Goal: Information Seeking & Learning: Learn about a topic

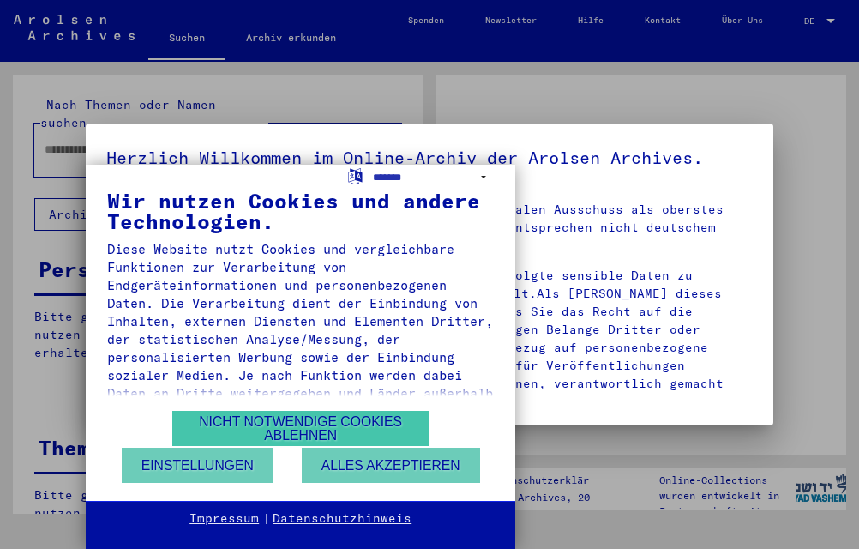
type input "**********"
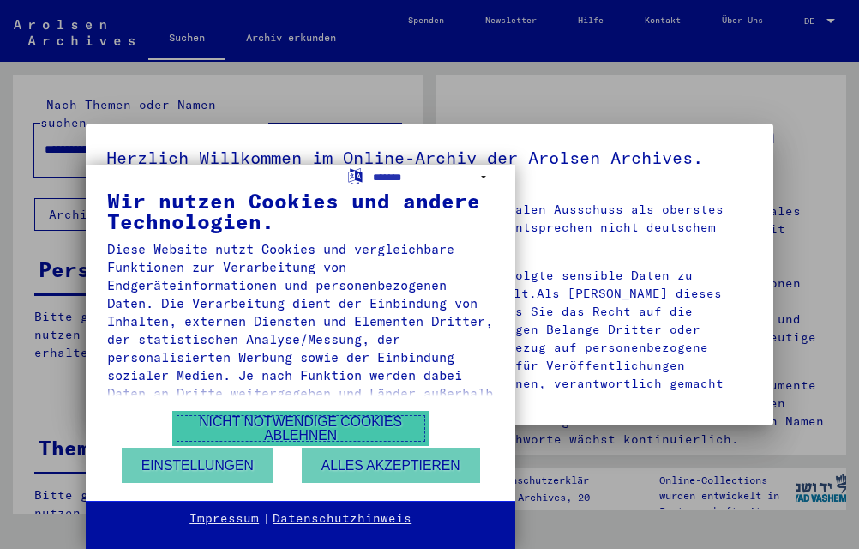
click at [331, 420] on button "Nicht notwendige Cookies ablehnen" at bounding box center [300, 428] width 257 height 35
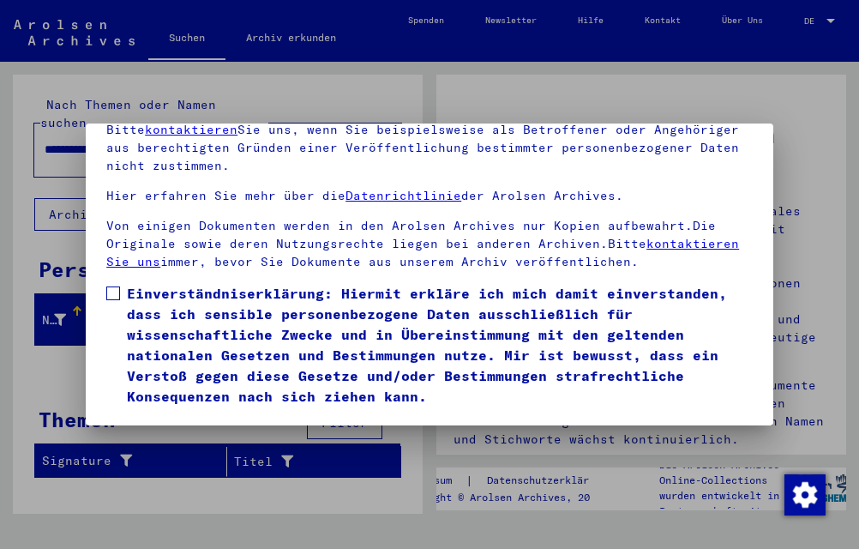
scroll to position [186, 0]
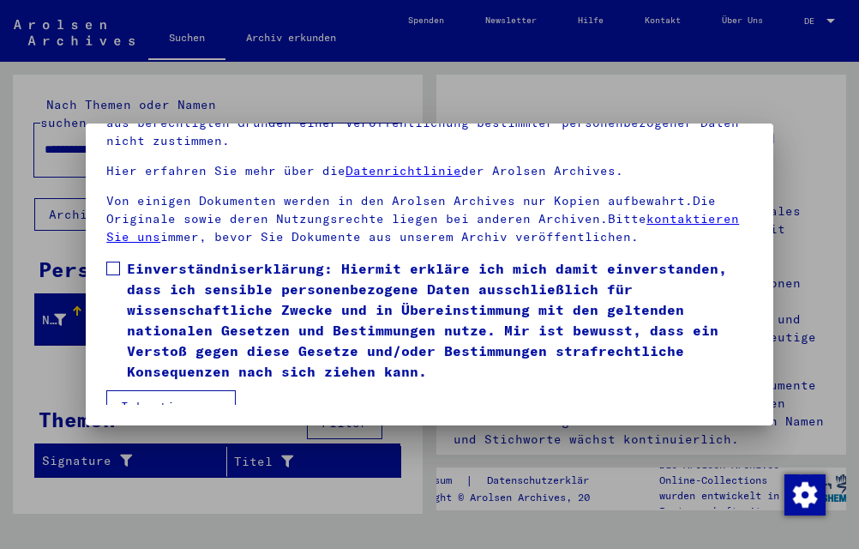
click at [112, 262] on span at bounding box center [113, 269] width 14 height 14
click at [147, 390] on button "Ich stimme zu" at bounding box center [170, 406] width 129 height 33
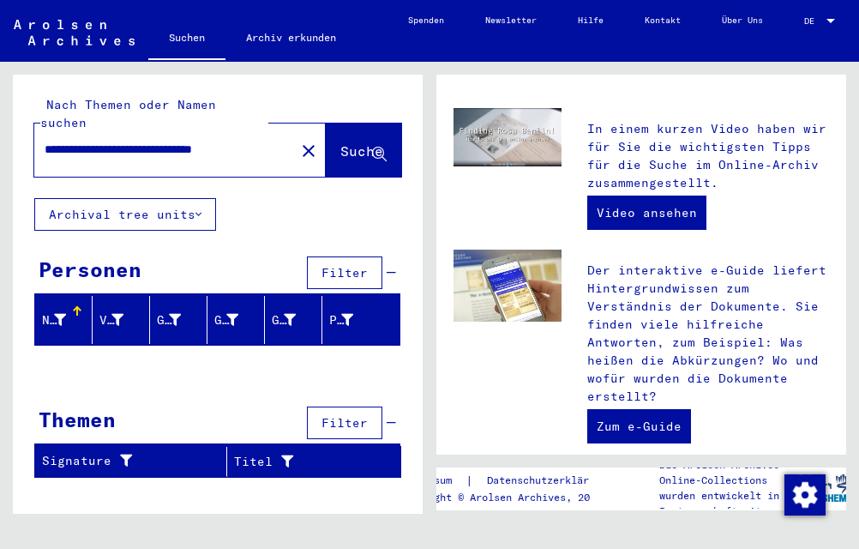
scroll to position [526, 0]
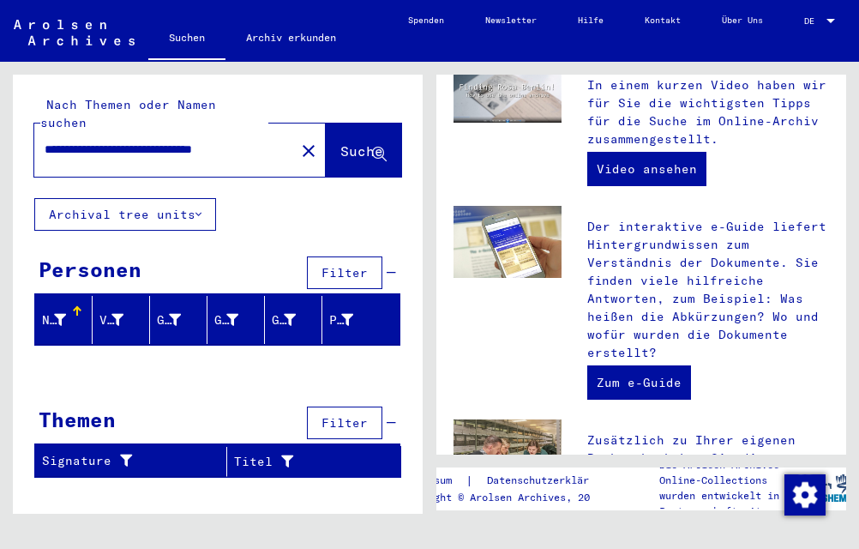
click at [345, 142] on span "Suche" at bounding box center [361, 150] width 43 height 17
click at [76, 307] on div at bounding box center [77, 311] width 2 height 9
click at [61, 311] on div at bounding box center [60, 320] width 12 height 18
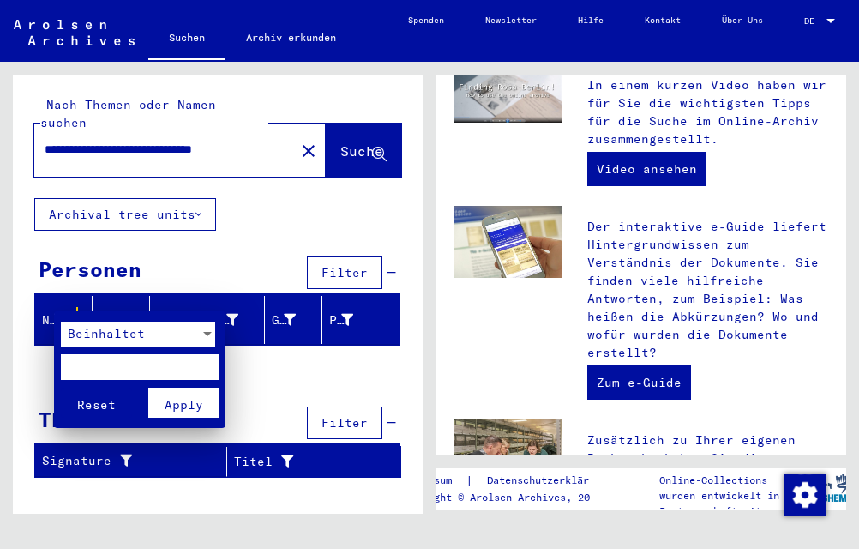
click at [76, 292] on div at bounding box center [429, 274] width 859 height 549
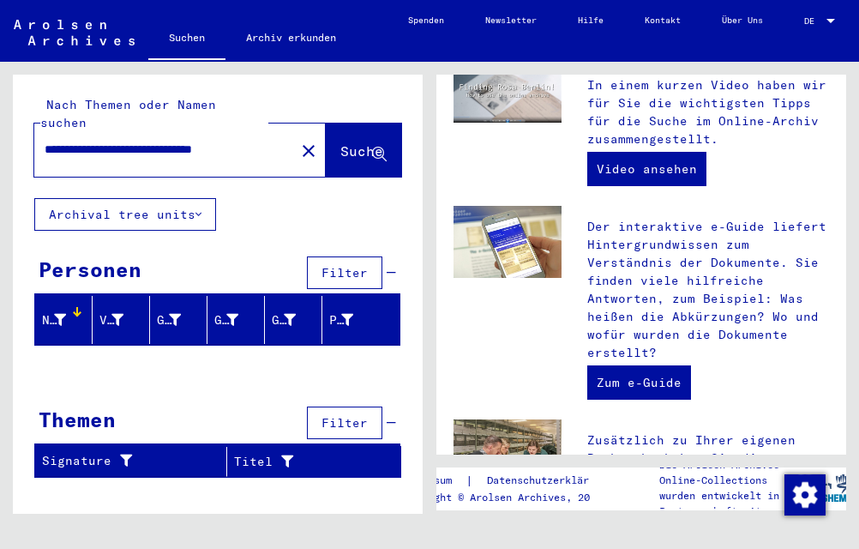
click at [184, 380] on div "**********" at bounding box center [218, 283] width 410 height 417
drag, startPoint x: 76, startPoint y: 253, endPoint x: 78, endPoint y: 237, distance: 16.4
click at [76, 254] on div "Personen" at bounding box center [90, 269] width 103 height 31
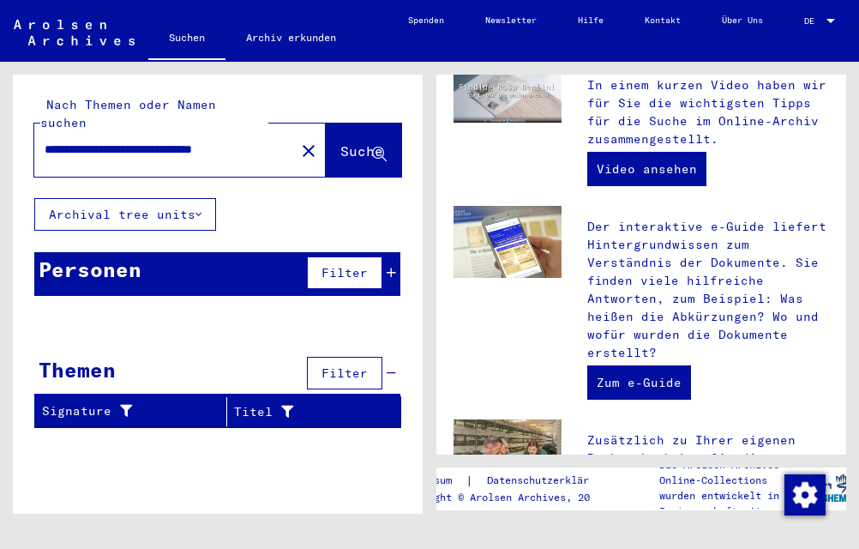
click at [388, 267] on icon at bounding box center [391, 273] width 9 height 12
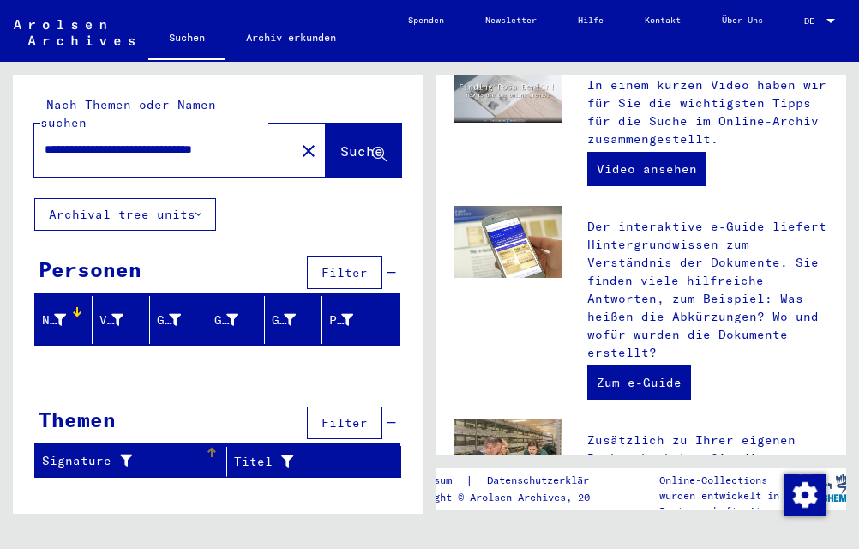
click at [208, 448] on div at bounding box center [212, 453] width 10 height 10
click at [202, 208] on icon at bounding box center [199, 214] width 6 height 12
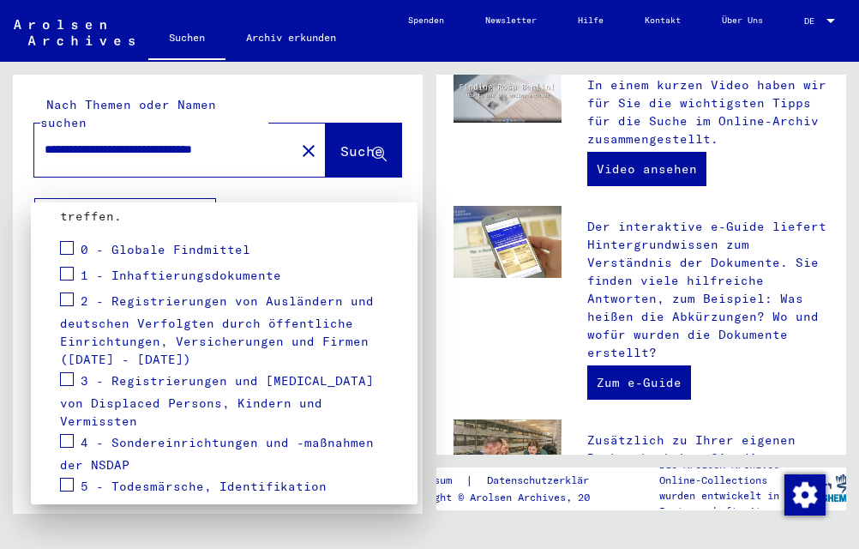
scroll to position [277, 0]
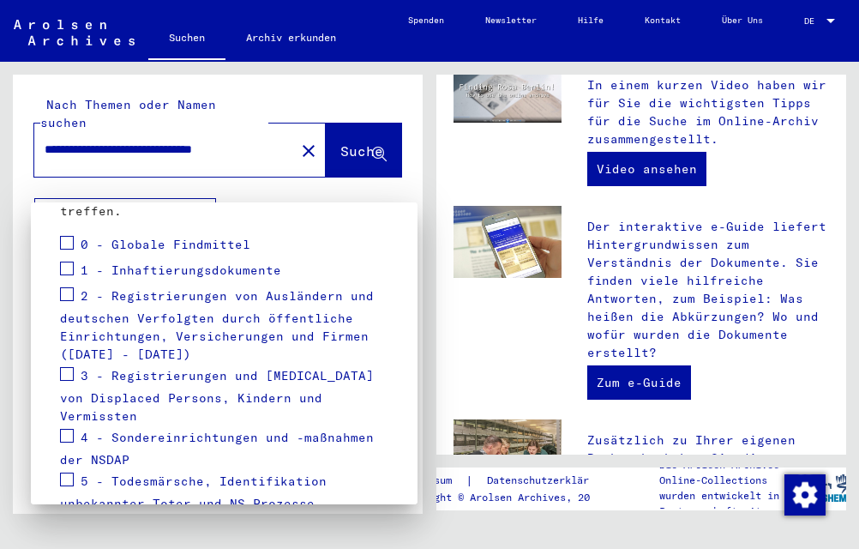
click at [69, 292] on span at bounding box center [67, 294] width 14 height 14
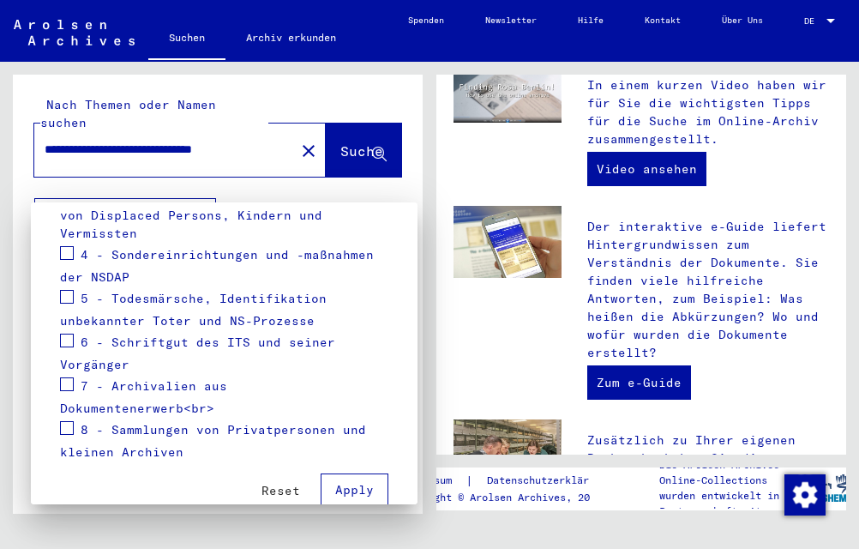
scroll to position [472, 0]
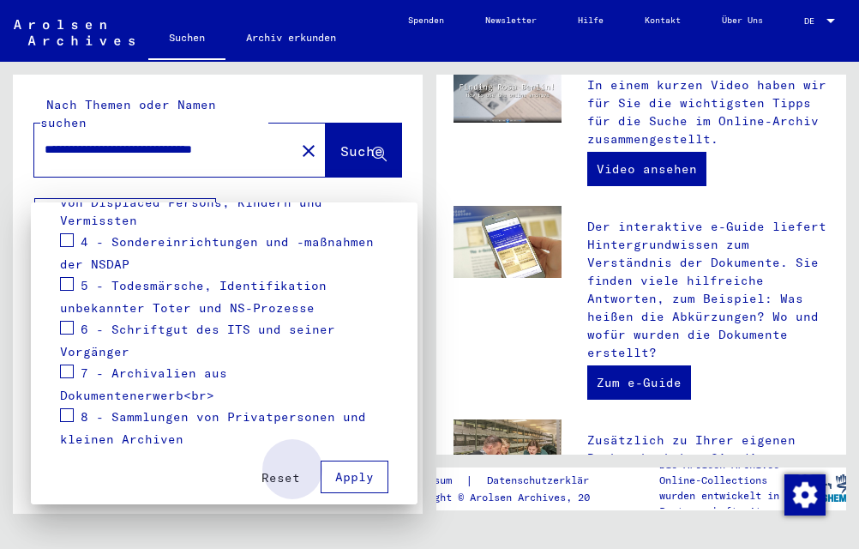
click at [335, 469] on span "Apply" at bounding box center [354, 476] width 39 height 15
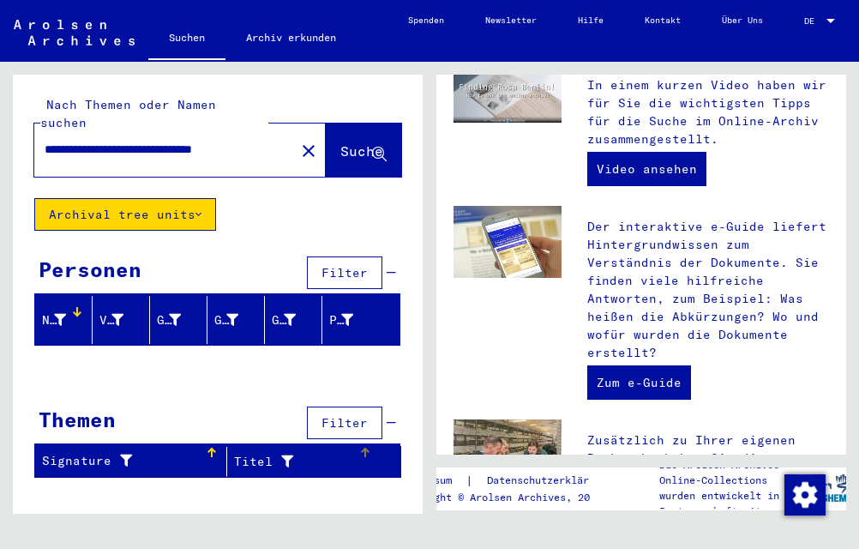
click at [296, 453] on div "Titel" at bounding box center [296, 462] width 124 height 18
click at [147, 452] on div "Signature" at bounding box center [123, 461] width 163 height 18
click at [98, 452] on div "Signature" at bounding box center [123, 461] width 163 height 18
click at [59, 311] on div at bounding box center [60, 320] width 12 height 18
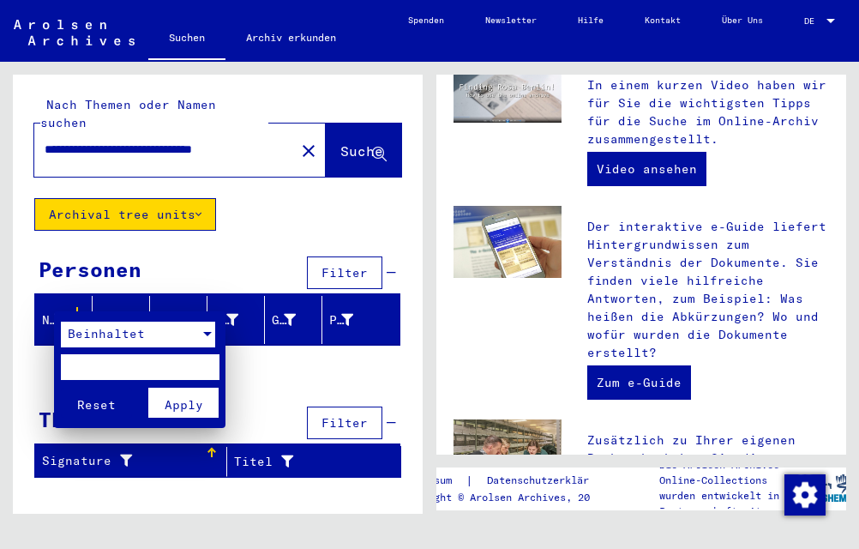
click at [209, 332] on div at bounding box center [207, 334] width 9 height 4
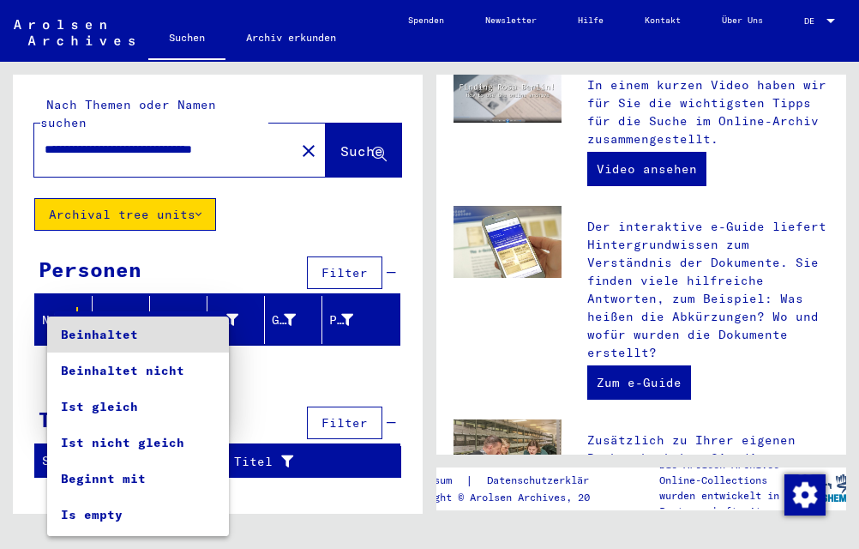
click at [273, 375] on div at bounding box center [429, 274] width 859 height 549
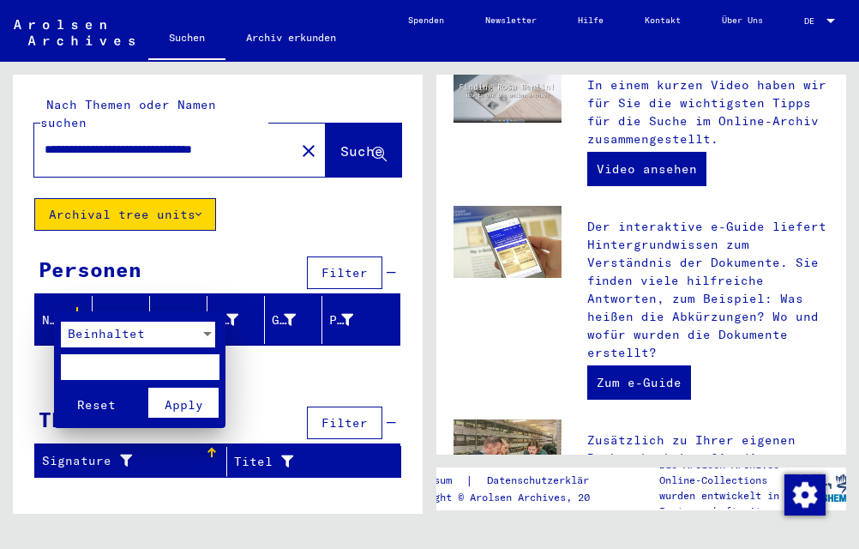
click at [69, 368] on input "text" at bounding box center [140, 367] width 159 height 26
type input "**********"
click at [184, 408] on span "Apply" at bounding box center [184, 404] width 39 height 15
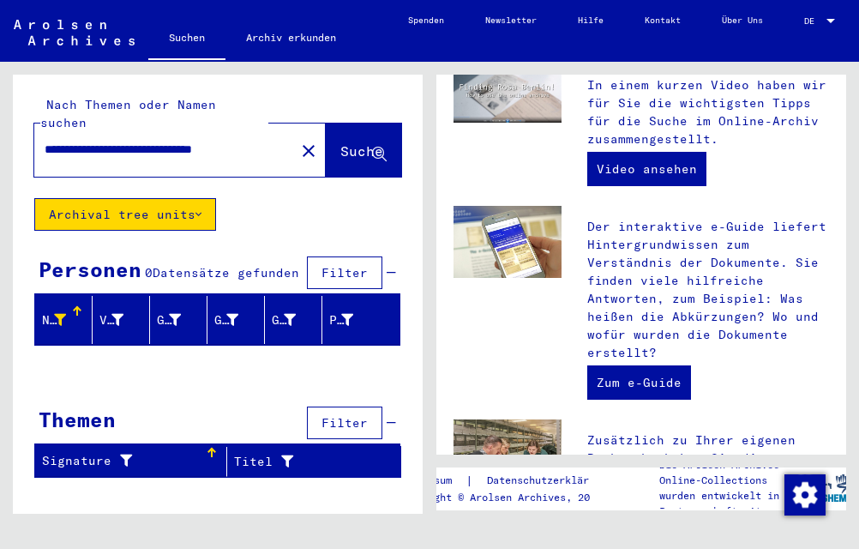
click at [75, 306] on div at bounding box center [75, 308] width 5 height 5
click at [72, 315] on div at bounding box center [77, 316] width 10 height 2
click at [54, 311] on div "Nachname" at bounding box center [54, 320] width 24 height 18
click at [342, 265] on span "Filter" at bounding box center [345, 272] width 46 height 15
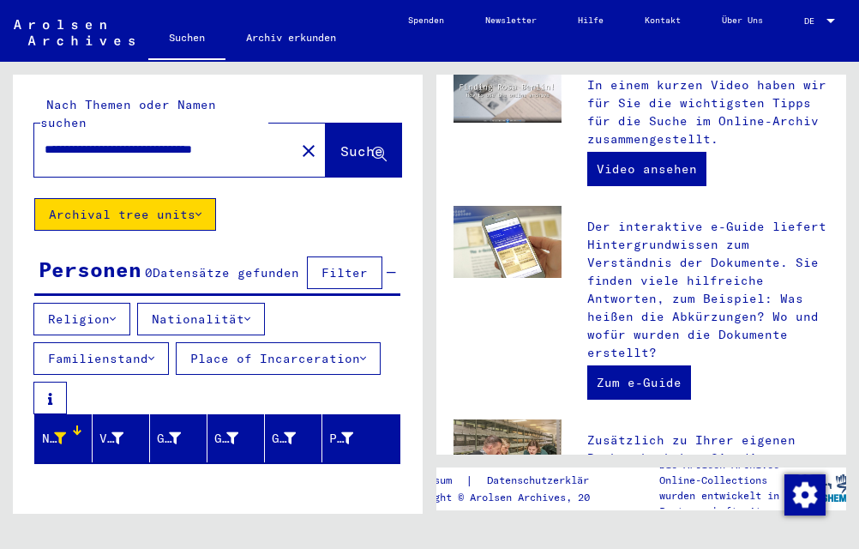
click at [348, 265] on span "Filter" at bounding box center [345, 272] width 46 height 15
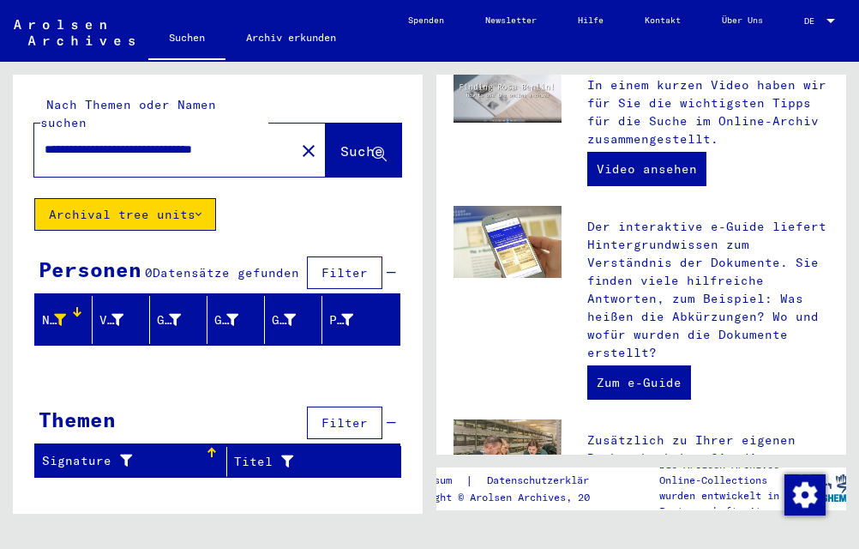
click at [340, 415] on span "Filter" at bounding box center [345, 422] width 46 height 15
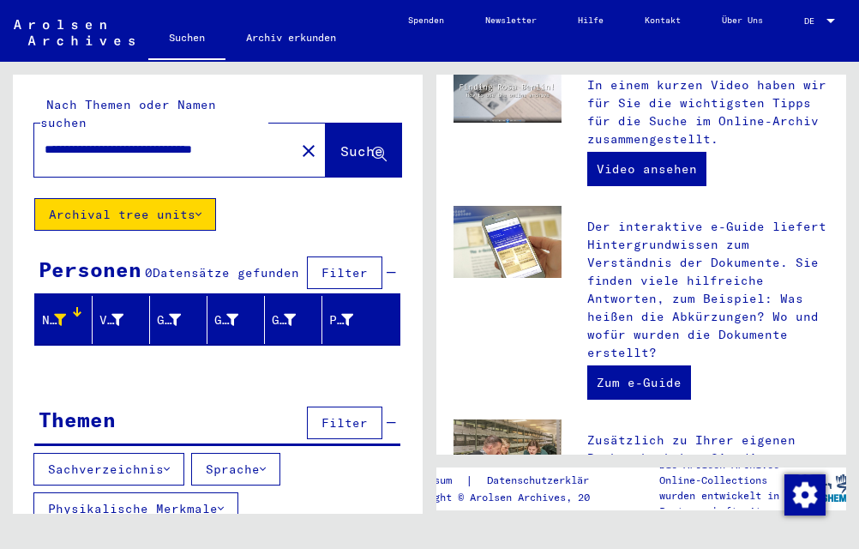
click at [170, 463] on icon at bounding box center [167, 469] width 6 height 12
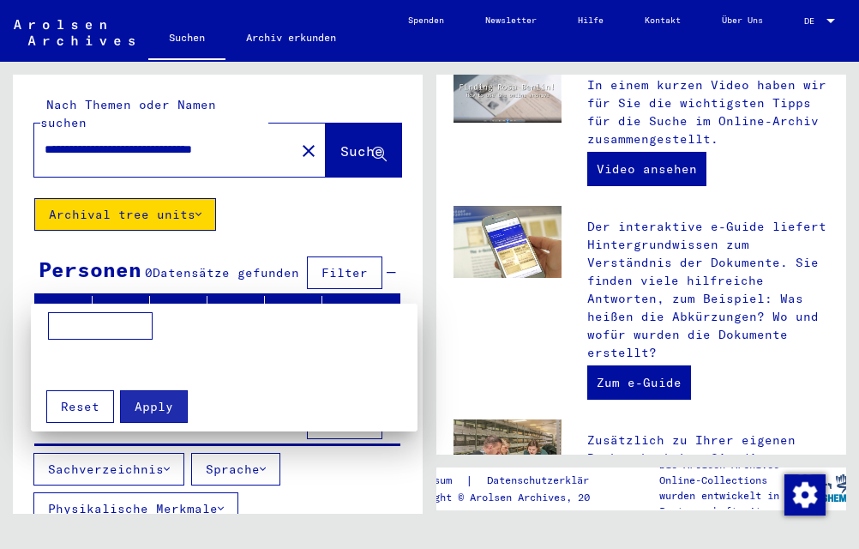
click at [58, 322] on input at bounding box center [100, 325] width 105 height 27
type input "**********"
click at [156, 411] on span "Apply" at bounding box center [154, 406] width 39 height 15
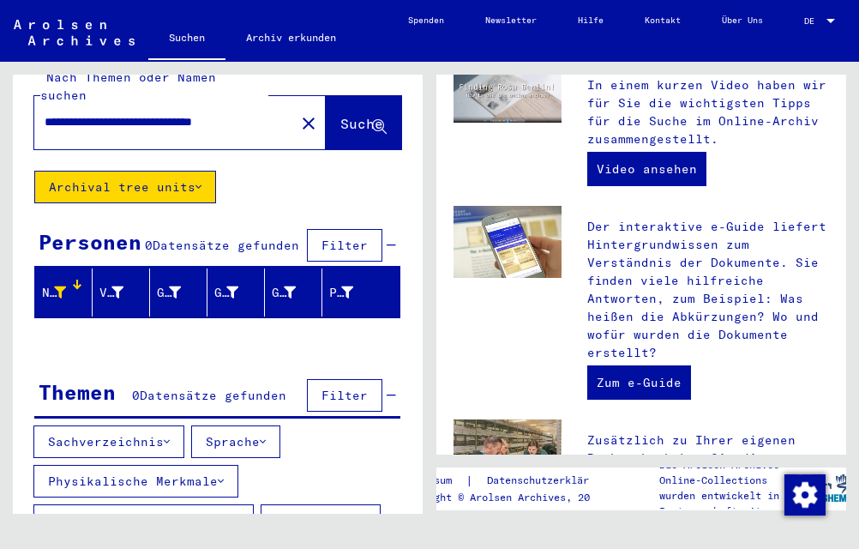
scroll to position [0, 0]
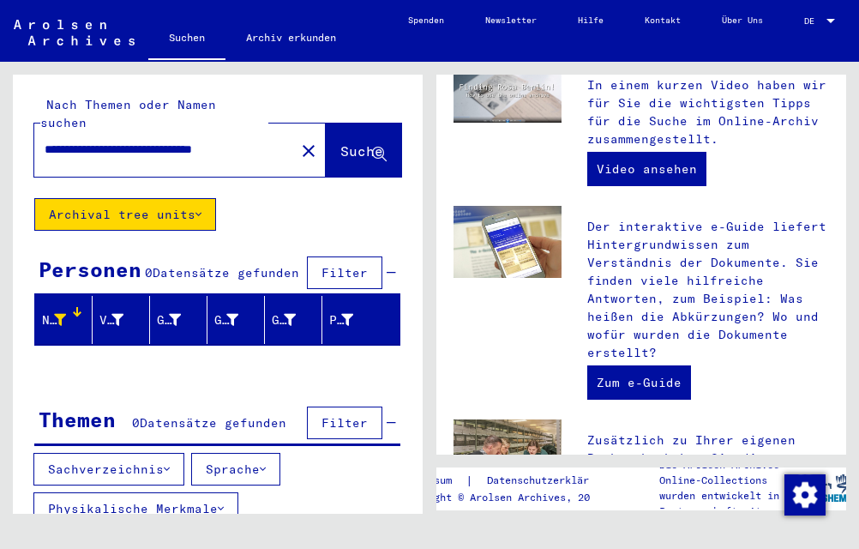
click at [159, 141] on input "**********" at bounding box center [160, 150] width 230 height 18
drag, startPoint x: 158, startPoint y: 130, endPoint x: 268, endPoint y: 127, distance: 110.7
click at [268, 127] on div "**********" at bounding box center [180, 149] width 292 height 53
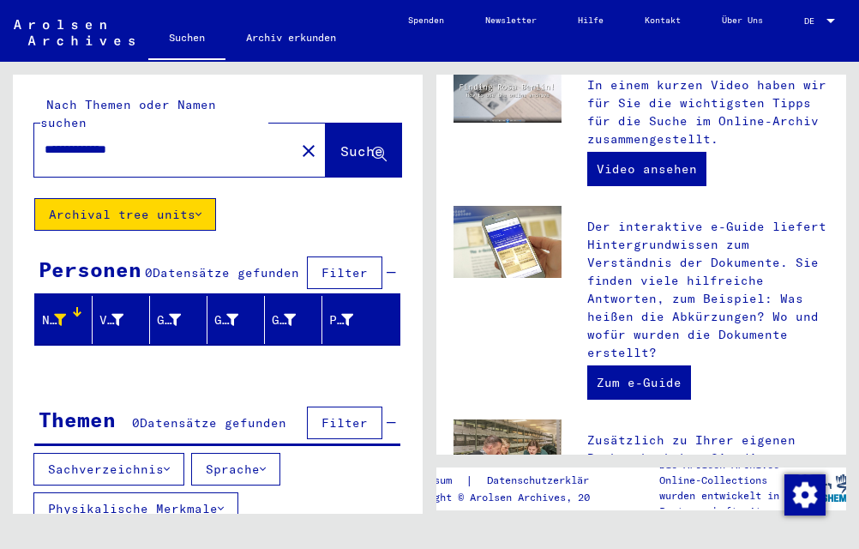
type input "**********"
click at [340, 142] on span "Suche" at bounding box center [361, 150] width 43 height 17
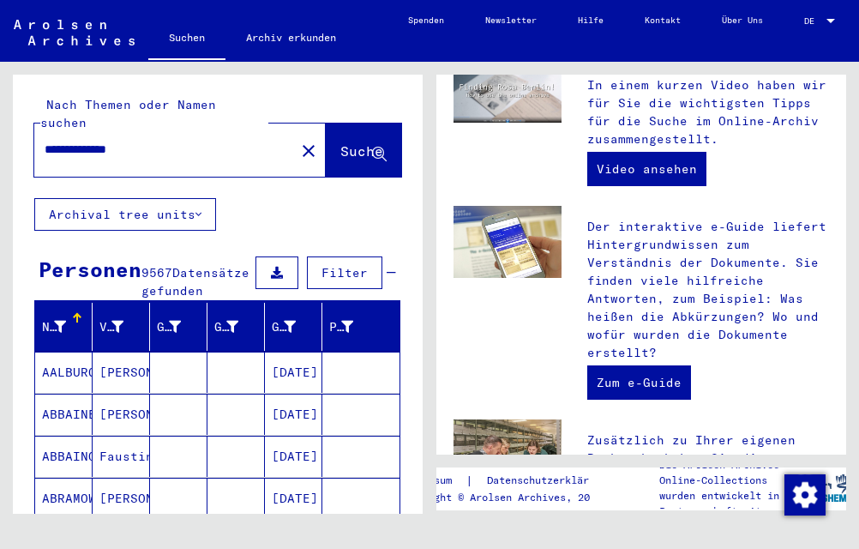
scroll to position [35, 0]
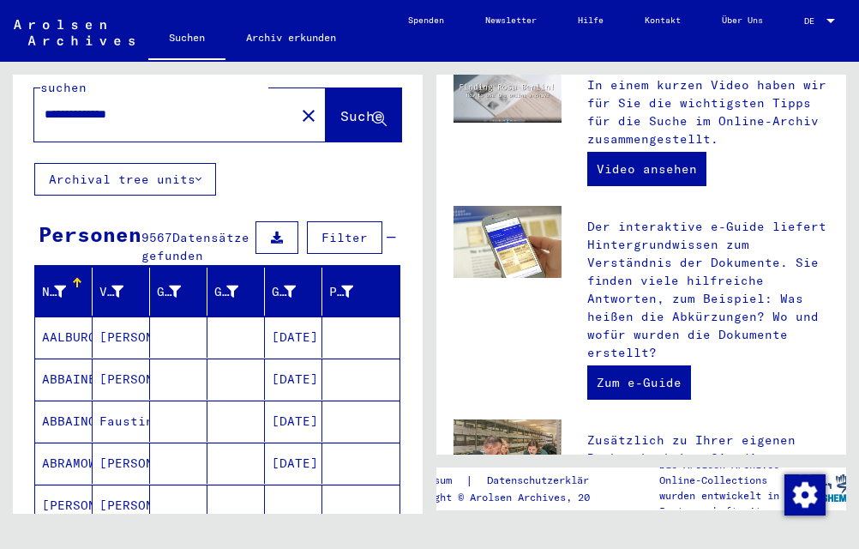
click at [322, 230] on span "Filter" at bounding box center [345, 237] width 46 height 15
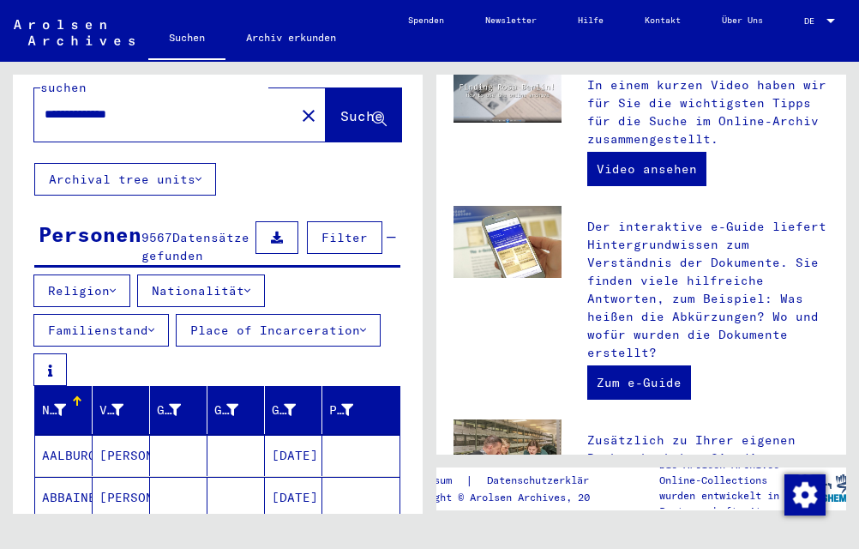
click at [360, 336] on icon at bounding box center [363, 330] width 6 height 12
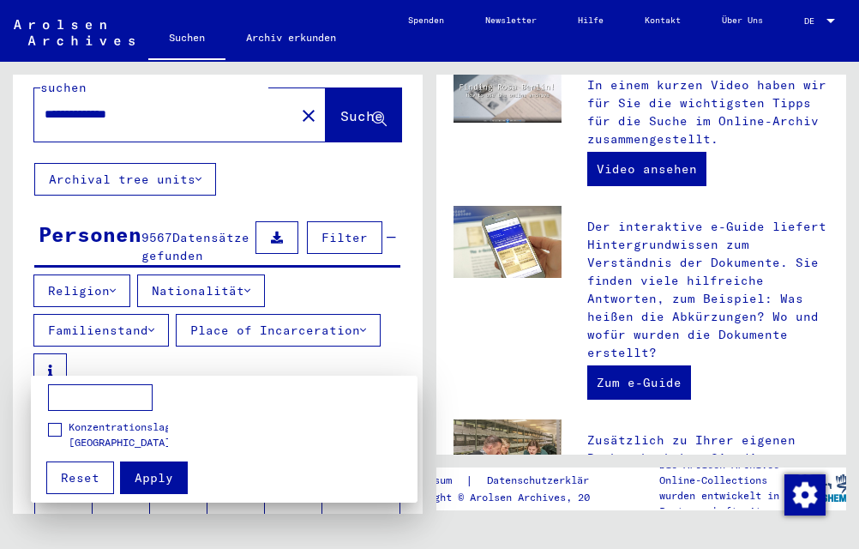
click at [54, 397] on input at bounding box center [100, 397] width 105 height 27
type input "*********"
click at [157, 475] on span "Apply" at bounding box center [154, 477] width 39 height 15
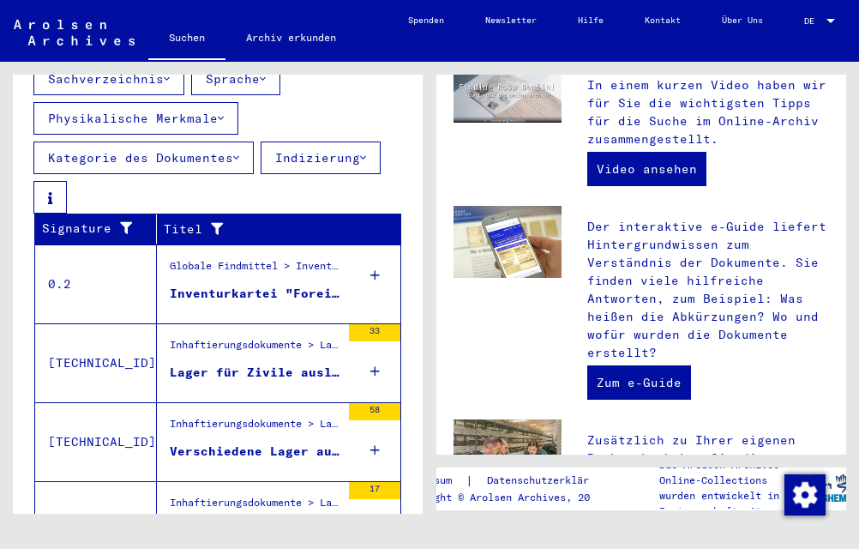
scroll to position [785, 0]
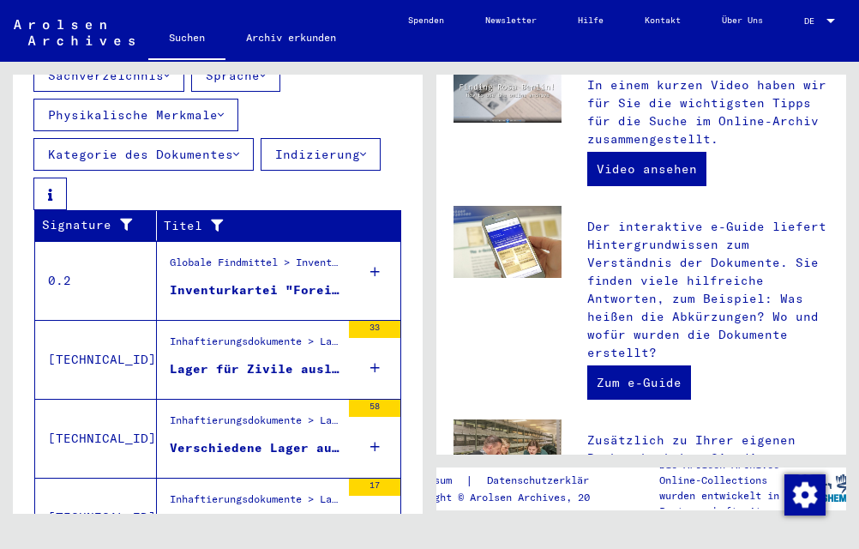
click at [214, 299] on div "Inventurkartei "Foreign workers"" at bounding box center [255, 290] width 171 height 18
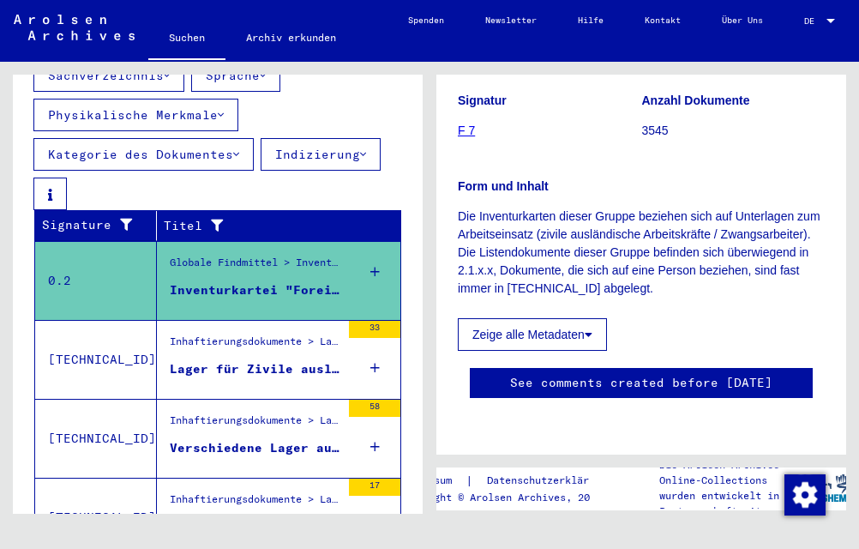
scroll to position [346, 0]
click at [211, 378] on div "Lager für Zivile ausländische Arbeitskräfte (Zwangsarbeiter) in [GEOGRAPHIC_DAT…" at bounding box center [255, 369] width 171 height 18
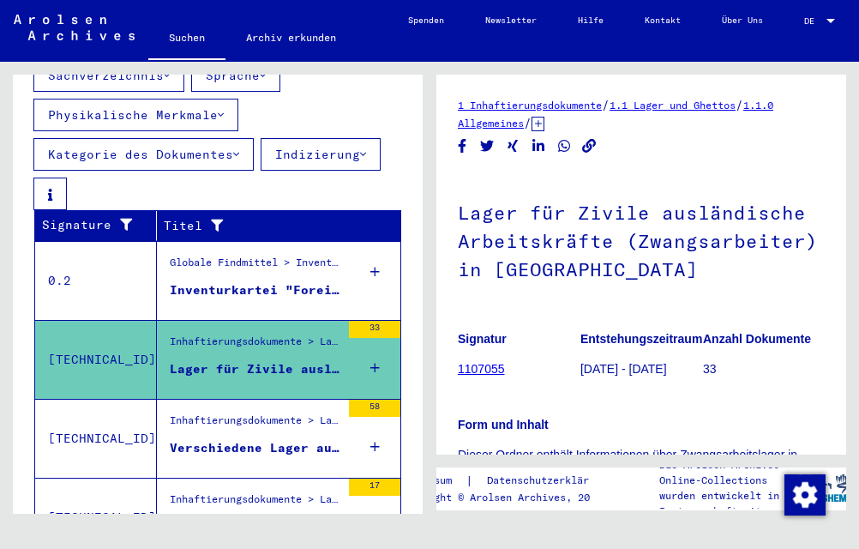
click at [224, 457] on div "Verschiedene Lager auf dem Gebiet der früheren [GEOGRAPHIC_DATA]" at bounding box center [255, 448] width 171 height 18
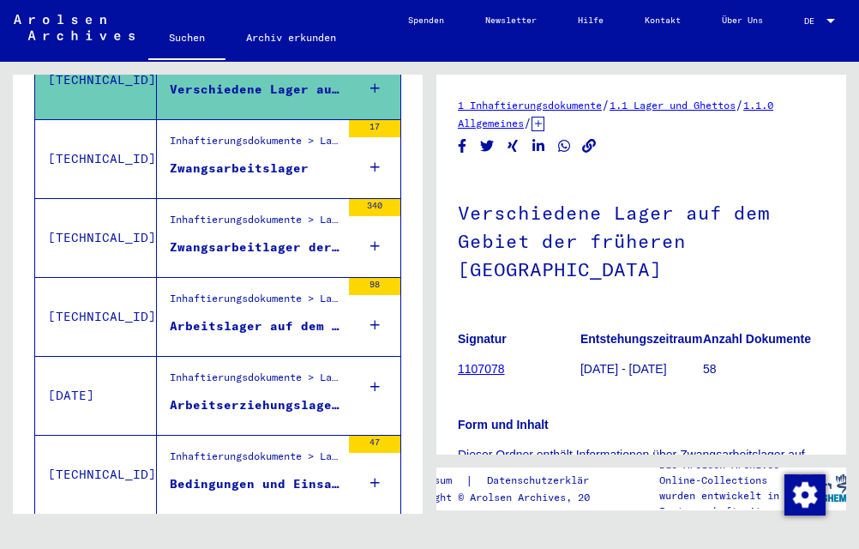
scroll to position [852, 0]
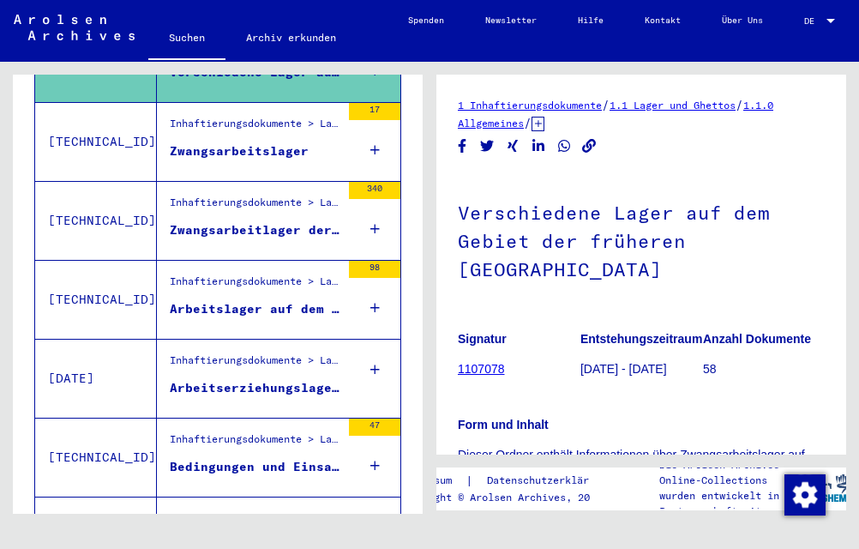
click at [225, 160] on div "Zwangsarbeitslager" at bounding box center [239, 151] width 139 height 18
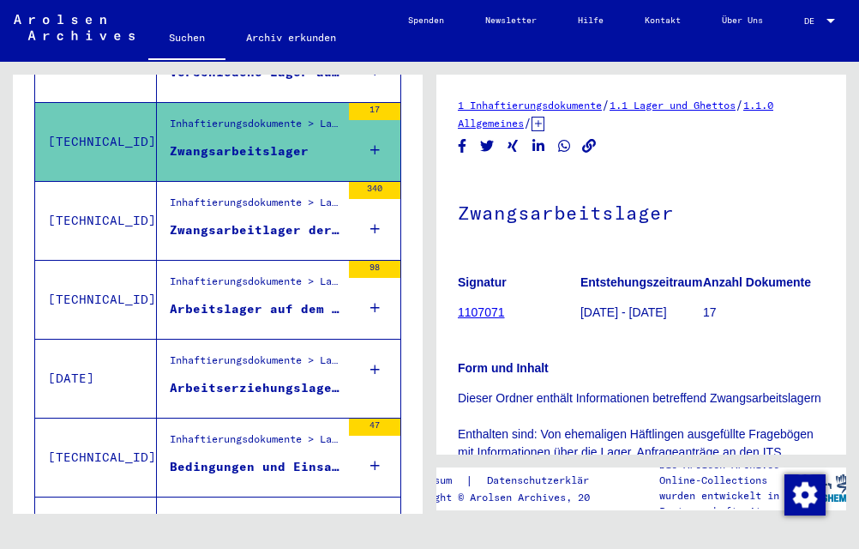
click at [474, 314] on link "1107071" at bounding box center [481, 312] width 47 height 14
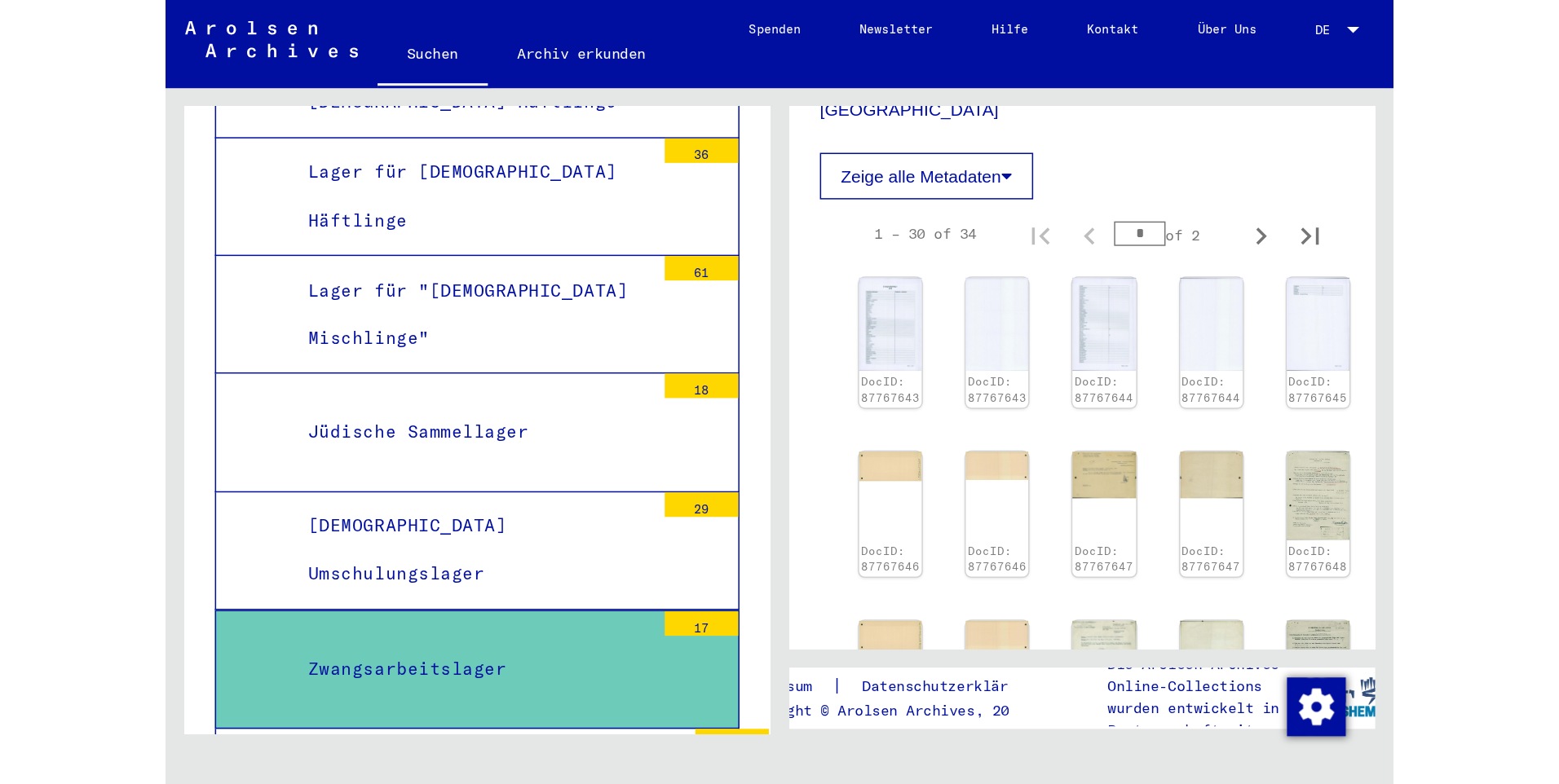
scroll to position [450, 0]
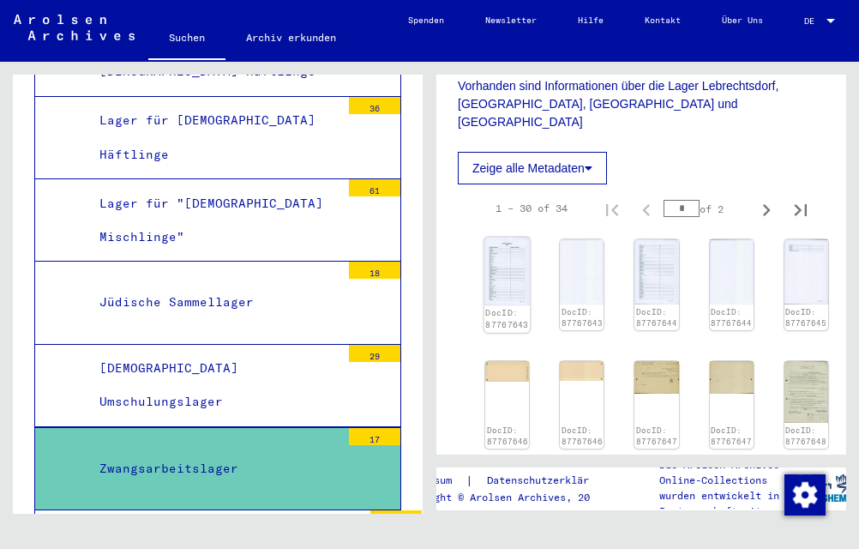
click at [501, 272] on img at bounding box center [507, 272] width 46 height 68
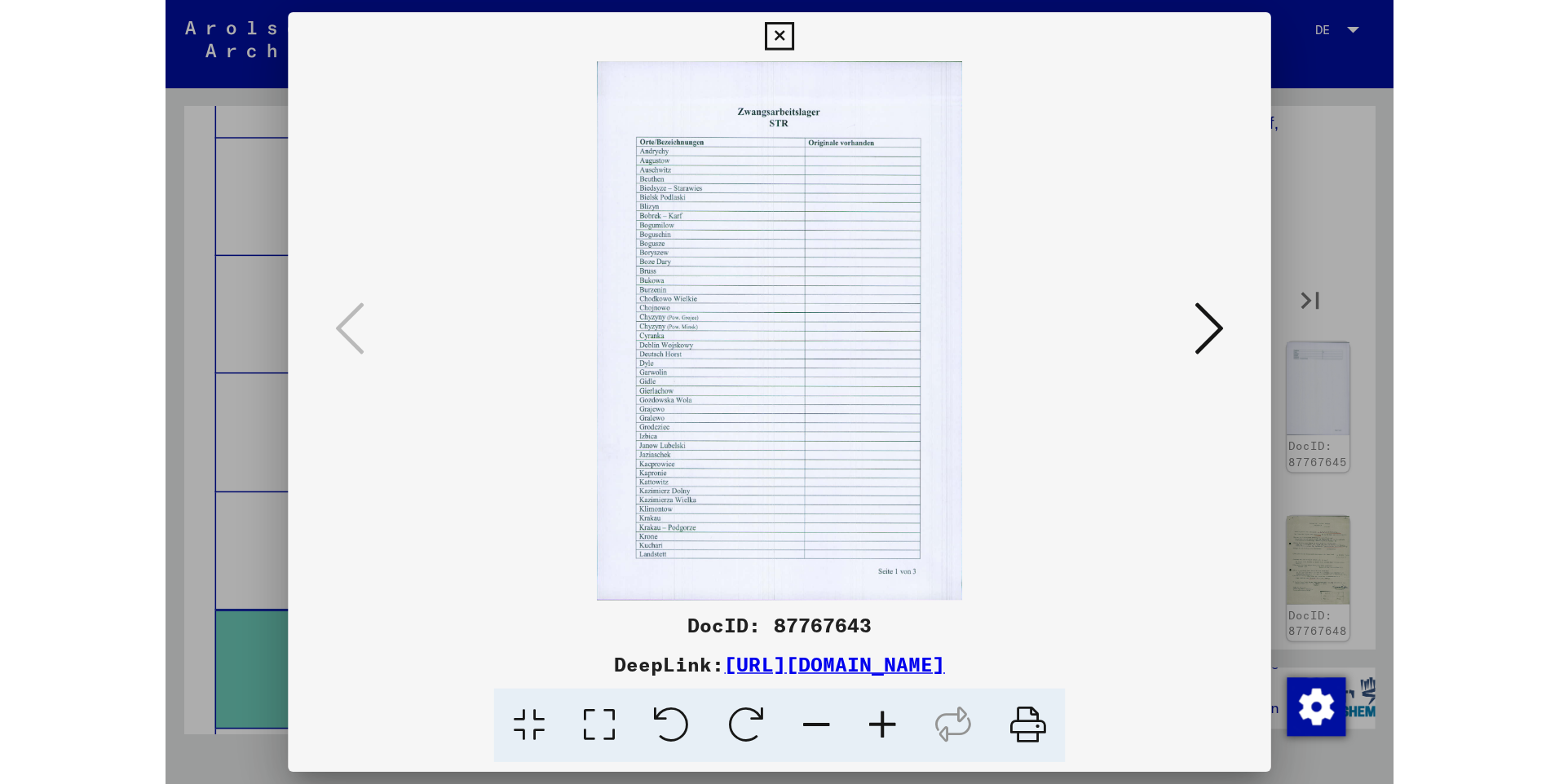
scroll to position [6145, 0]
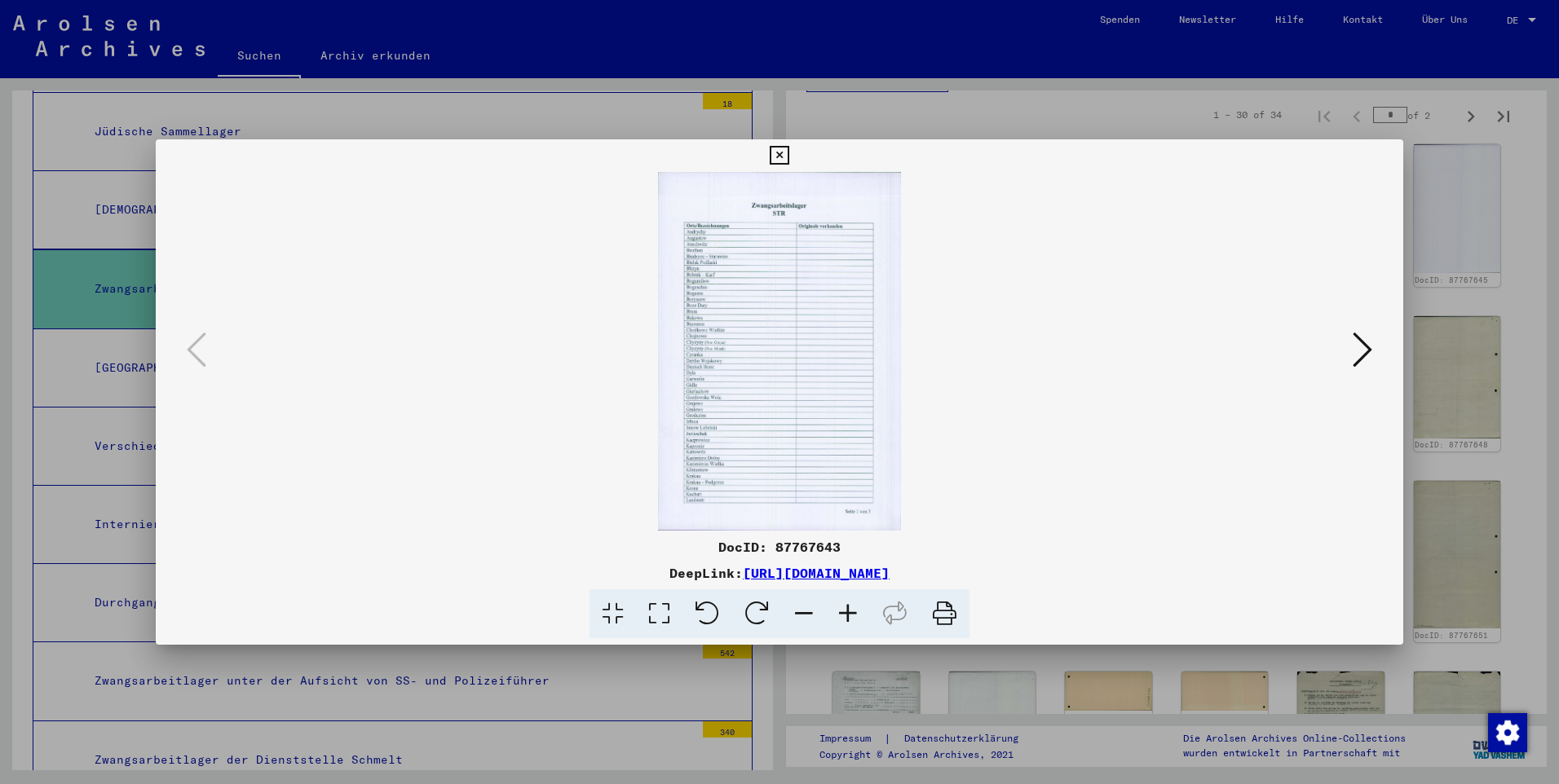
click at [736, 405] on img at bounding box center [779, 351] width 1136 height 358
click at [714, 225] on img at bounding box center [779, 351] width 1136 height 358
click at [816, 521] on icon at bounding box center [848, 614] width 44 height 49
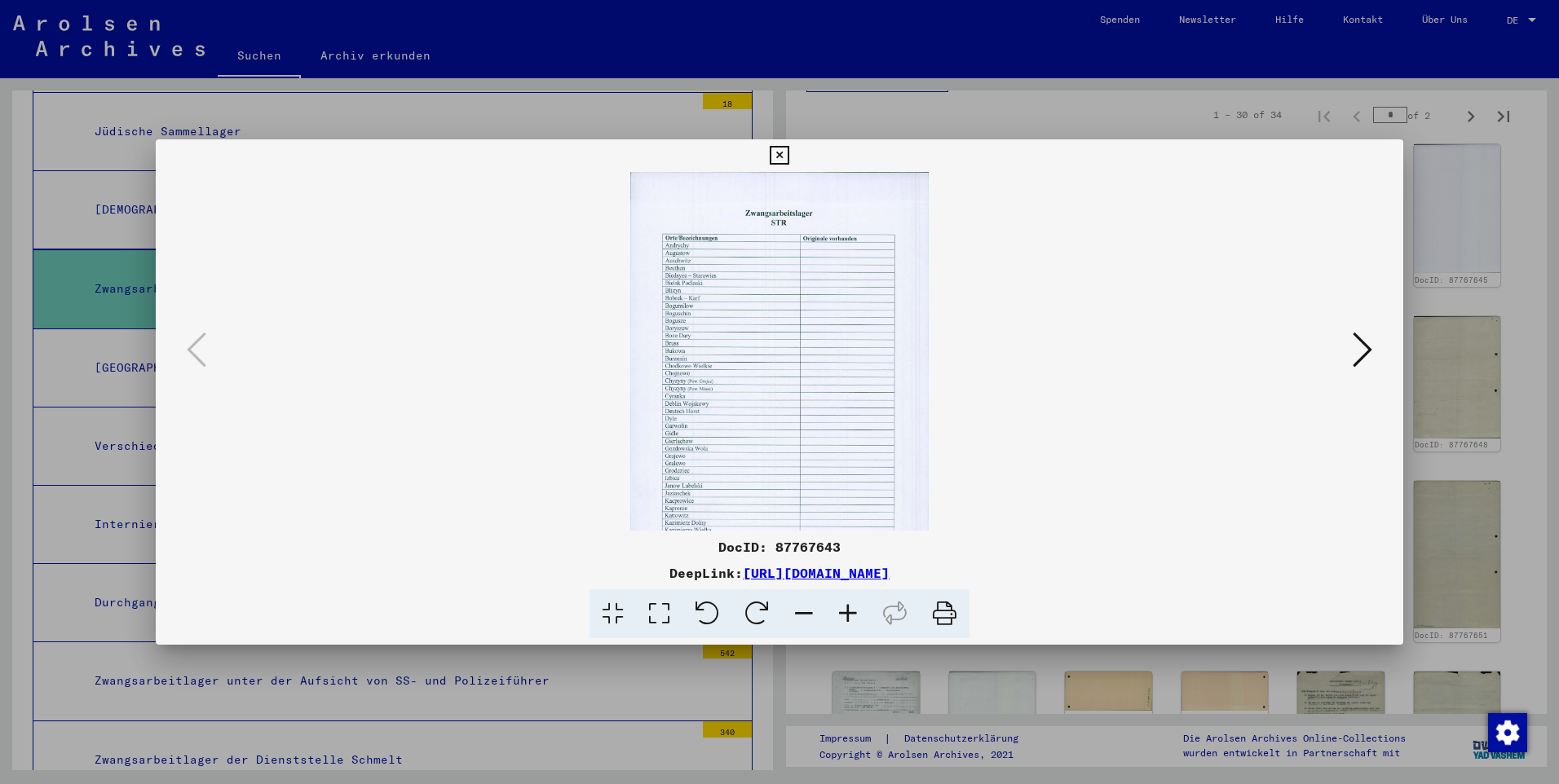
click at [816, 521] on icon at bounding box center [848, 614] width 44 height 49
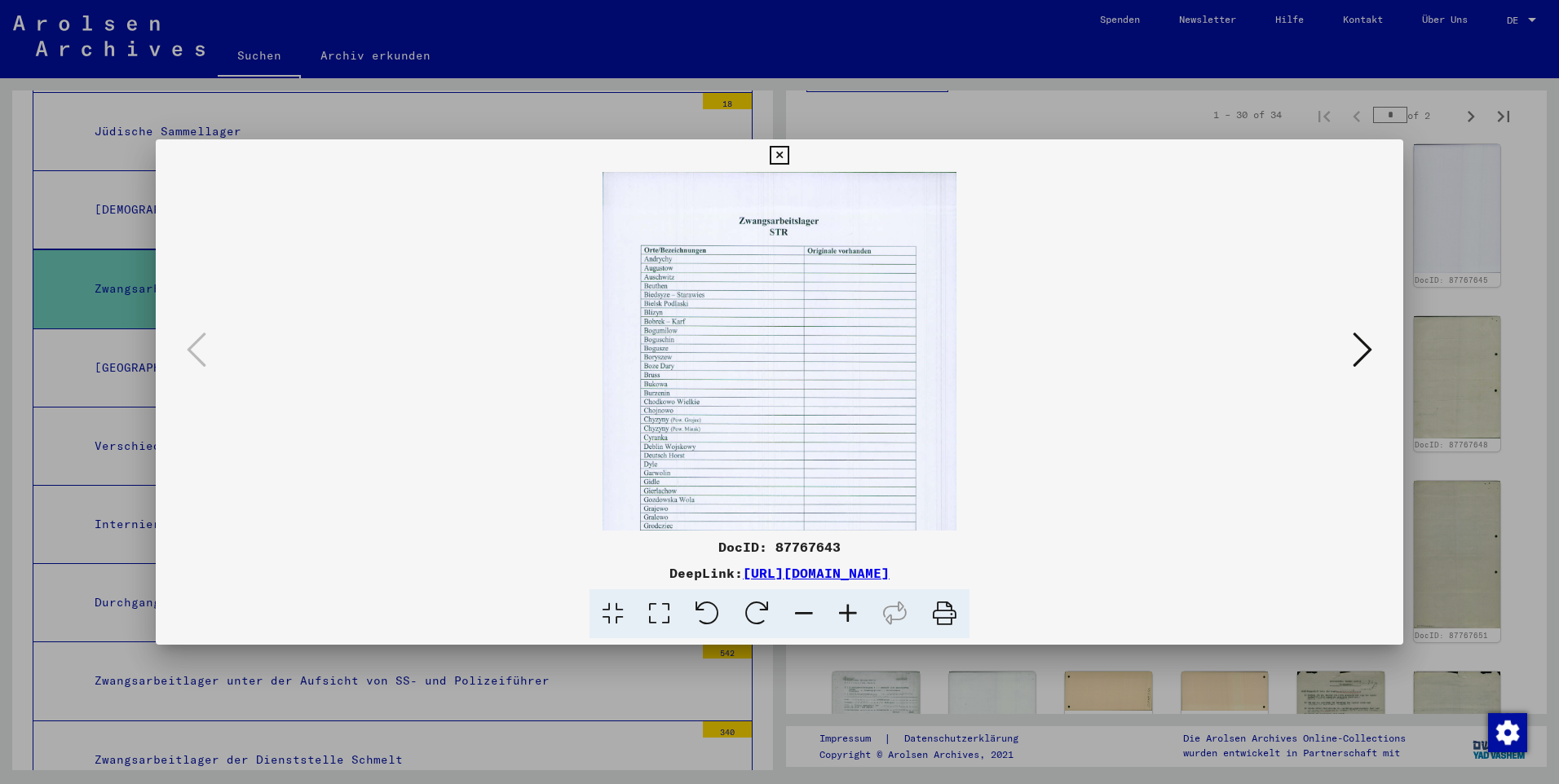
click at [816, 521] on icon at bounding box center [848, 614] width 44 height 49
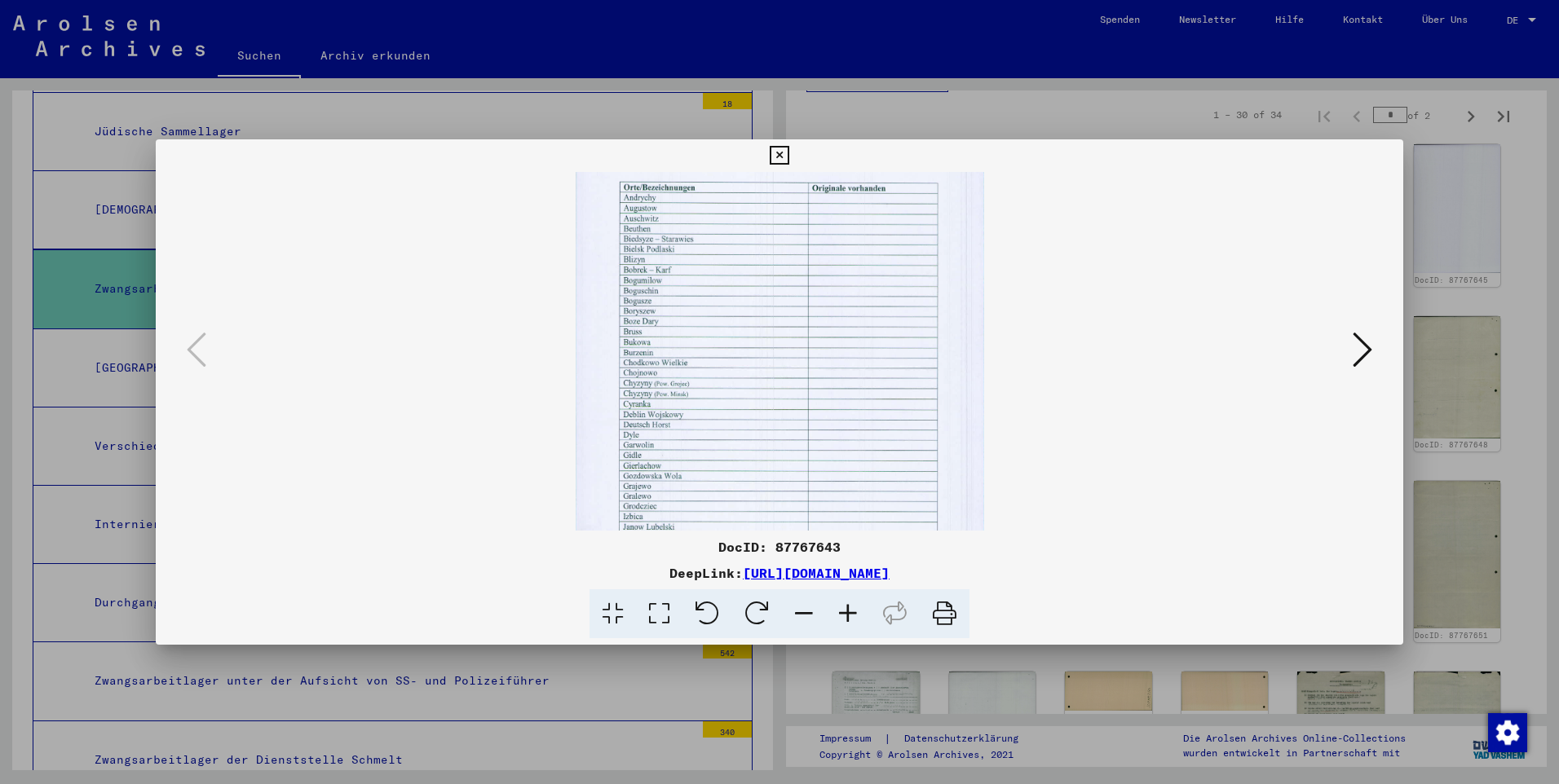
scroll to position [80, 0]
drag, startPoint x: 780, startPoint y: 437, endPoint x: 797, endPoint y: 357, distance: 81.8
click at [797, 357] on img at bounding box center [780, 393] width 409 height 603
drag, startPoint x: 793, startPoint y: 435, endPoint x: 816, endPoint y: 383, distance: 56.9
click at [816, 369] on img at bounding box center [780, 326] width 409 height 603
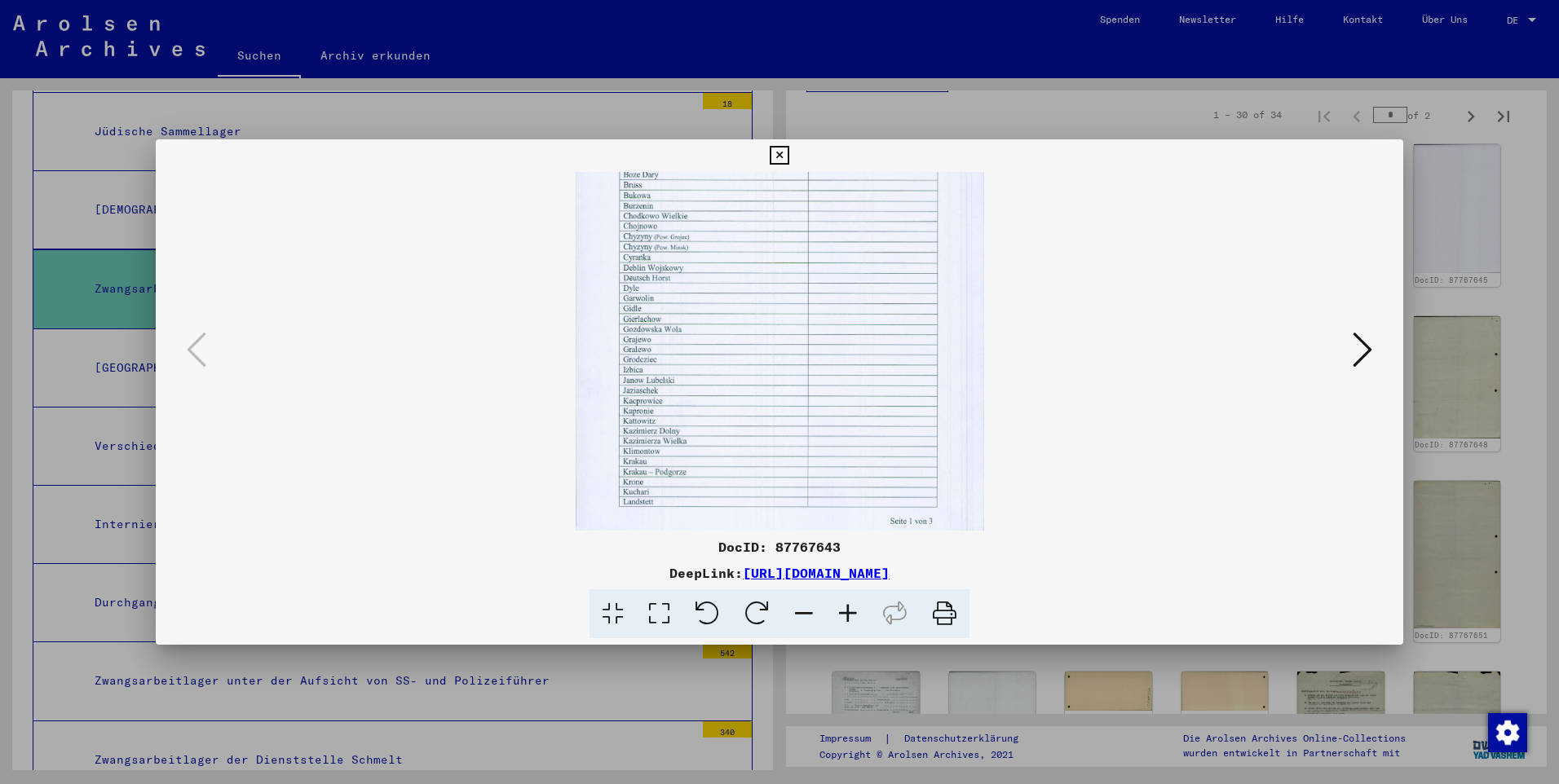
scroll to position [230, 0]
drag, startPoint x: 800, startPoint y: 454, endPoint x: 815, endPoint y: 371, distance: 84.3
click at [815, 371] on img at bounding box center [780, 243] width 409 height 603
click at [816, 350] on icon at bounding box center [1362, 349] width 20 height 39
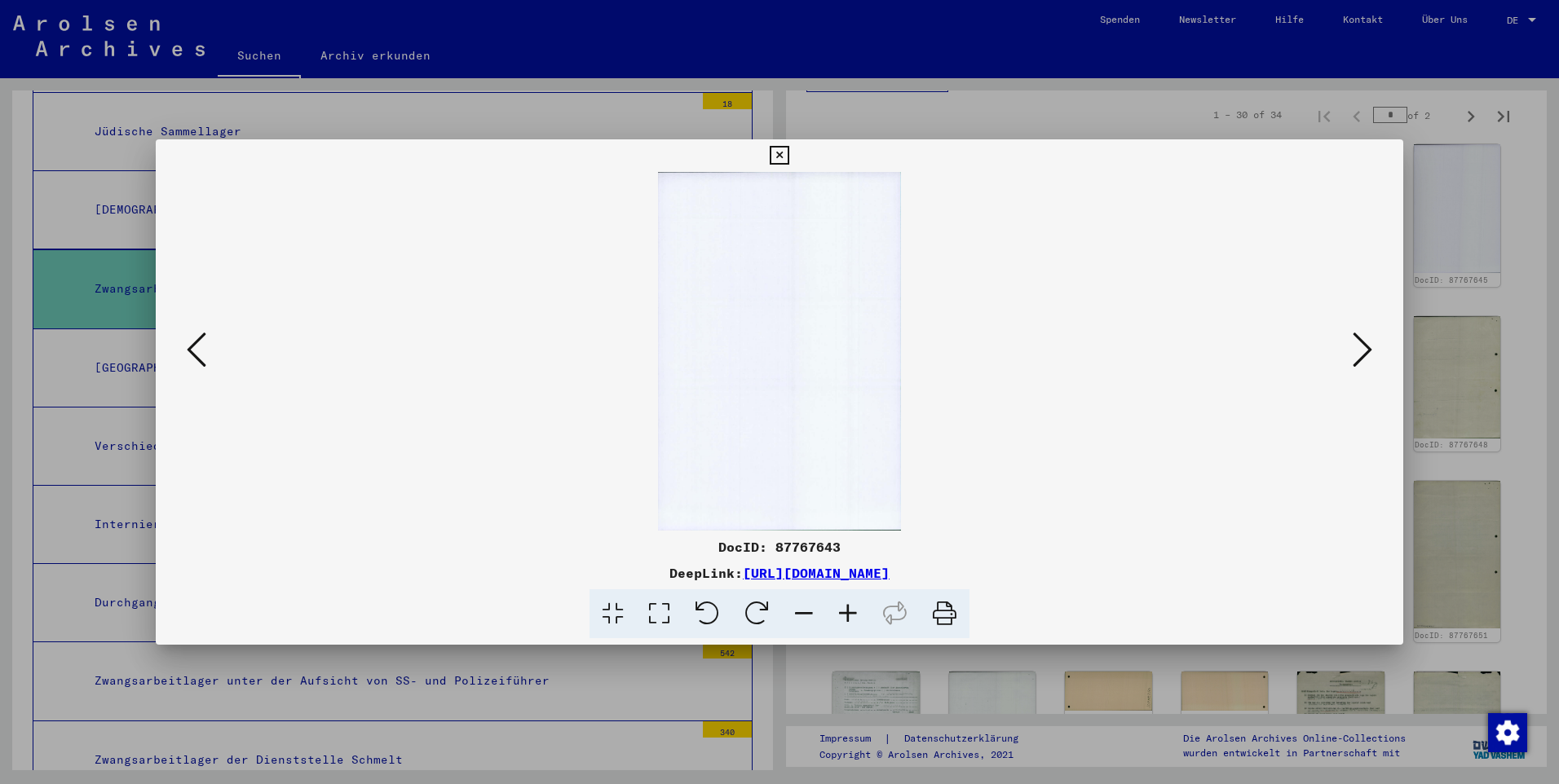
scroll to position [0, 0]
click at [816, 521] on icon at bounding box center [848, 614] width 44 height 49
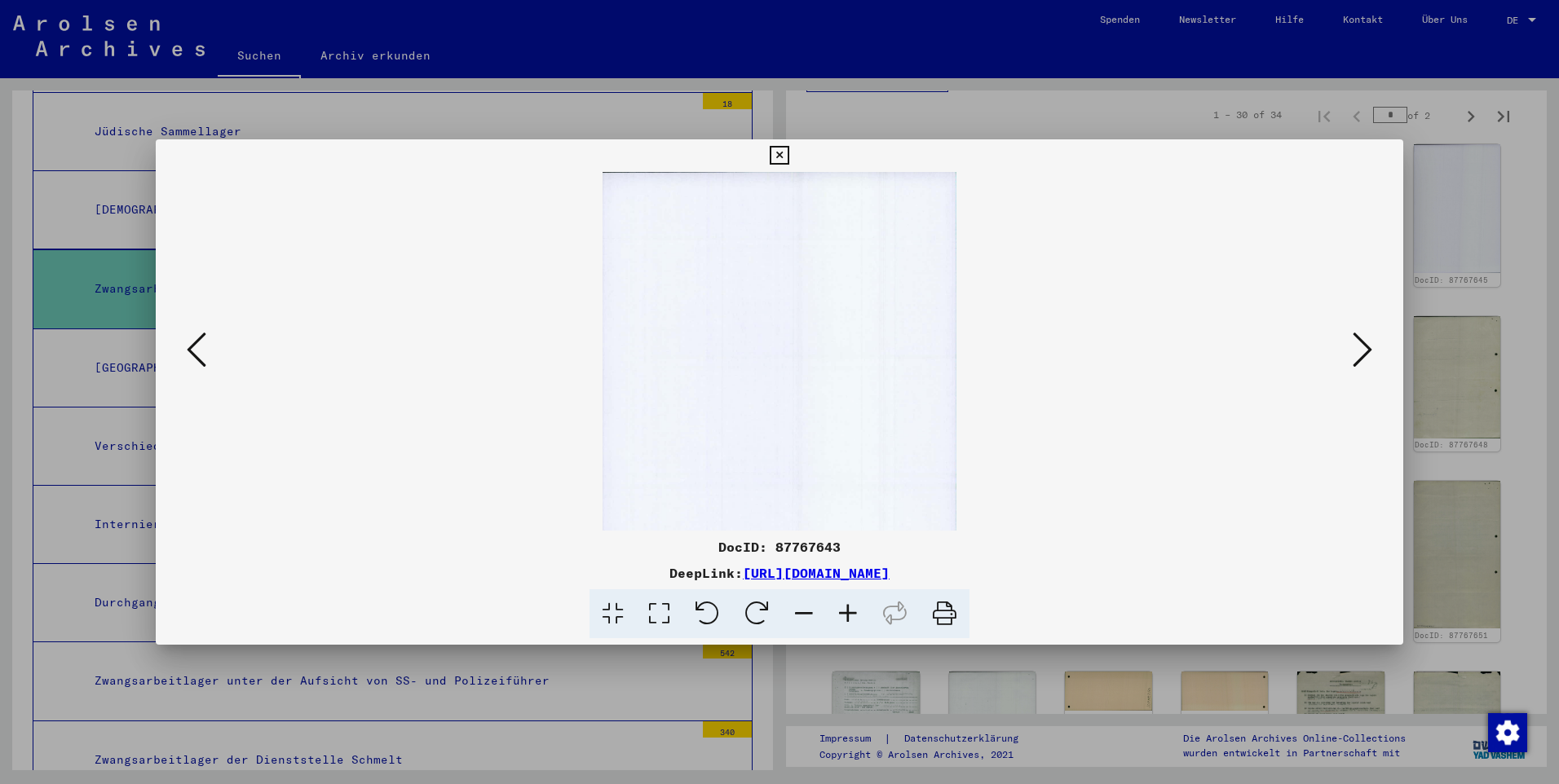
click at [816, 521] on icon at bounding box center [848, 614] width 44 height 49
click at [816, 347] on icon at bounding box center [1362, 349] width 20 height 39
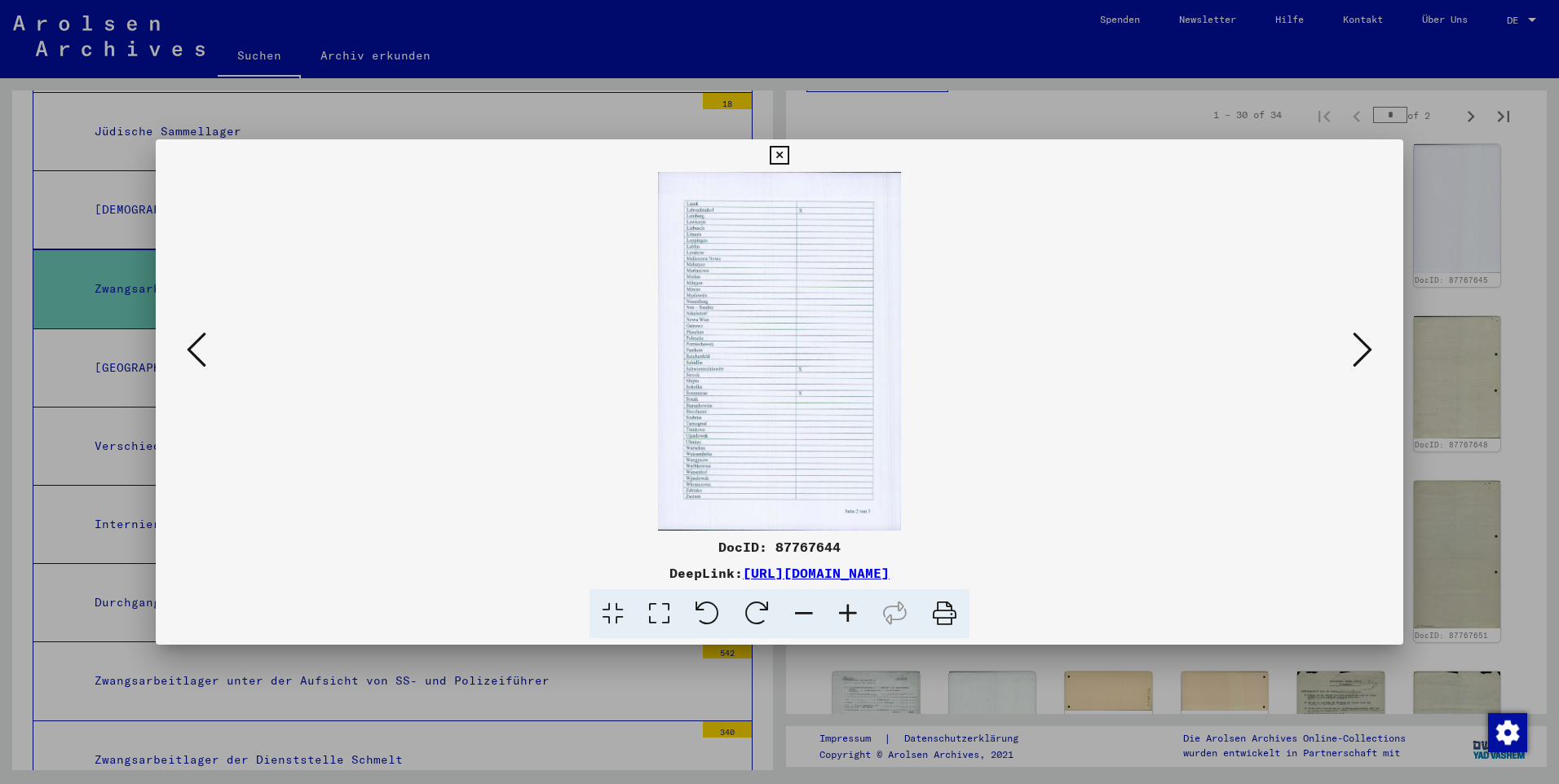
click at [816, 521] on icon at bounding box center [848, 614] width 44 height 49
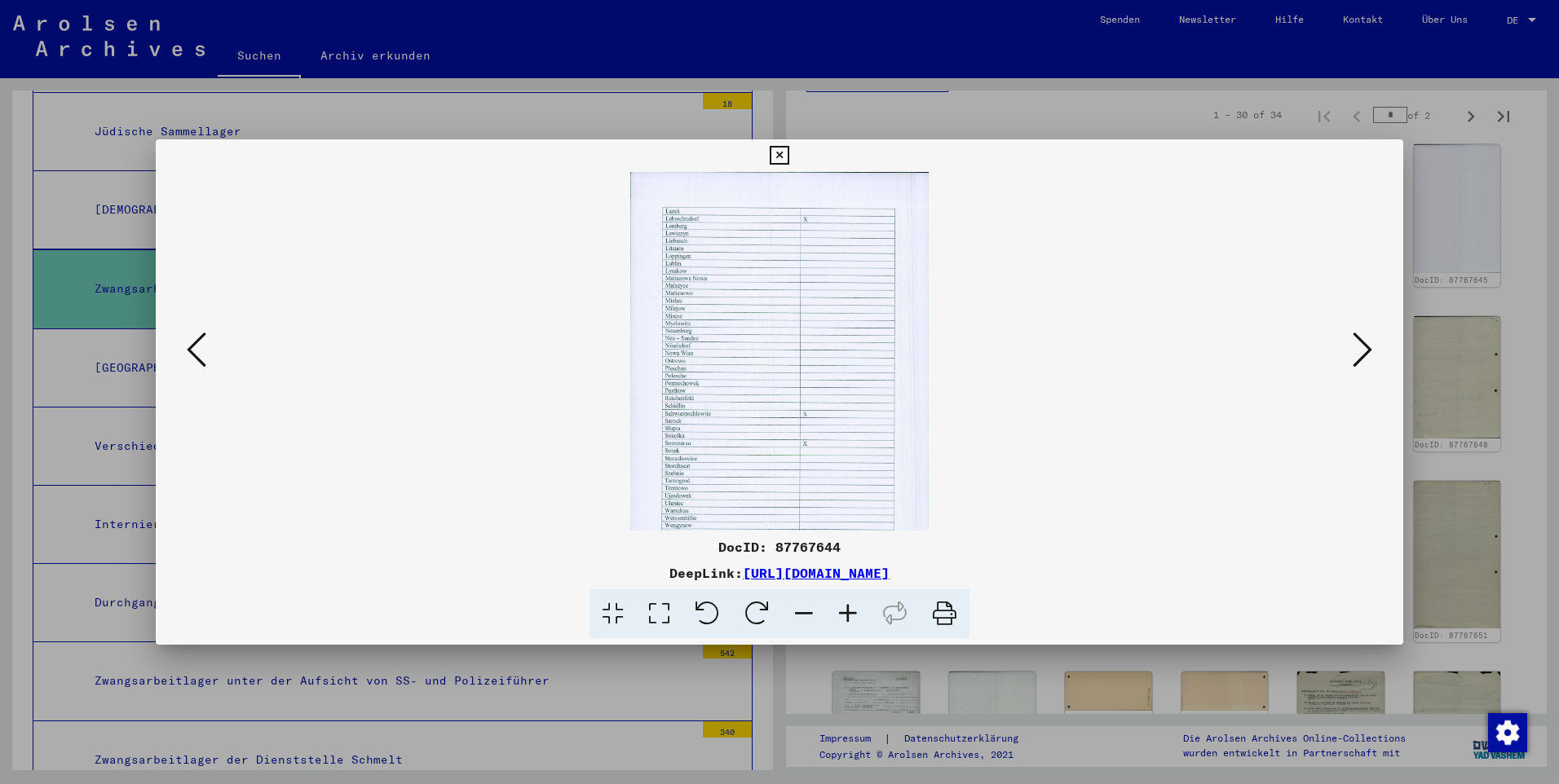
click at [816, 521] on icon at bounding box center [848, 614] width 44 height 49
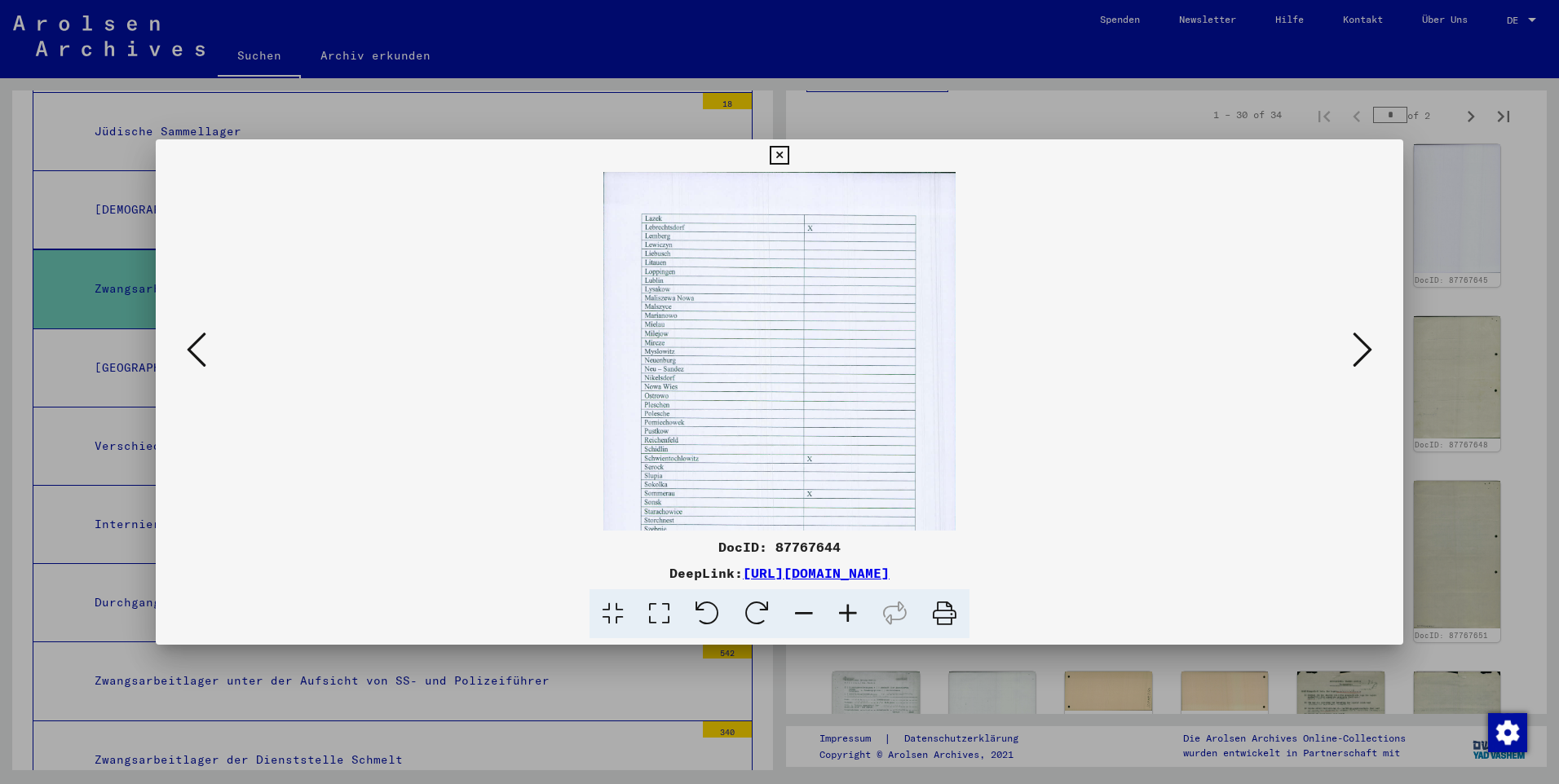
click at [816, 521] on icon at bounding box center [848, 614] width 44 height 49
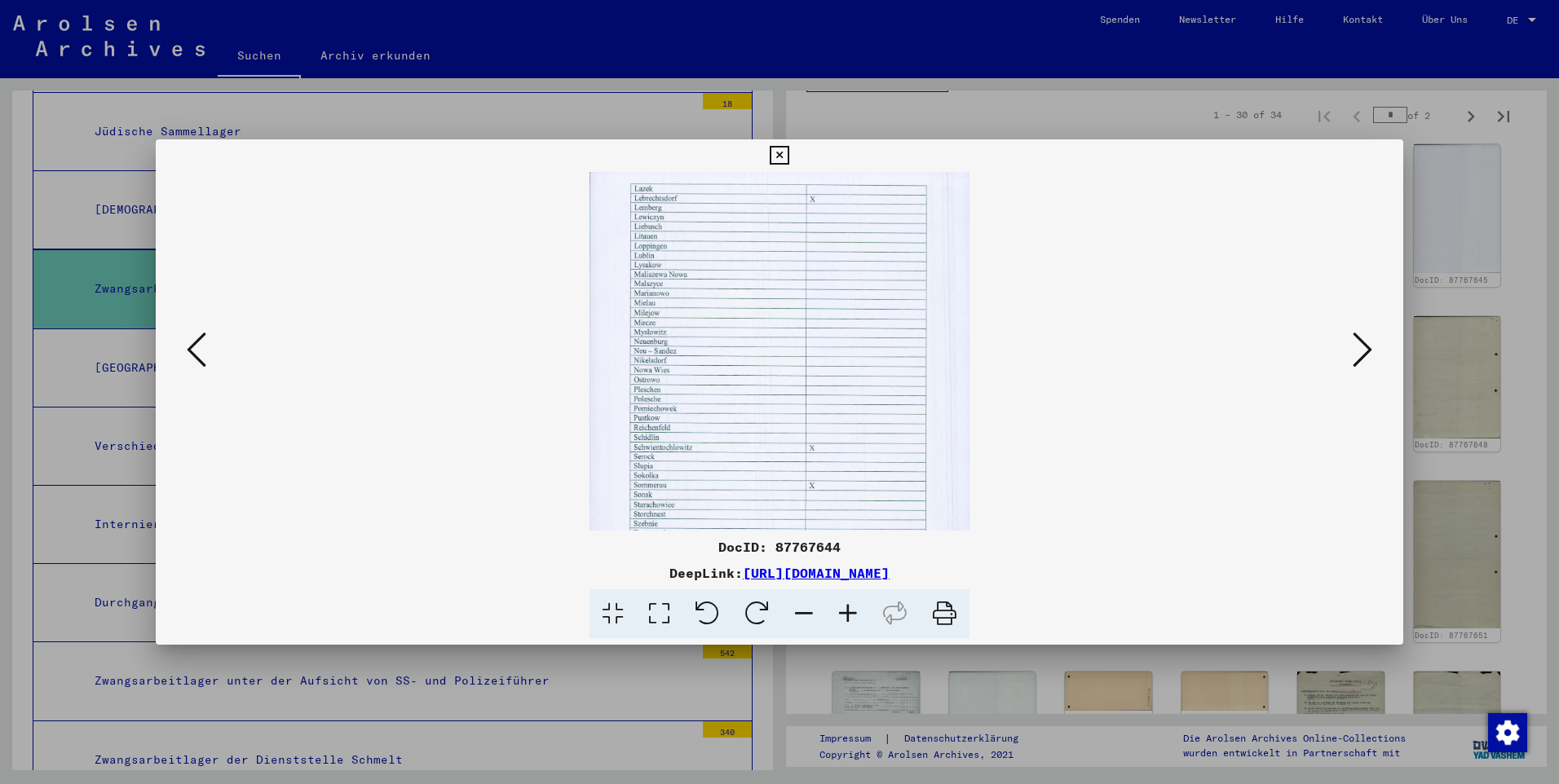
scroll to position [34, 0]
drag, startPoint x: 770, startPoint y: 403, endPoint x: 775, endPoint y: 369, distance: 34.4
click at [775, 369] on img at bounding box center [780, 419] width 380 height 563
drag, startPoint x: 749, startPoint y: 386, endPoint x: 752, endPoint y: 357, distance: 29.2
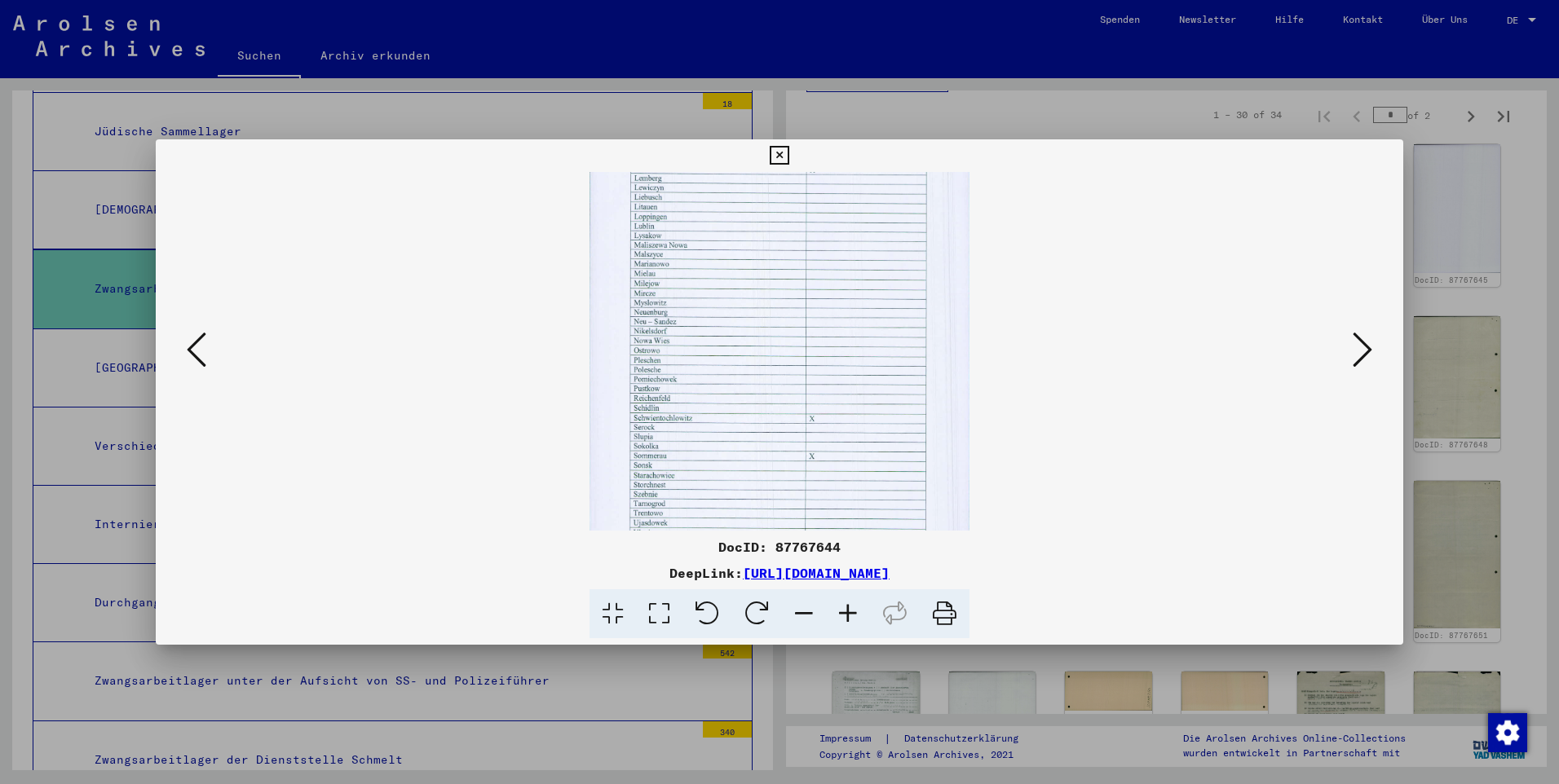
click at [752, 357] on img at bounding box center [780, 391] width 380 height 563
drag, startPoint x: 753, startPoint y: 446, endPoint x: 755, endPoint y: 411, distance: 35.1
click at [761, 387] on img at bounding box center [780, 330] width 380 height 563
drag, startPoint x: 736, startPoint y: 482, endPoint x: 748, endPoint y: 411, distance: 72.0
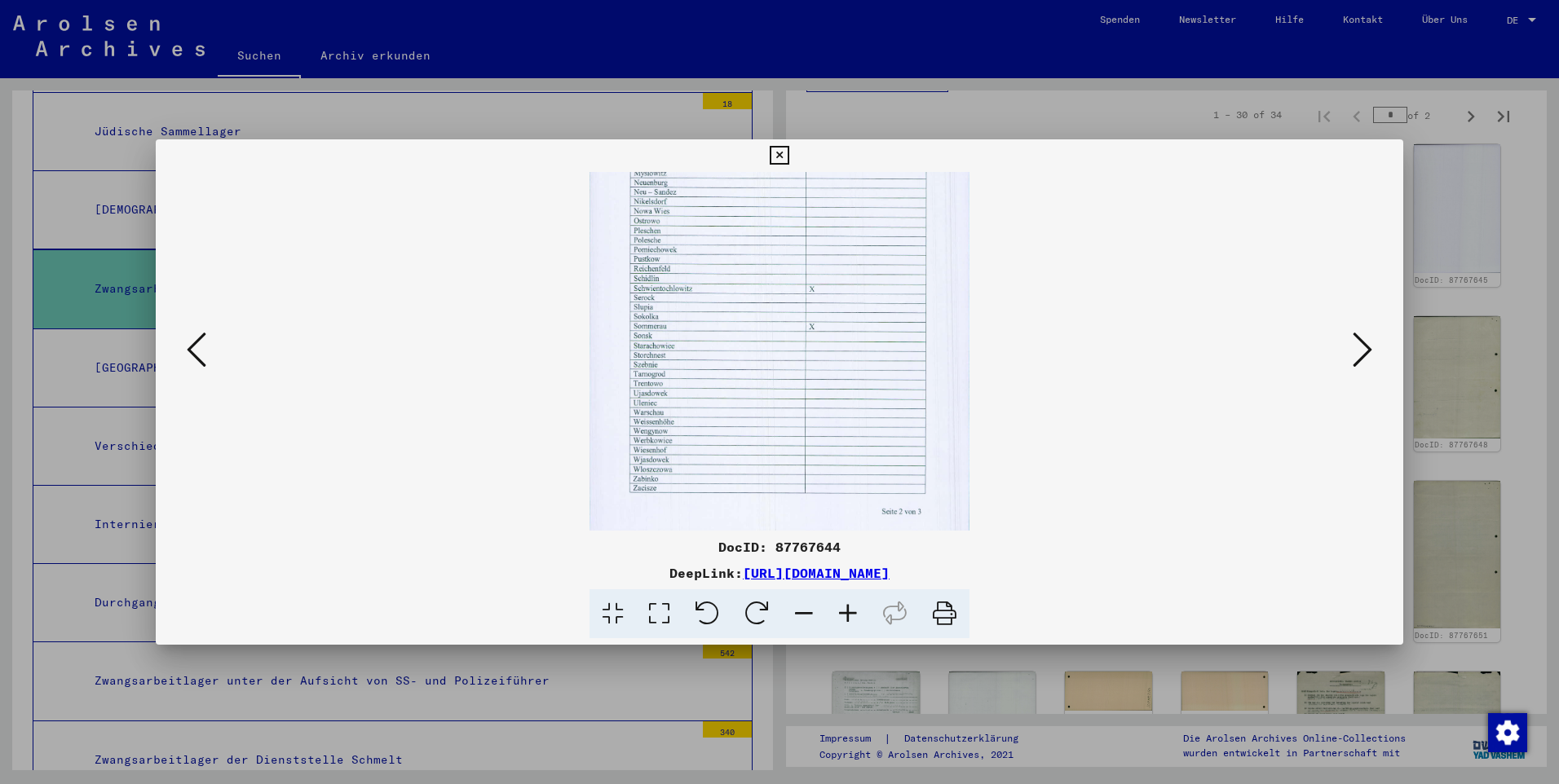
click at [748, 411] on img at bounding box center [780, 261] width 380 height 563
click at [816, 354] on icon at bounding box center [1362, 349] width 20 height 39
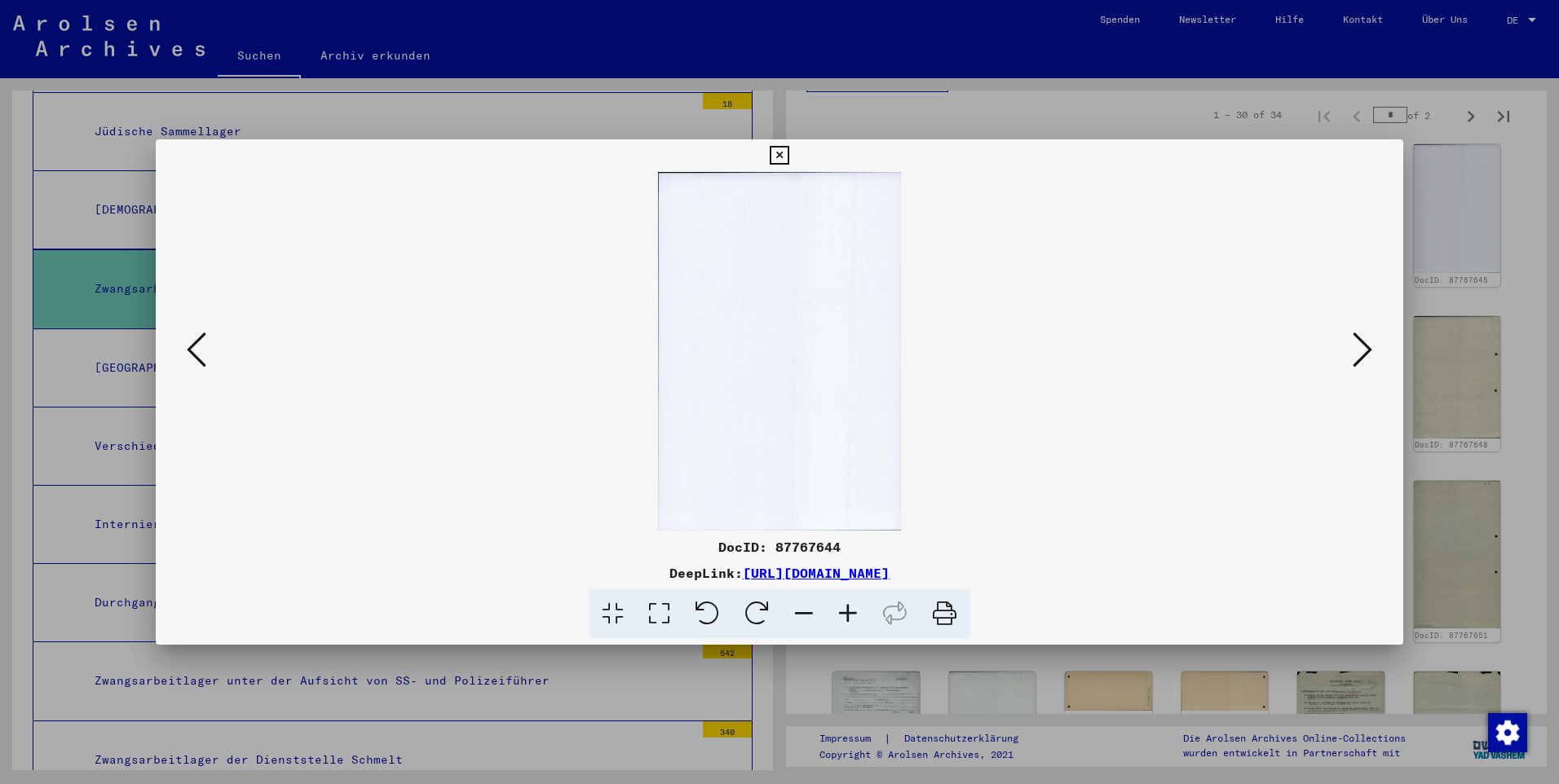
click at [816, 352] on icon at bounding box center [1362, 349] width 20 height 39
click at [816, 521] on icon at bounding box center [848, 614] width 44 height 49
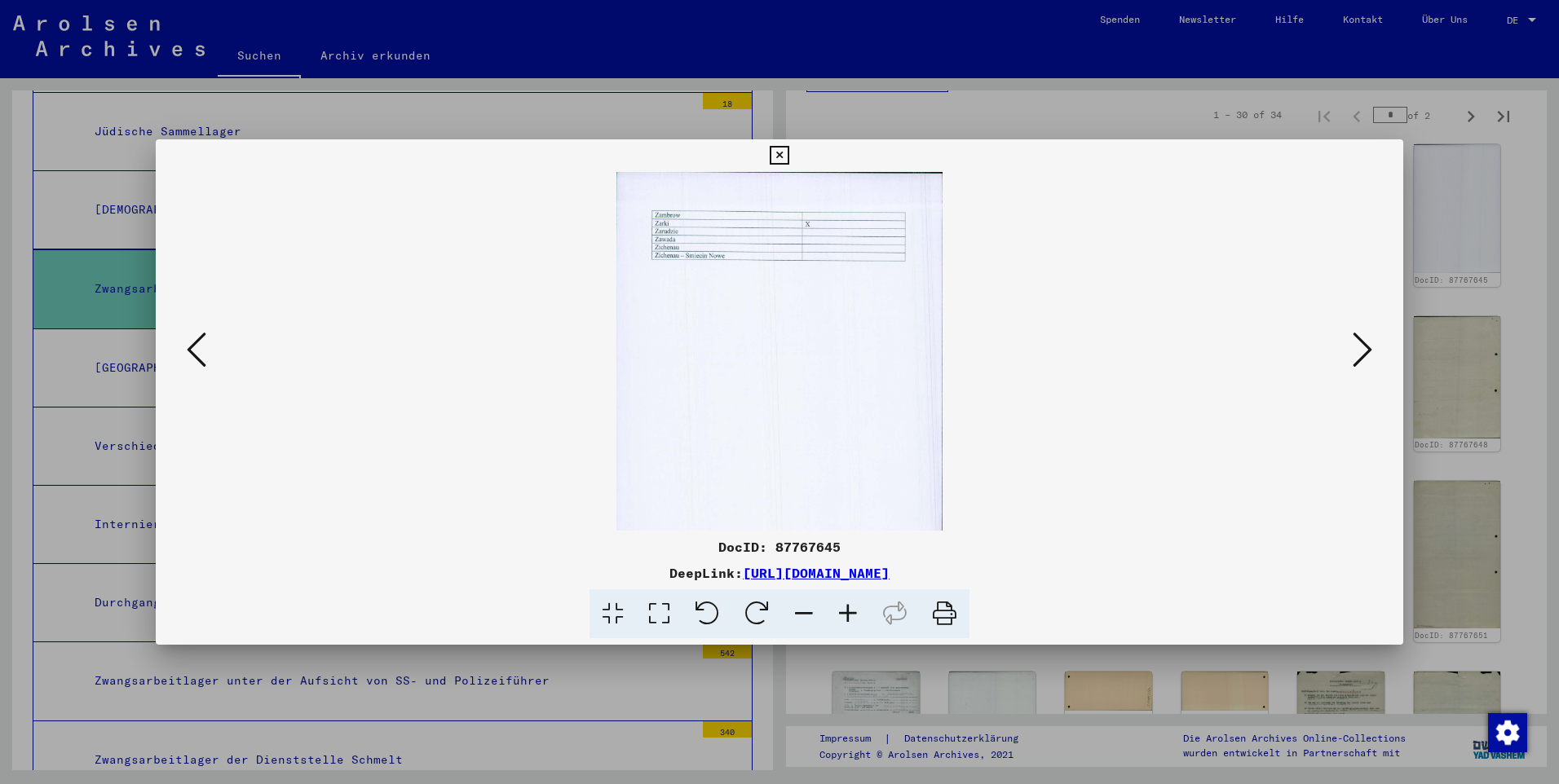
click at [816, 521] on icon at bounding box center [848, 614] width 44 height 49
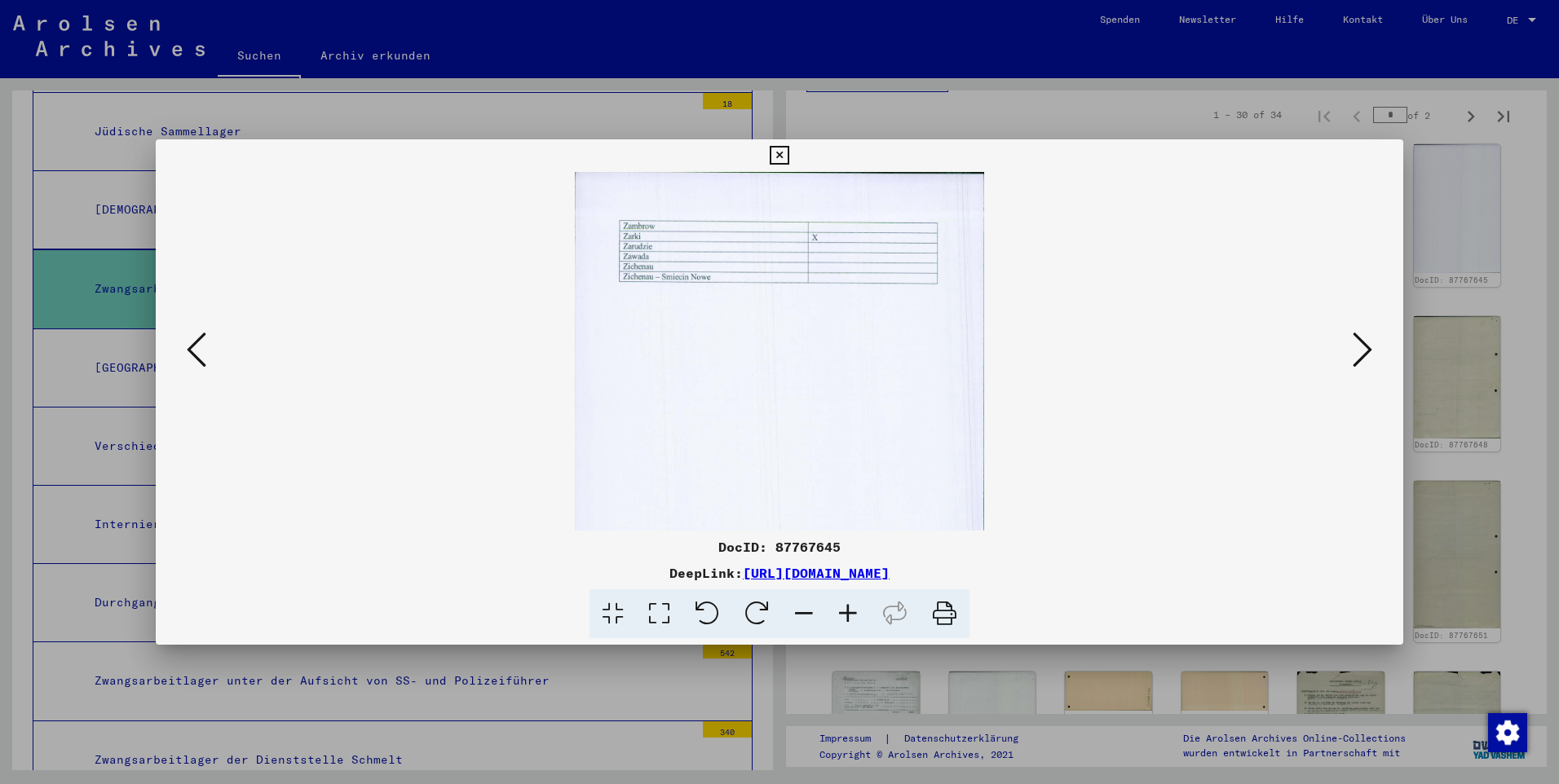
click at [816, 521] on icon at bounding box center [848, 614] width 44 height 49
click at [779, 152] on icon at bounding box center [779, 155] width 19 height 20
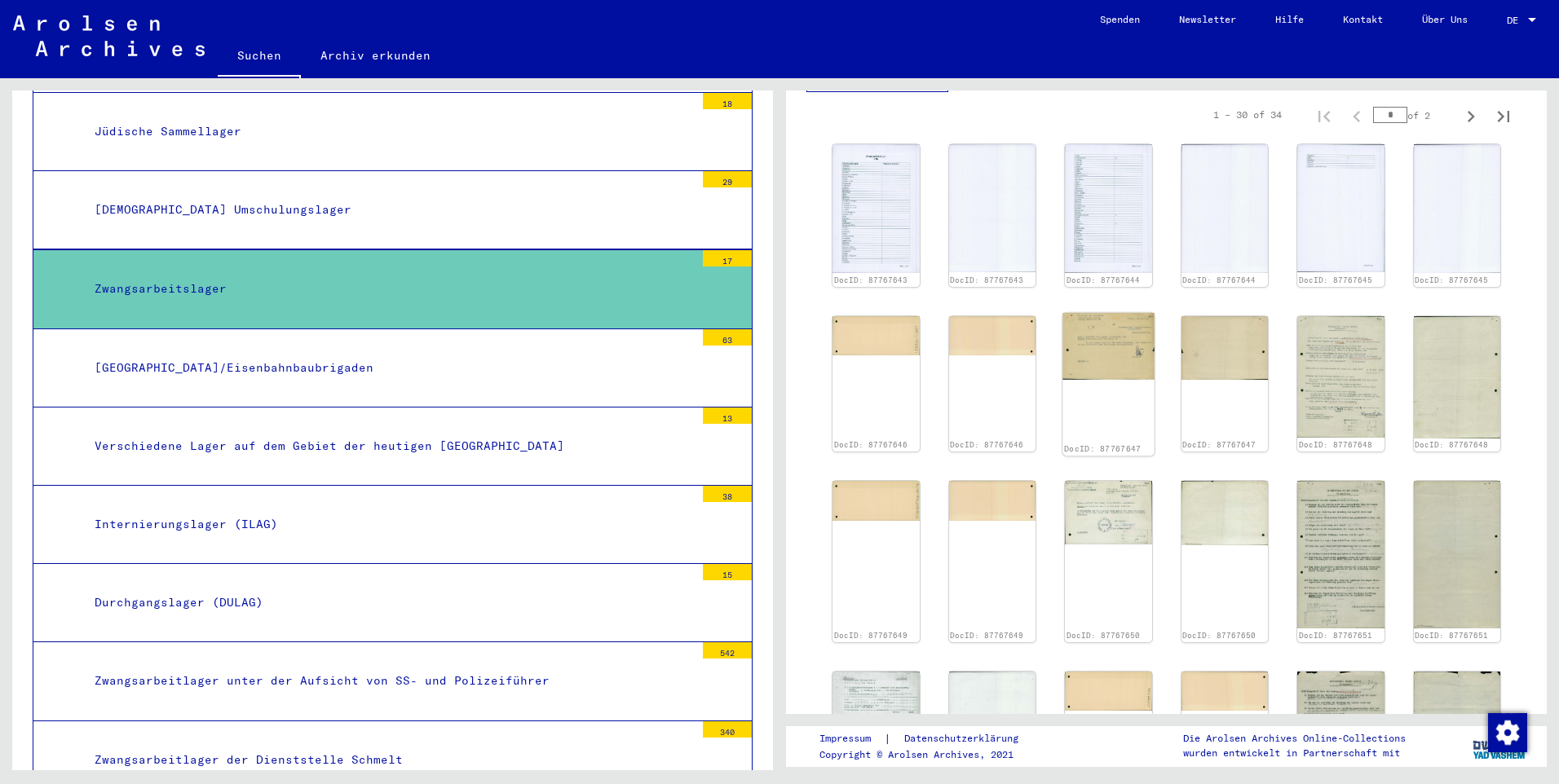
click at [816, 359] on img at bounding box center [1107, 345] width 91 height 67
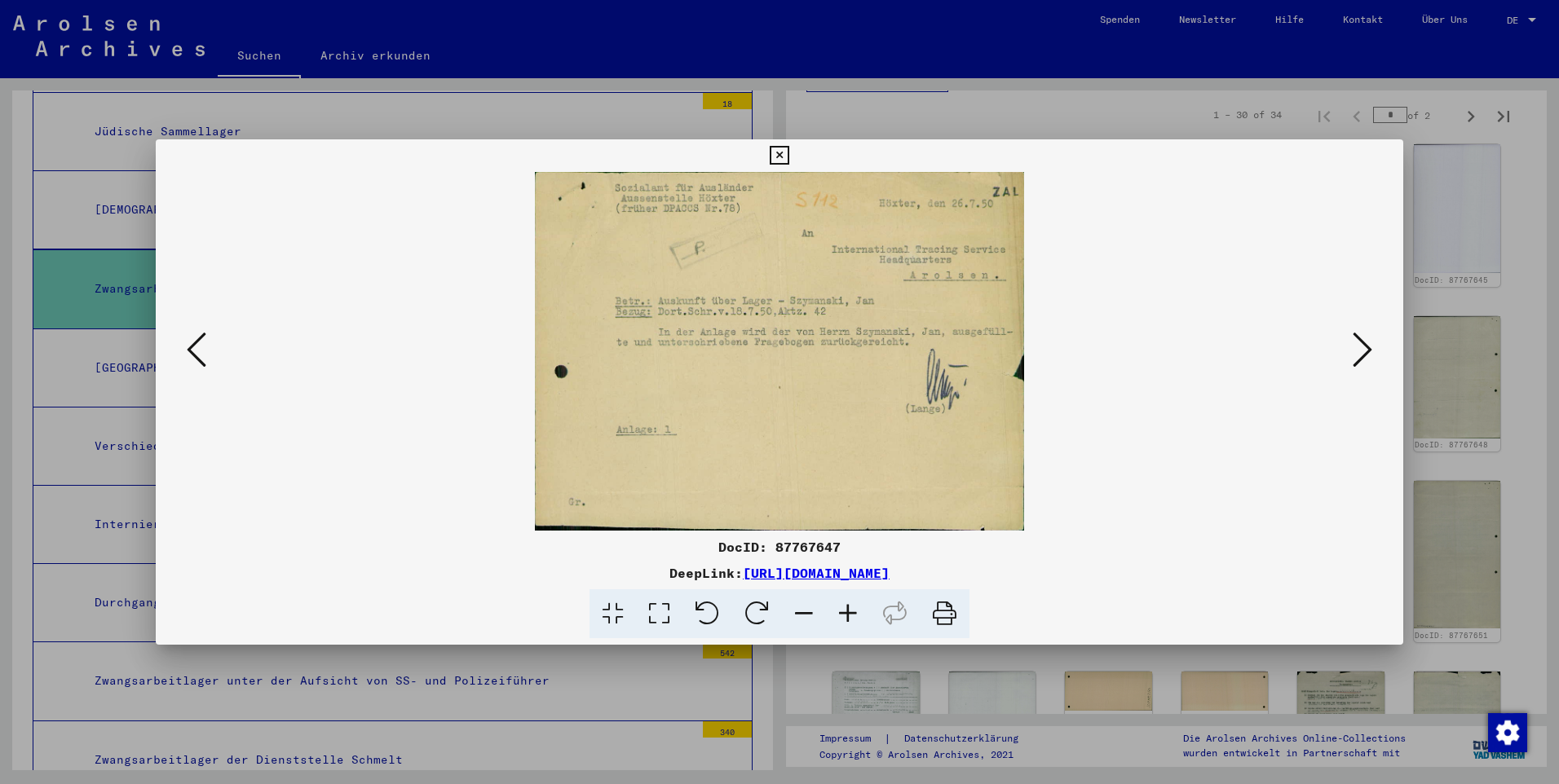
click at [816, 346] on icon at bounding box center [1362, 349] width 20 height 39
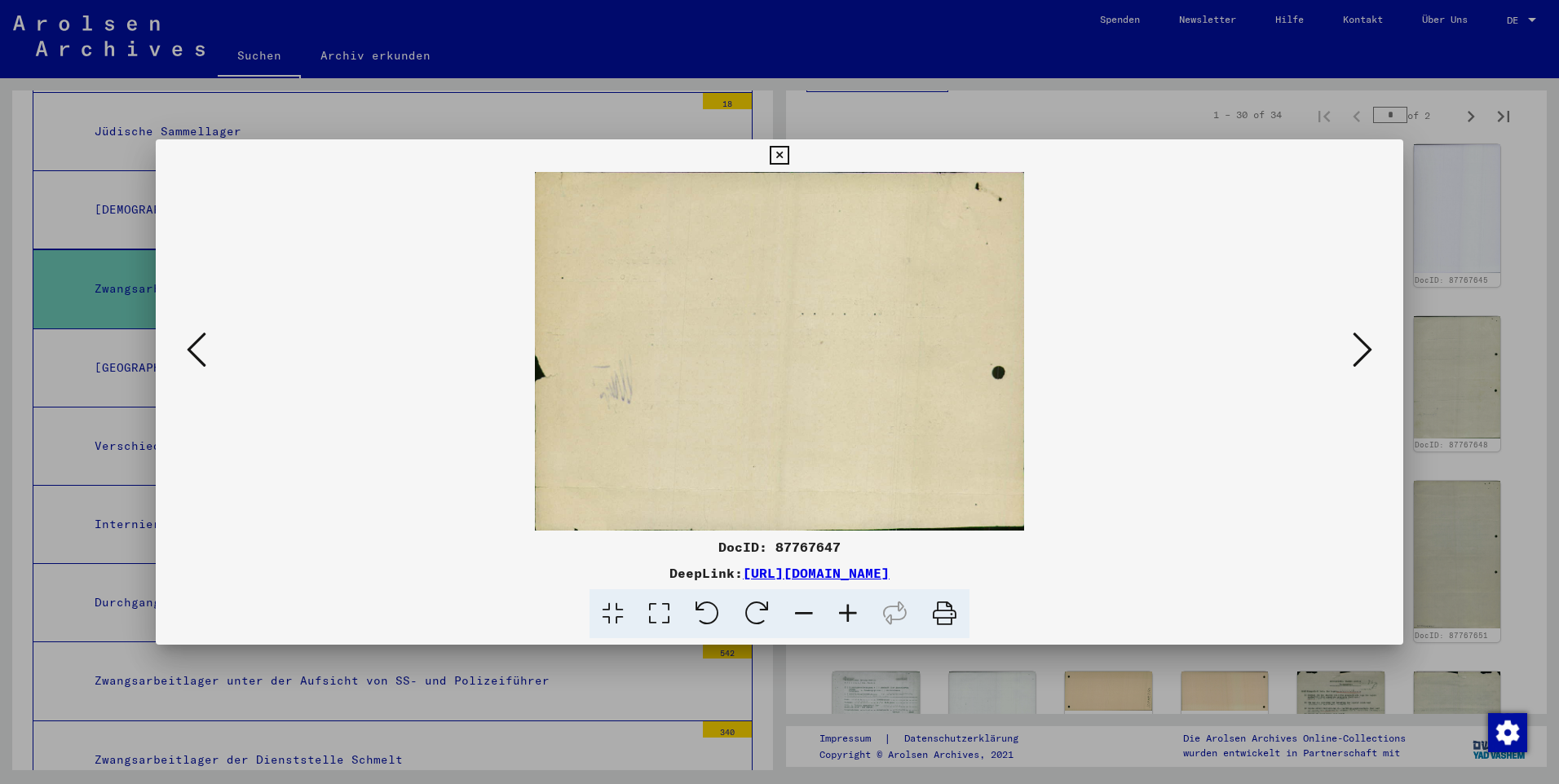
click at [816, 346] on icon at bounding box center [1362, 349] width 20 height 39
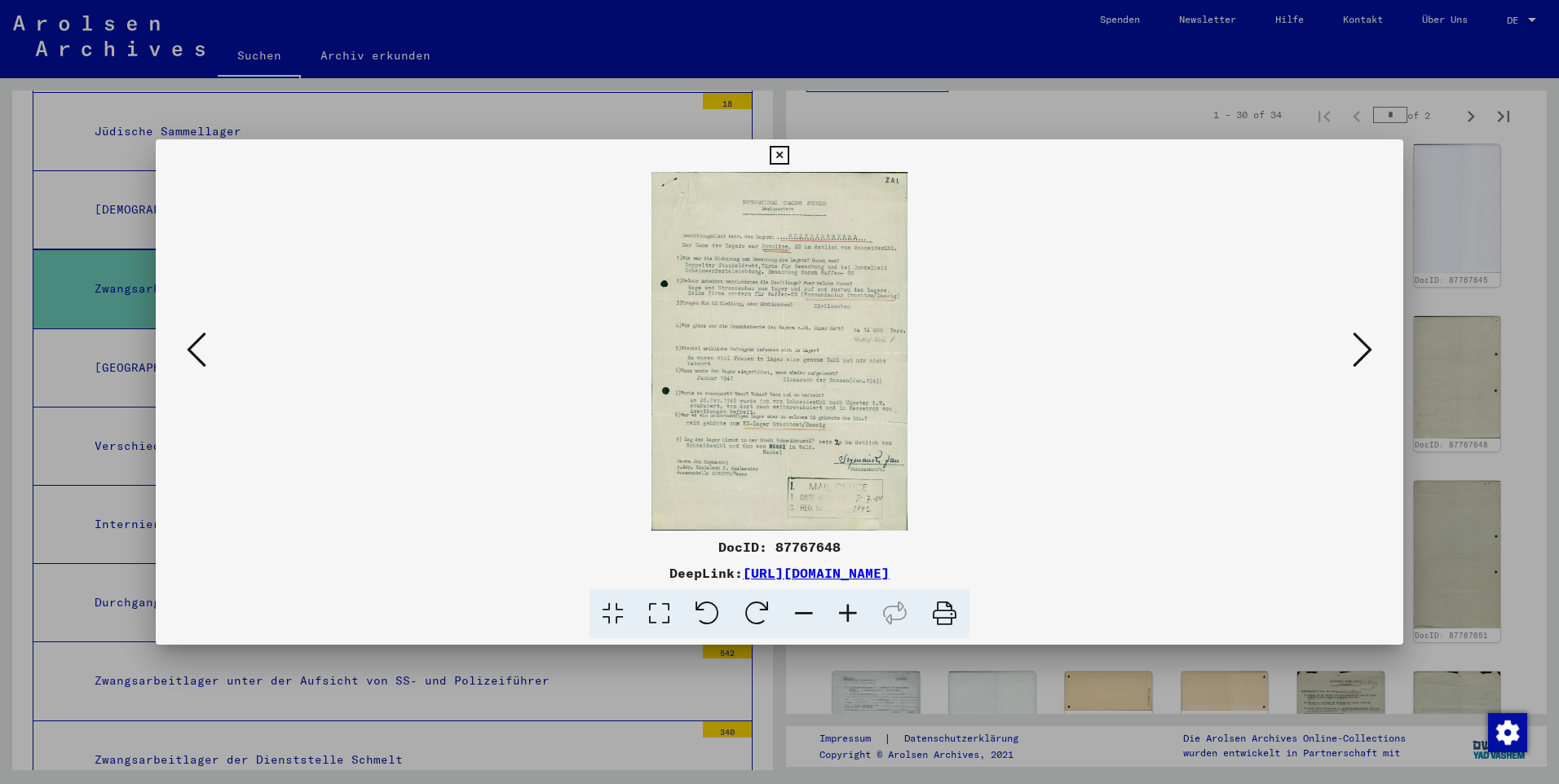
click at [816, 521] on icon at bounding box center [848, 614] width 44 height 49
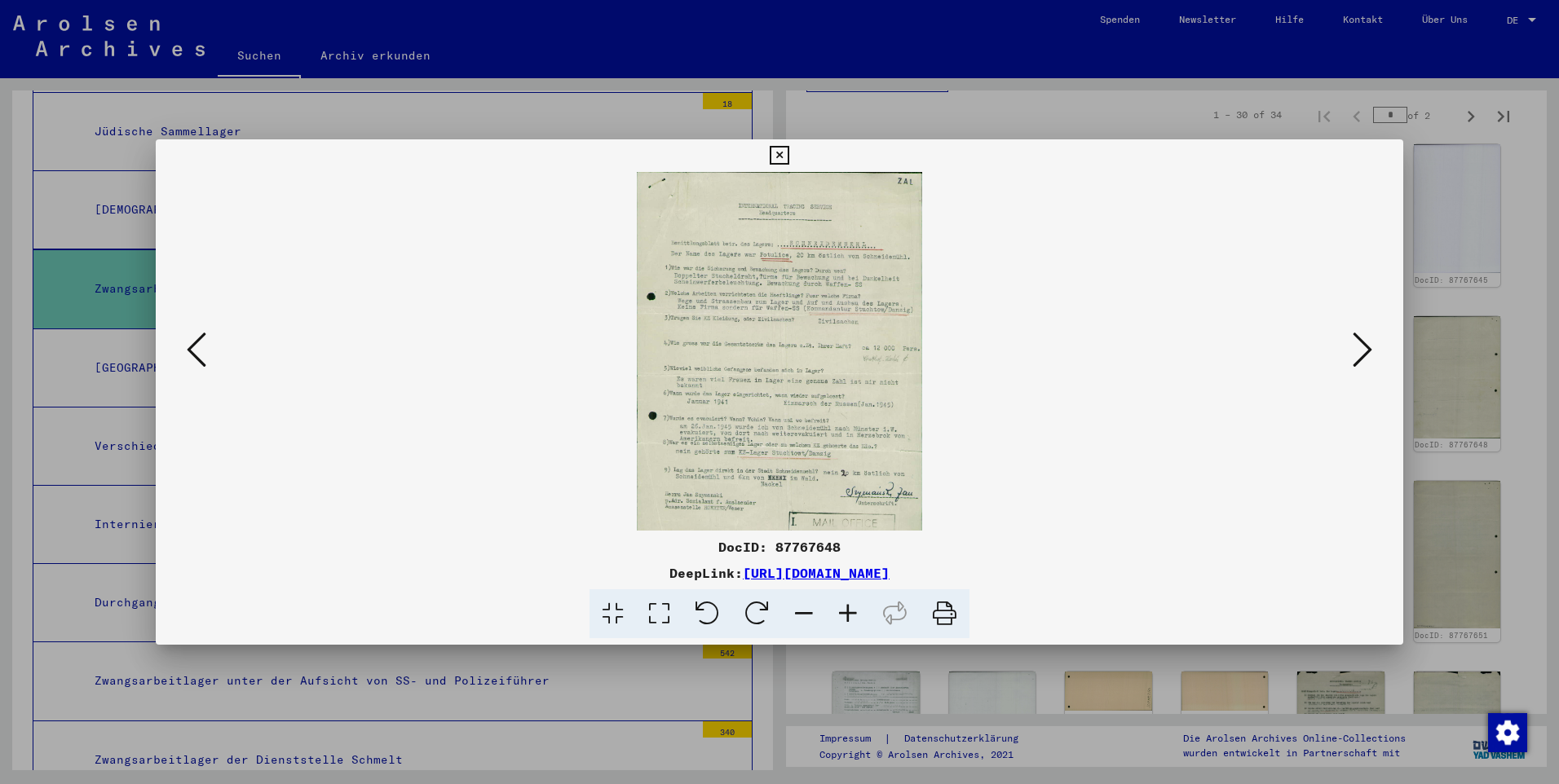
click at [816, 521] on icon at bounding box center [848, 614] width 44 height 49
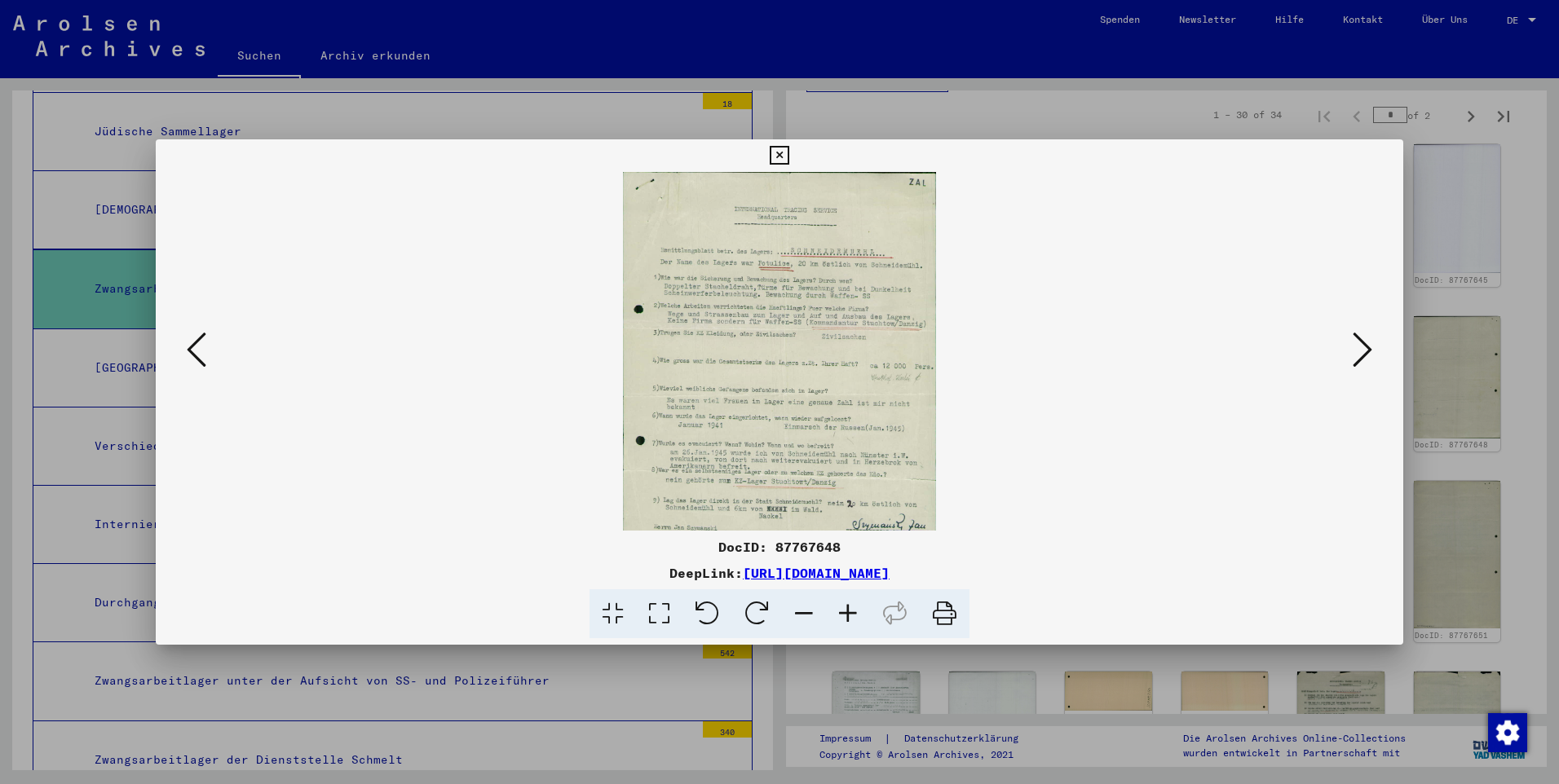
click at [816, 521] on icon at bounding box center [848, 614] width 44 height 49
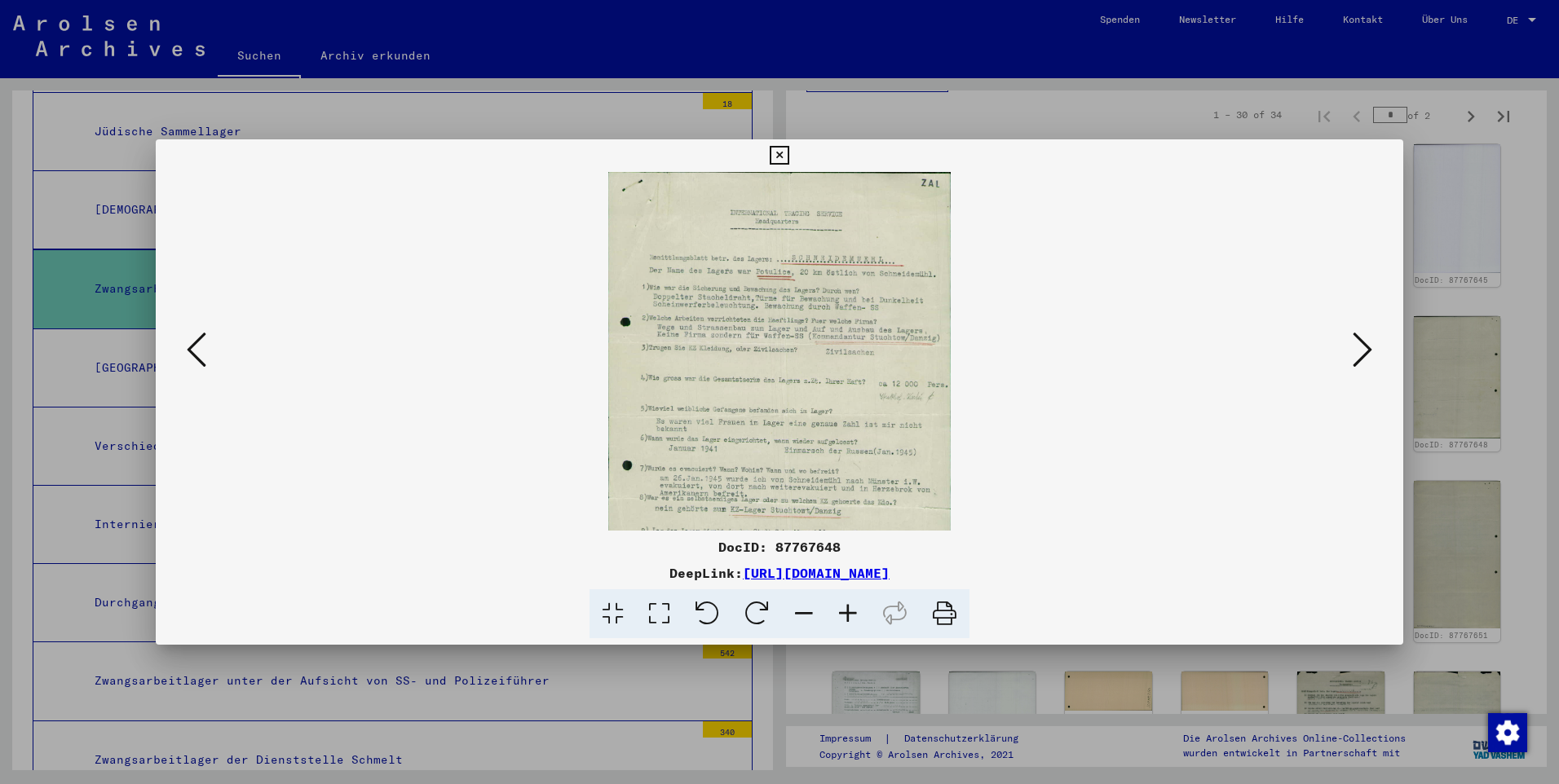
click at [816, 521] on icon at bounding box center [848, 614] width 44 height 49
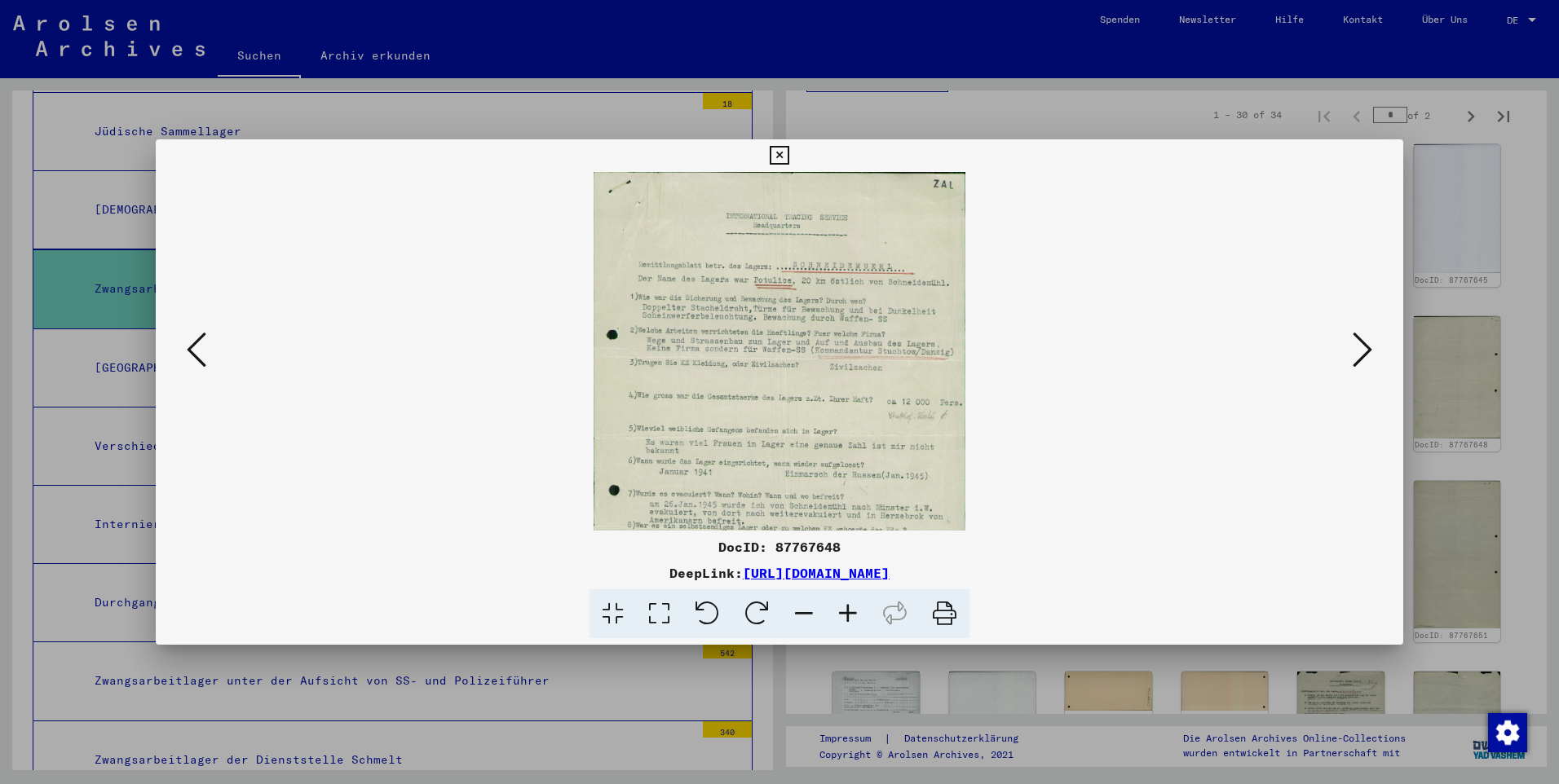
click at [816, 521] on icon at bounding box center [848, 614] width 44 height 49
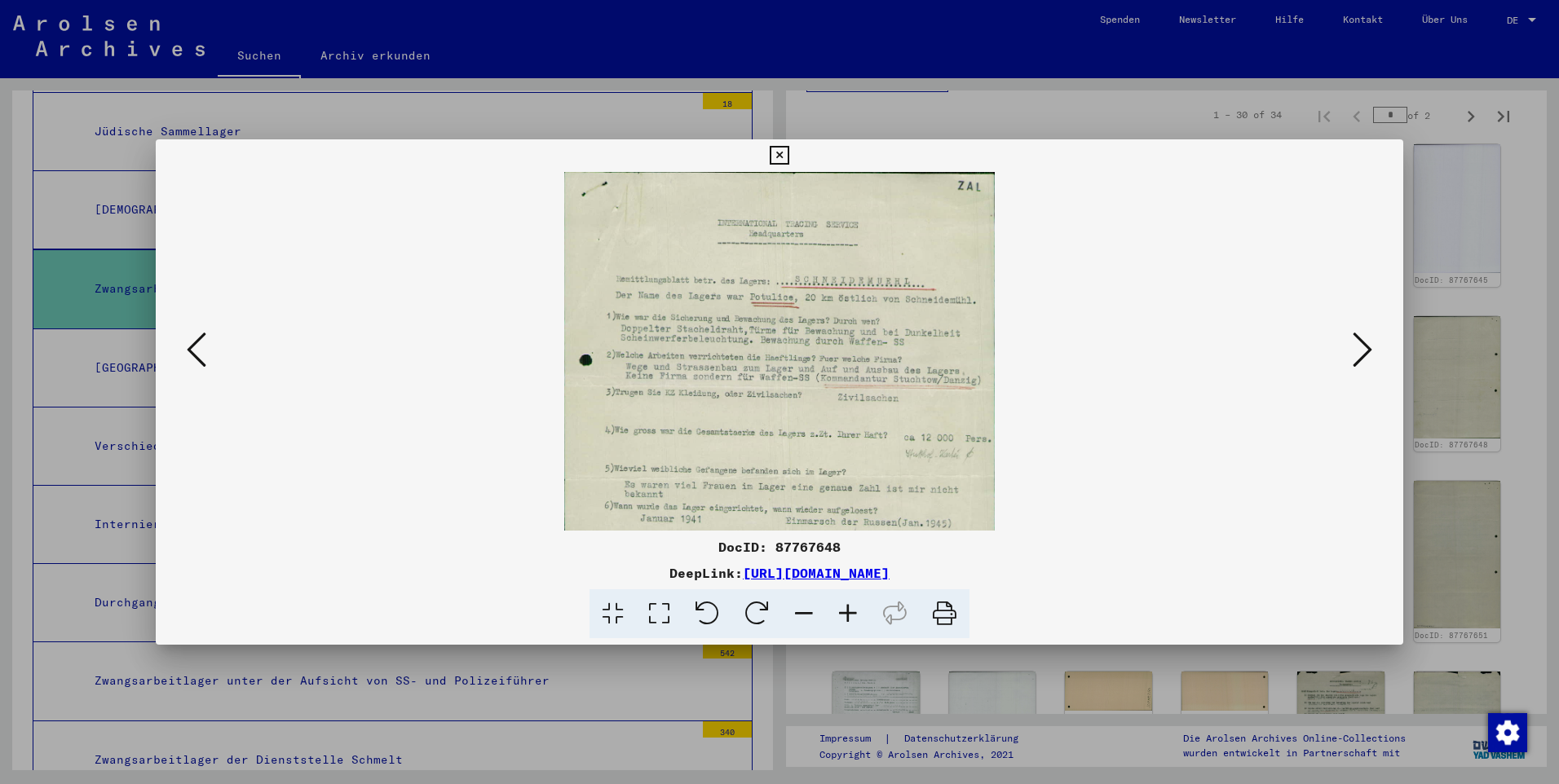
click at [816, 521] on icon at bounding box center [848, 614] width 44 height 49
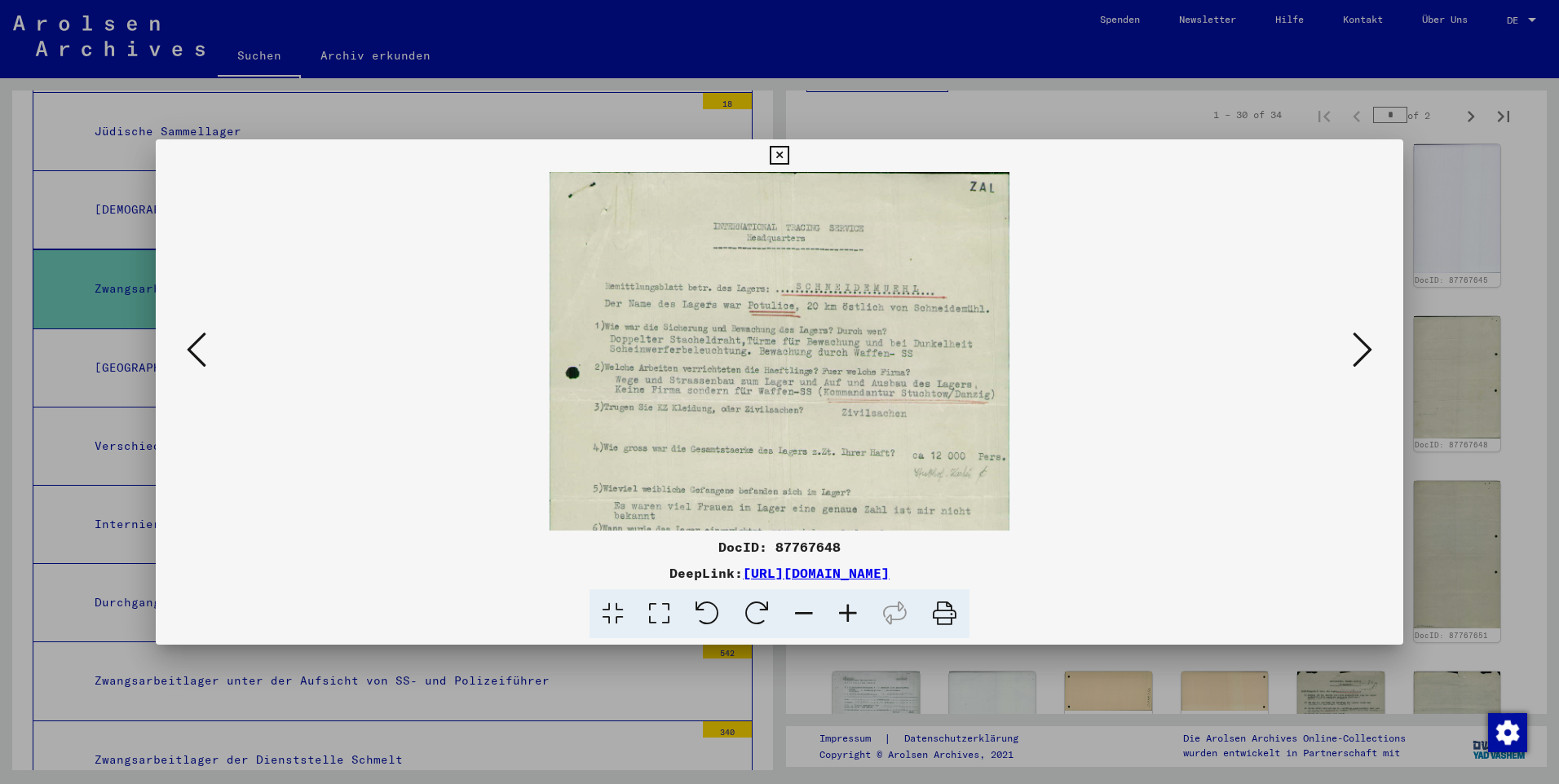
click at [816, 521] on icon at bounding box center [848, 614] width 44 height 49
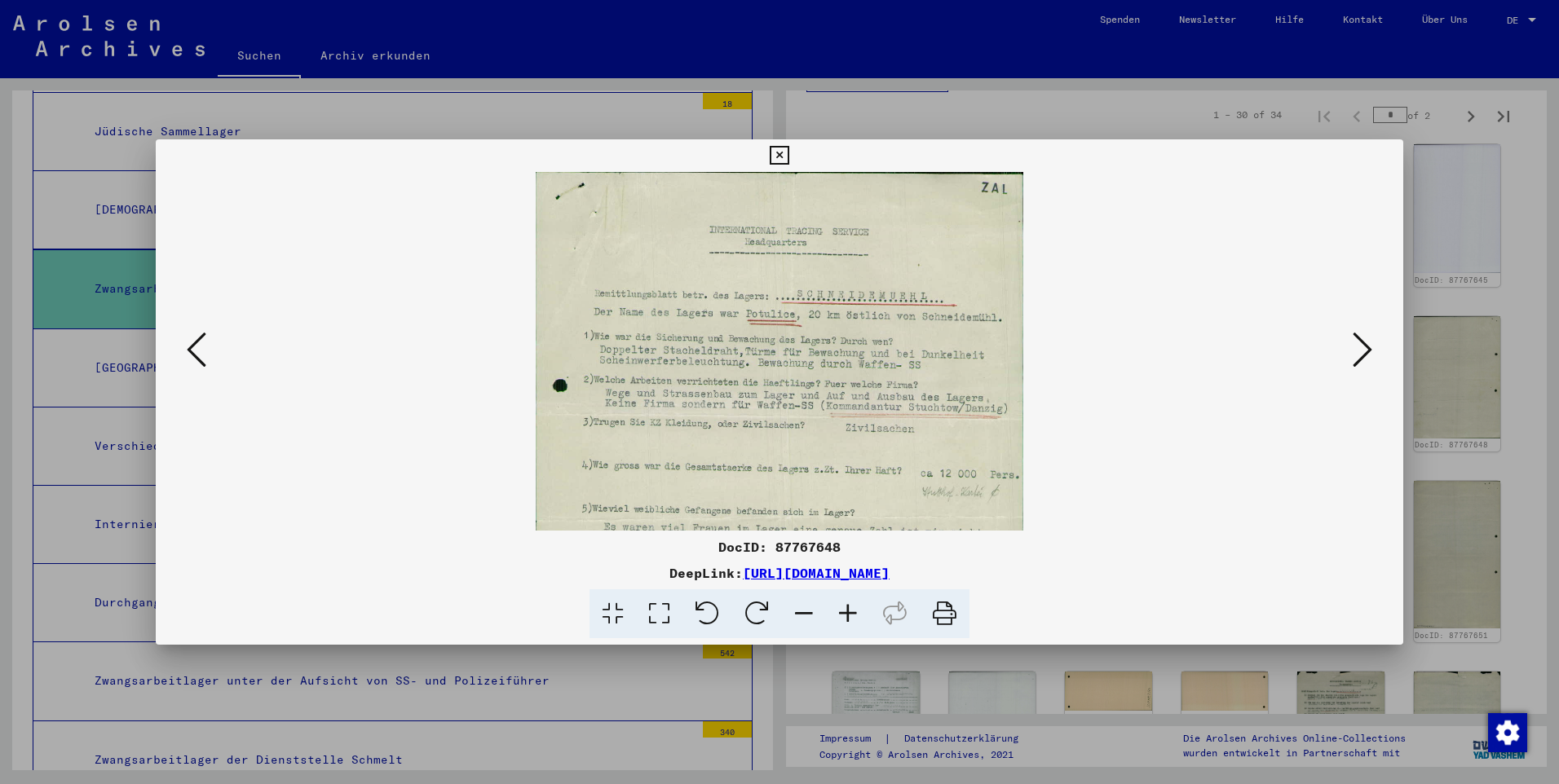
click at [816, 350] on icon at bounding box center [1362, 349] width 20 height 39
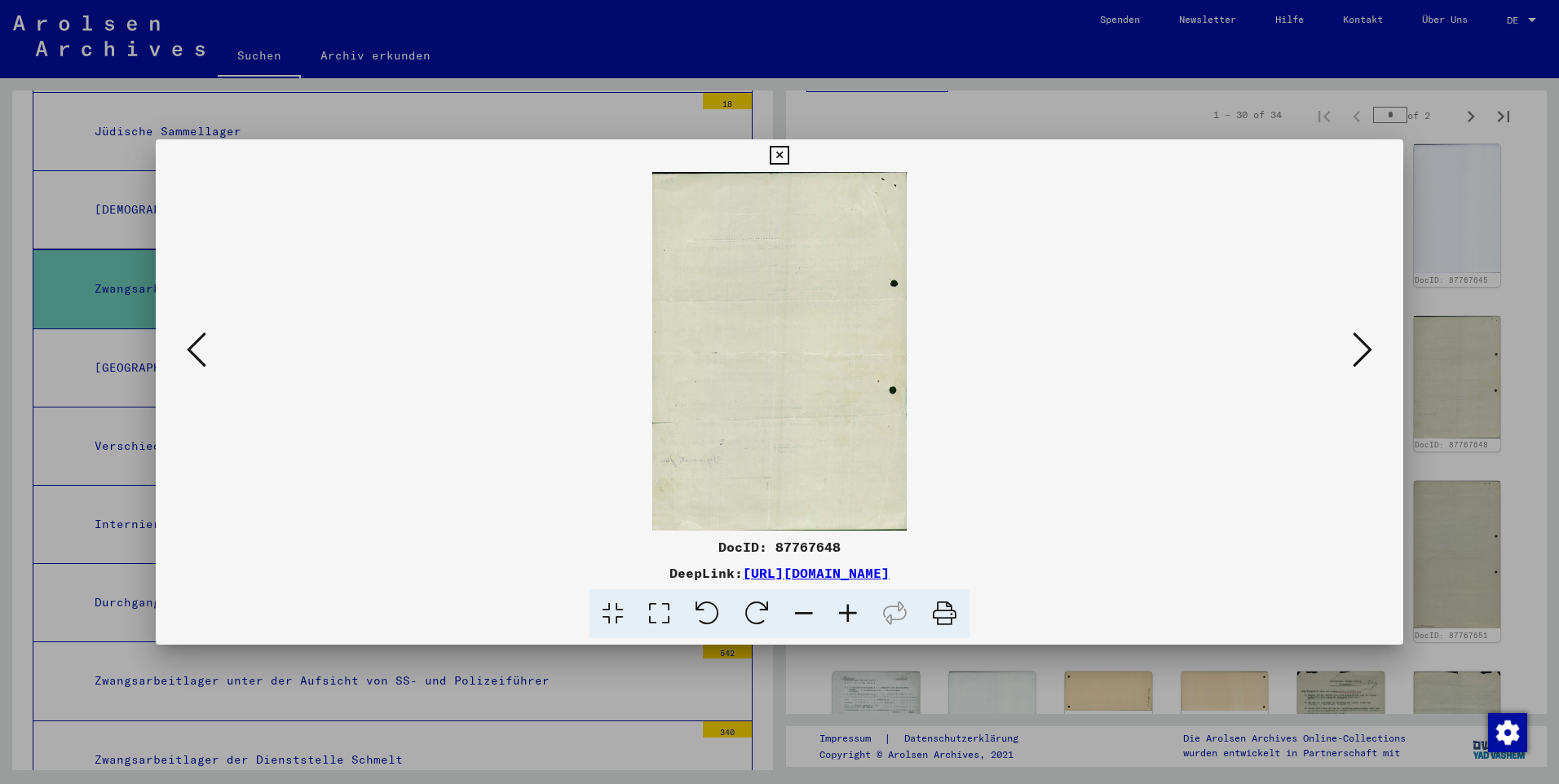
click at [816, 350] on icon at bounding box center [1362, 349] width 20 height 39
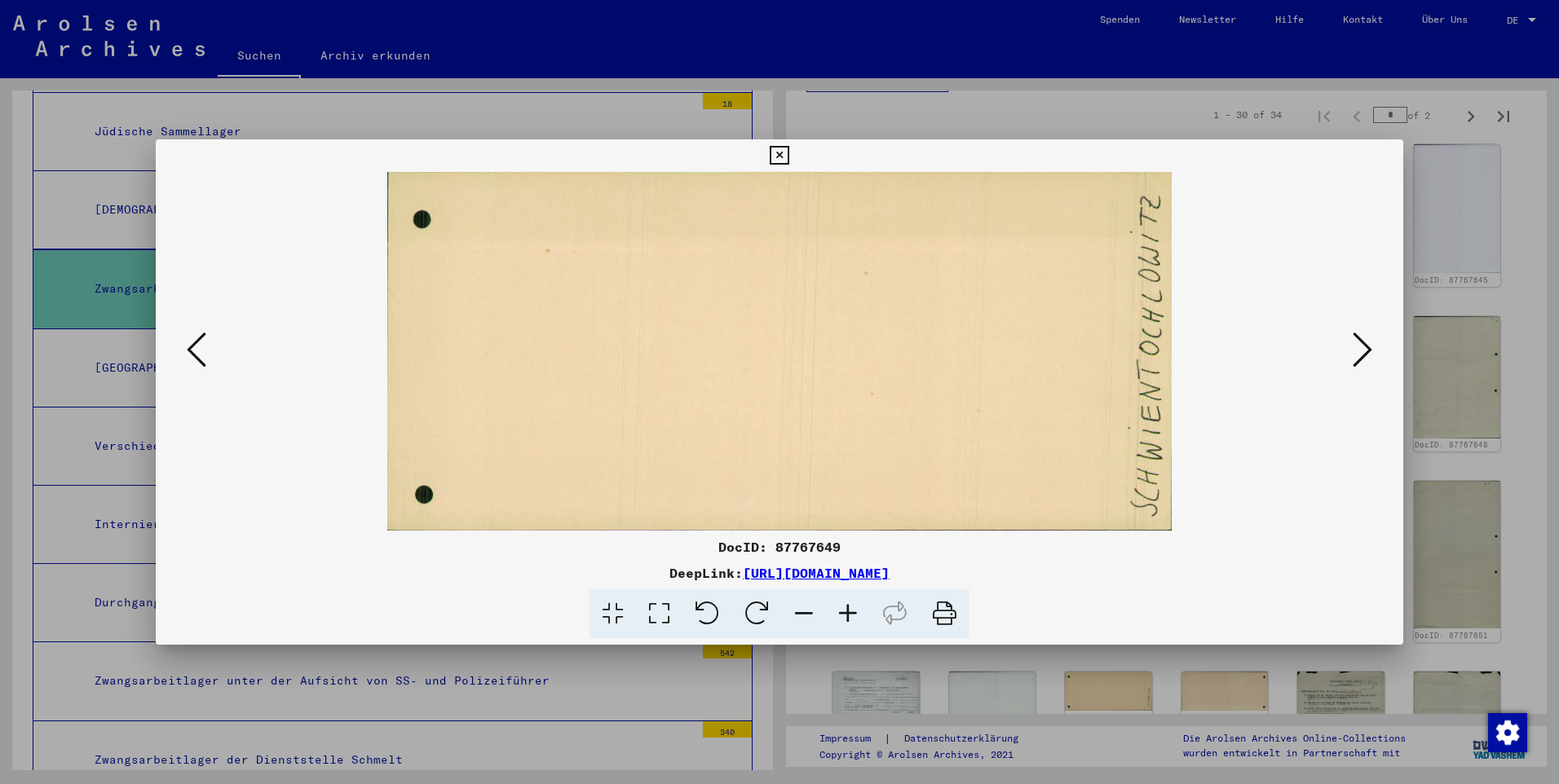
click at [816, 350] on icon at bounding box center [1362, 349] width 20 height 39
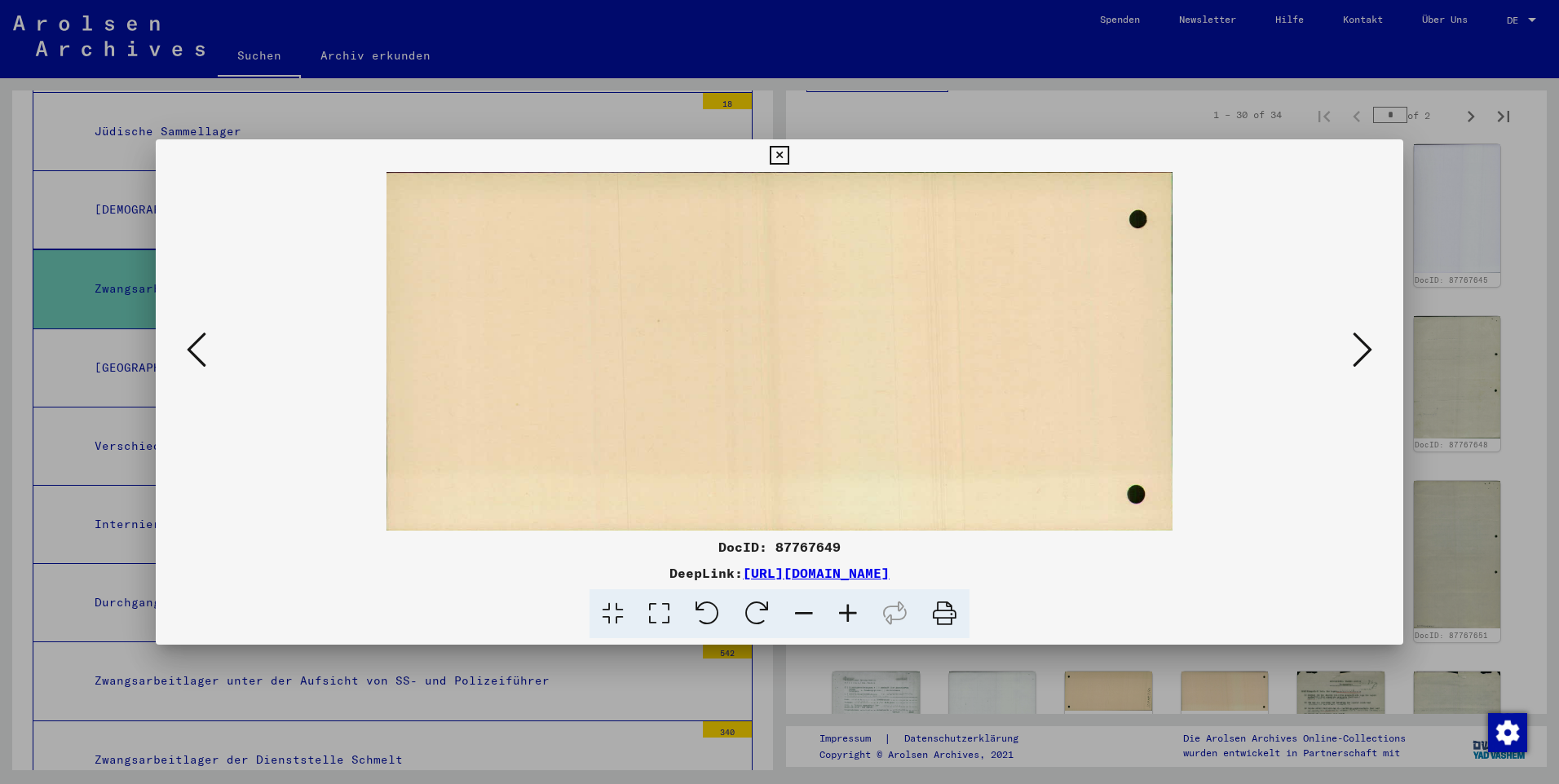
click at [198, 353] on icon at bounding box center [196, 349] width 20 height 39
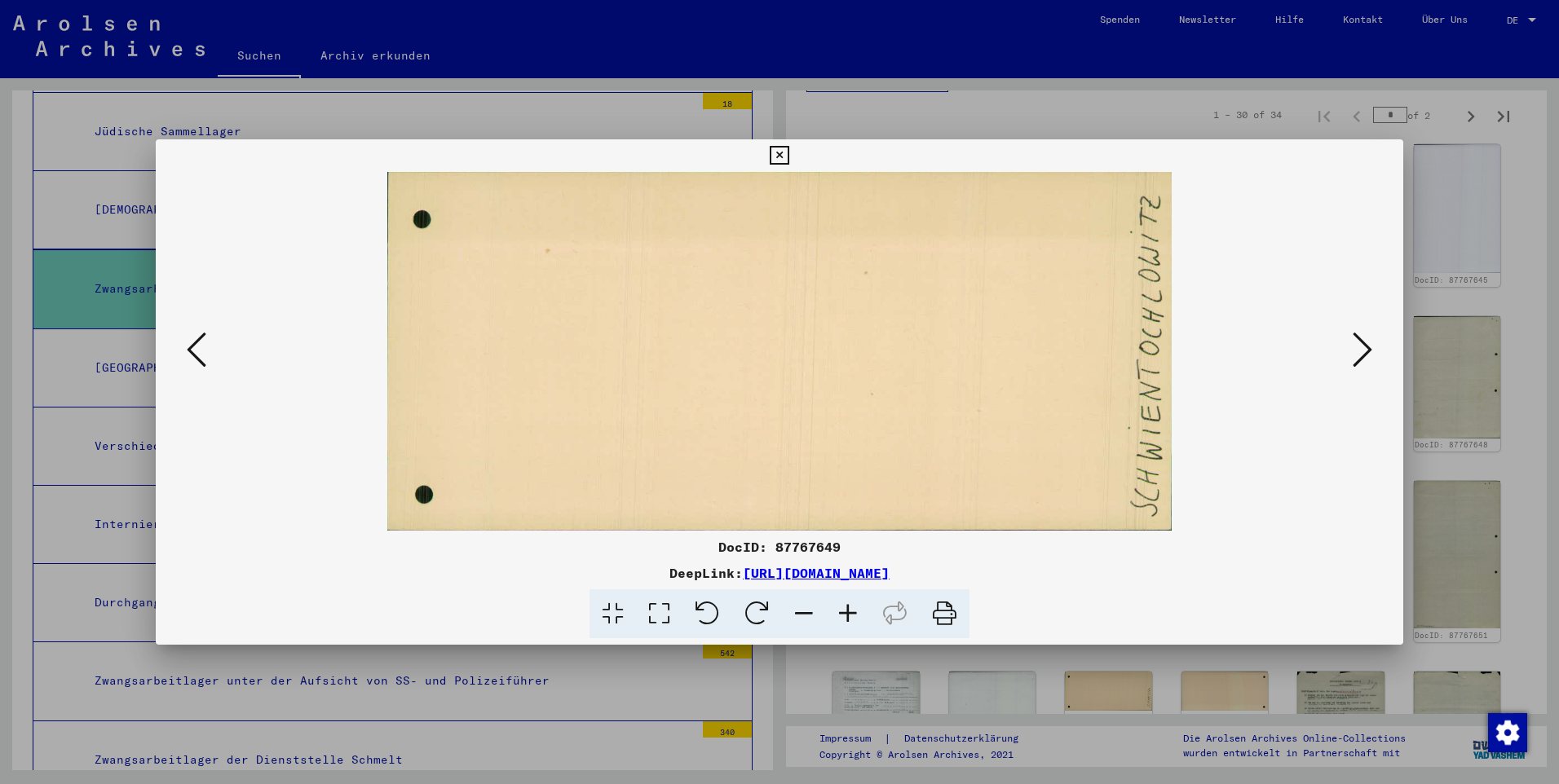
click at [816, 348] on icon at bounding box center [1362, 349] width 20 height 39
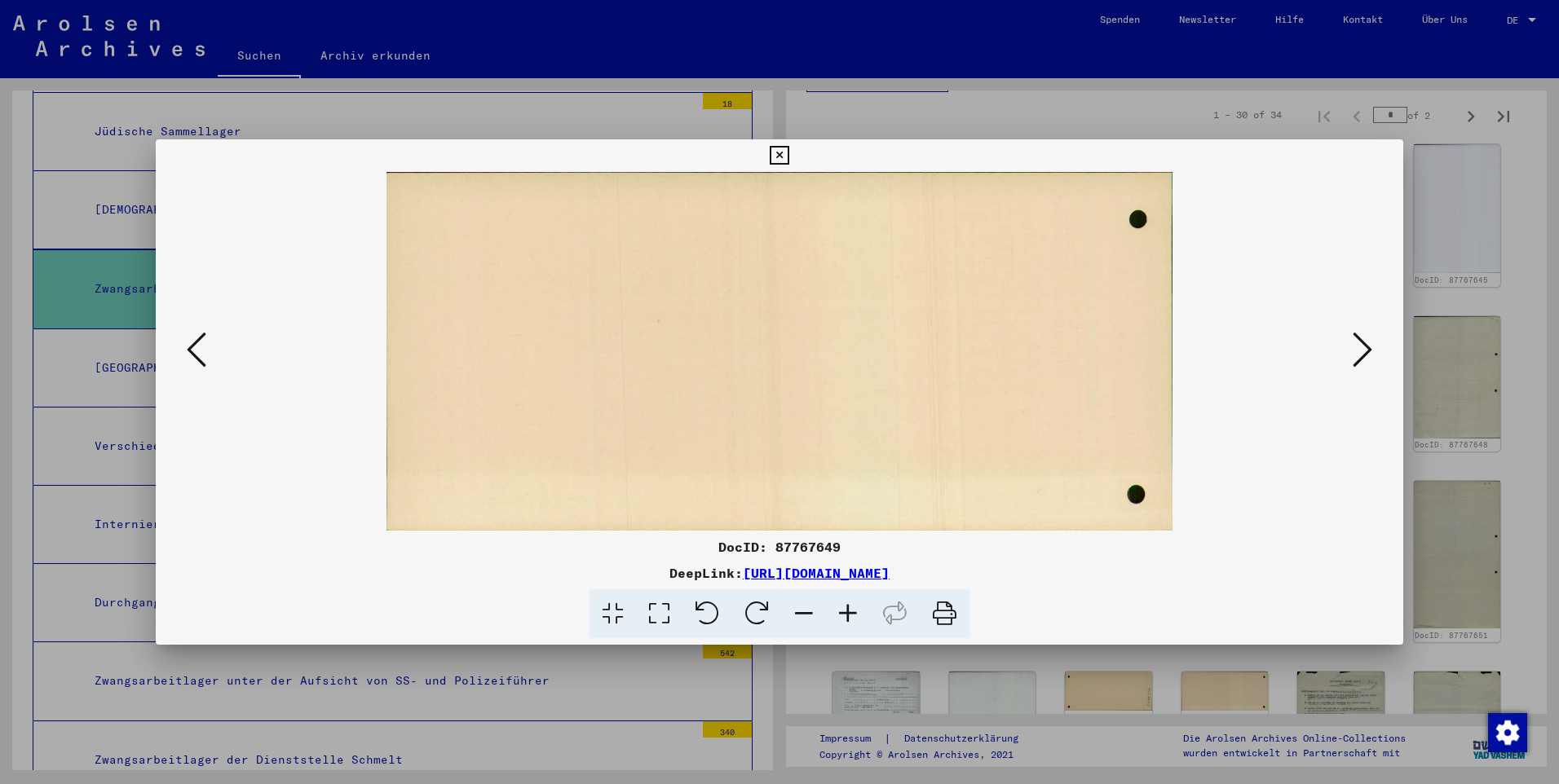
click at [816, 348] on icon at bounding box center [1362, 349] width 20 height 39
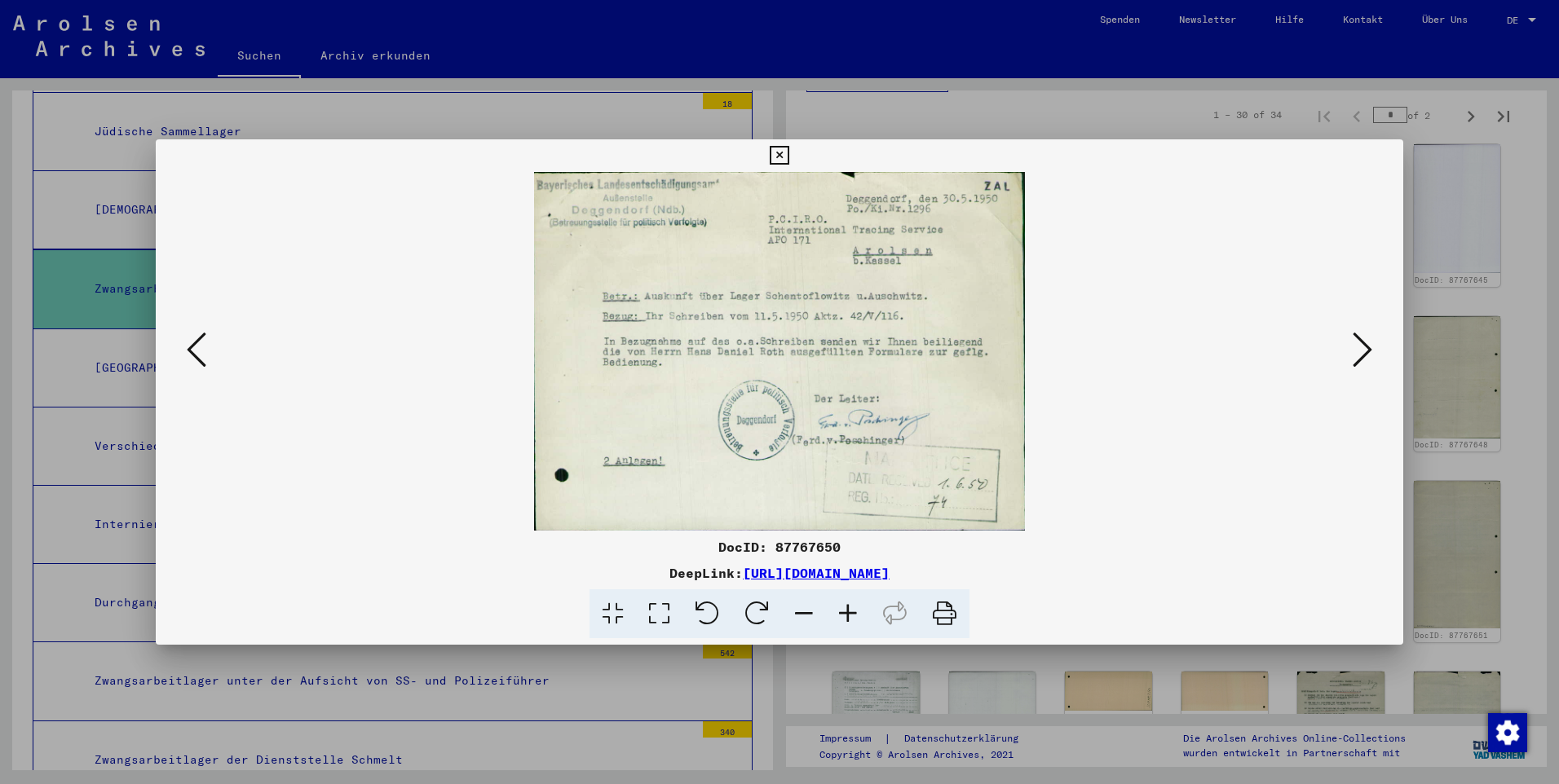
click at [816, 348] on icon at bounding box center [1362, 349] width 20 height 39
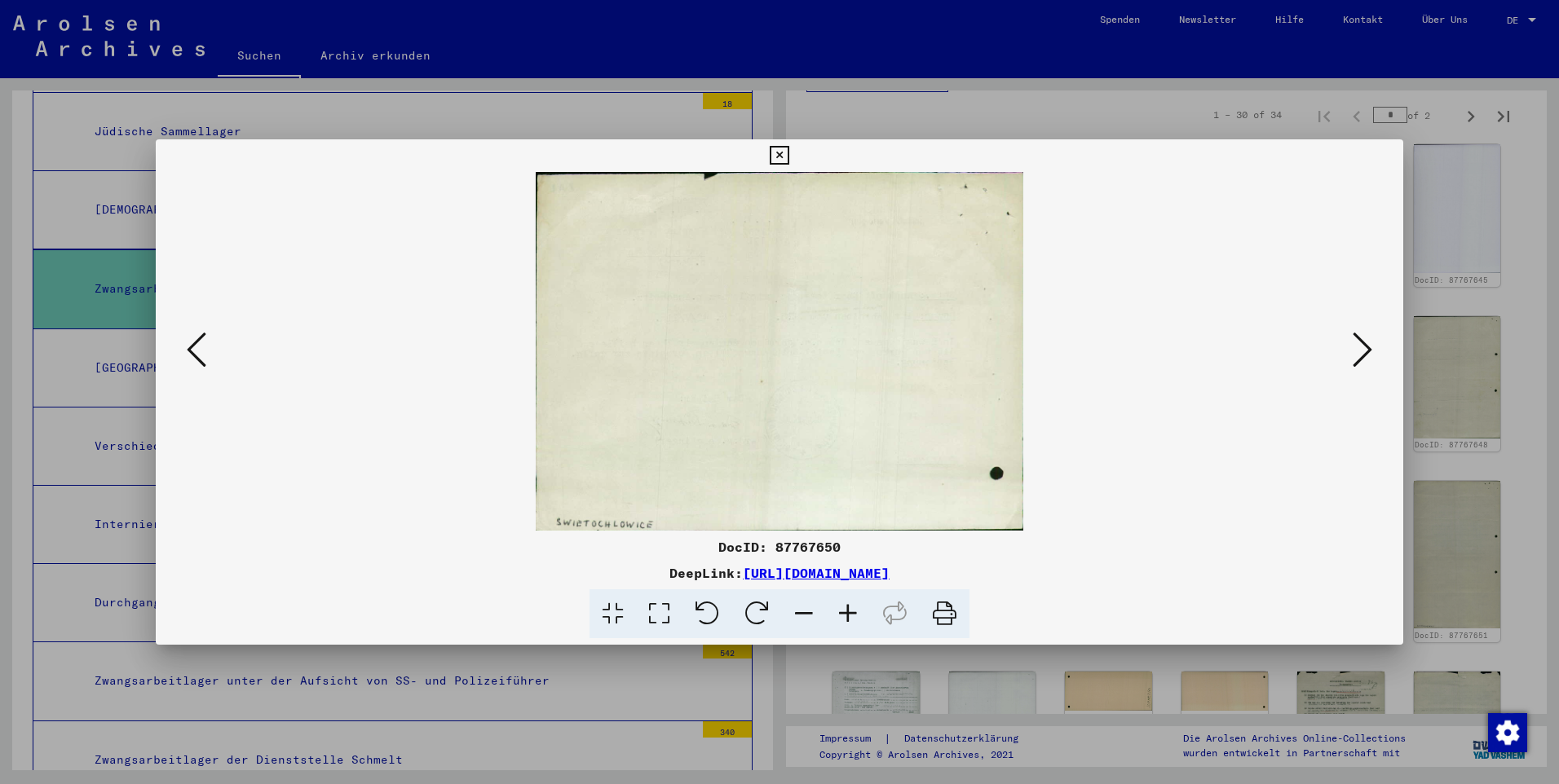
click at [816, 348] on icon at bounding box center [1362, 349] width 20 height 39
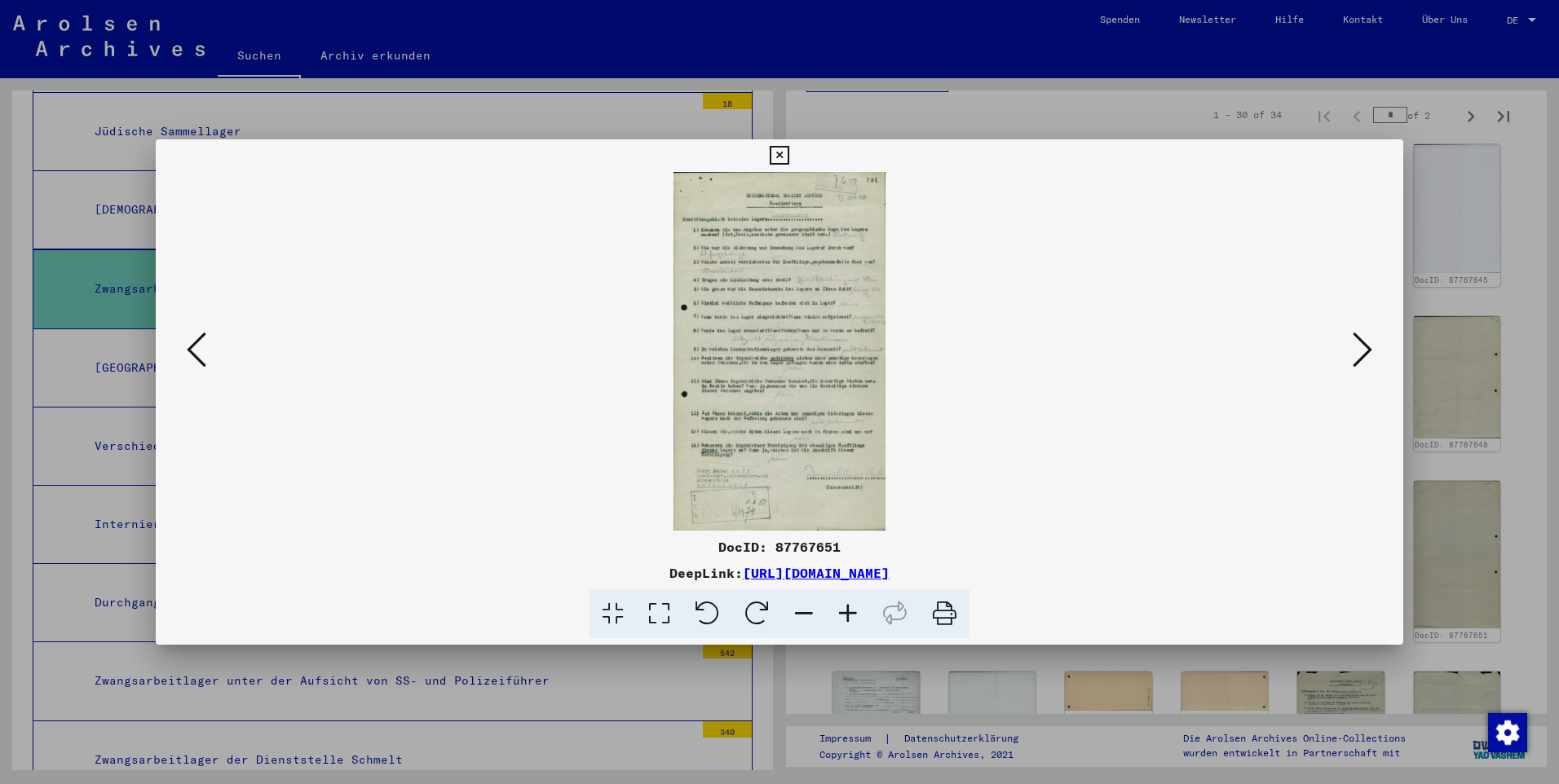
click at [816, 521] on icon at bounding box center [848, 614] width 44 height 49
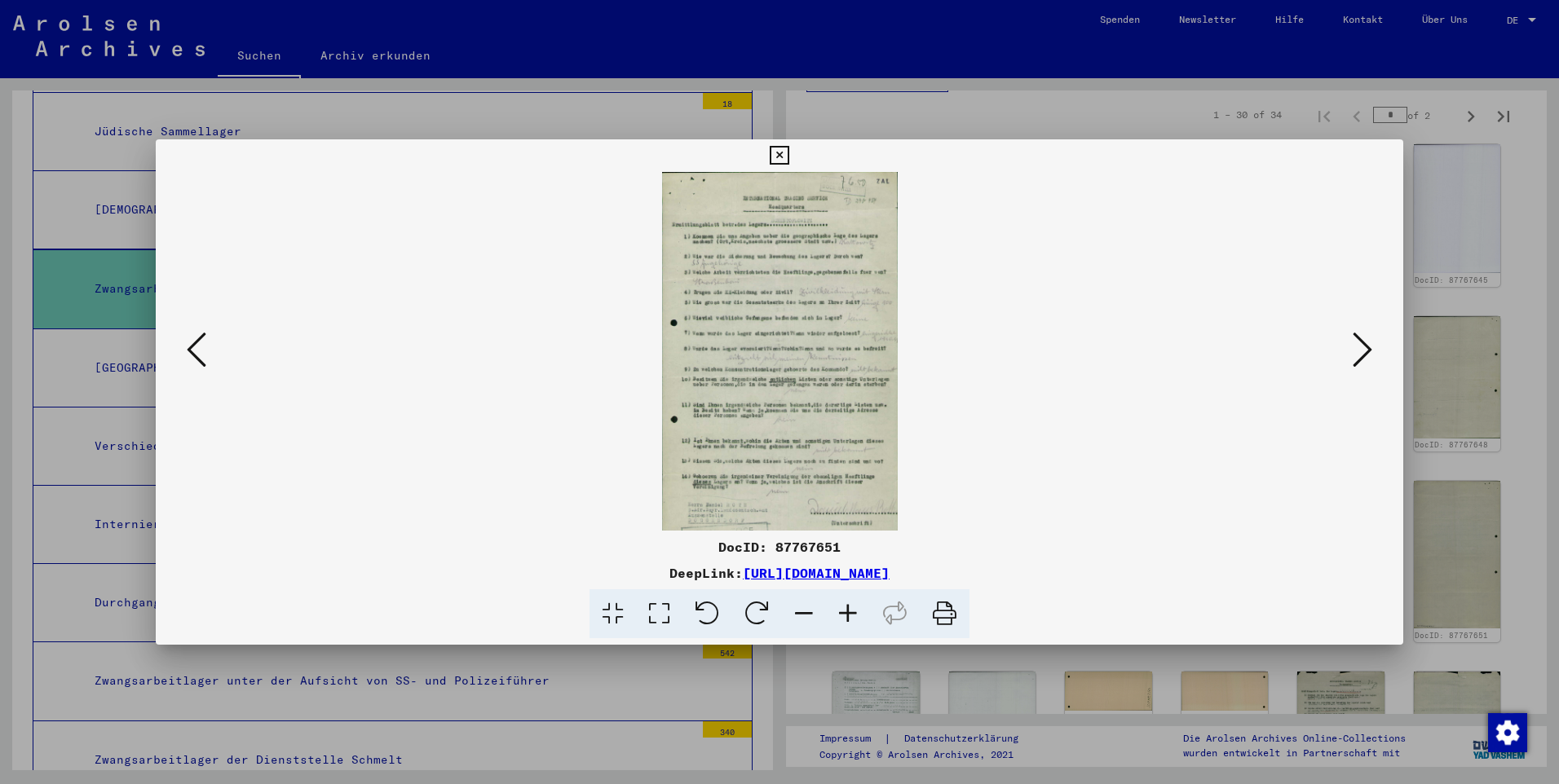
click at [816, 521] on icon at bounding box center [848, 614] width 44 height 49
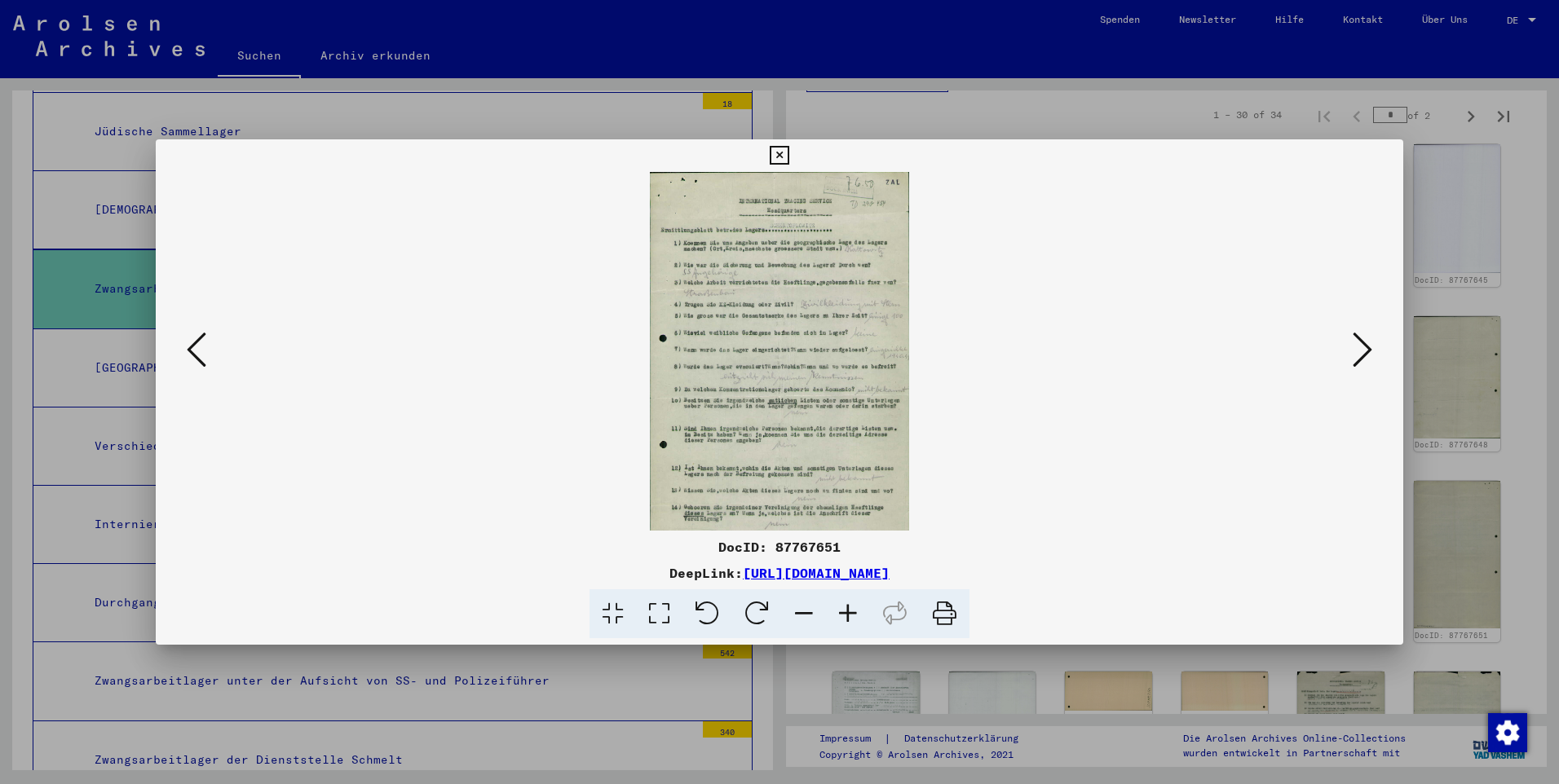
click at [816, 521] on icon at bounding box center [848, 614] width 44 height 49
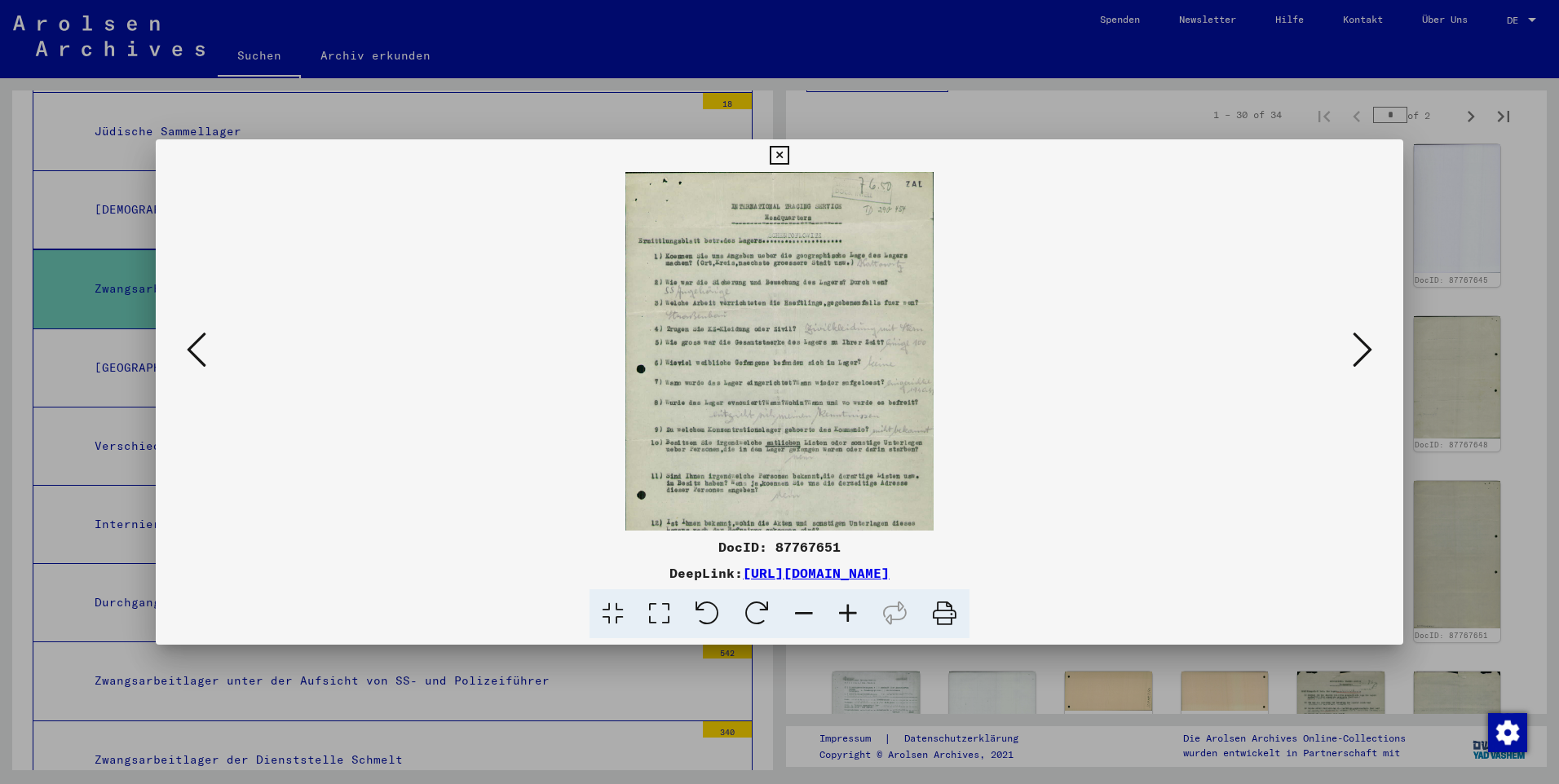
click at [816, 521] on icon at bounding box center [848, 614] width 44 height 49
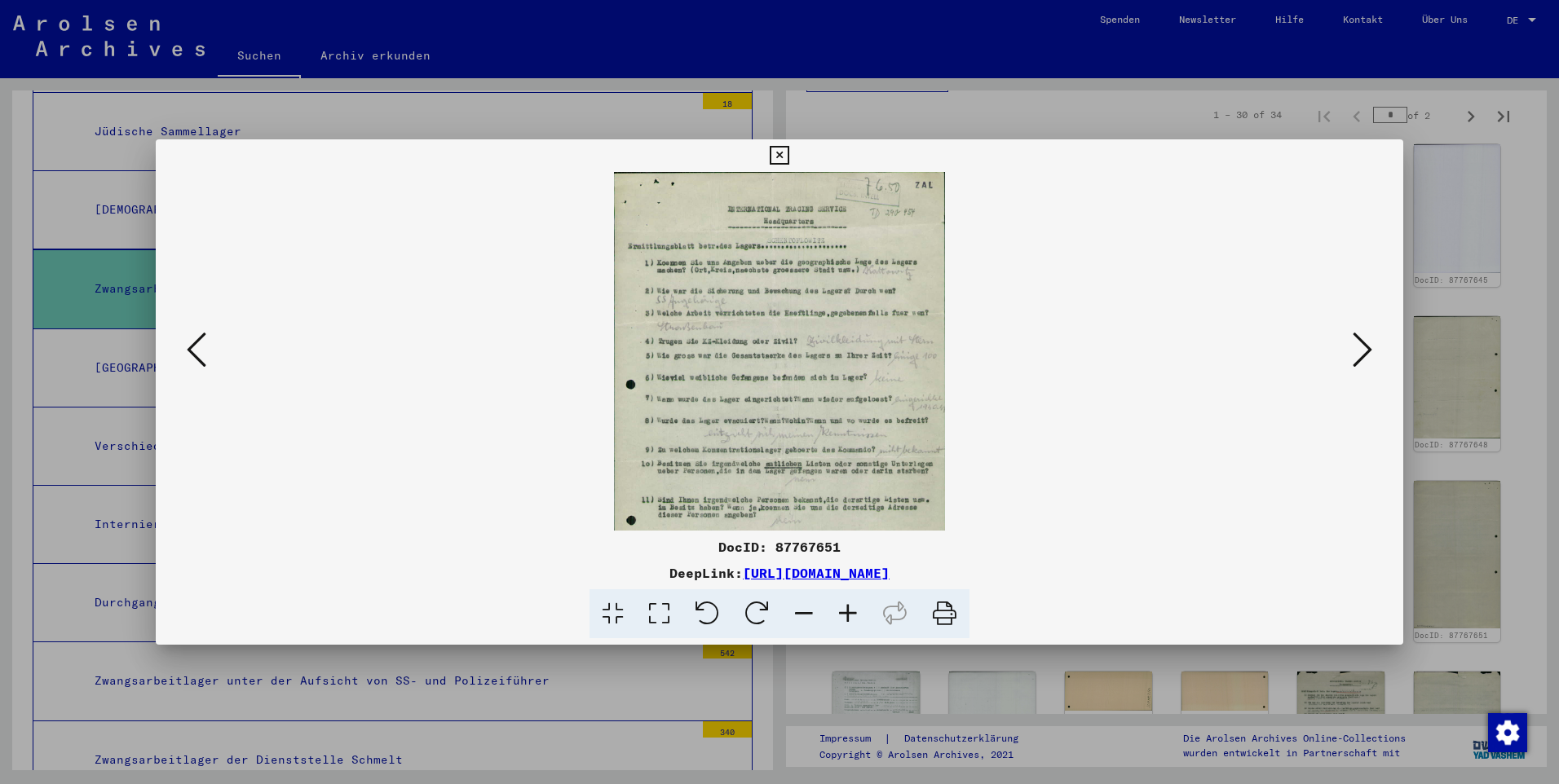
click at [816, 521] on icon at bounding box center [848, 614] width 44 height 49
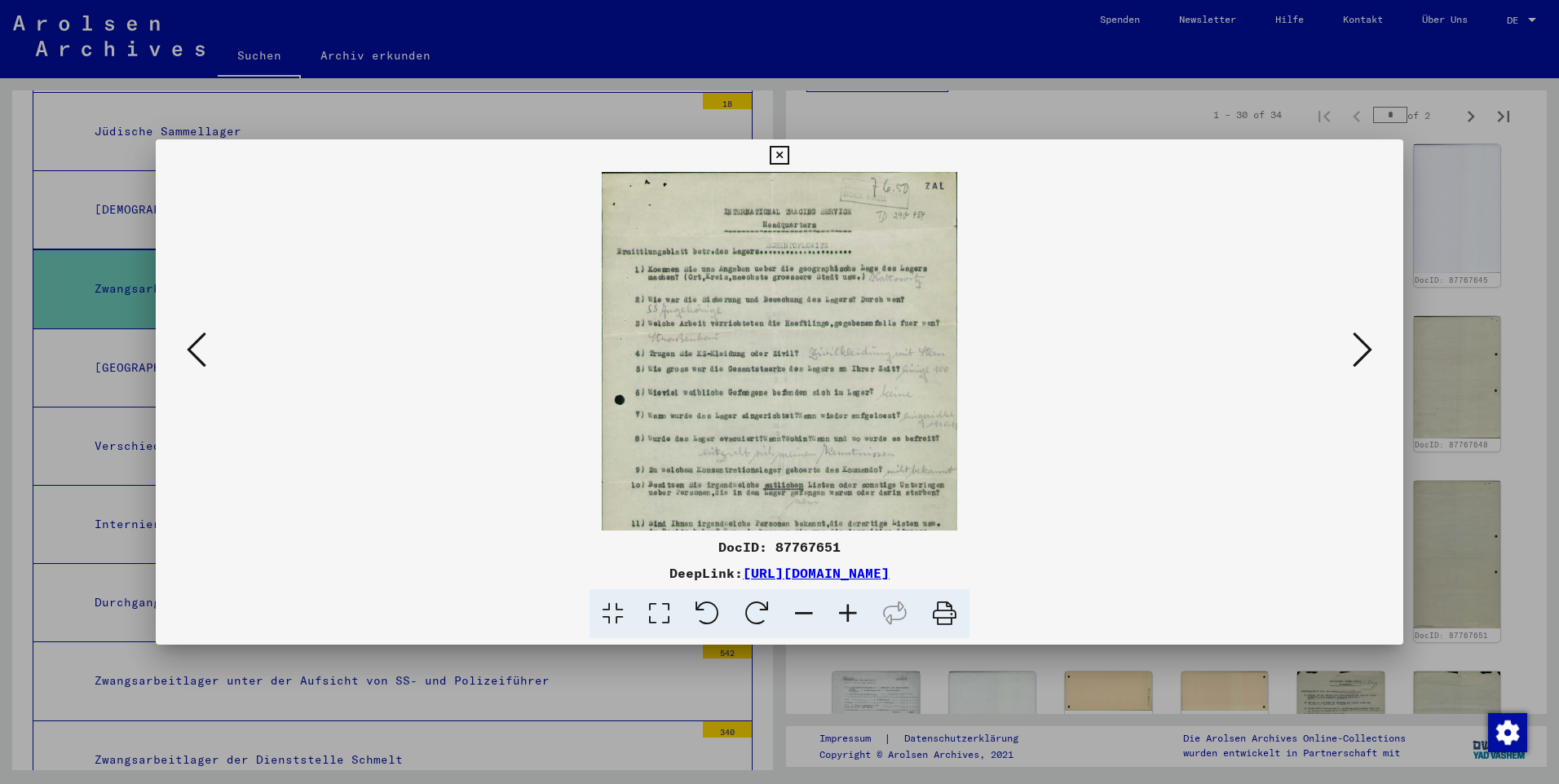
click at [816, 521] on icon at bounding box center [848, 614] width 44 height 49
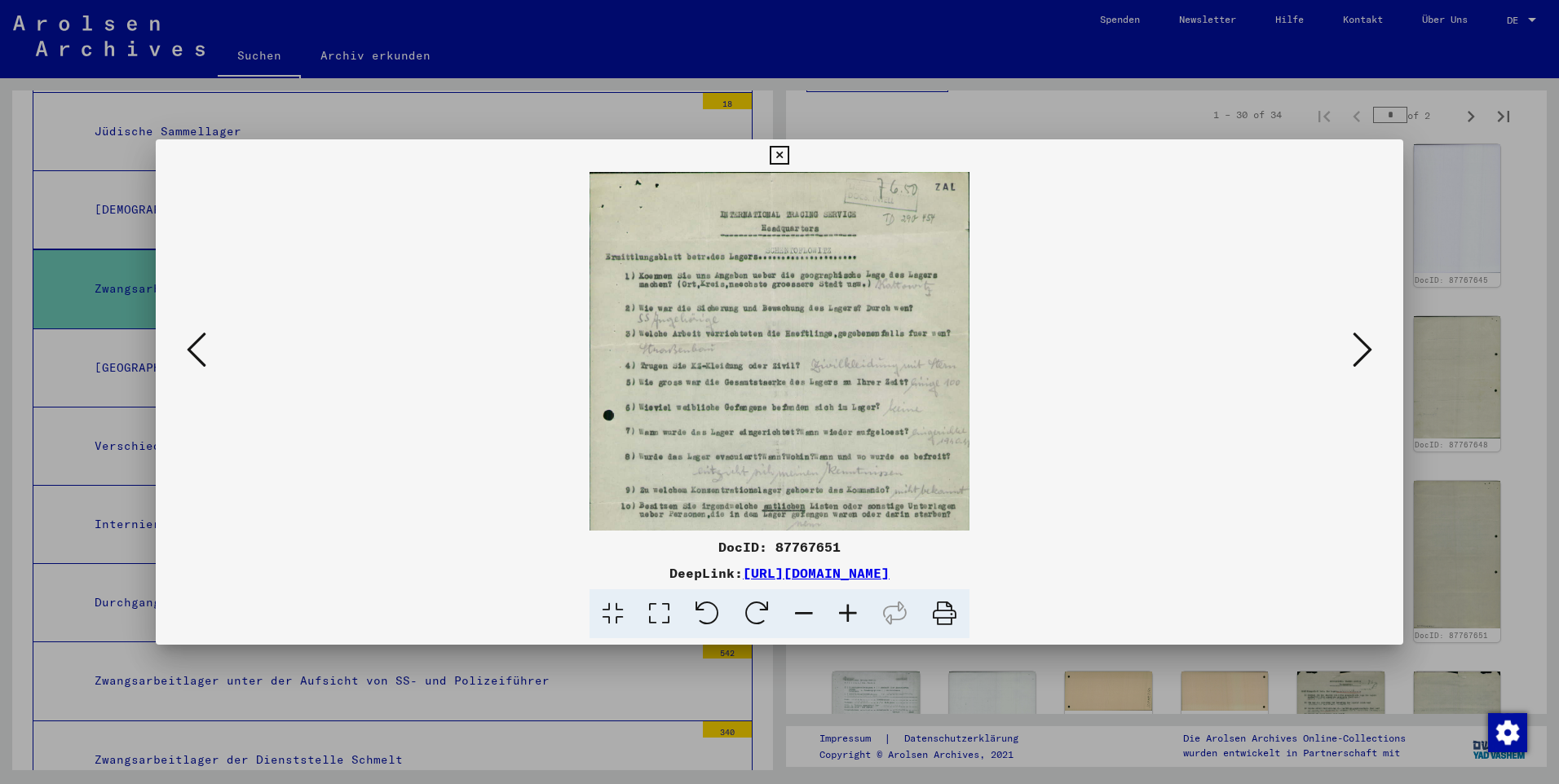
click at [816, 521] on icon at bounding box center [848, 614] width 44 height 49
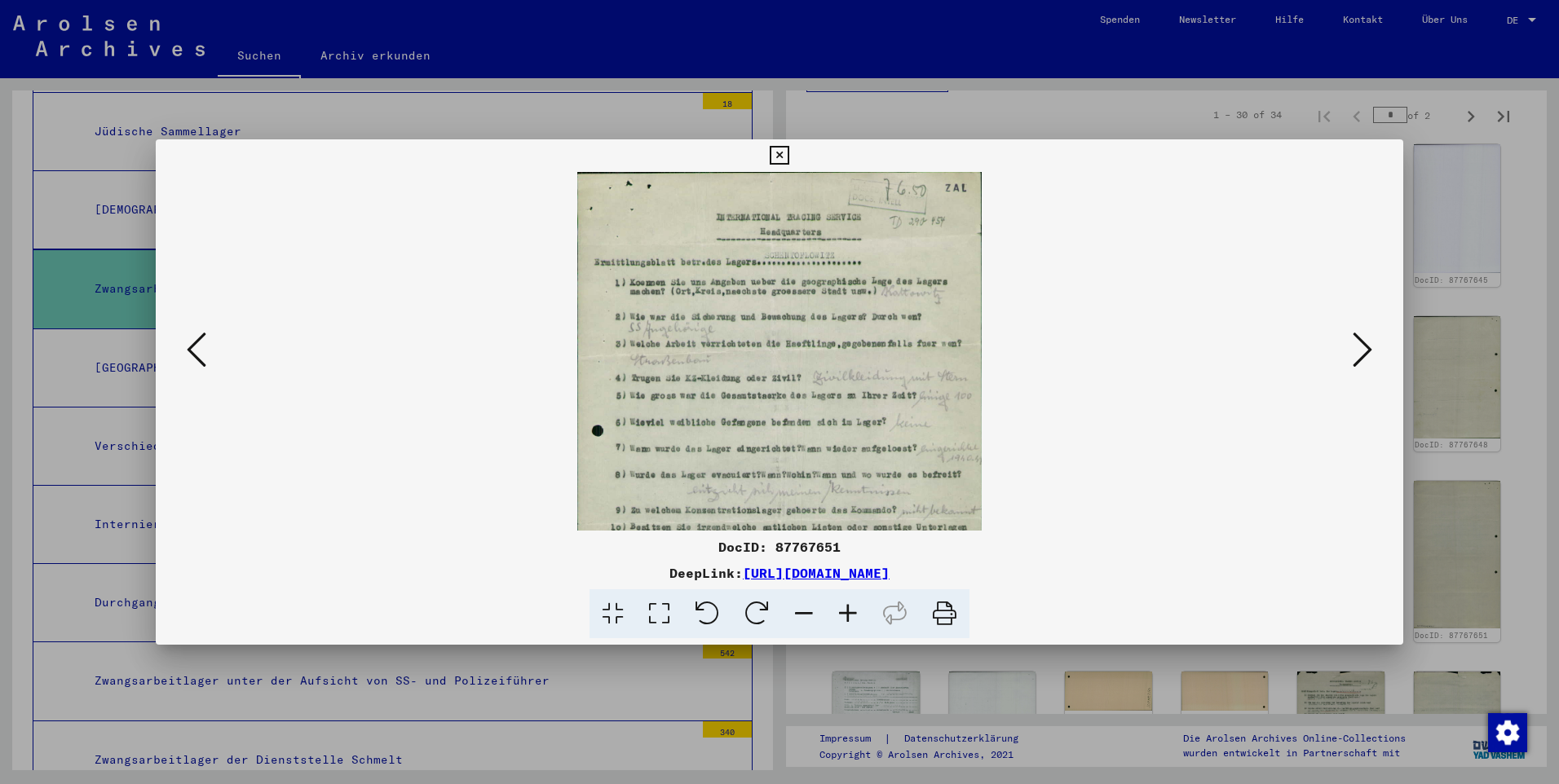
click at [816, 521] on icon at bounding box center [848, 614] width 44 height 49
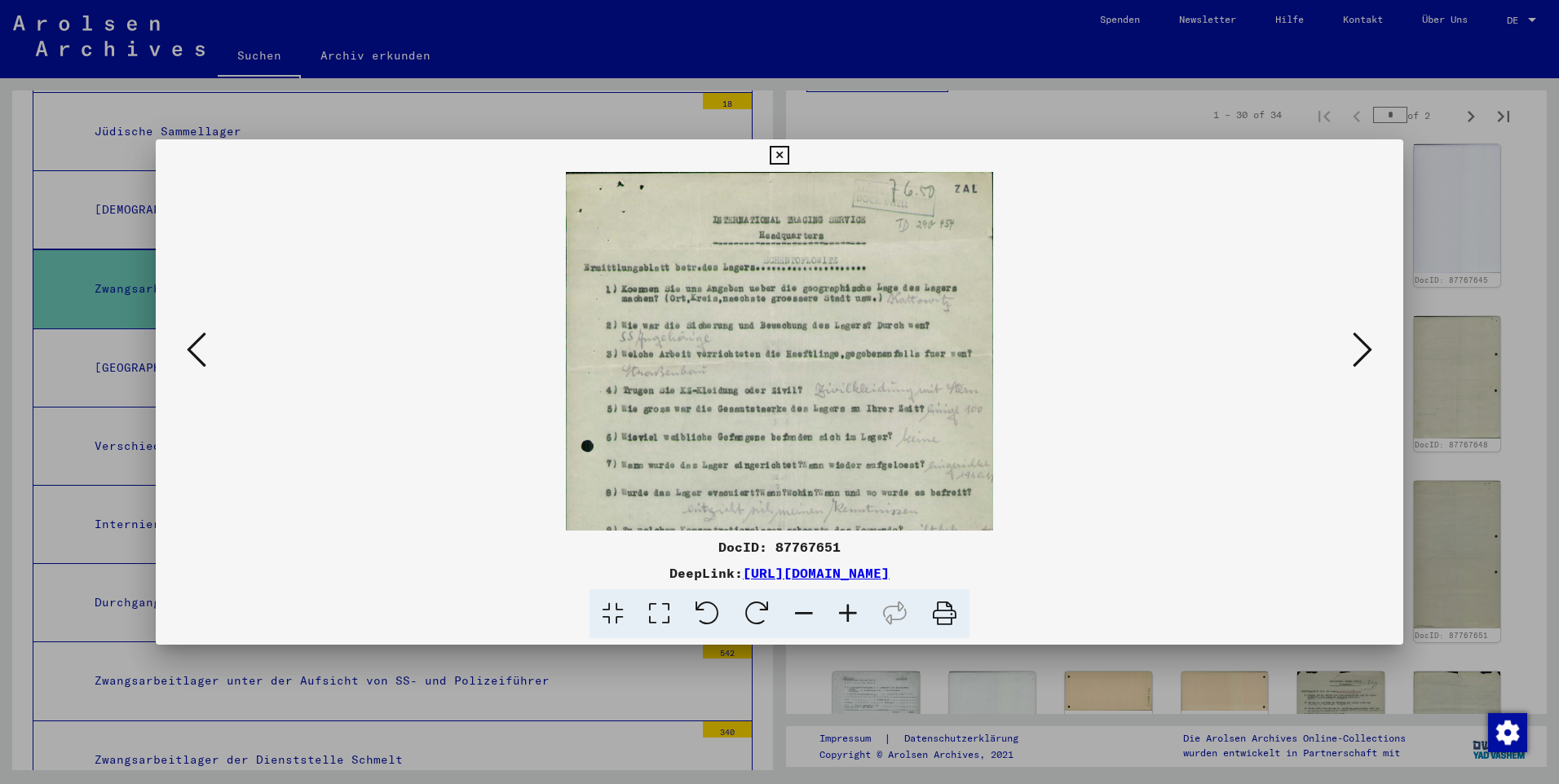
click at [816, 521] on icon at bounding box center [848, 614] width 44 height 49
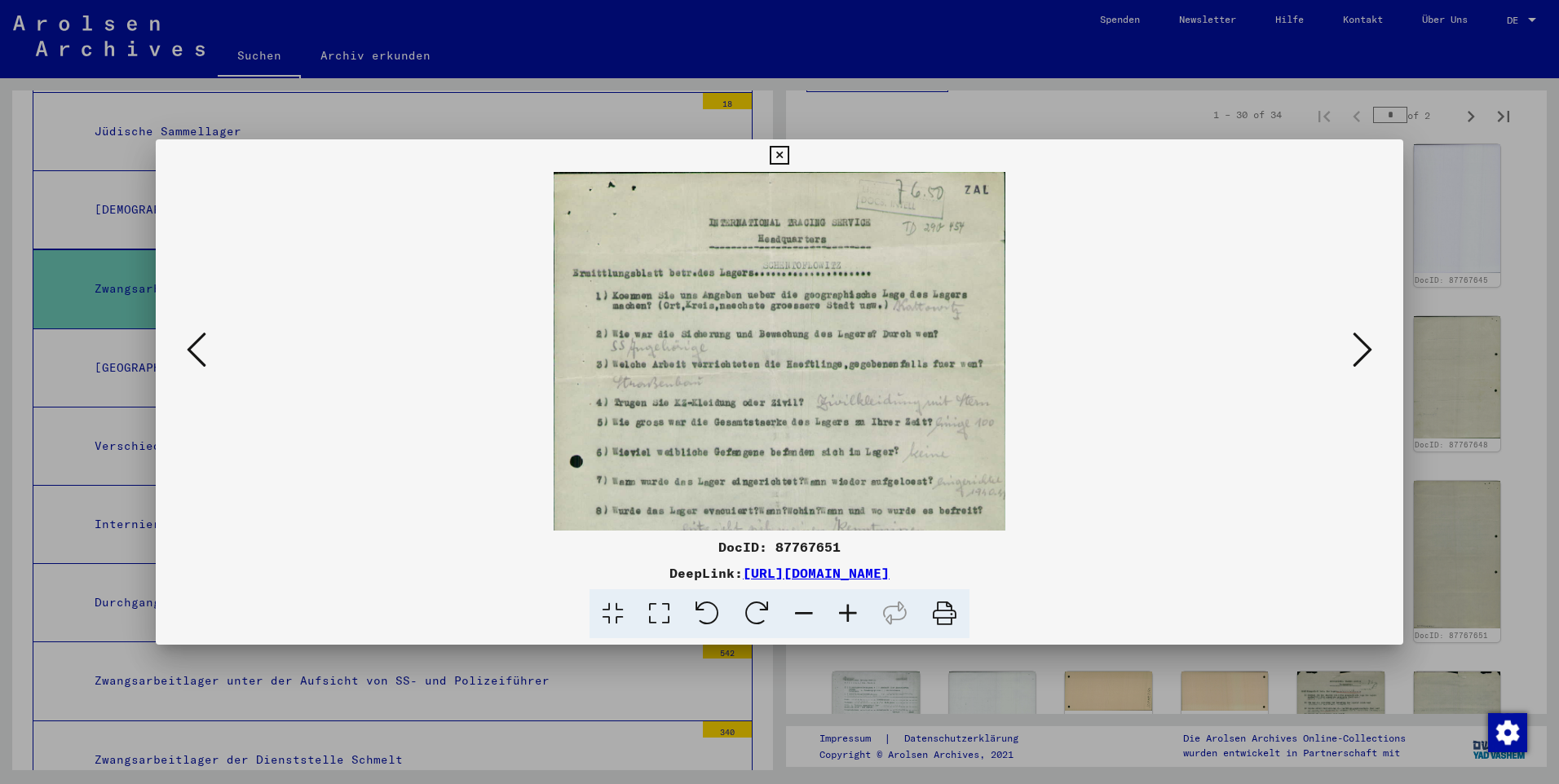
click at [816, 521] on icon at bounding box center [848, 614] width 44 height 49
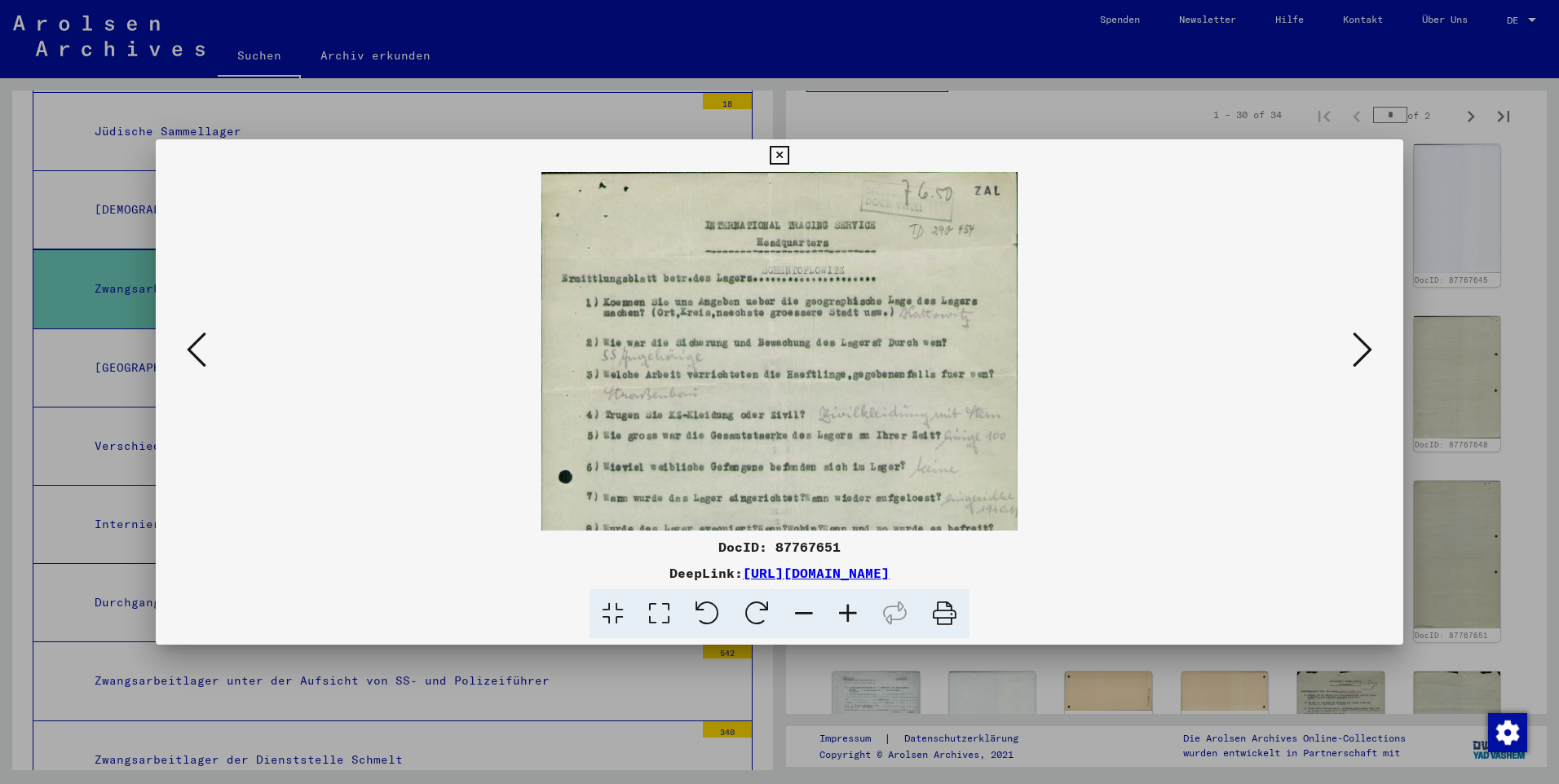
click at [816, 521] on icon at bounding box center [848, 614] width 44 height 49
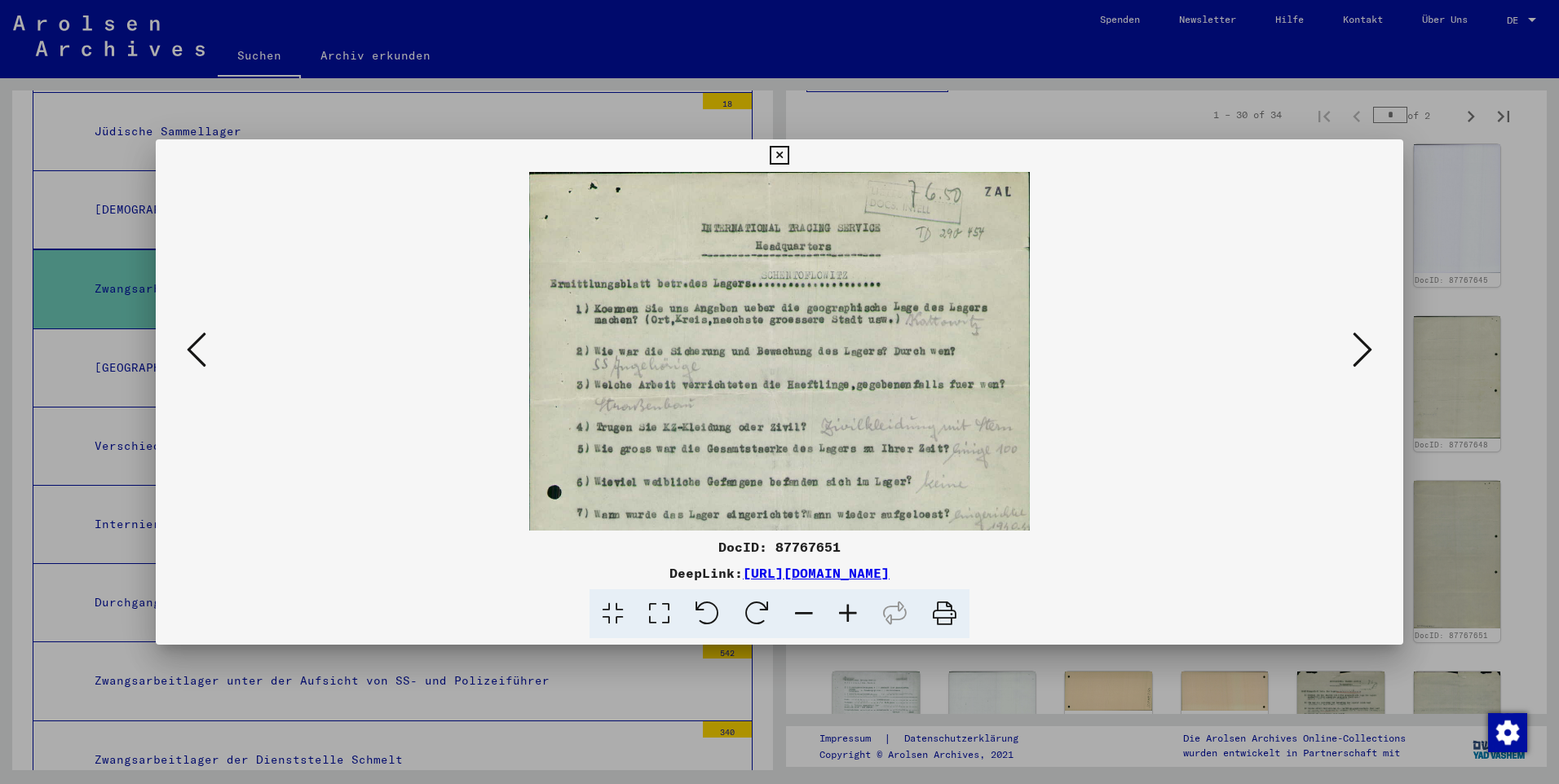
click at [816, 347] on icon at bounding box center [1362, 349] width 20 height 39
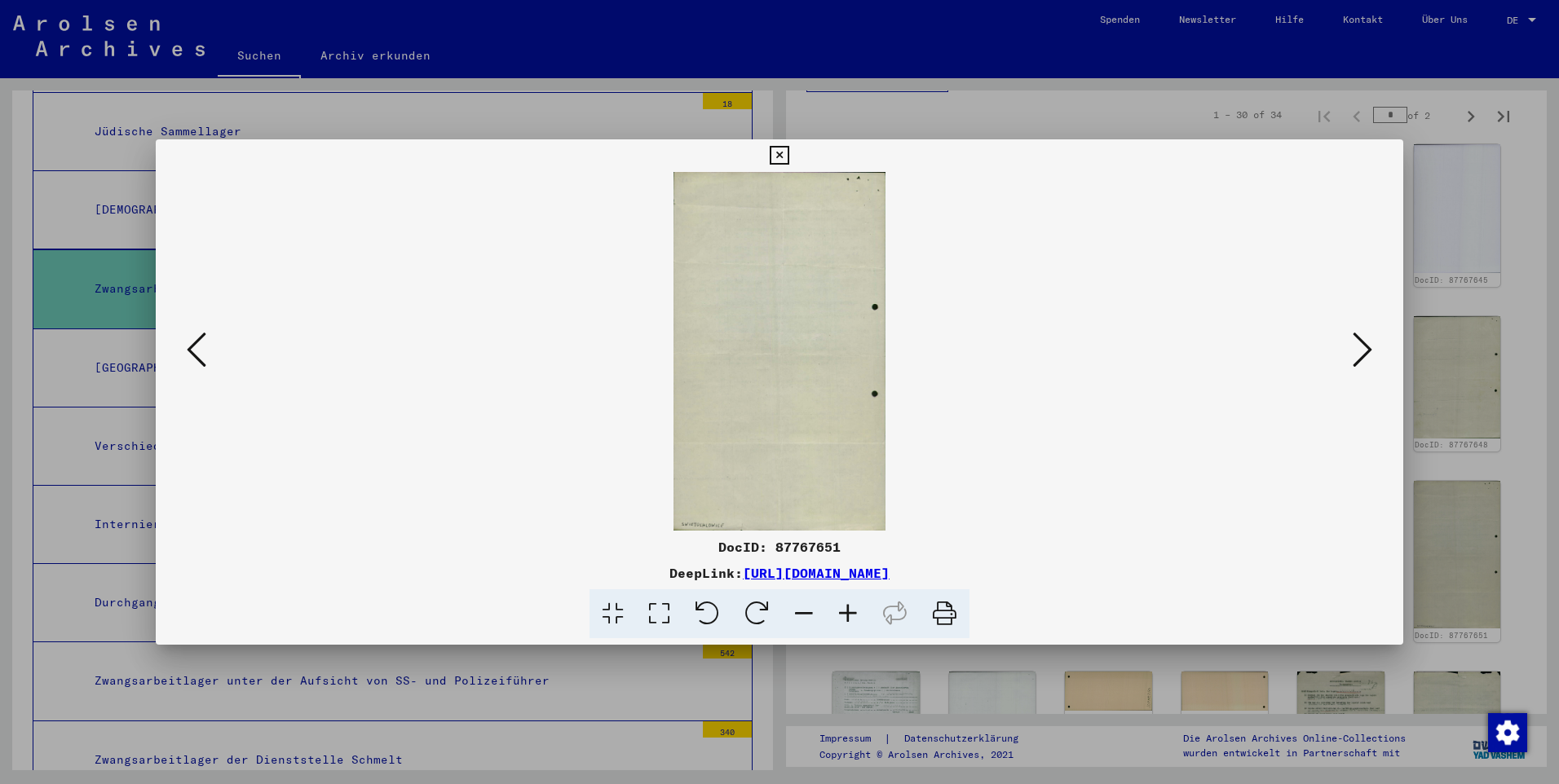
click at [816, 347] on icon at bounding box center [1362, 349] width 20 height 39
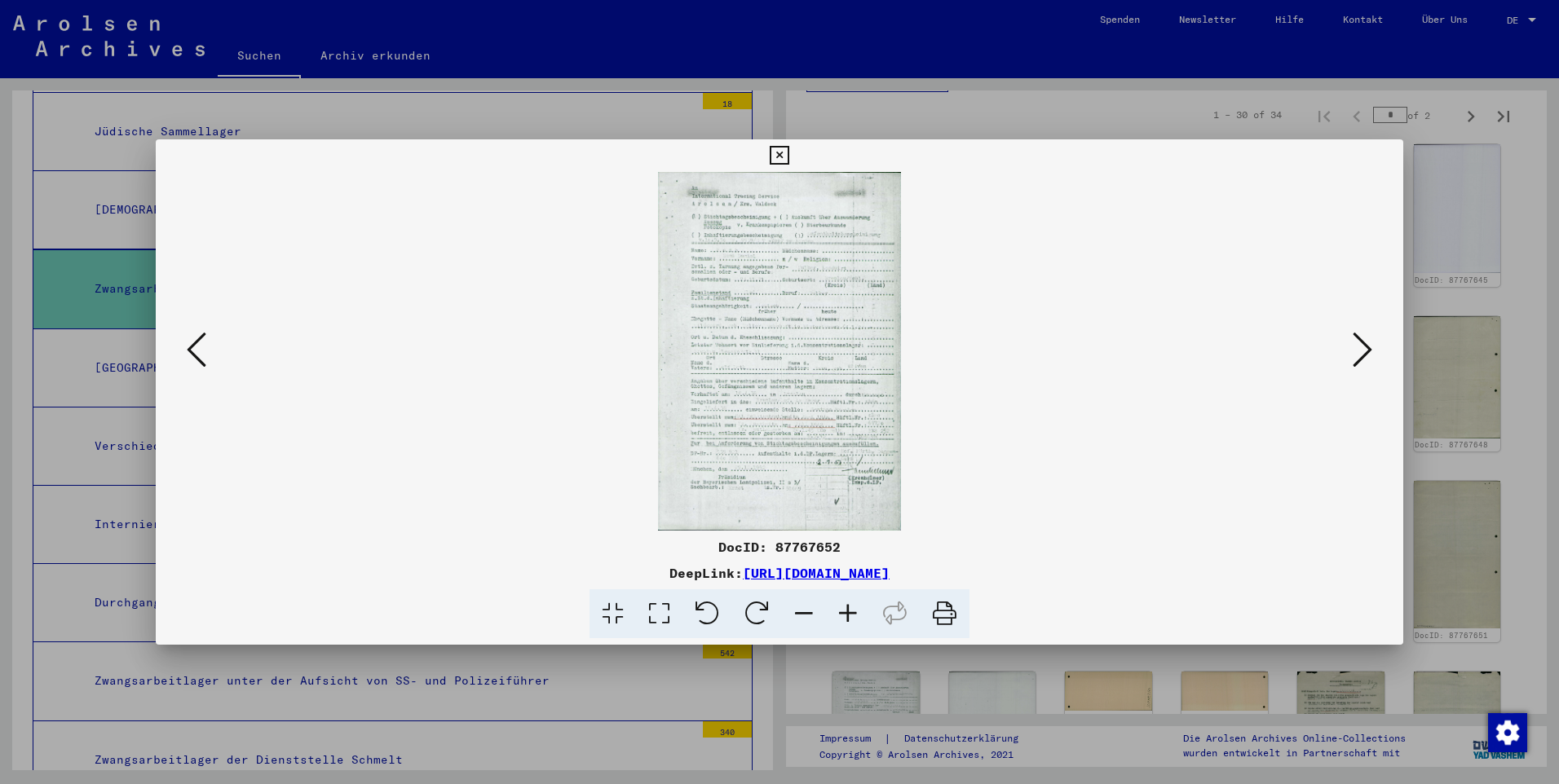
click at [816, 521] on icon at bounding box center [848, 614] width 44 height 49
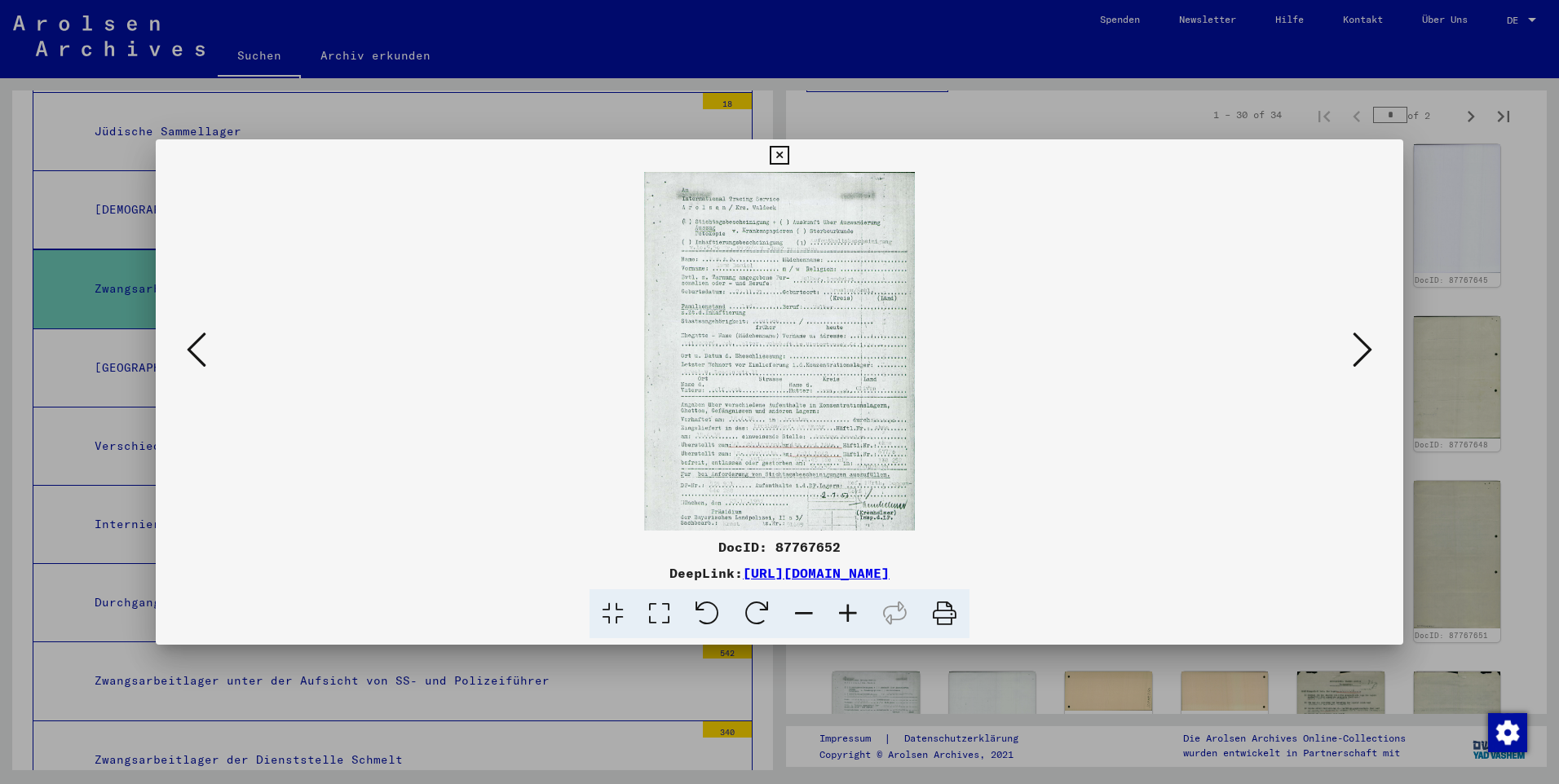
click at [816, 521] on icon at bounding box center [848, 614] width 44 height 49
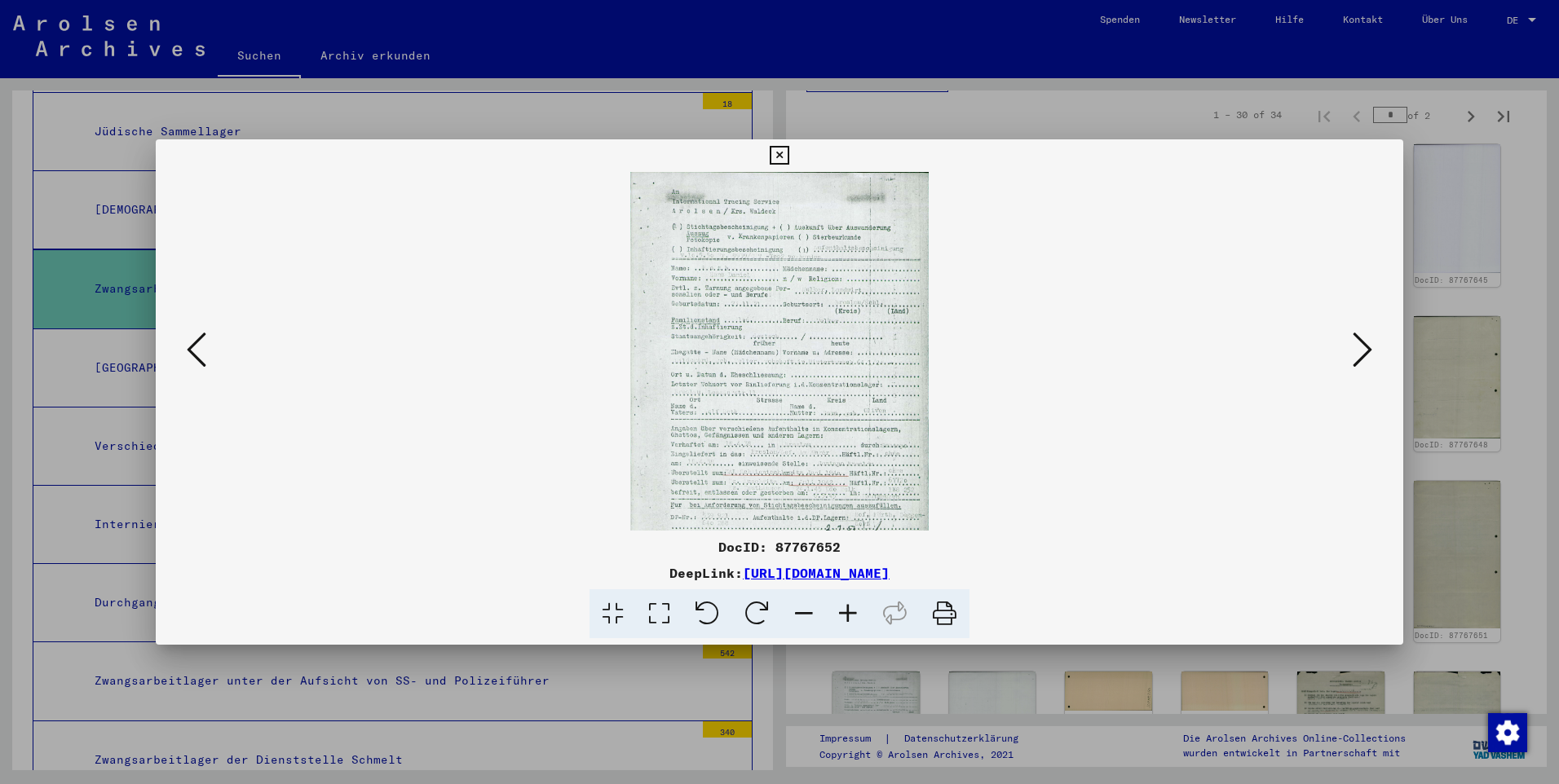
click at [816, 521] on icon at bounding box center [848, 614] width 44 height 49
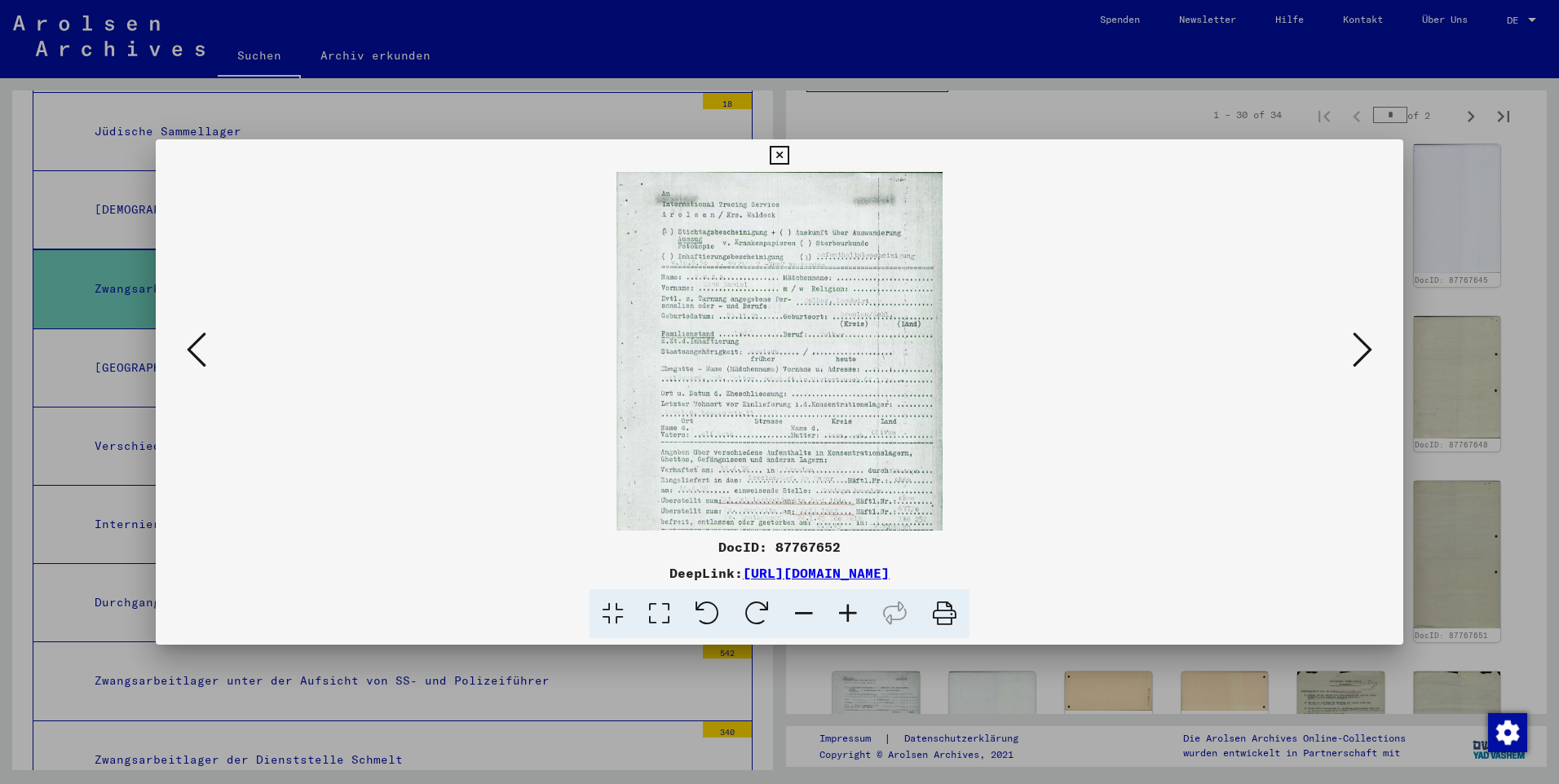
click at [816, 521] on icon at bounding box center [848, 614] width 44 height 49
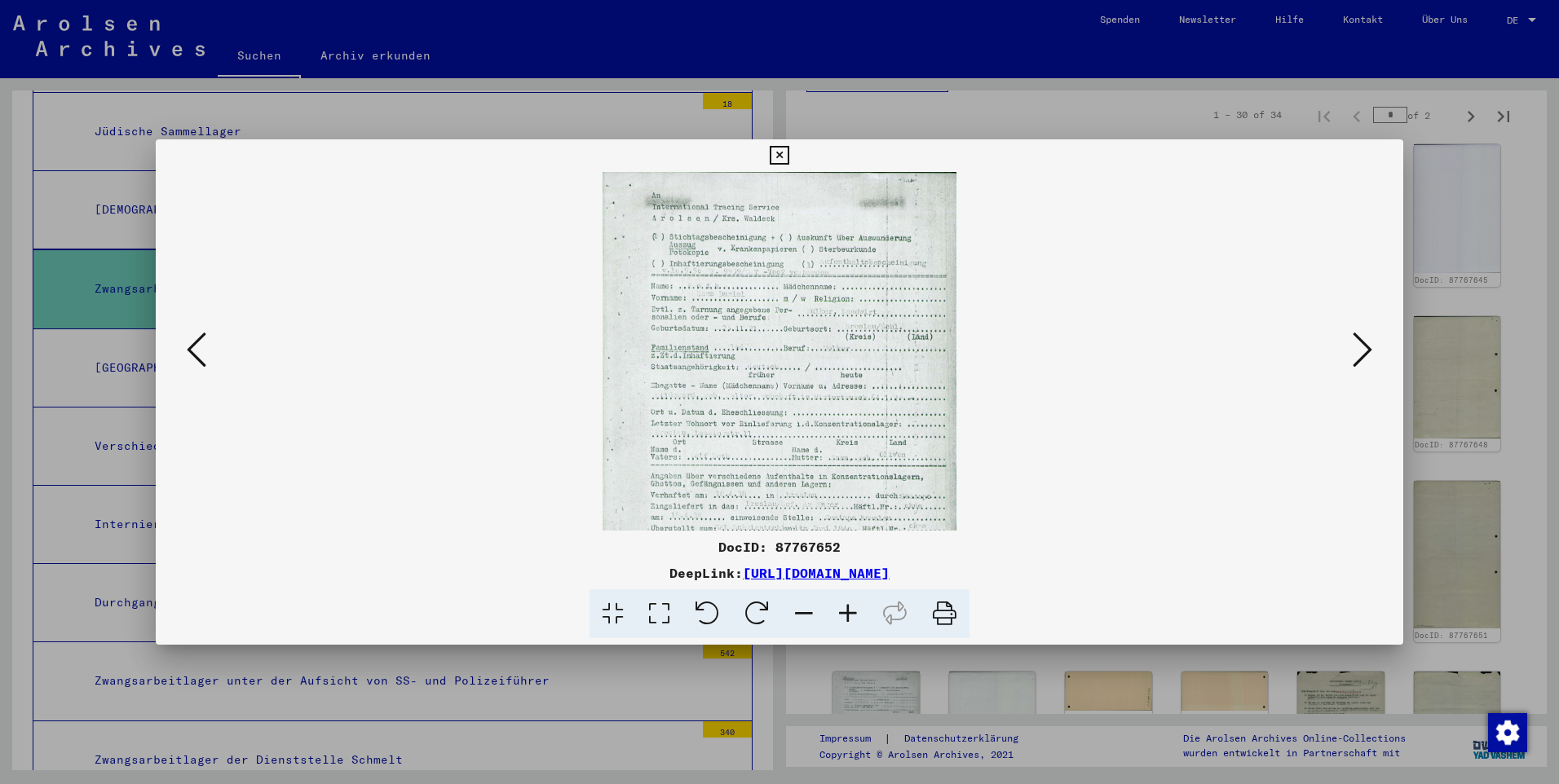
click at [816, 521] on icon at bounding box center [848, 614] width 44 height 49
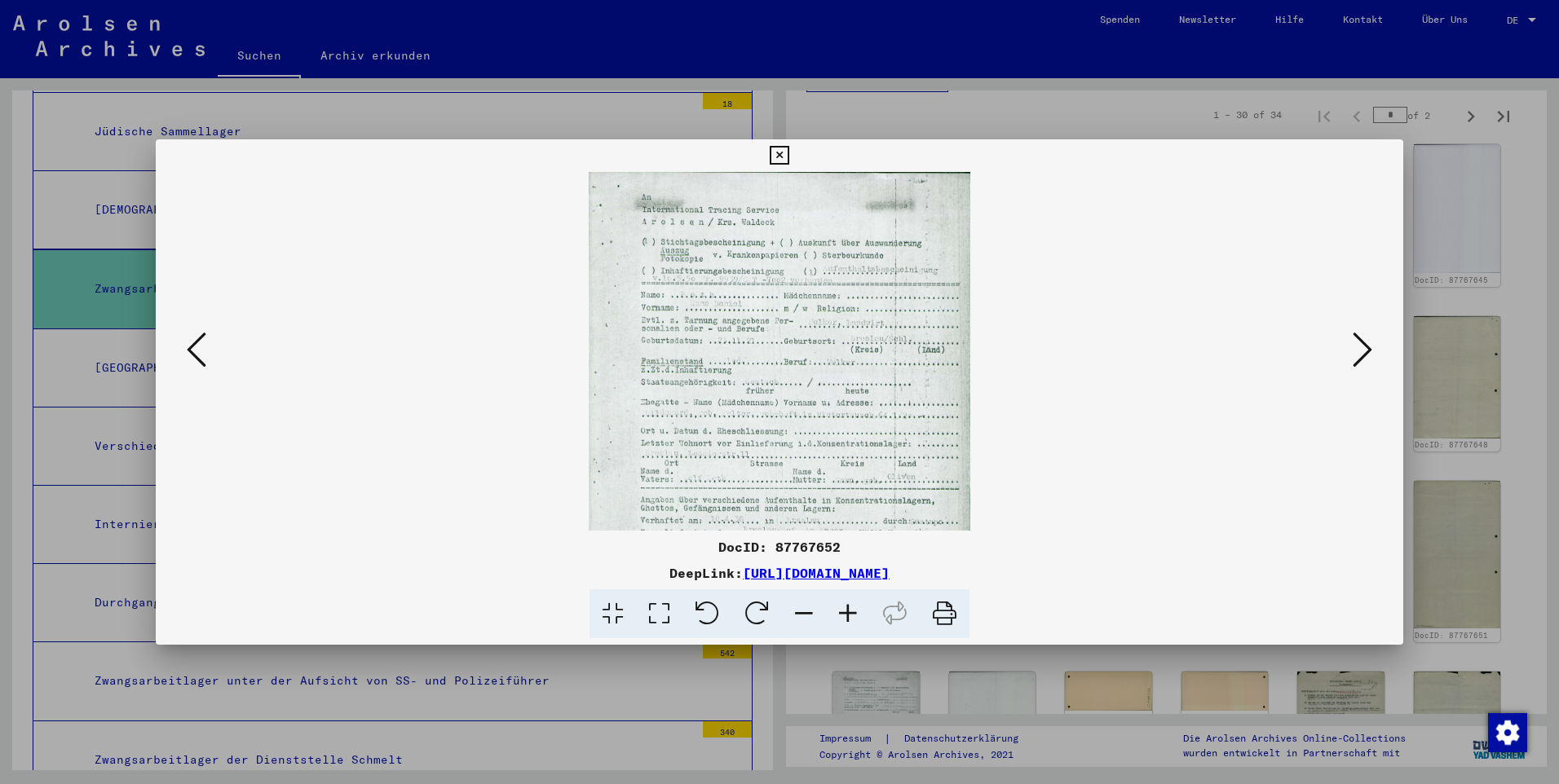
click at [816, 521] on icon at bounding box center [848, 614] width 44 height 49
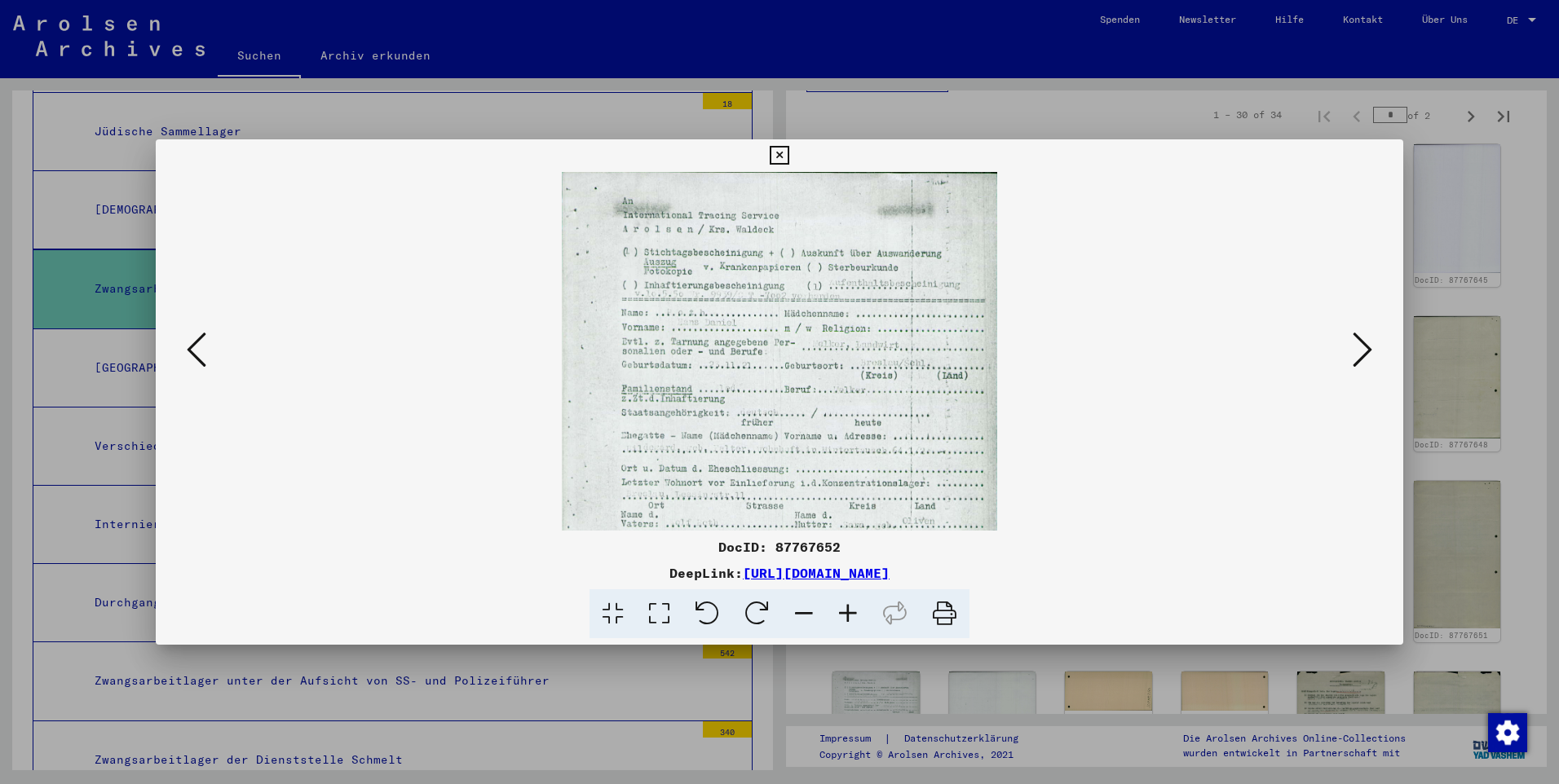
click at [816, 521] on icon at bounding box center [848, 614] width 44 height 49
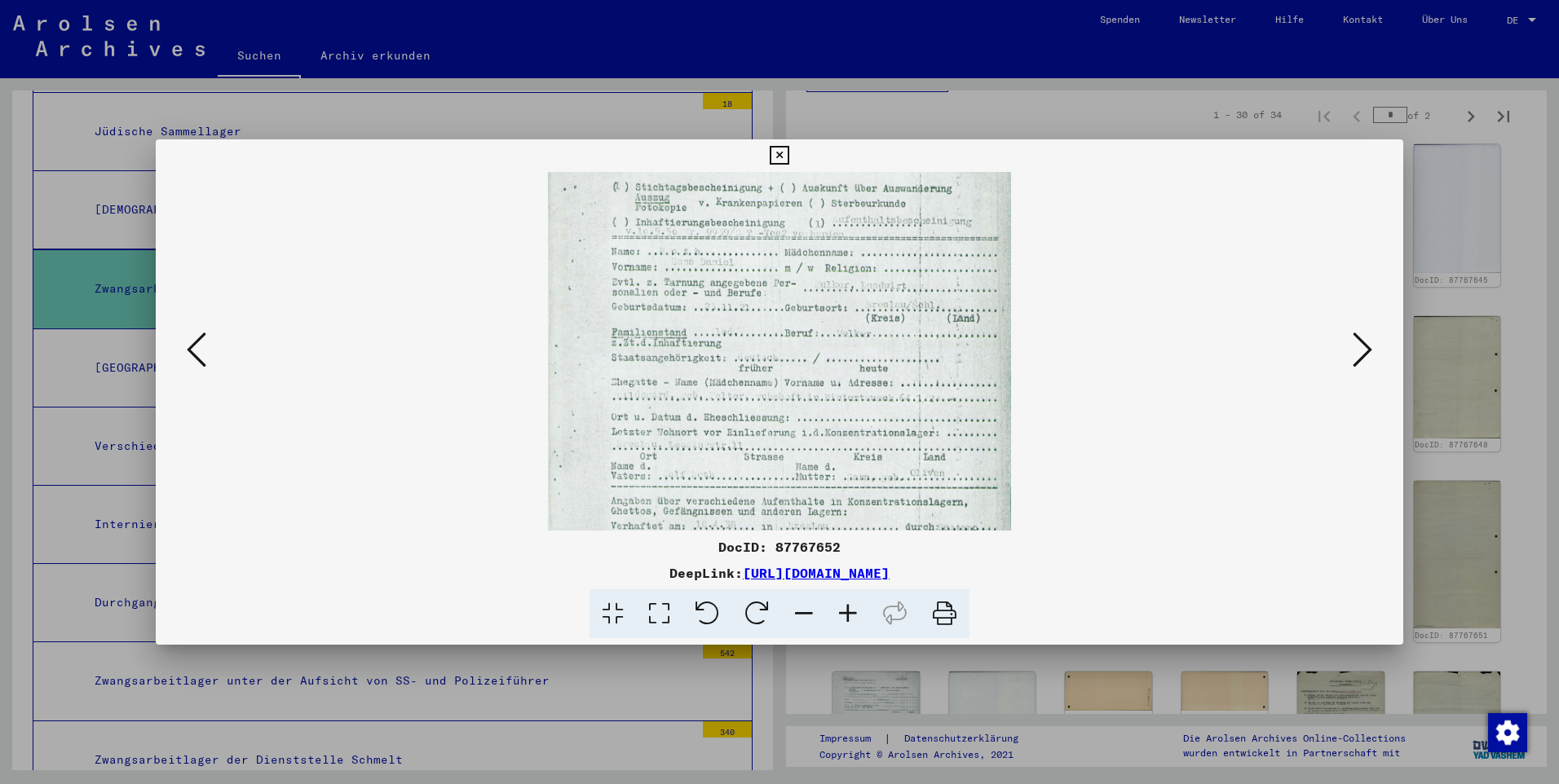
scroll to position [75, 0]
drag, startPoint x: 793, startPoint y: 423, endPoint x: 794, endPoint y: 348, distance: 75.0
click at [794, 348] on img at bounding box center [780, 439] width 464 height 684
click at [816, 354] on icon at bounding box center [1362, 349] width 20 height 39
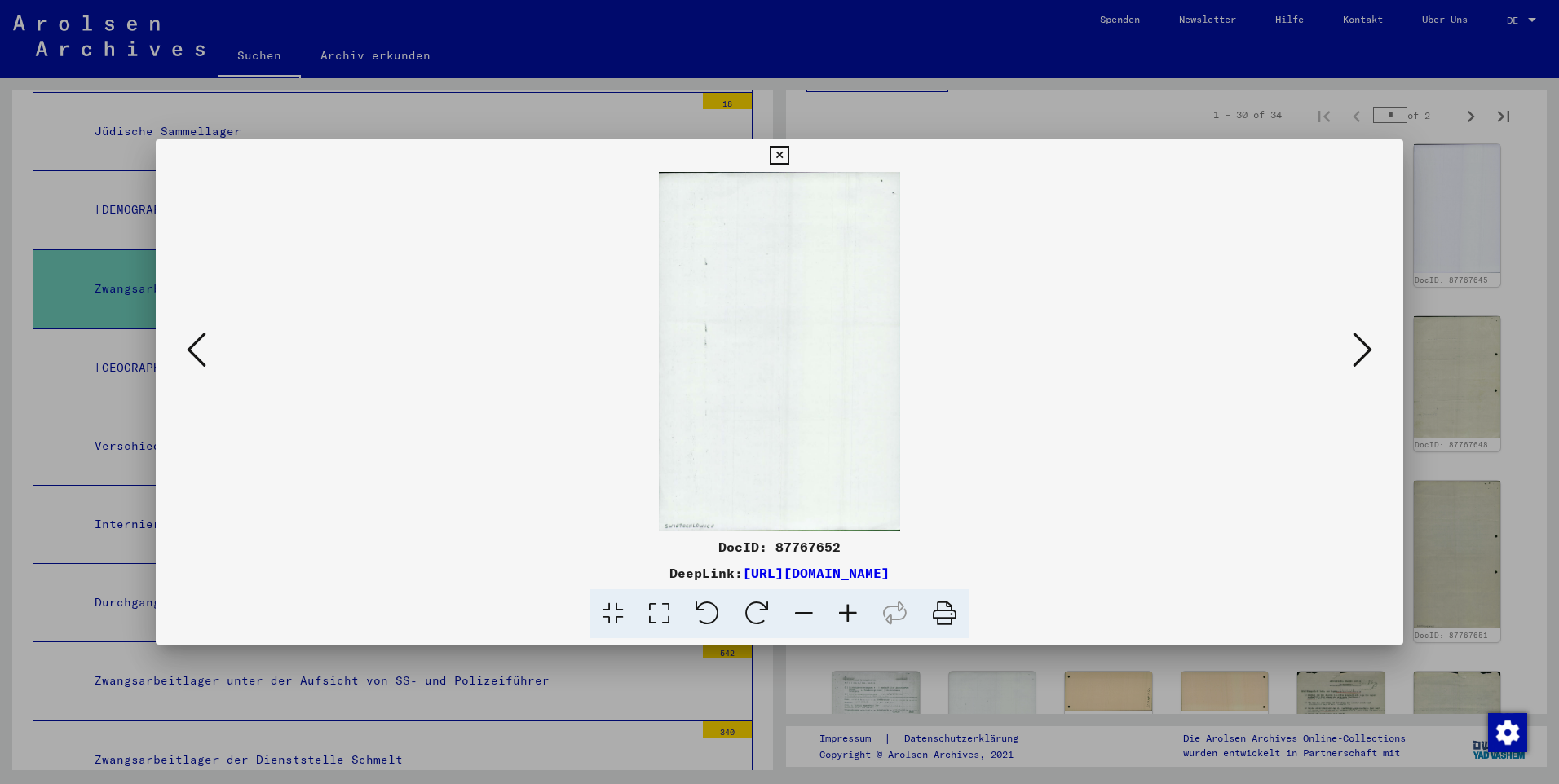
click at [816, 354] on icon at bounding box center [1362, 349] width 20 height 39
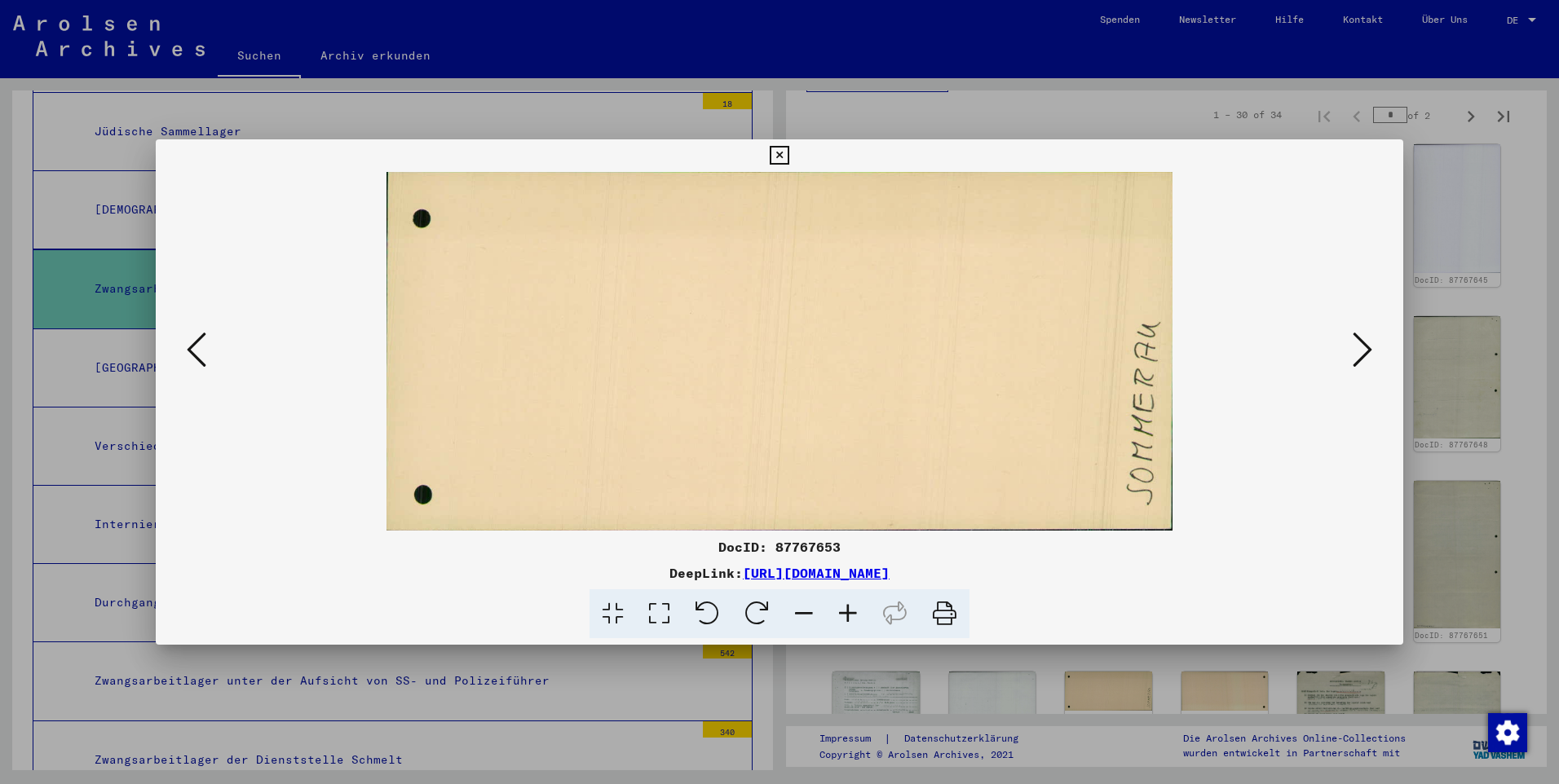
click at [816, 354] on icon at bounding box center [1362, 349] width 20 height 39
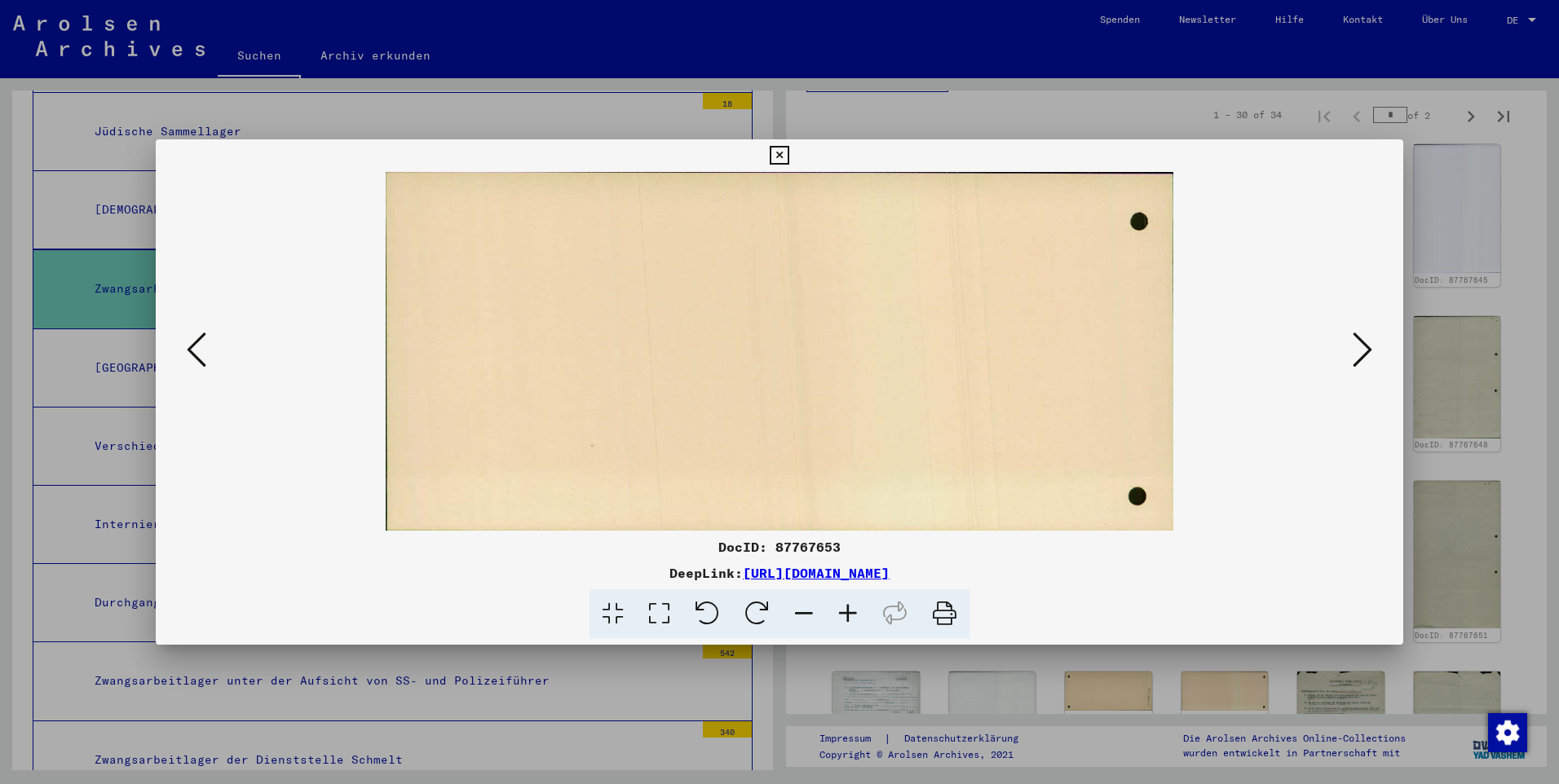
click at [816, 354] on icon at bounding box center [1362, 349] width 20 height 39
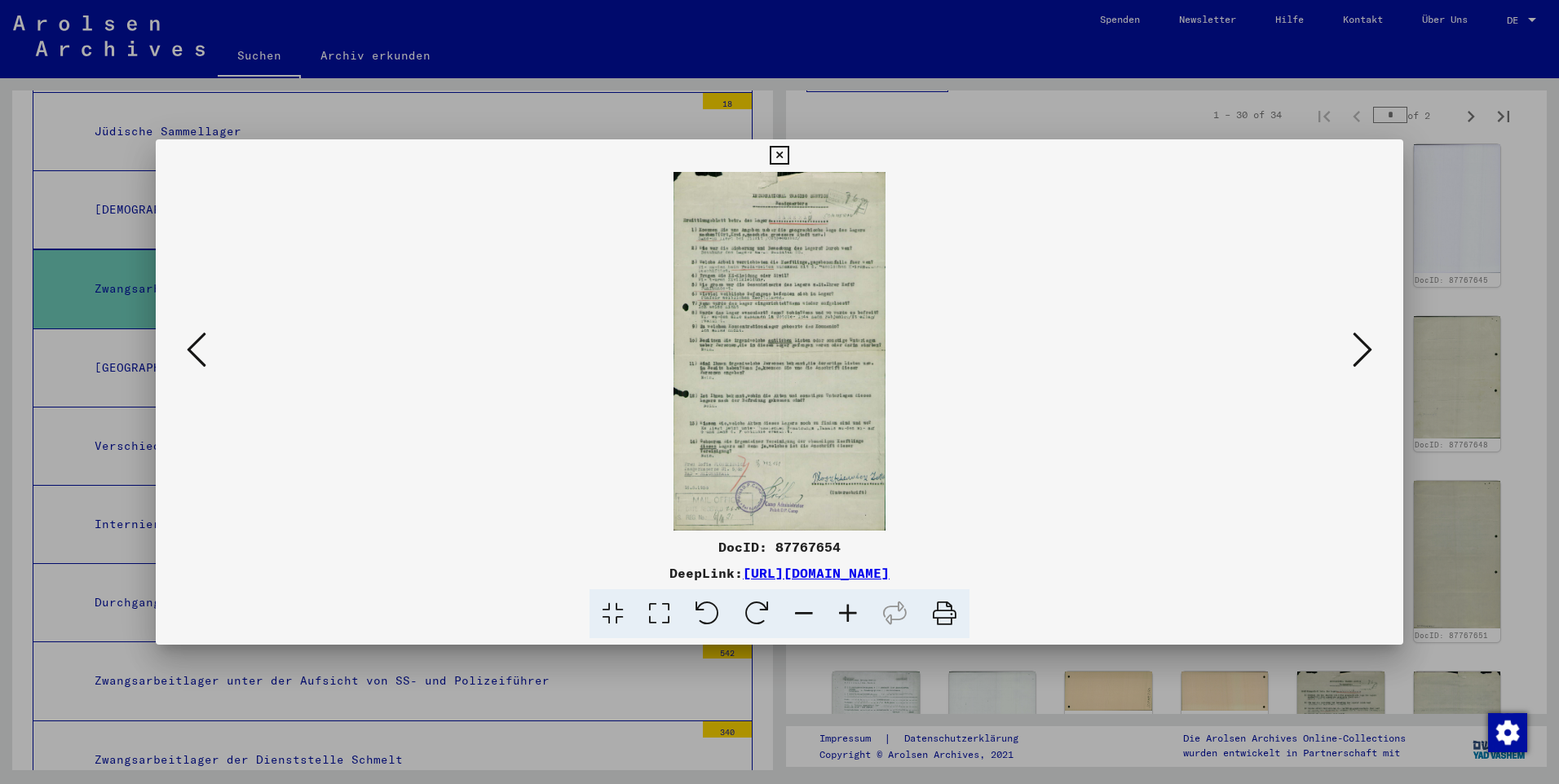
click at [816, 521] on icon at bounding box center [848, 614] width 44 height 49
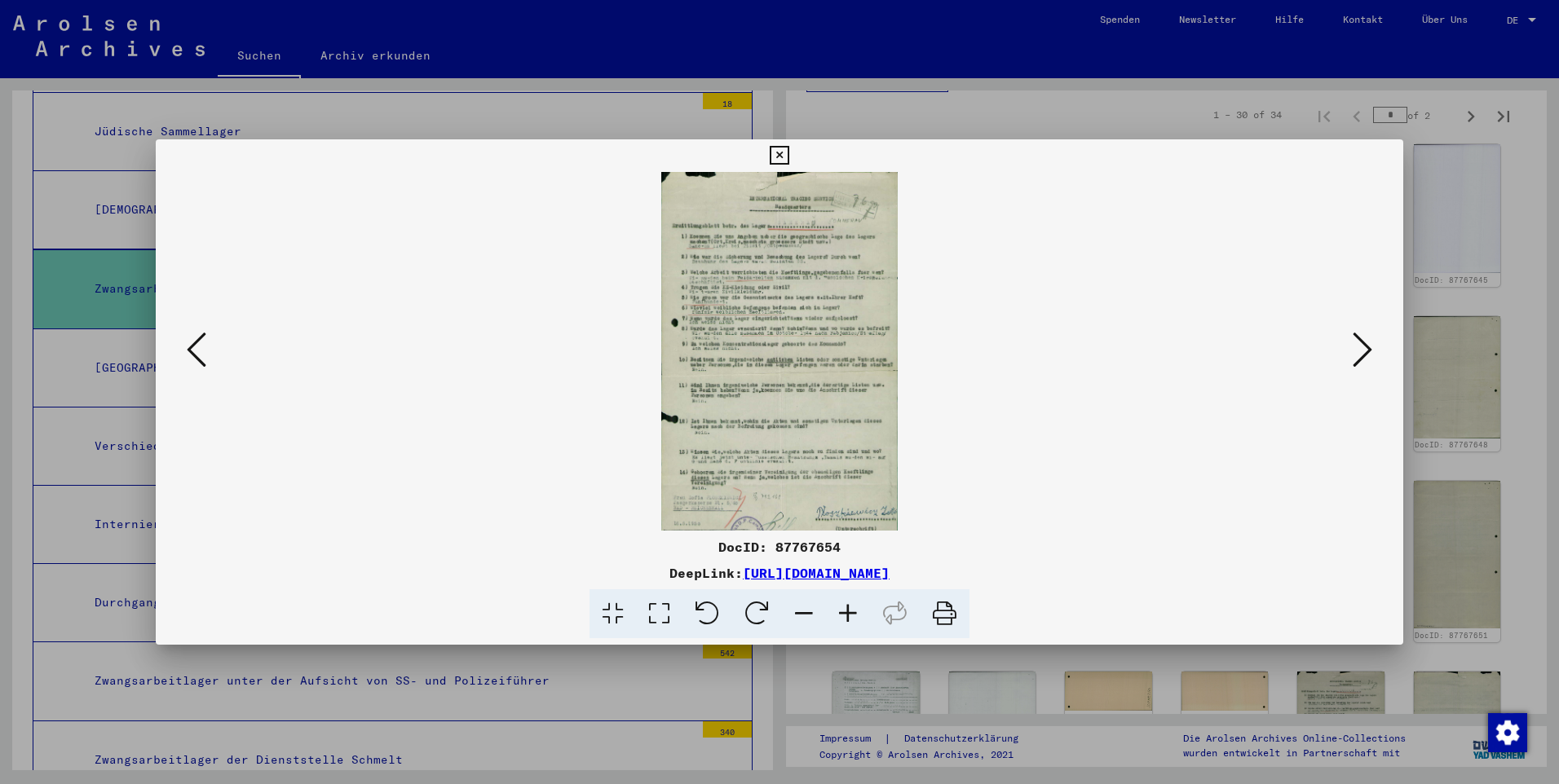
click at [816, 521] on icon at bounding box center [848, 614] width 44 height 49
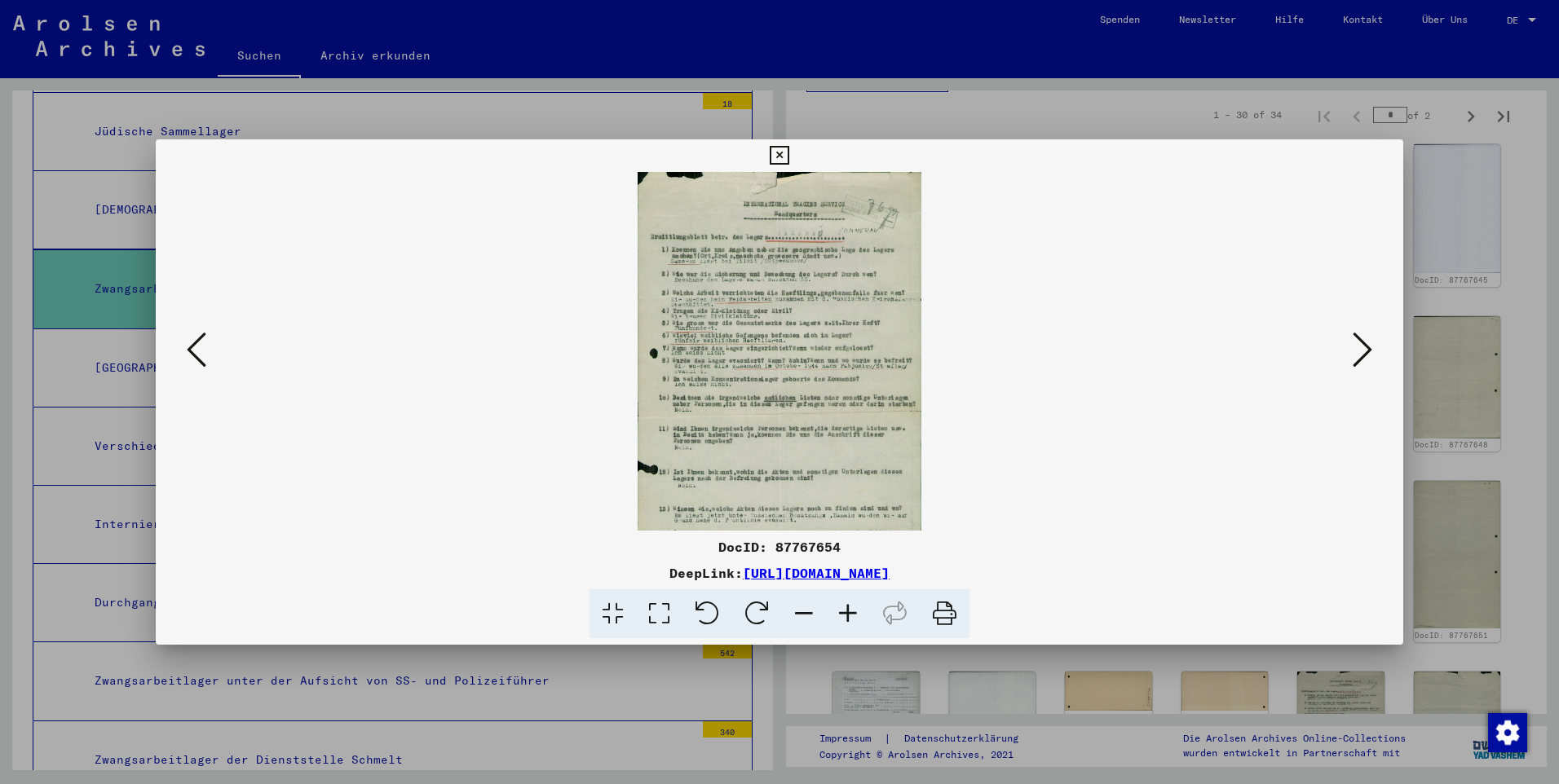
click at [816, 521] on icon at bounding box center [848, 614] width 44 height 49
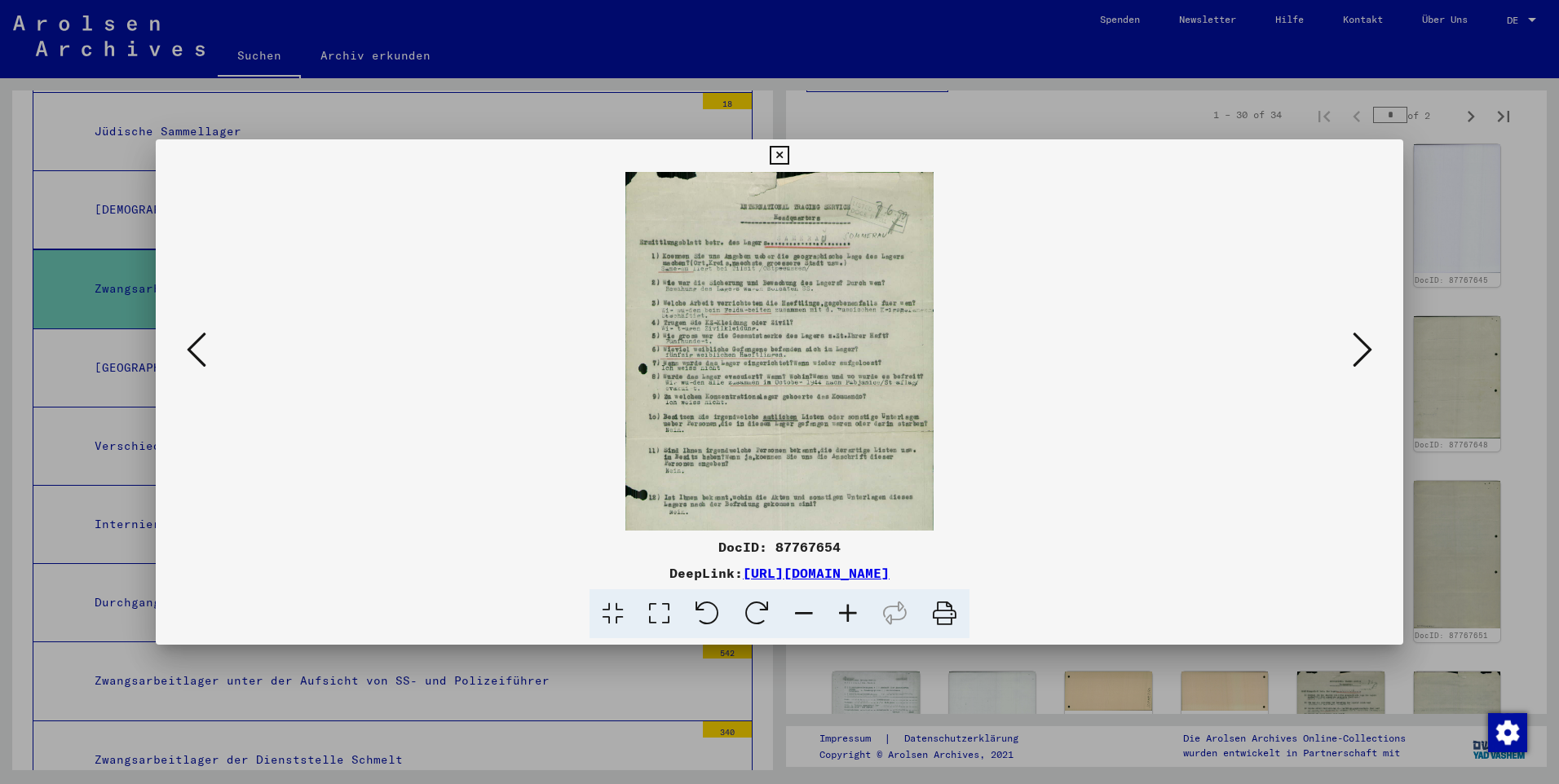
click at [816, 521] on icon at bounding box center [848, 614] width 44 height 49
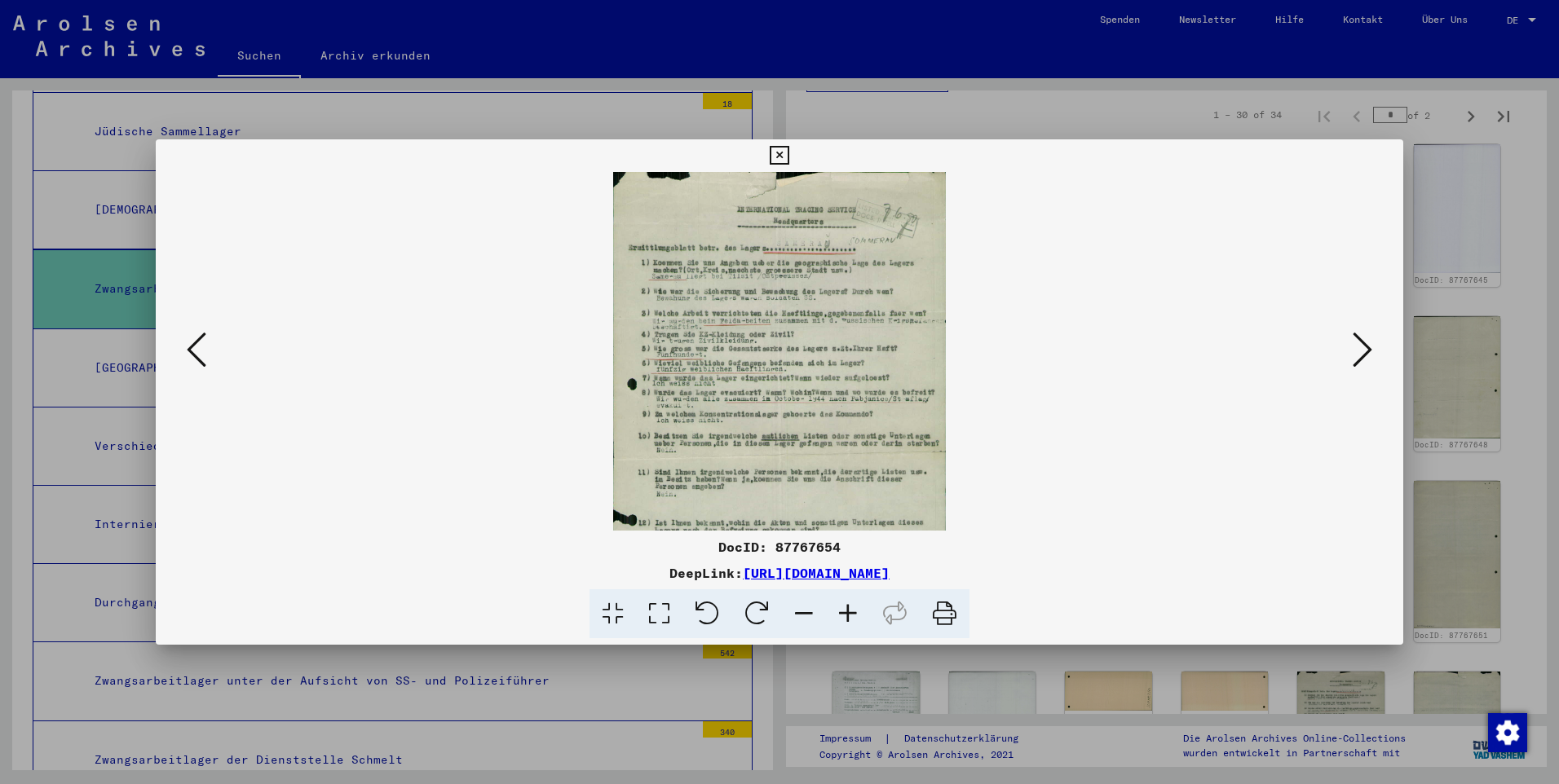
click at [816, 521] on icon at bounding box center [848, 614] width 44 height 49
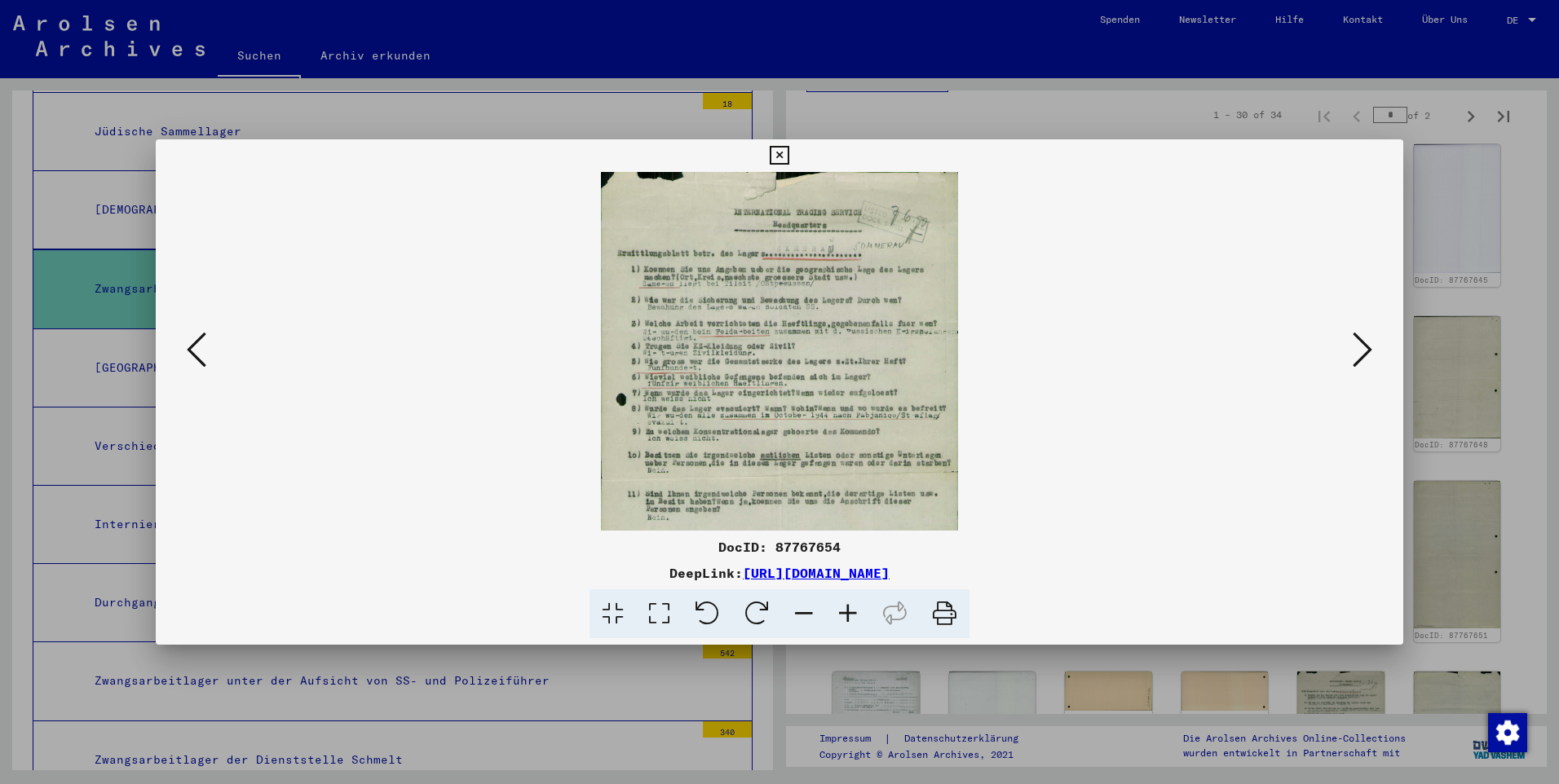
click at [816, 521] on icon at bounding box center [848, 614] width 44 height 49
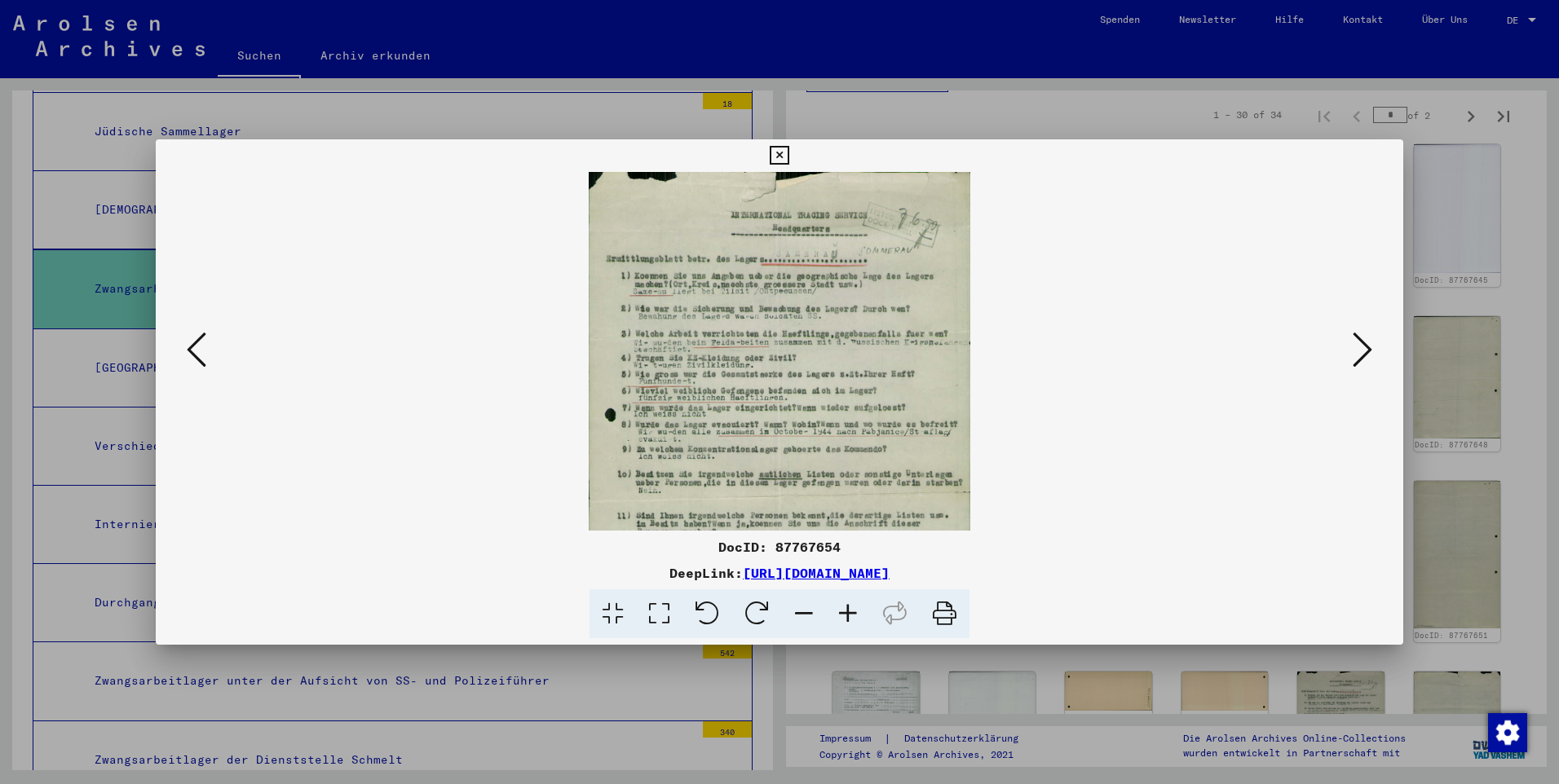
click at [816, 521] on icon at bounding box center [848, 614] width 44 height 49
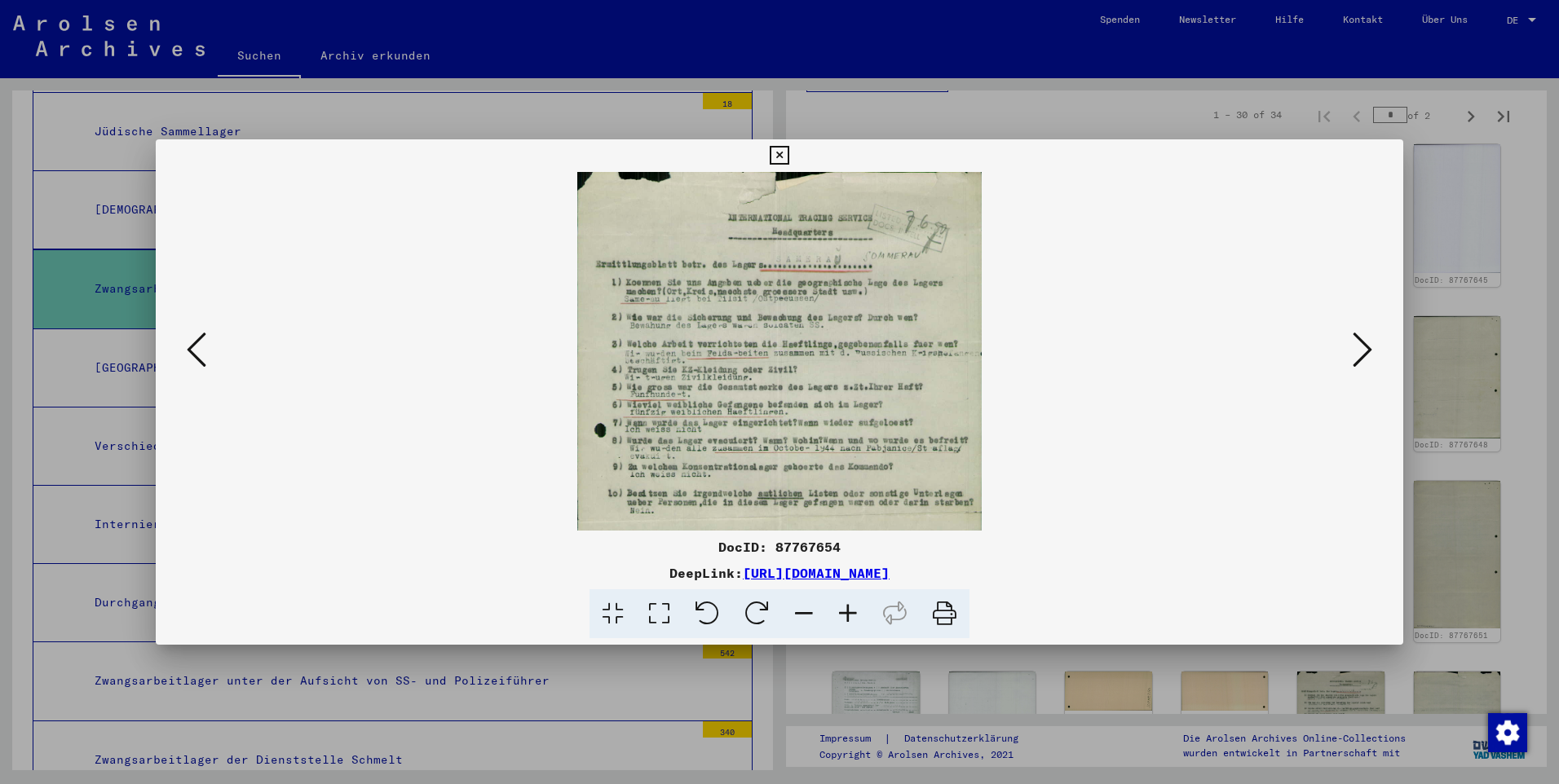
click at [816, 521] on icon at bounding box center [848, 614] width 44 height 49
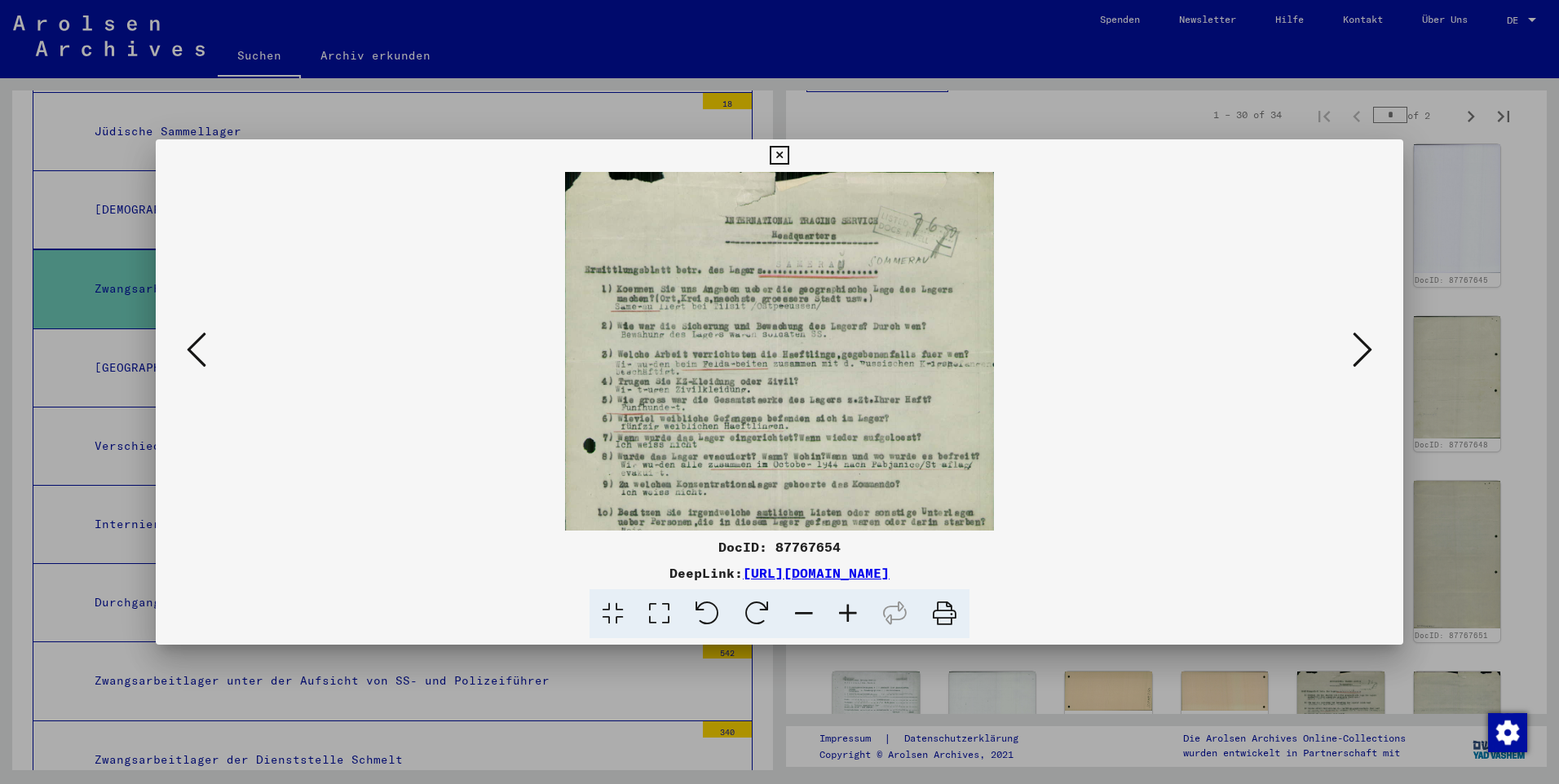
click at [816, 521] on icon at bounding box center [848, 614] width 44 height 49
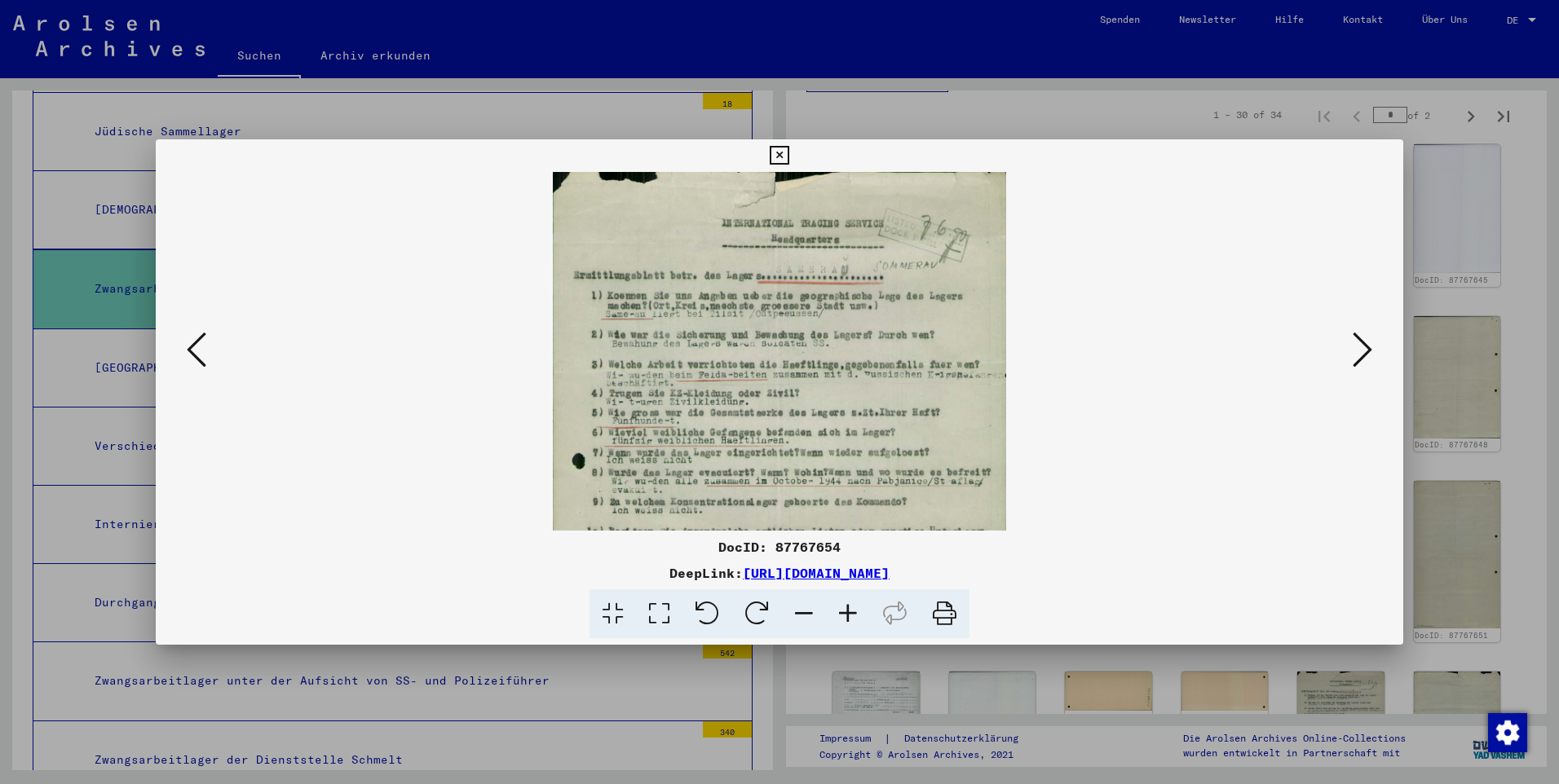
click at [816, 349] on icon at bounding box center [1362, 349] width 20 height 39
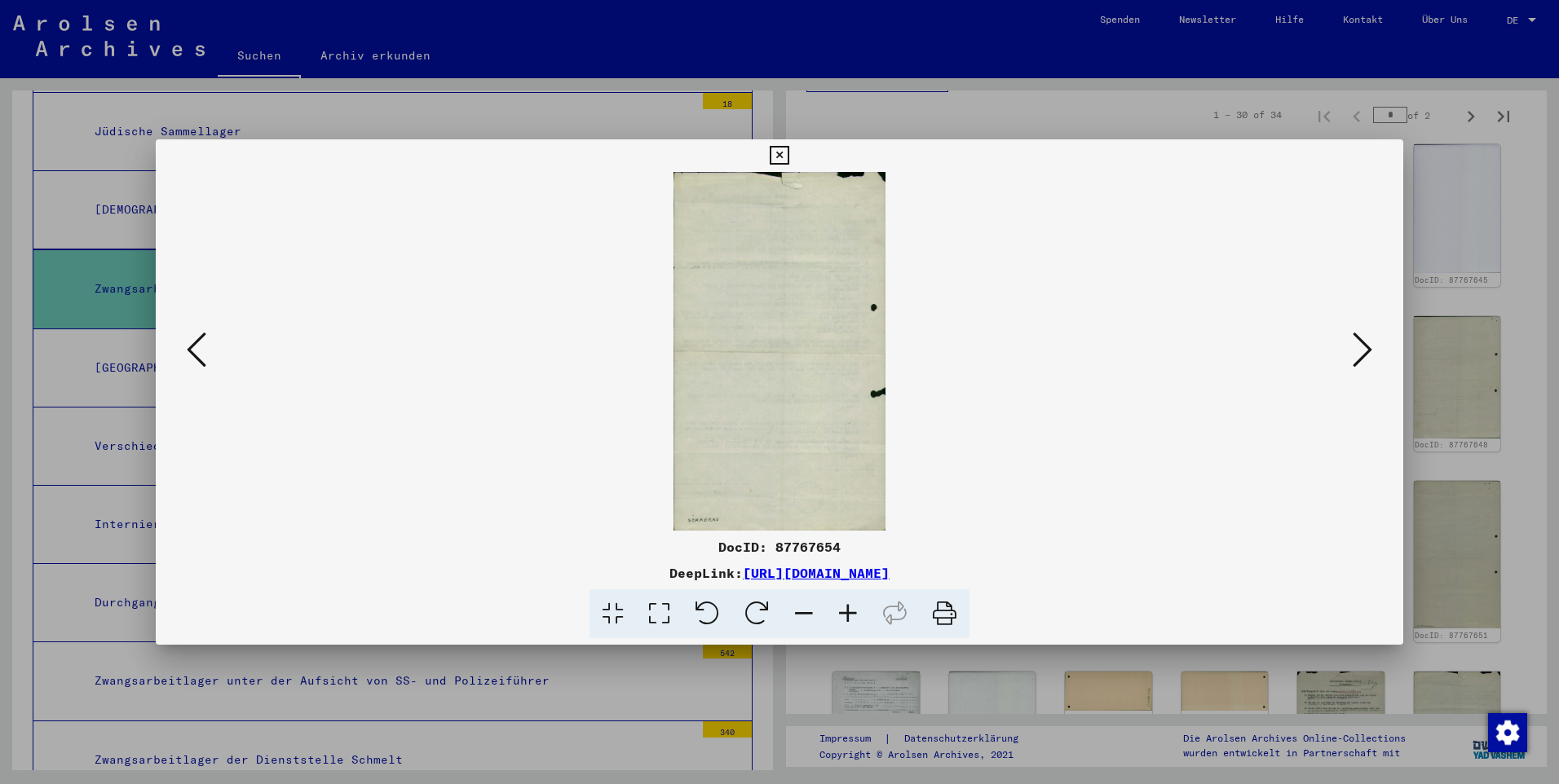
click at [816, 349] on icon at bounding box center [1362, 349] width 20 height 39
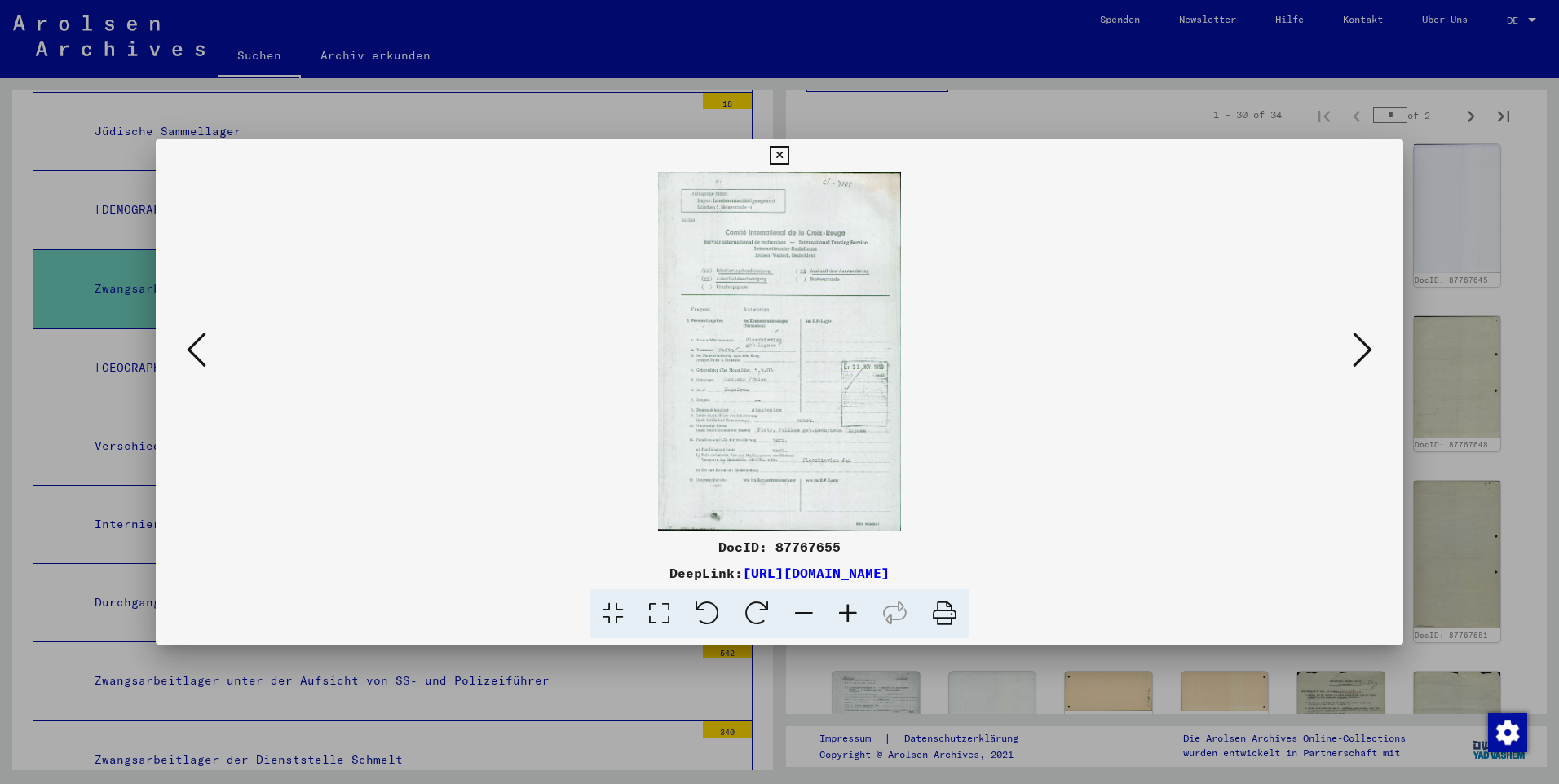
click at [816, 521] on icon at bounding box center [848, 614] width 44 height 49
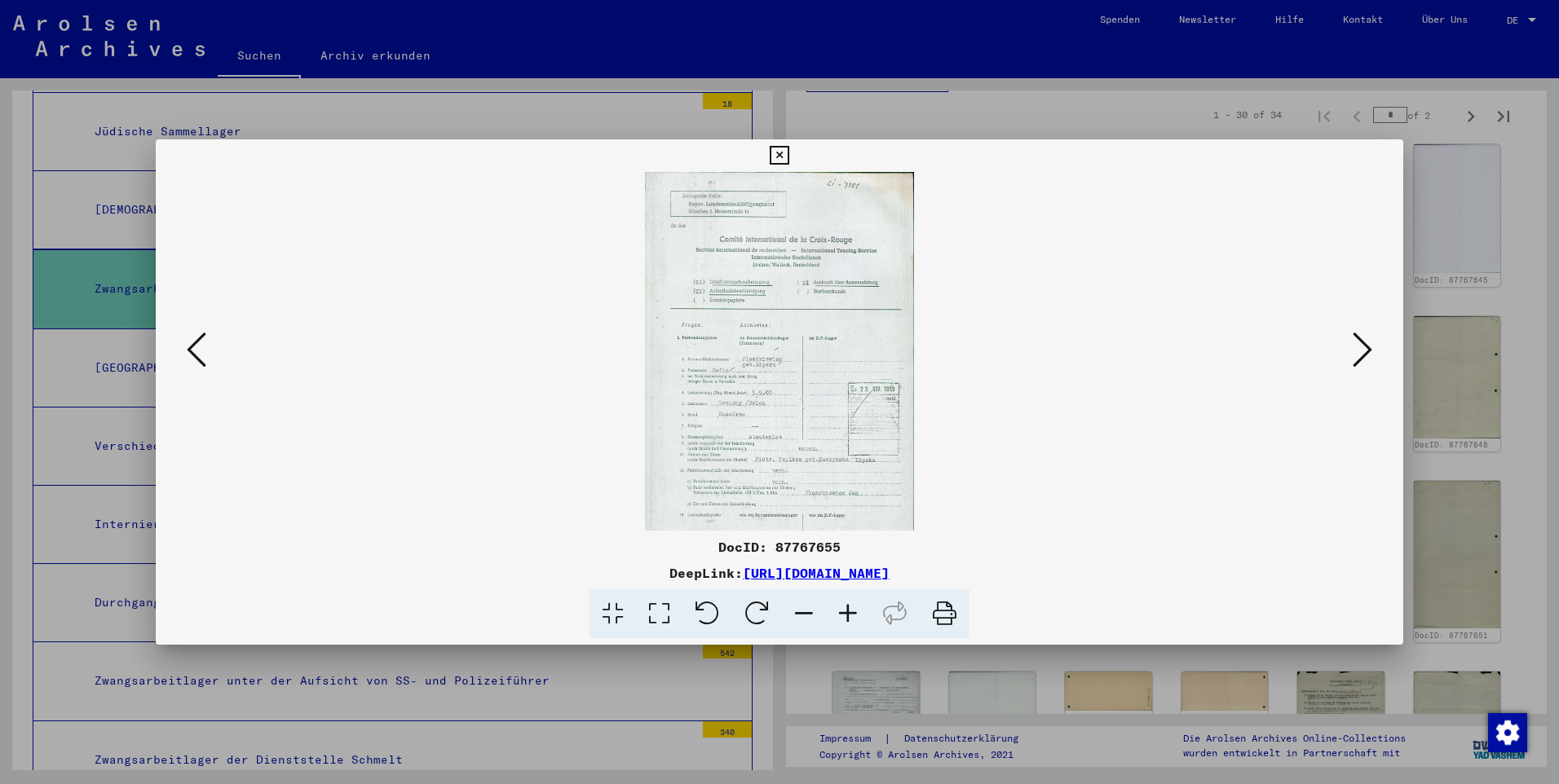
click at [816, 521] on icon at bounding box center [848, 614] width 44 height 49
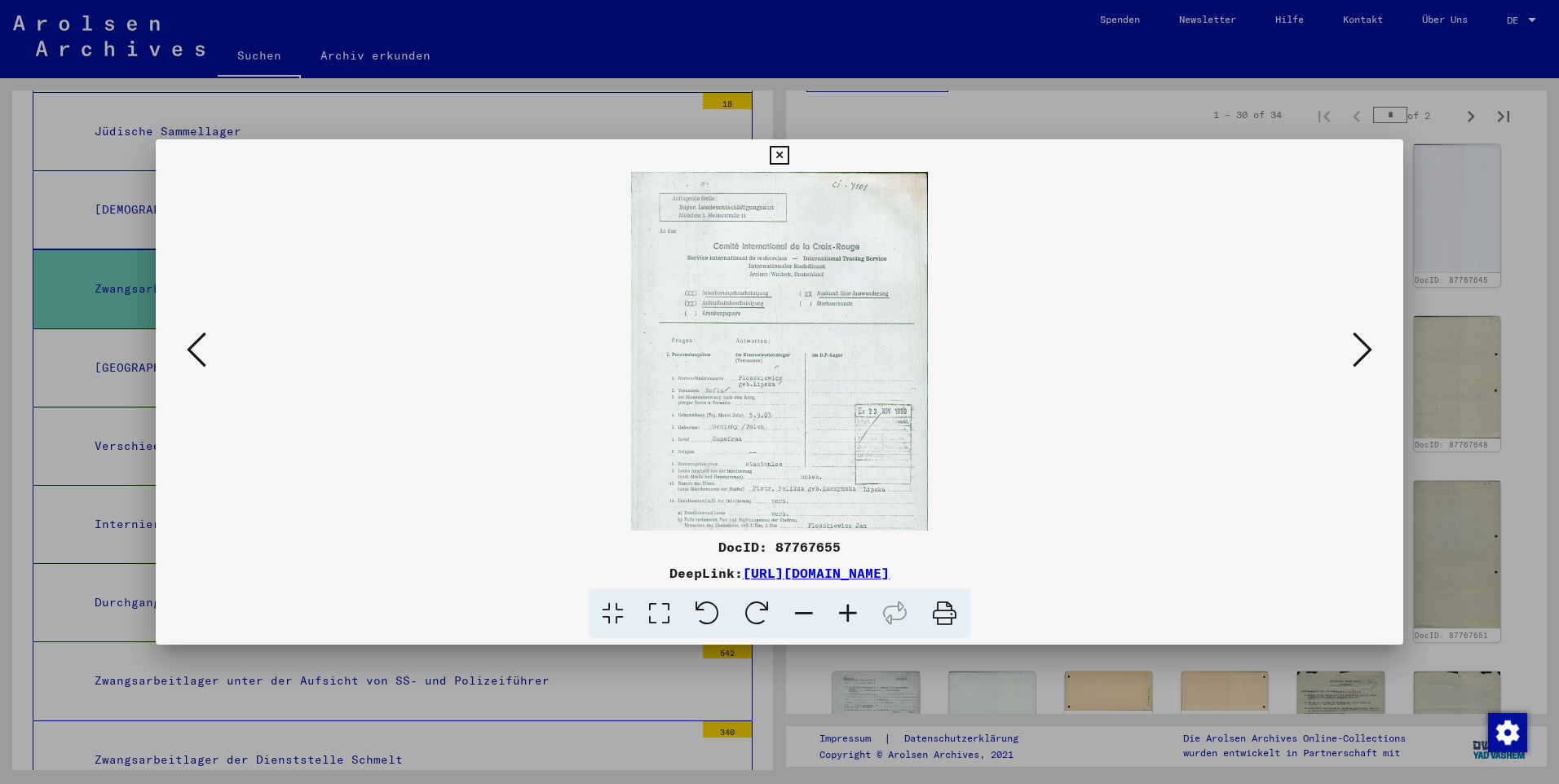
click at [816, 521] on icon at bounding box center [848, 614] width 44 height 49
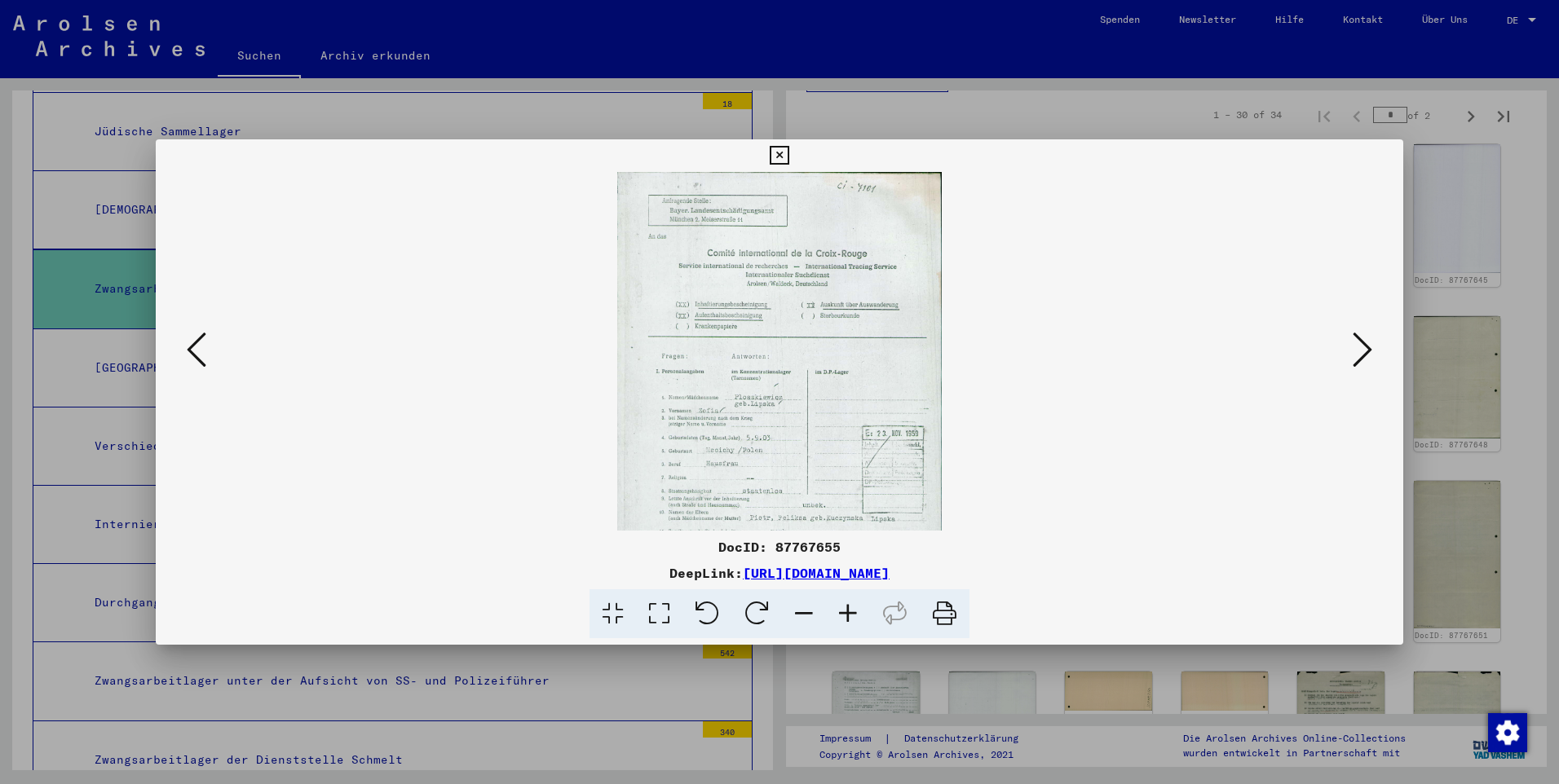
click at [816, 521] on icon at bounding box center [848, 614] width 44 height 49
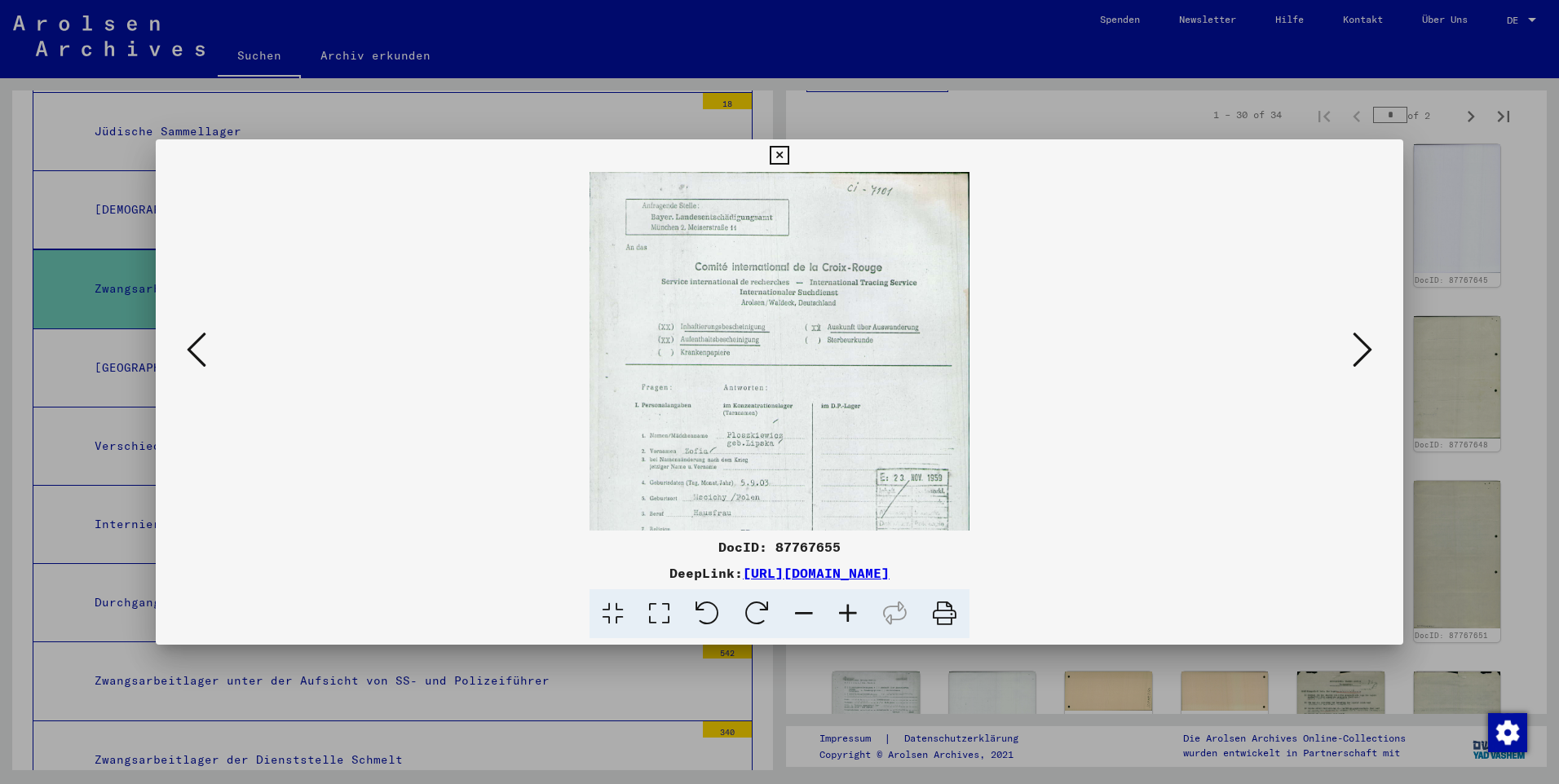
click at [816, 521] on icon at bounding box center [848, 614] width 44 height 49
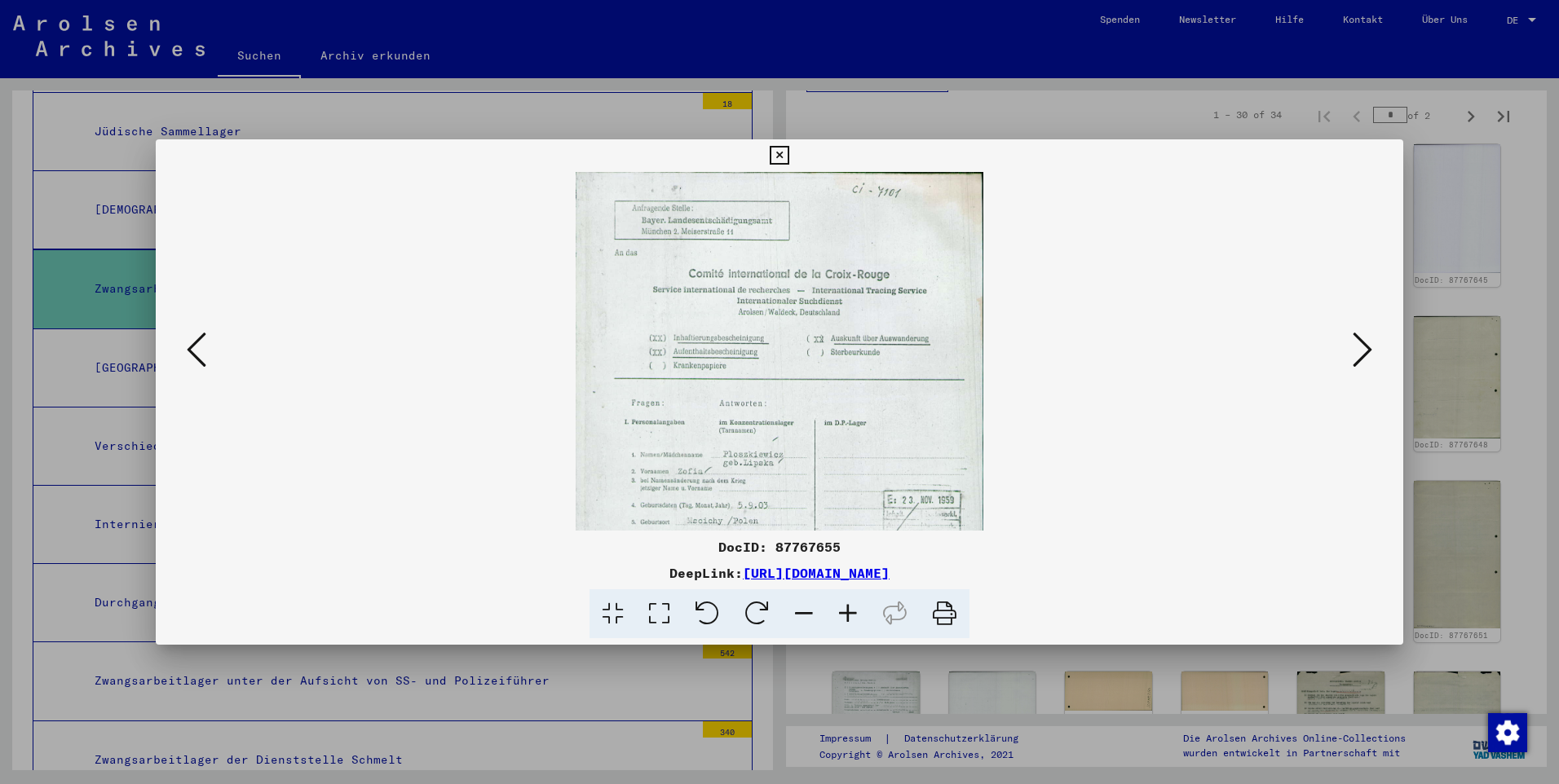
click at [816, 521] on icon at bounding box center [848, 614] width 44 height 49
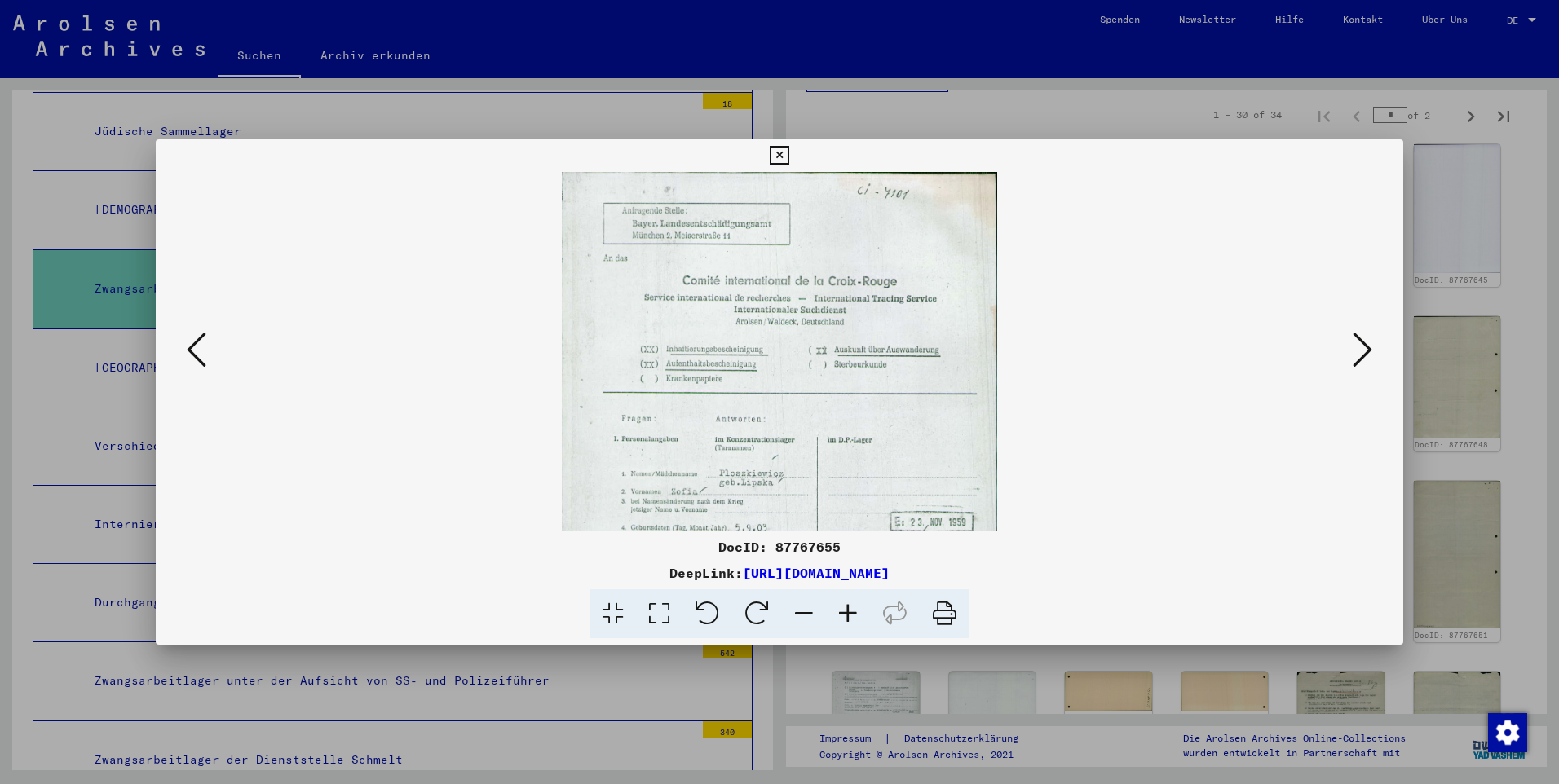
click at [816, 521] on icon at bounding box center [848, 614] width 44 height 49
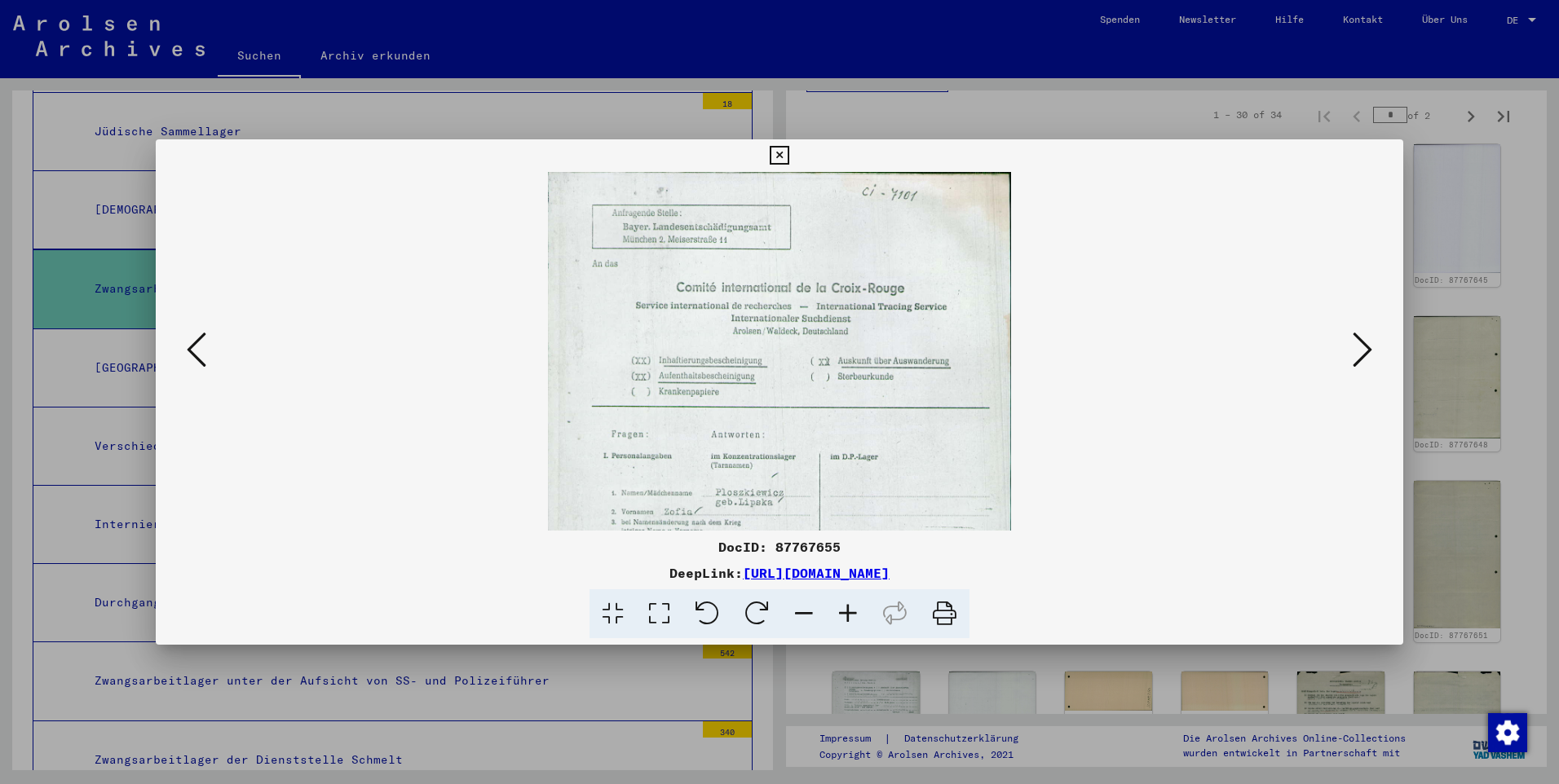
click at [816, 521] on icon at bounding box center [848, 614] width 44 height 49
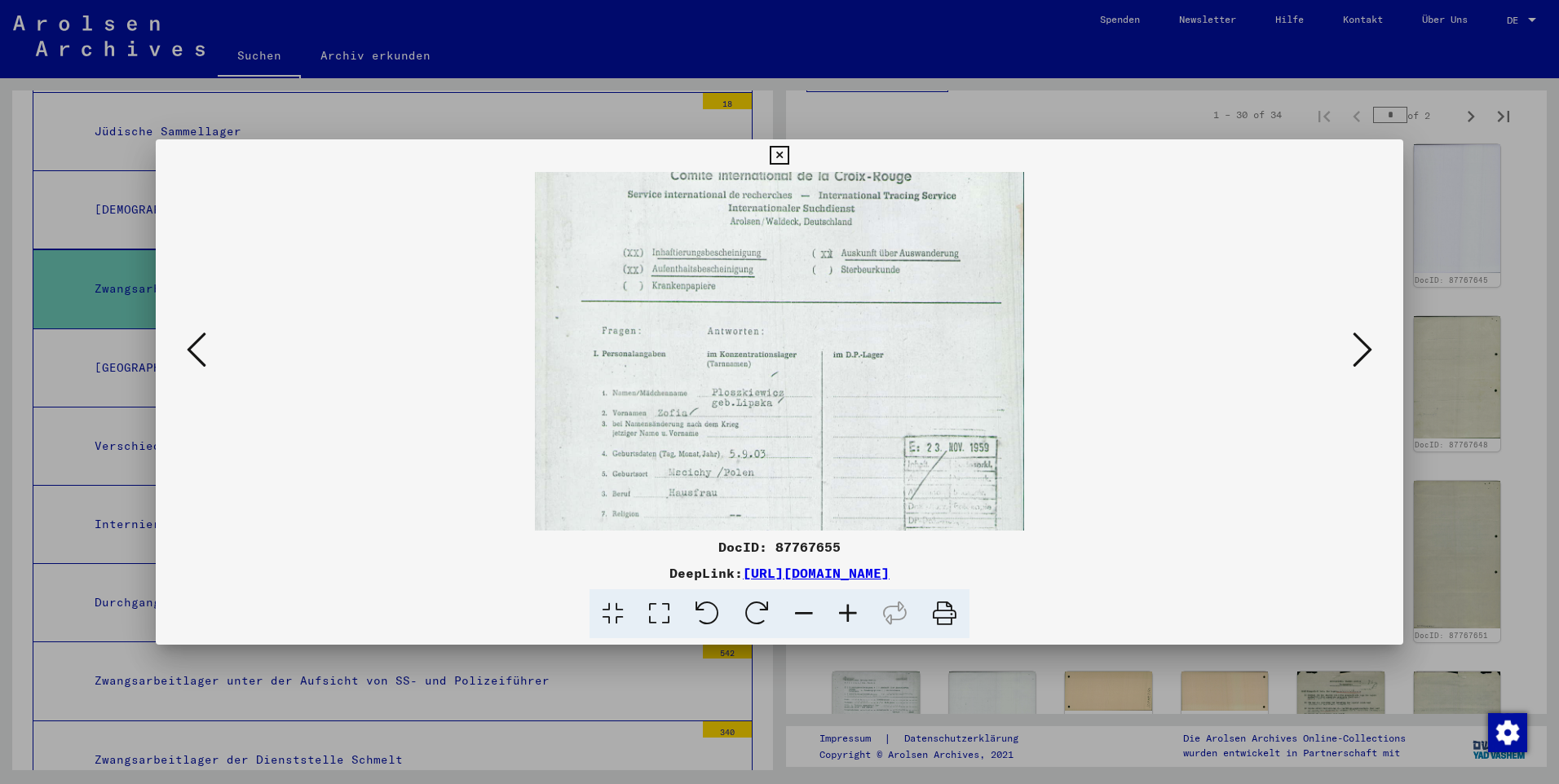
scroll to position [120, 0]
drag, startPoint x: 808, startPoint y: 457, endPoint x: 891, endPoint y: 337, distance: 145.9
click at [816, 337] on img at bounding box center [780, 414] width 490 height 725
click at [816, 345] on icon at bounding box center [1362, 349] width 20 height 39
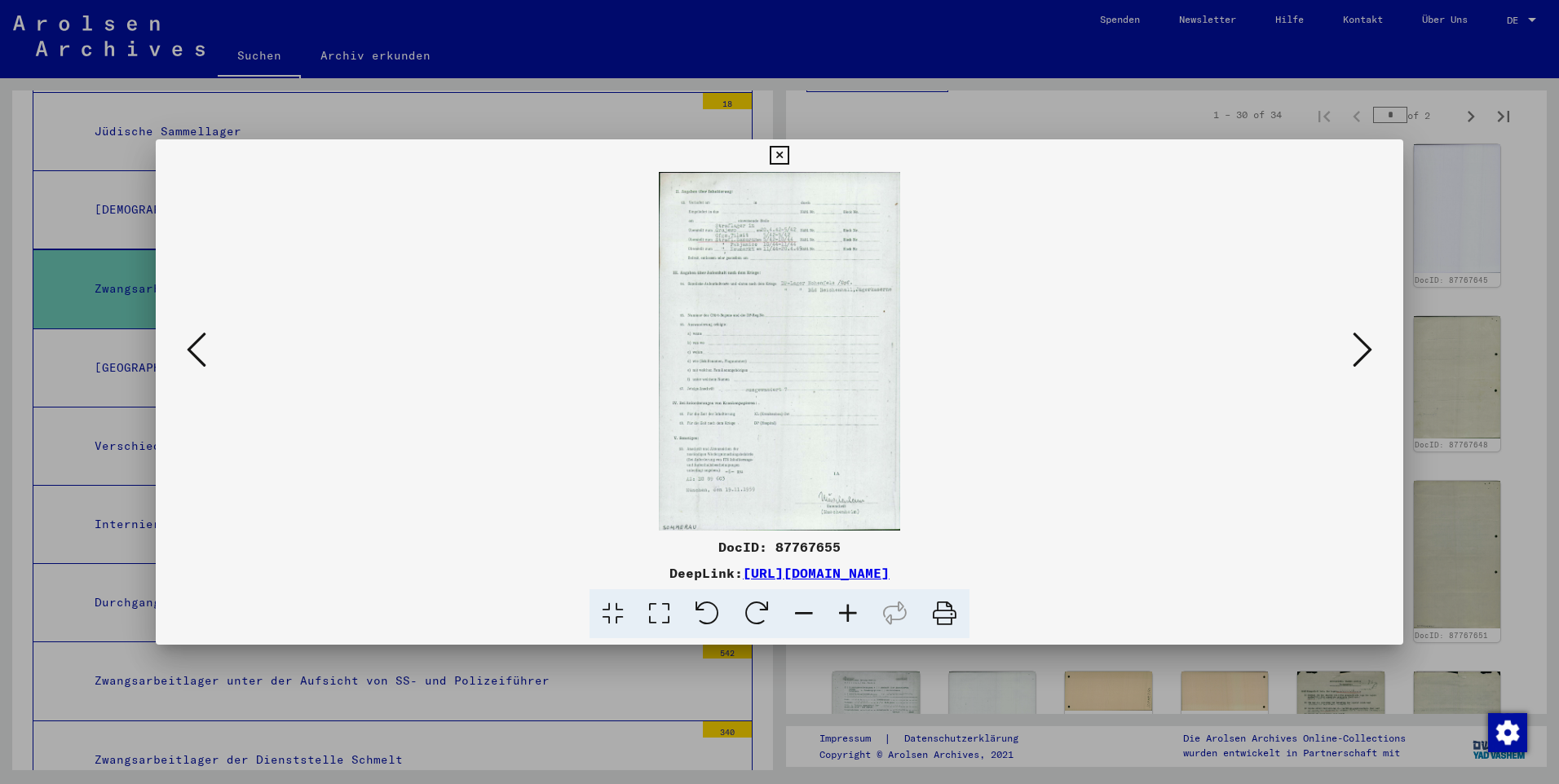
scroll to position [0, 0]
click at [816, 345] on icon at bounding box center [1362, 349] width 20 height 39
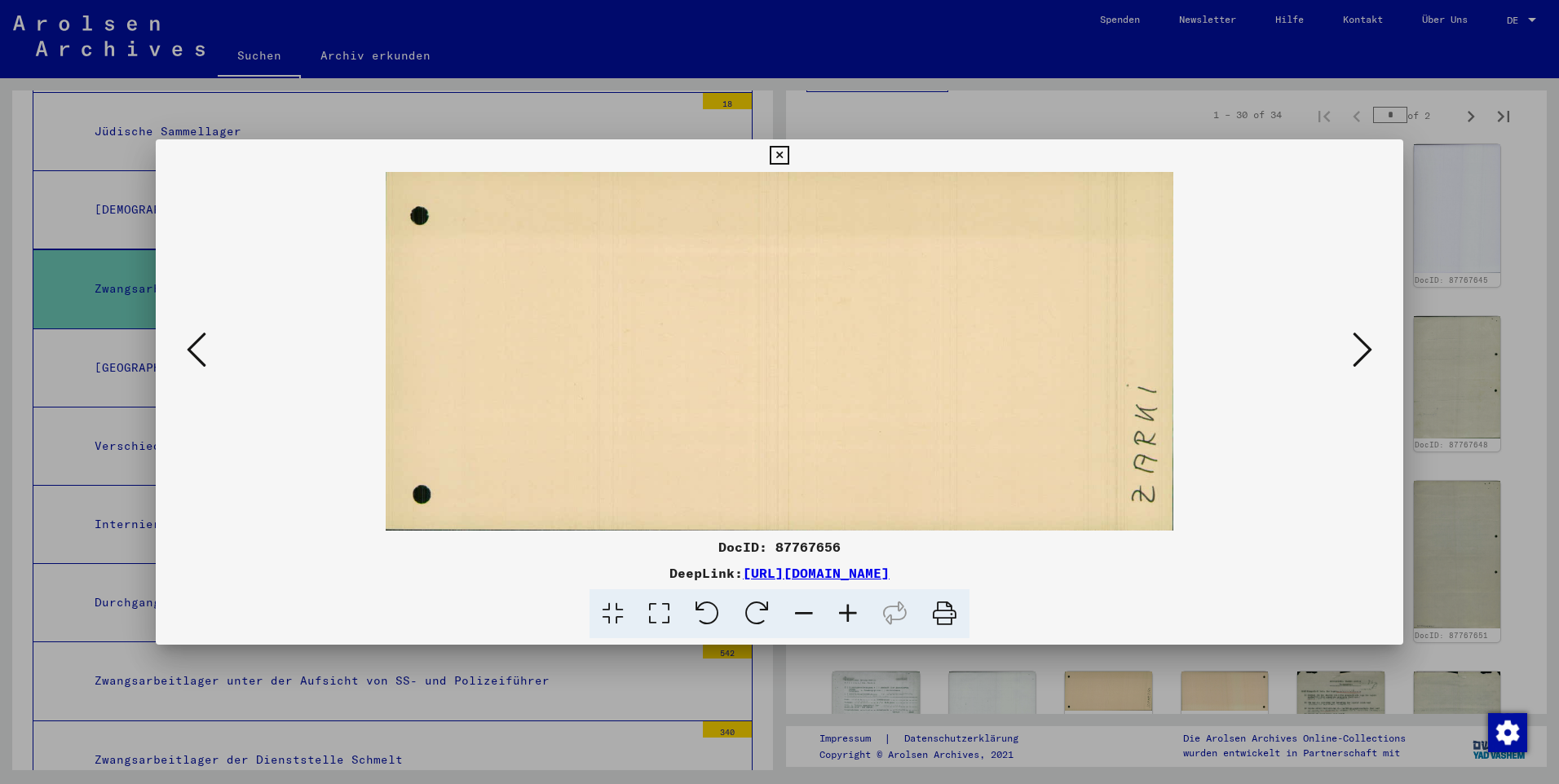
click at [816, 346] on icon at bounding box center [1362, 349] width 20 height 39
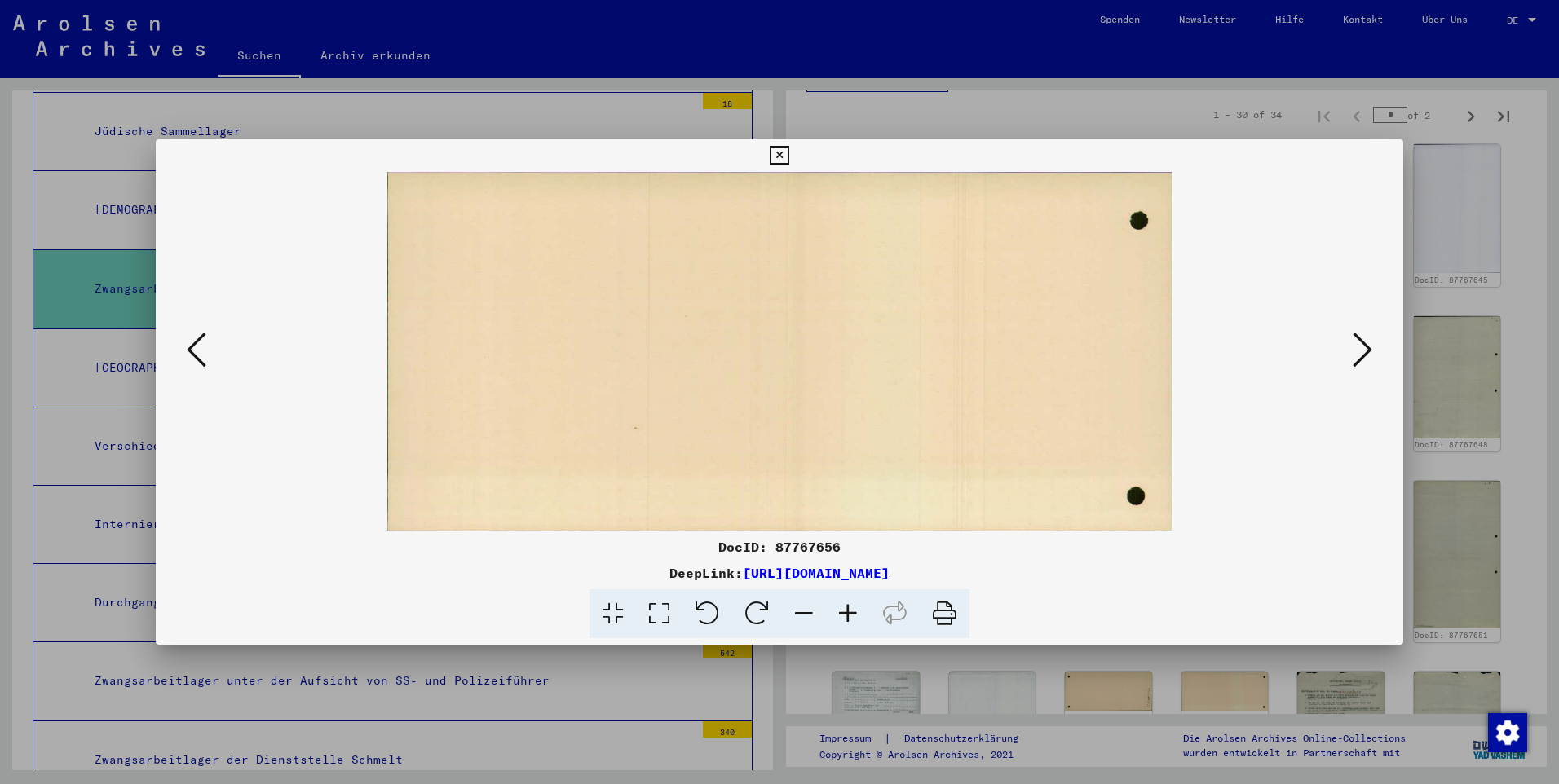
click at [816, 346] on icon at bounding box center [1362, 349] width 20 height 39
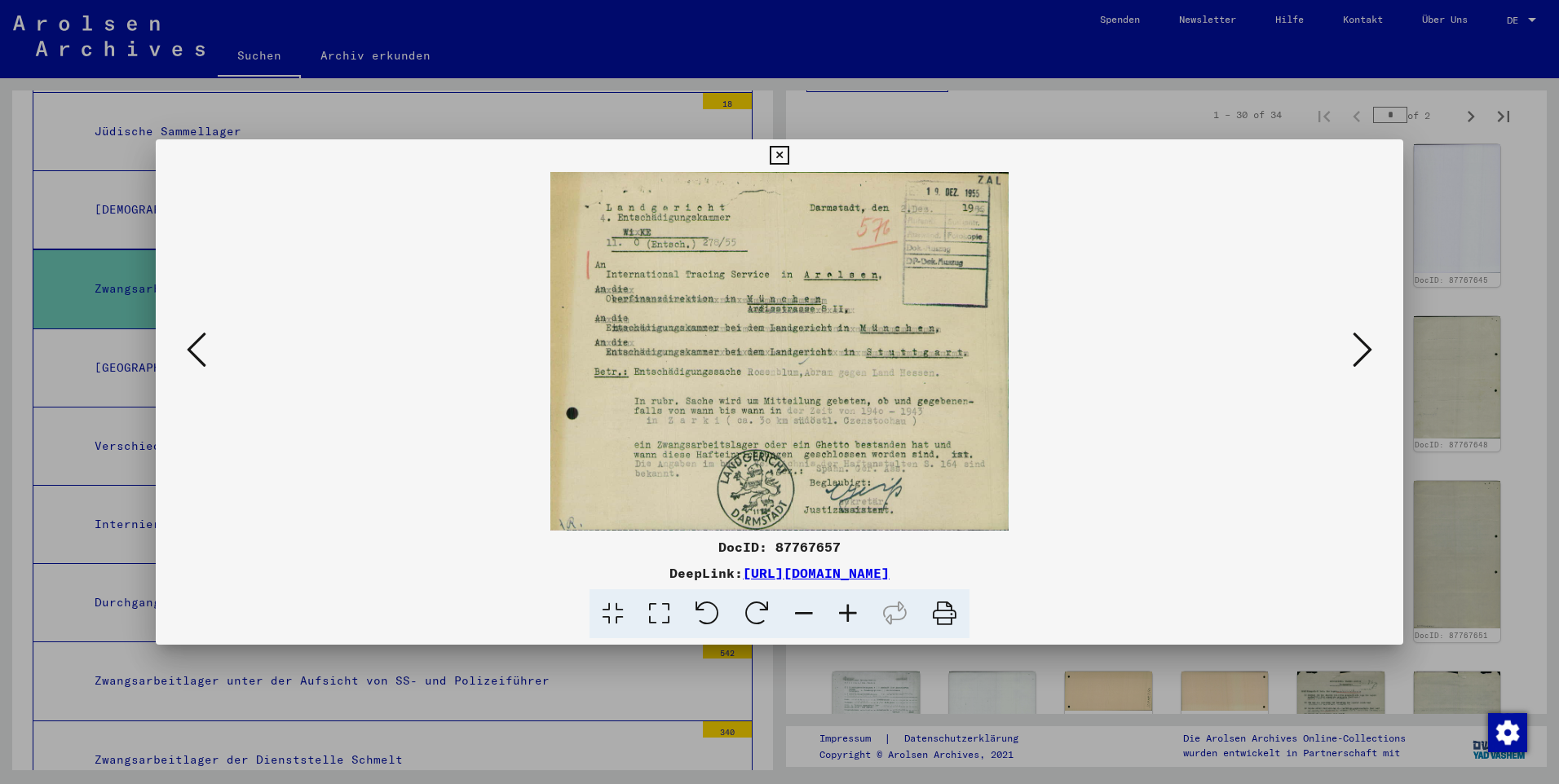
click at [816, 346] on icon at bounding box center [1362, 349] width 20 height 39
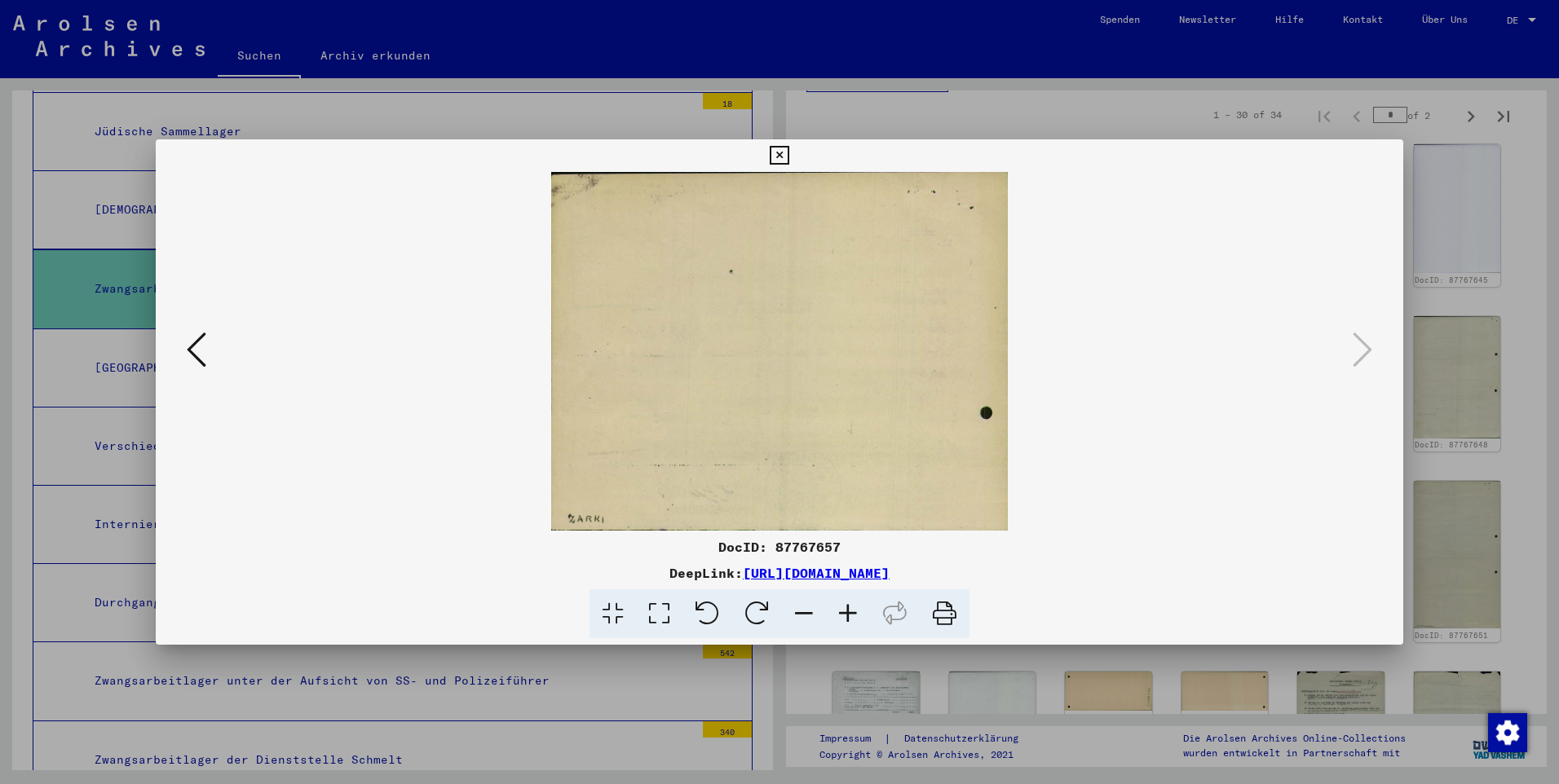
click at [778, 152] on icon at bounding box center [779, 155] width 19 height 20
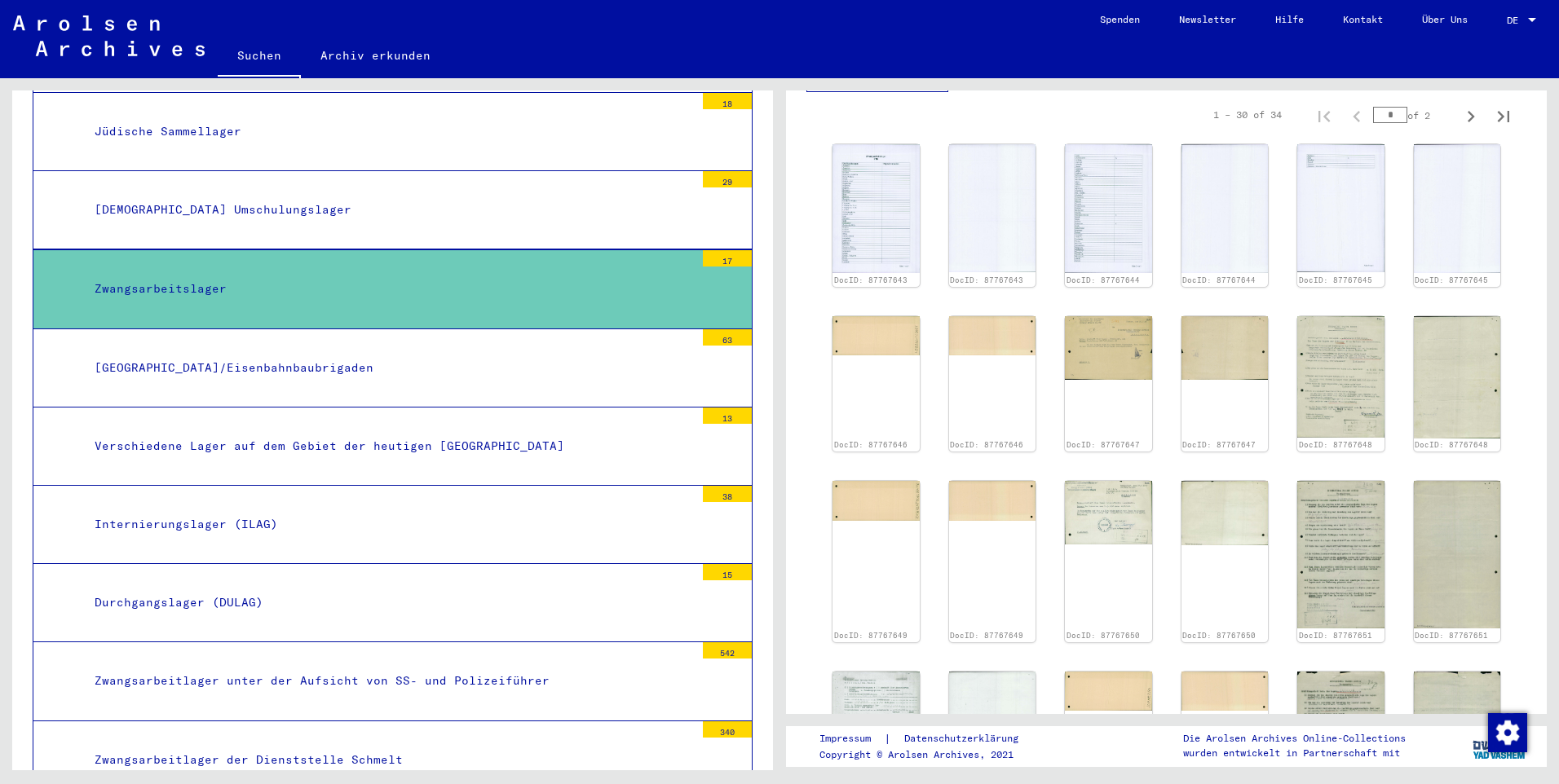
click at [393, 448] on div "Verschiedene Lager auf dem Gebiet der heutigen [GEOGRAPHIC_DATA]" at bounding box center [389, 446] width 612 height 31
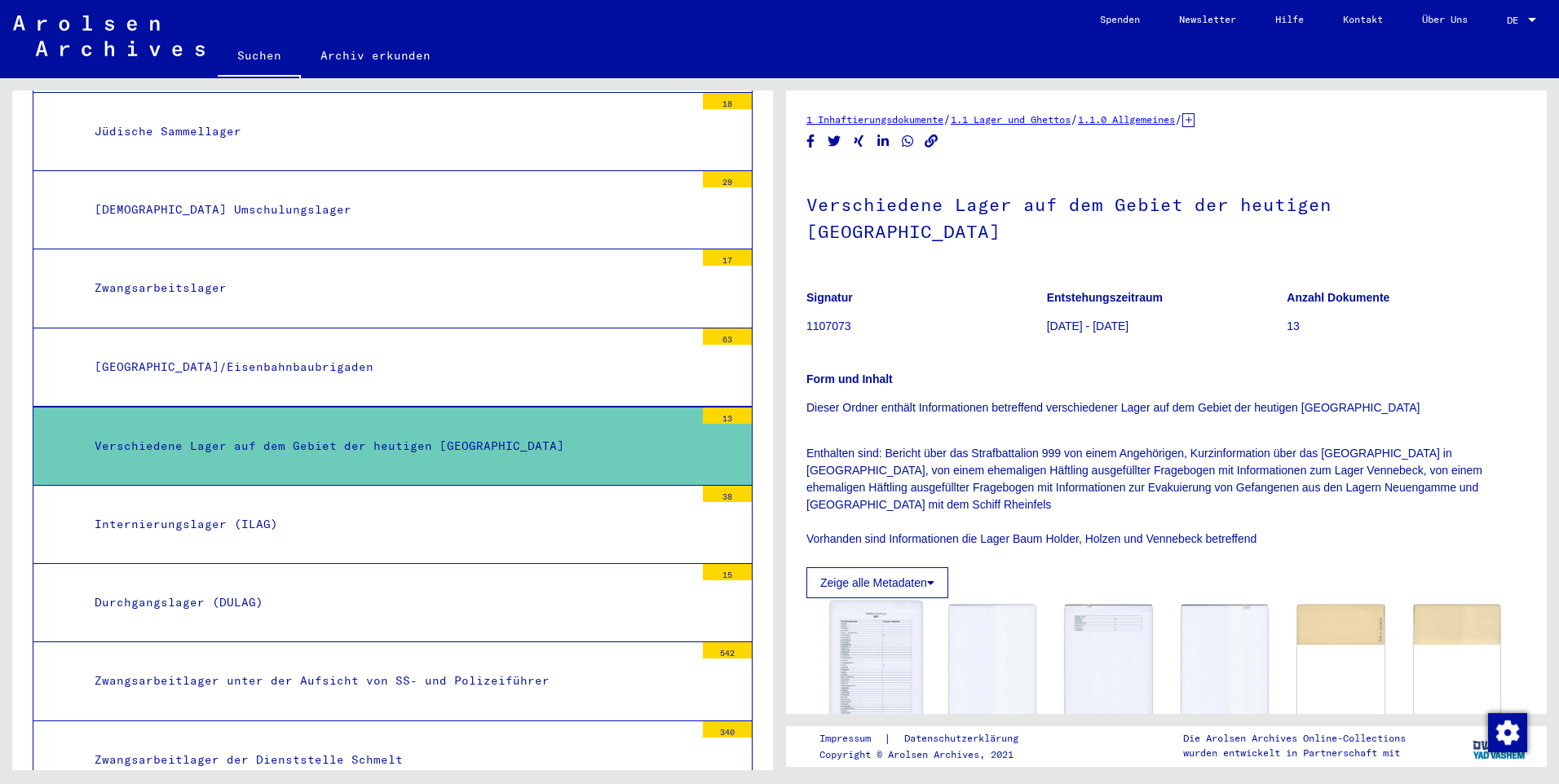
click at [816, 521] on img at bounding box center [876, 668] width 91 height 134
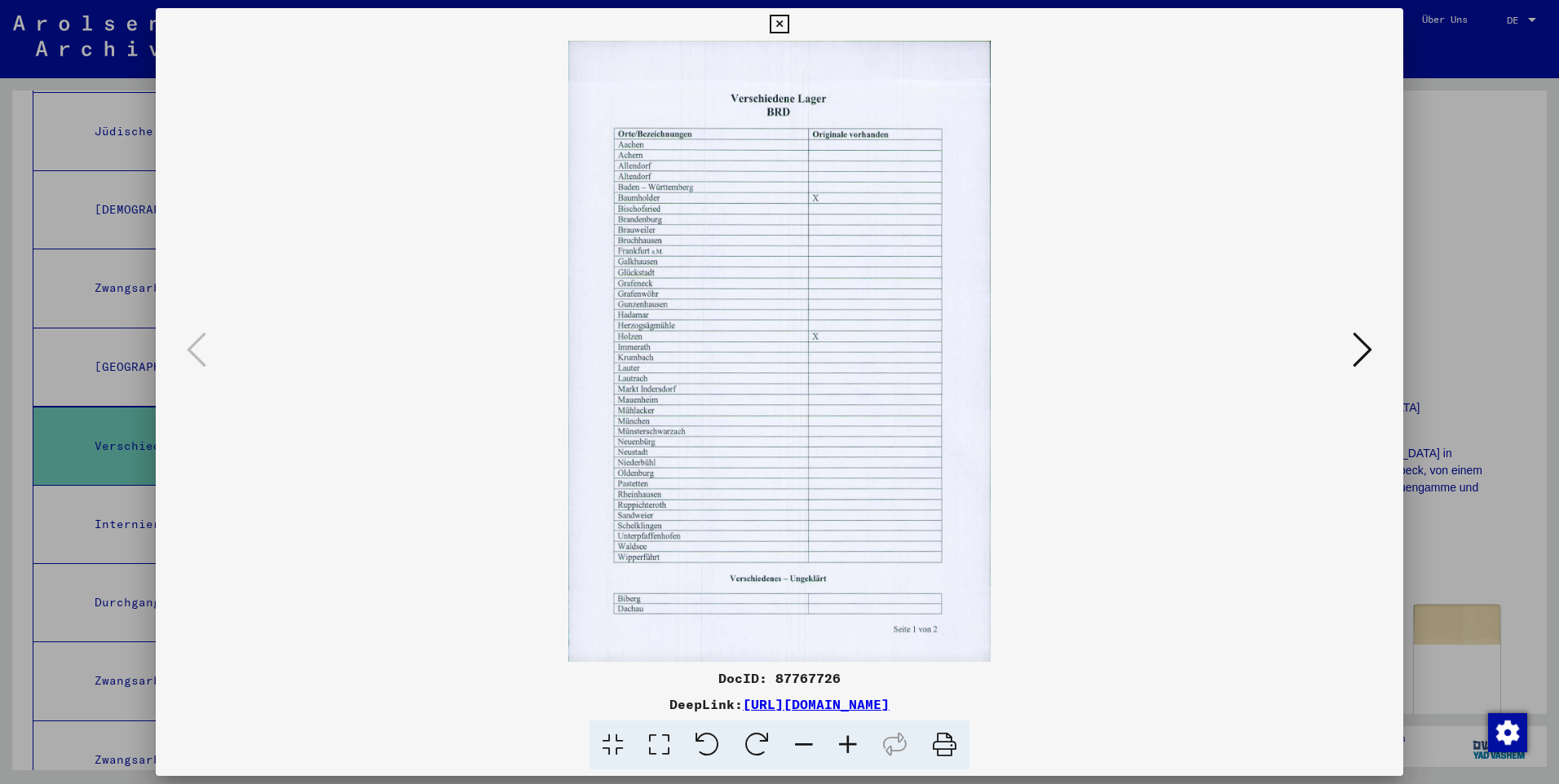
click at [816, 347] on icon at bounding box center [1362, 349] width 20 height 39
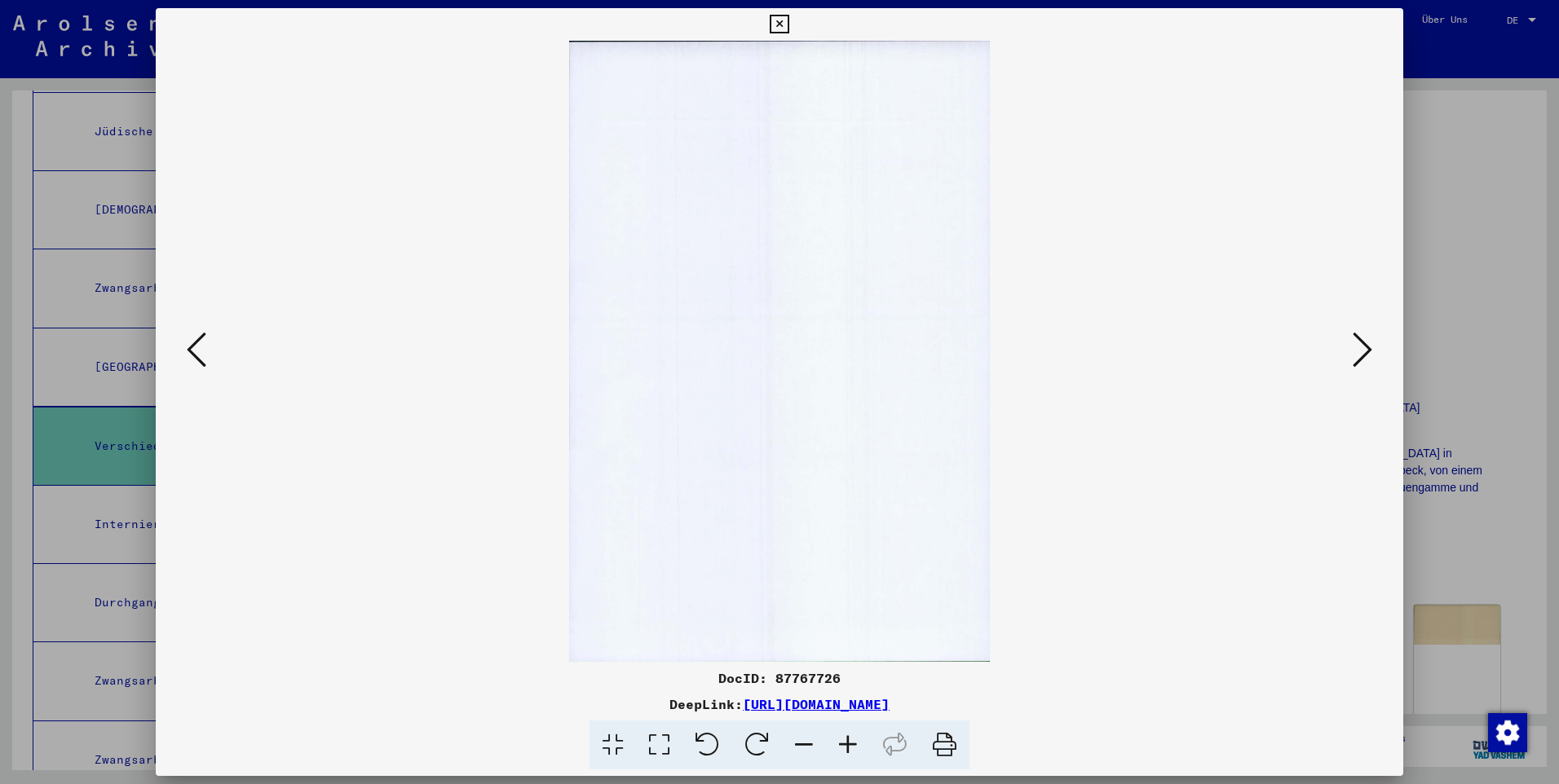
click at [816, 347] on icon at bounding box center [1362, 349] width 20 height 39
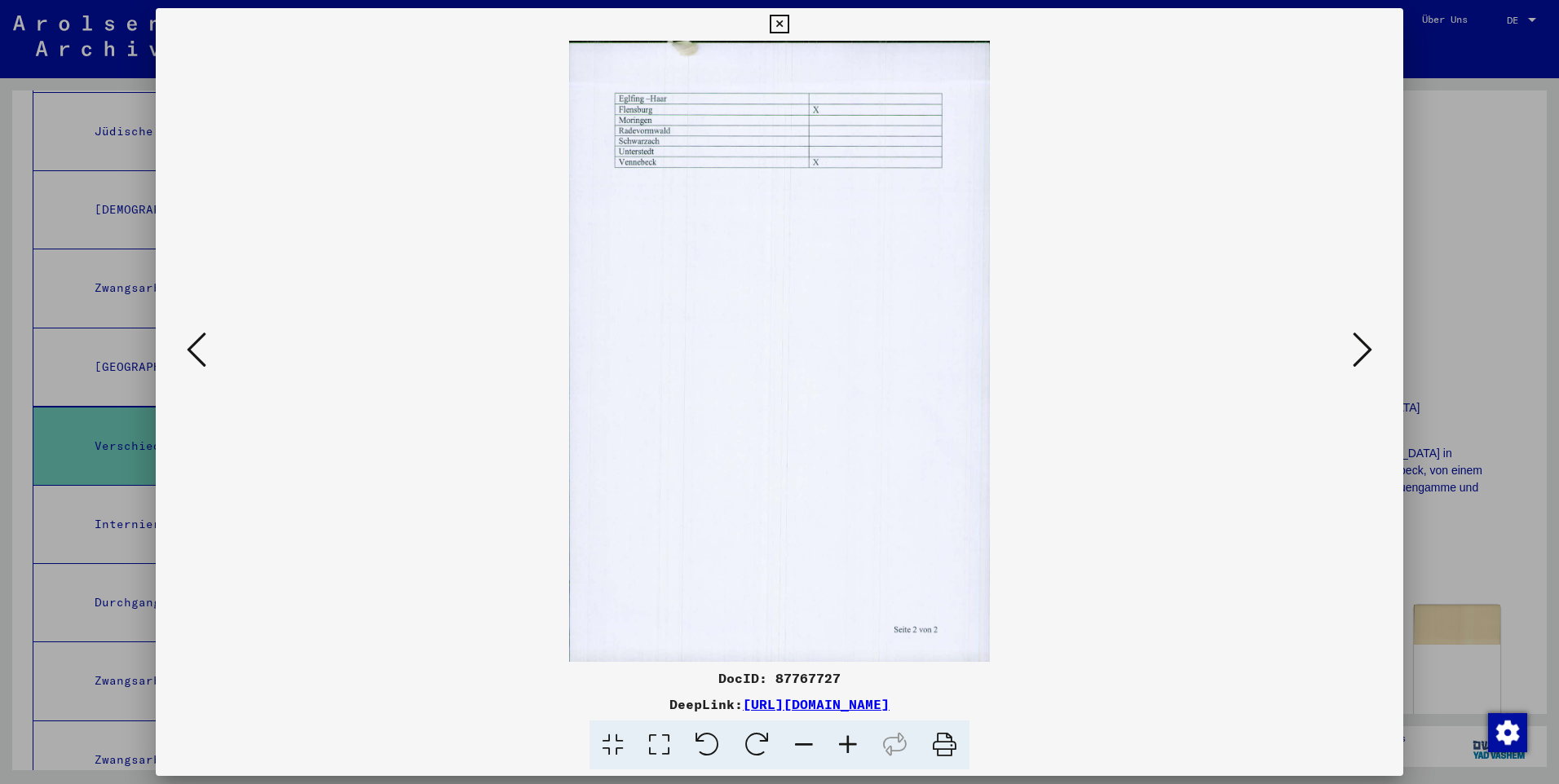
click at [650, 128] on img at bounding box center [779, 351] width 1136 height 621
click at [816, 352] on icon at bounding box center [1362, 349] width 20 height 39
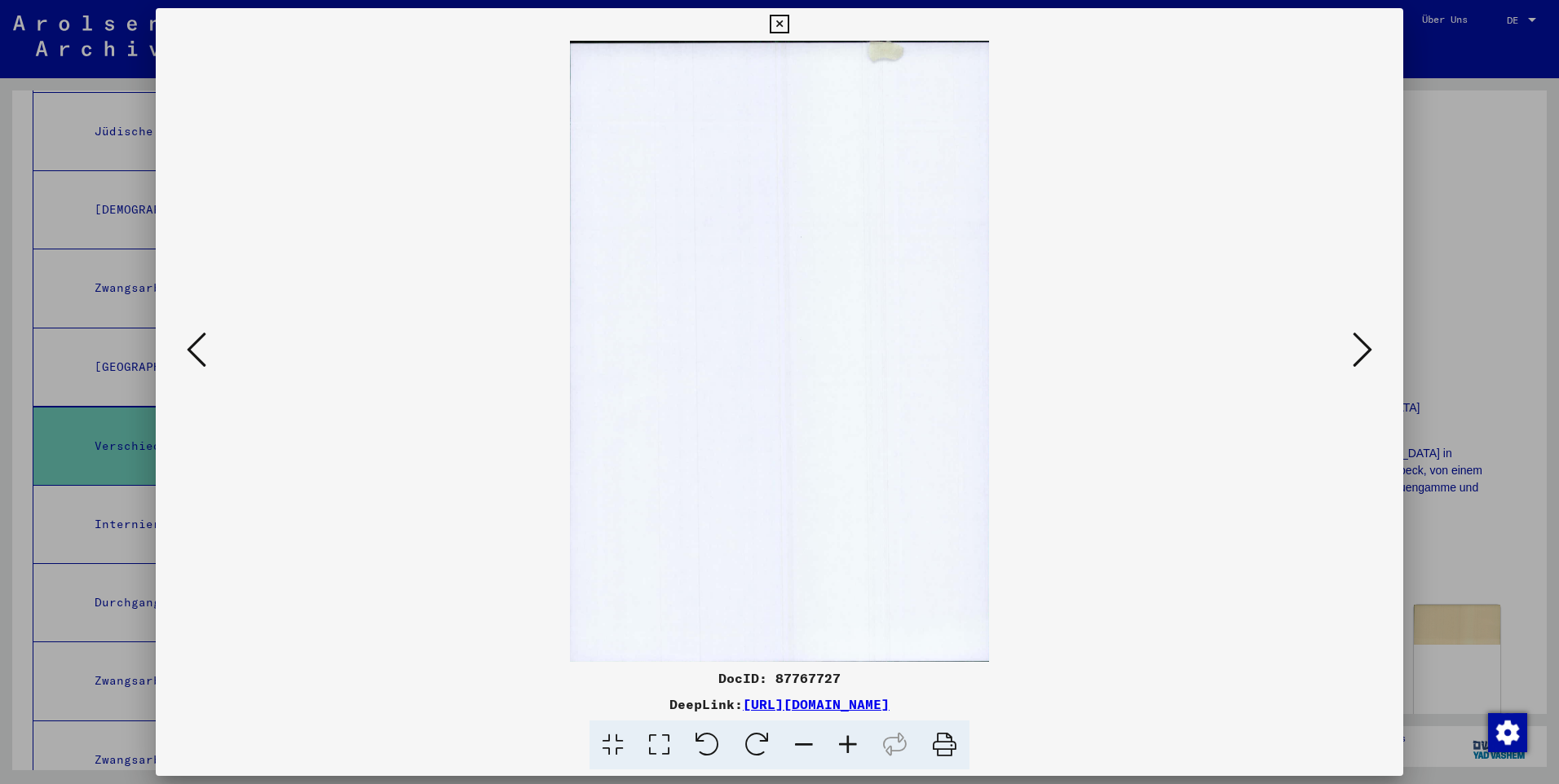
click at [816, 352] on icon at bounding box center [1362, 349] width 20 height 39
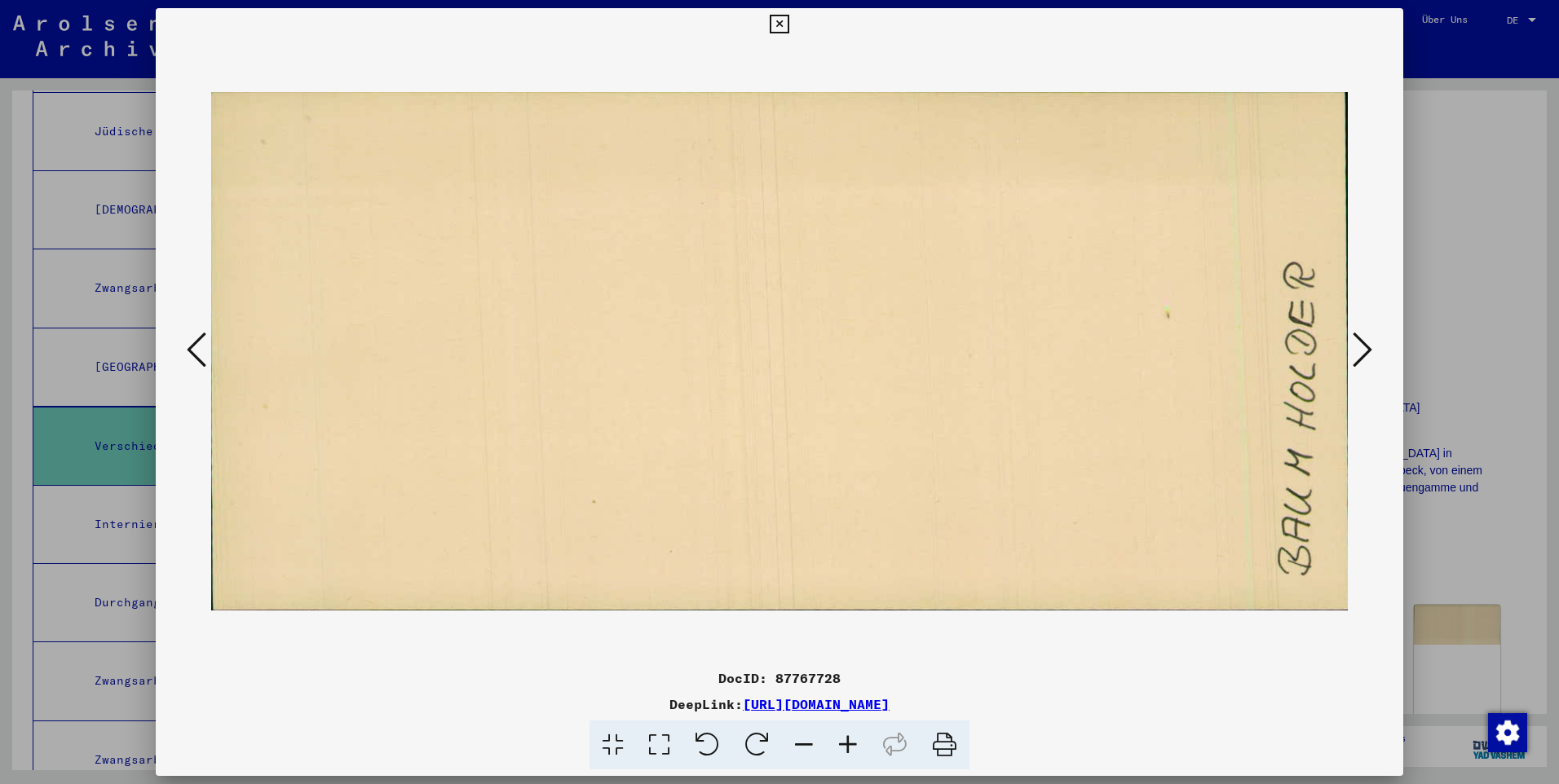
click at [816, 352] on icon at bounding box center [1362, 349] width 20 height 39
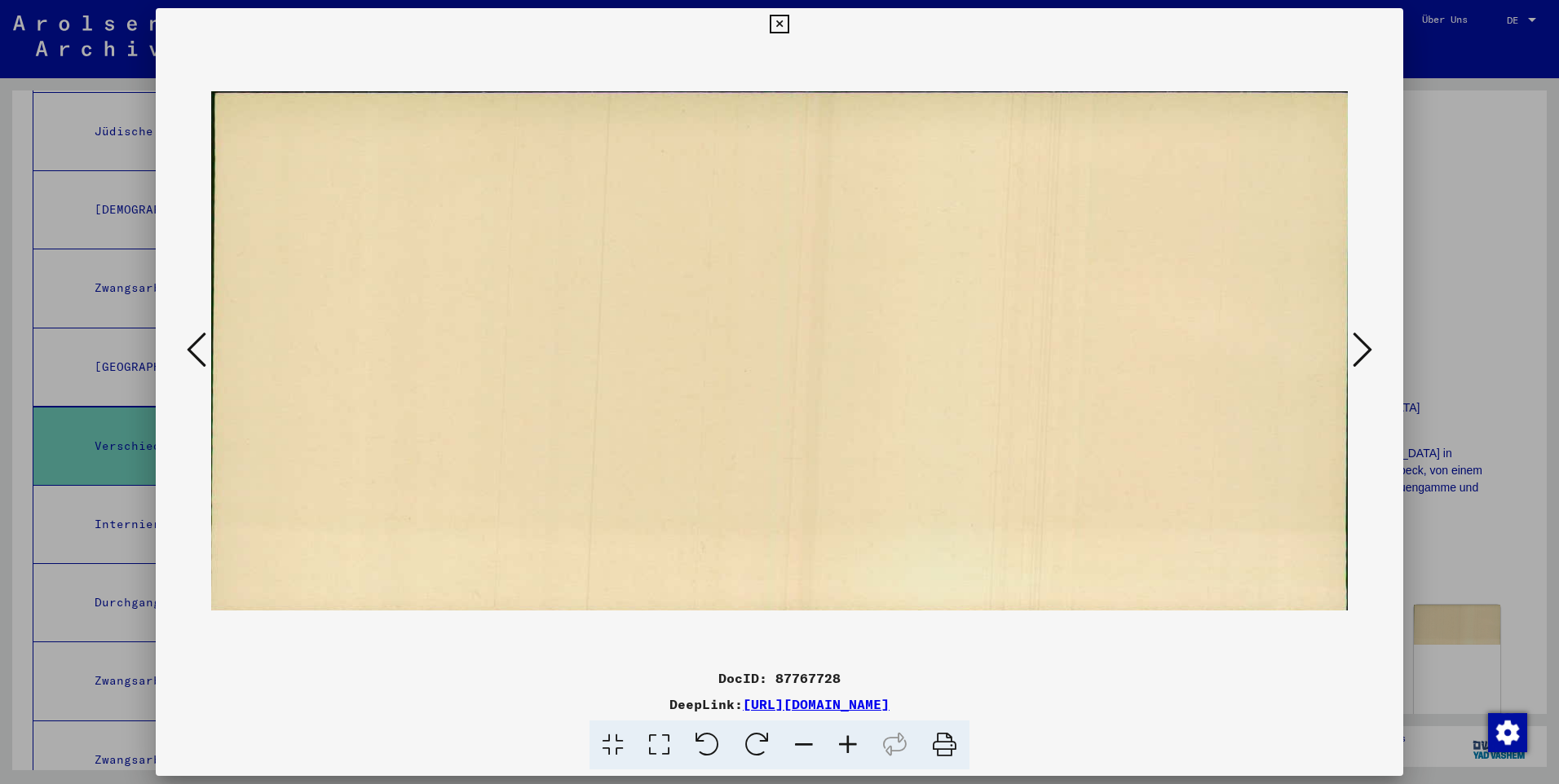
click at [816, 352] on icon at bounding box center [1362, 349] width 20 height 39
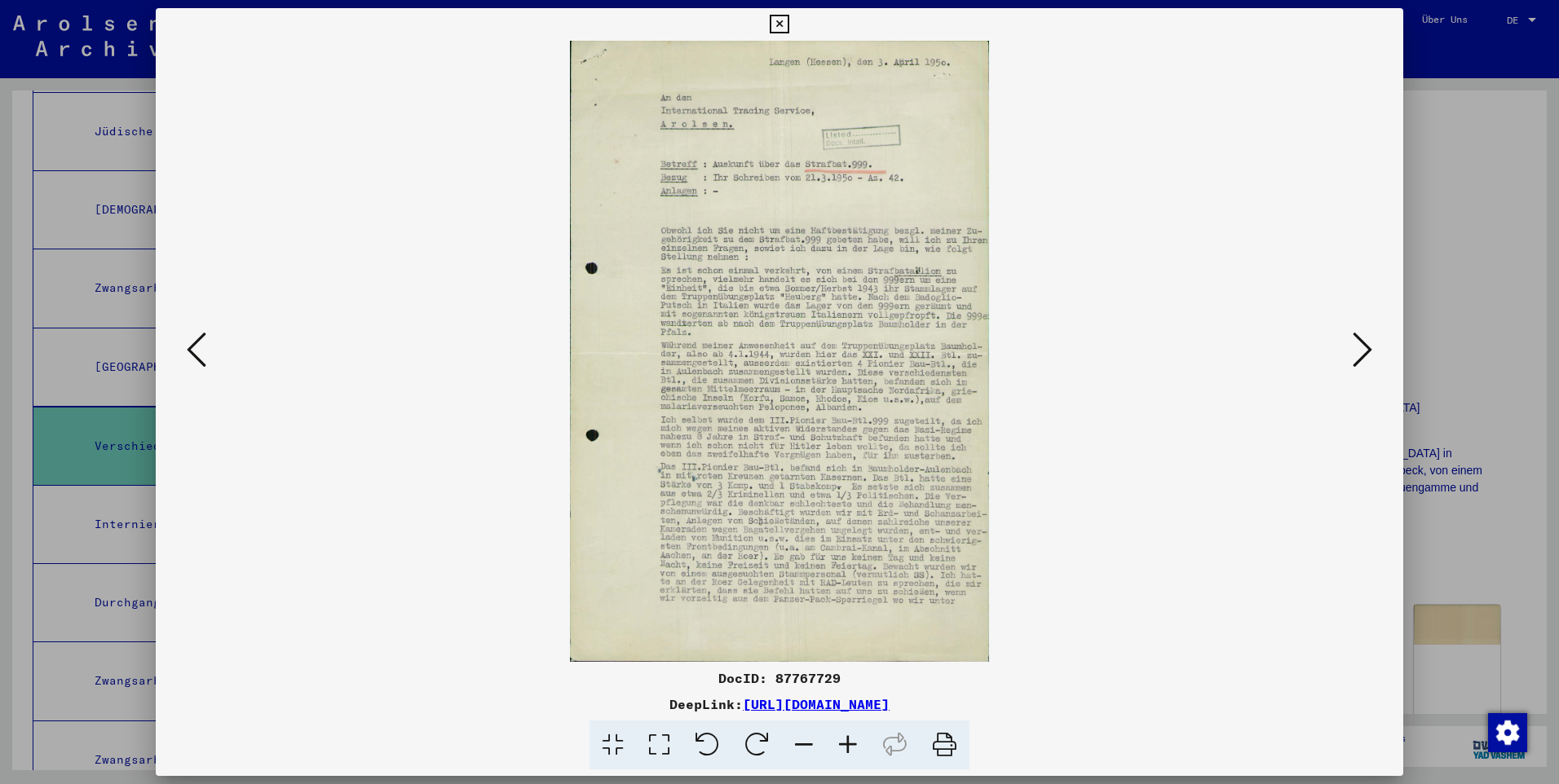
click at [816, 352] on icon at bounding box center [1362, 349] width 20 height 39
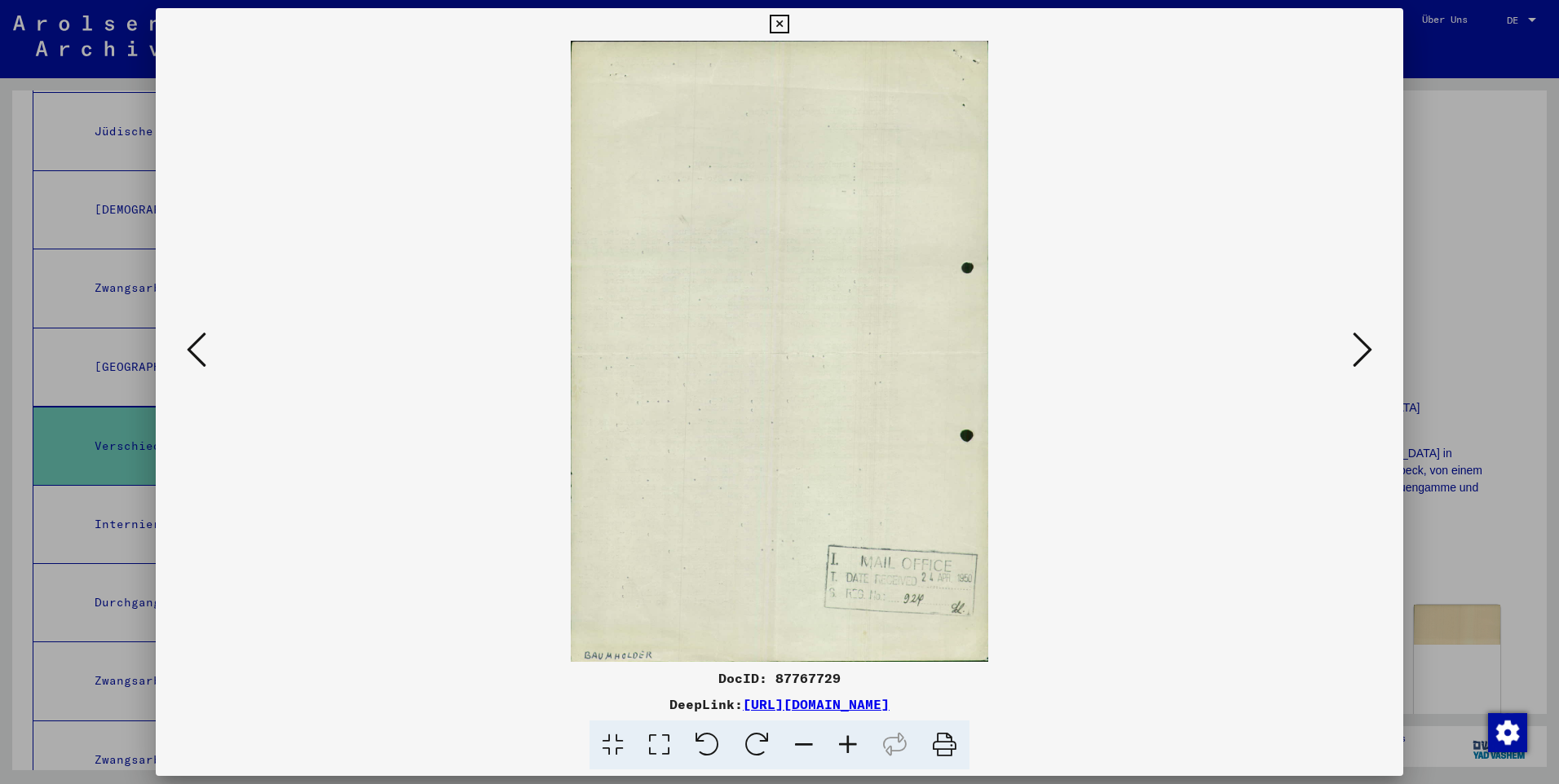
click at [816, 352] on icon at bounding box center [1362, 349] width 20 height 39
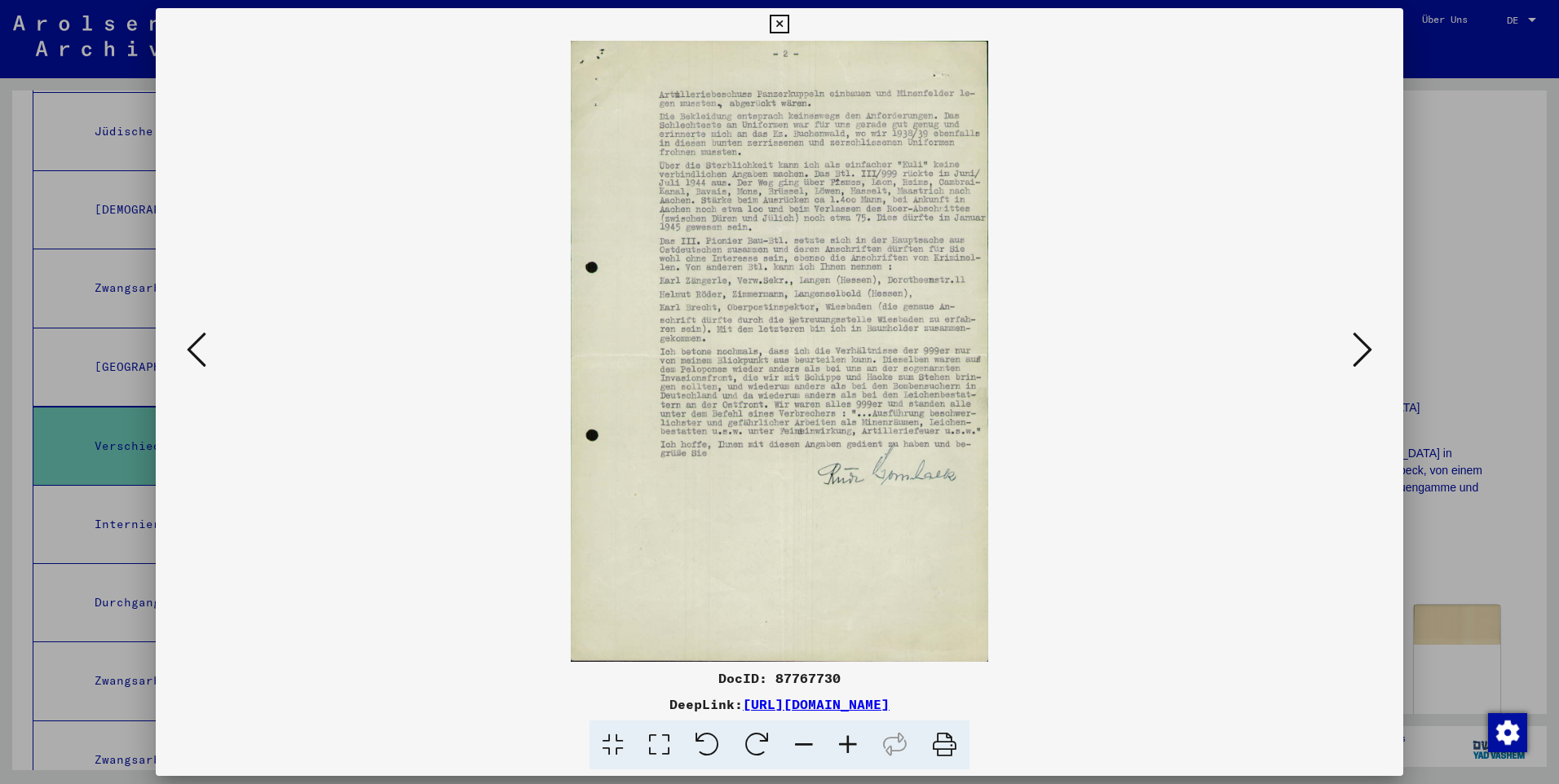
click at [816, 352] on icon at bounding box center [1362, 349] width 20 height 39
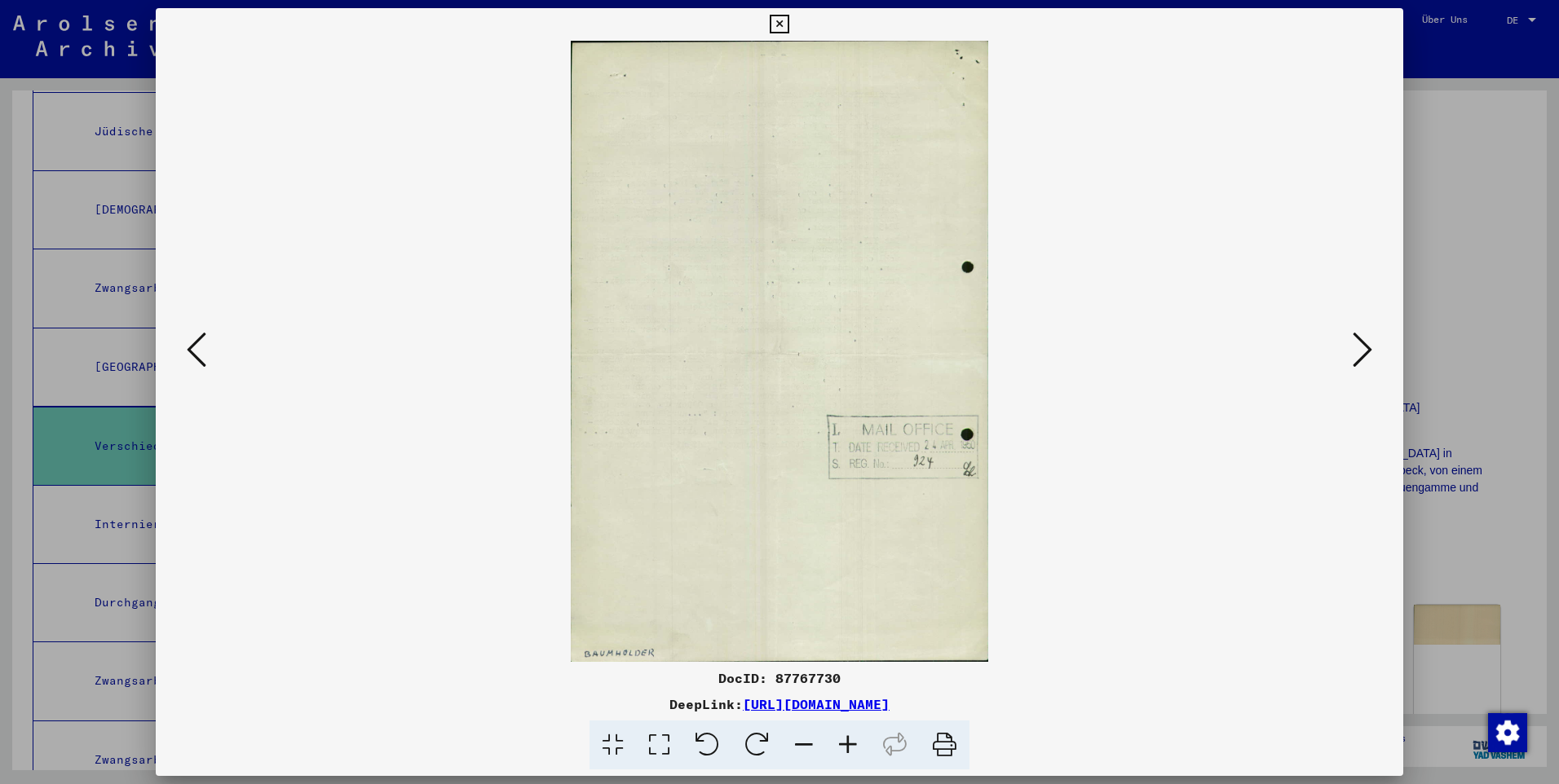
click at [816, 352] on icon at bounding box center [1362, 349] width 20 height 39
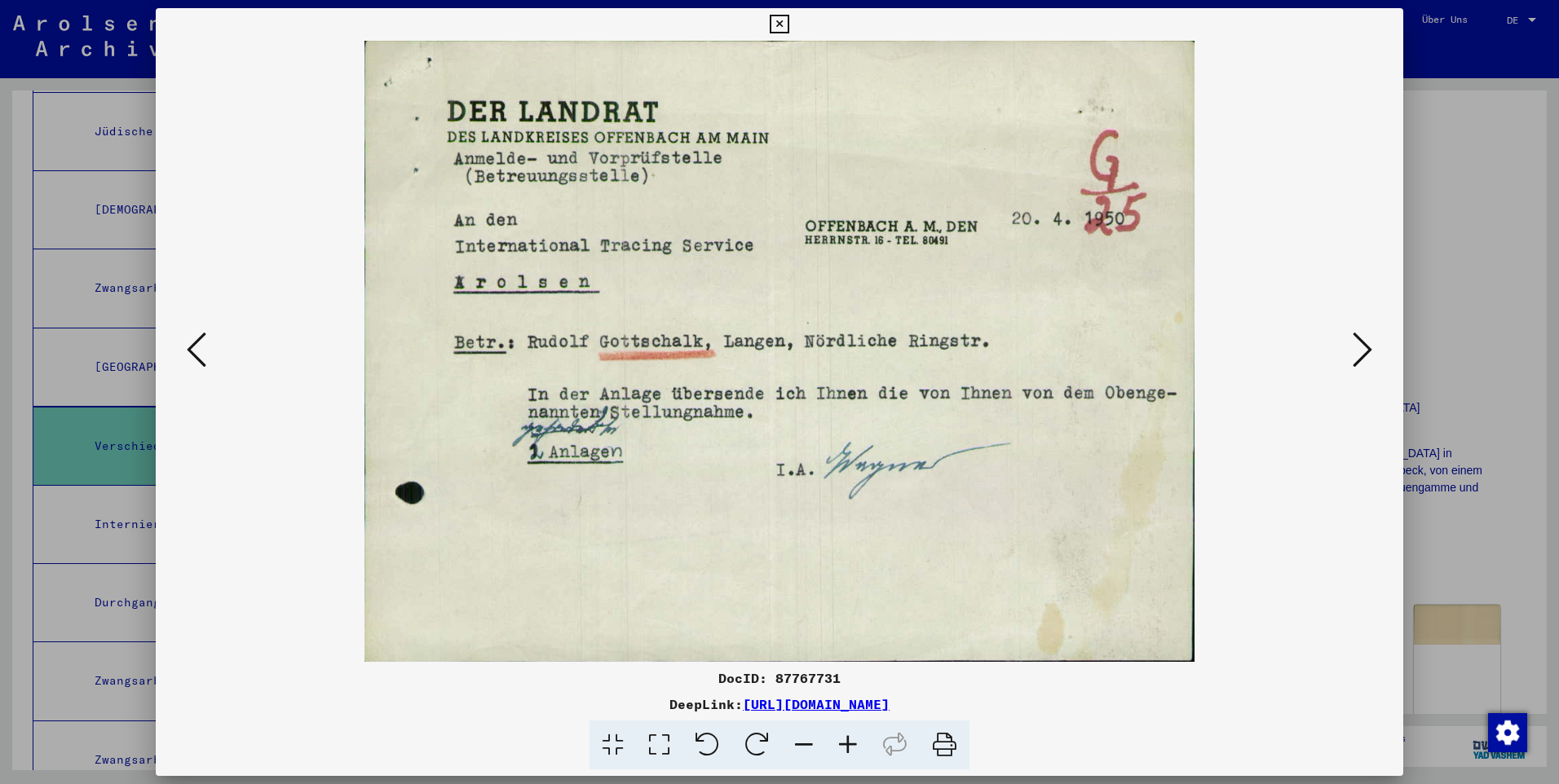
click at [816, 351] on icon at bounding box center [1362, 349] width 20 height 39
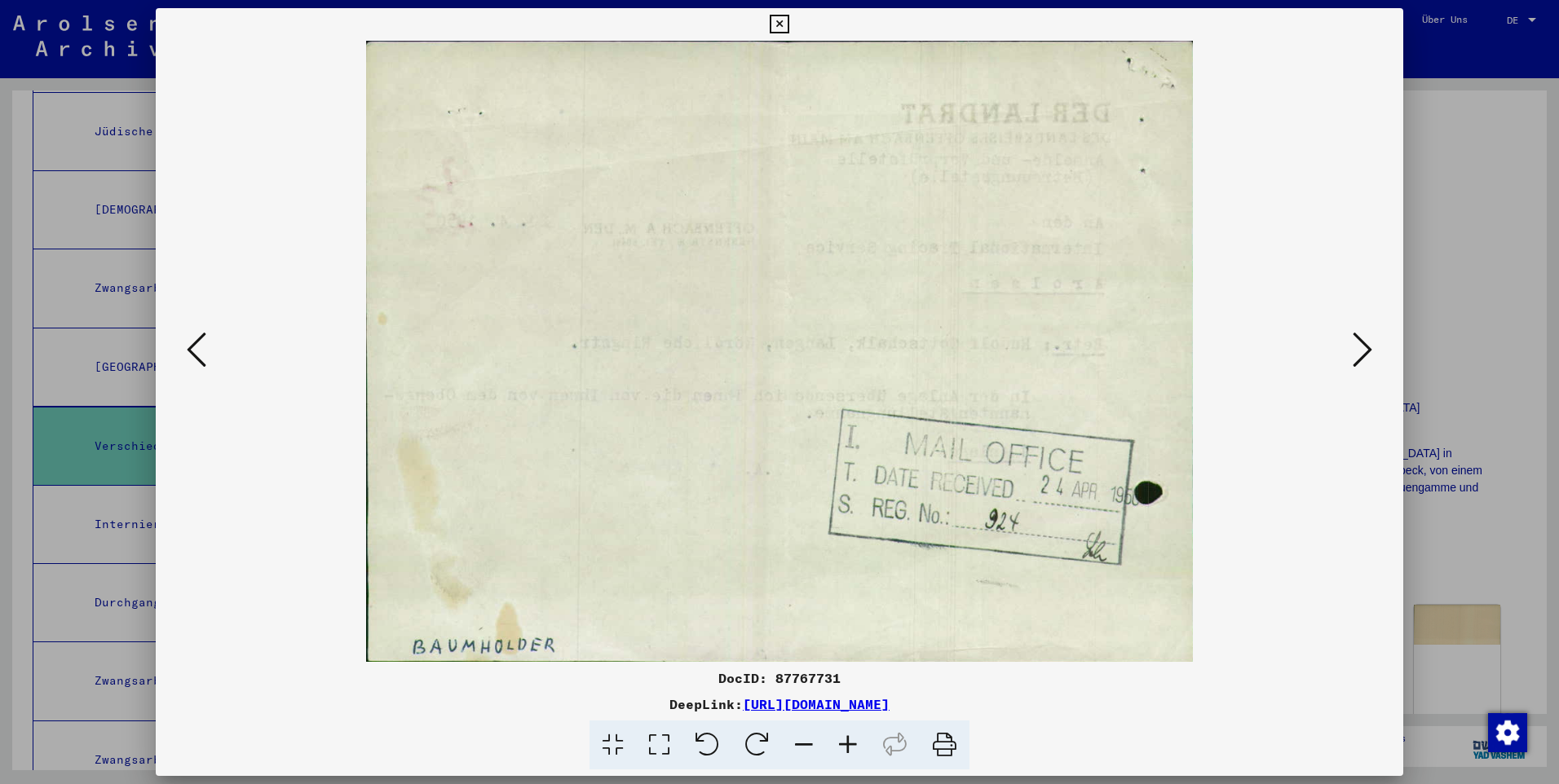
click at [816, 351] on icon at bounding box center [1362, 349] width 20 height 39
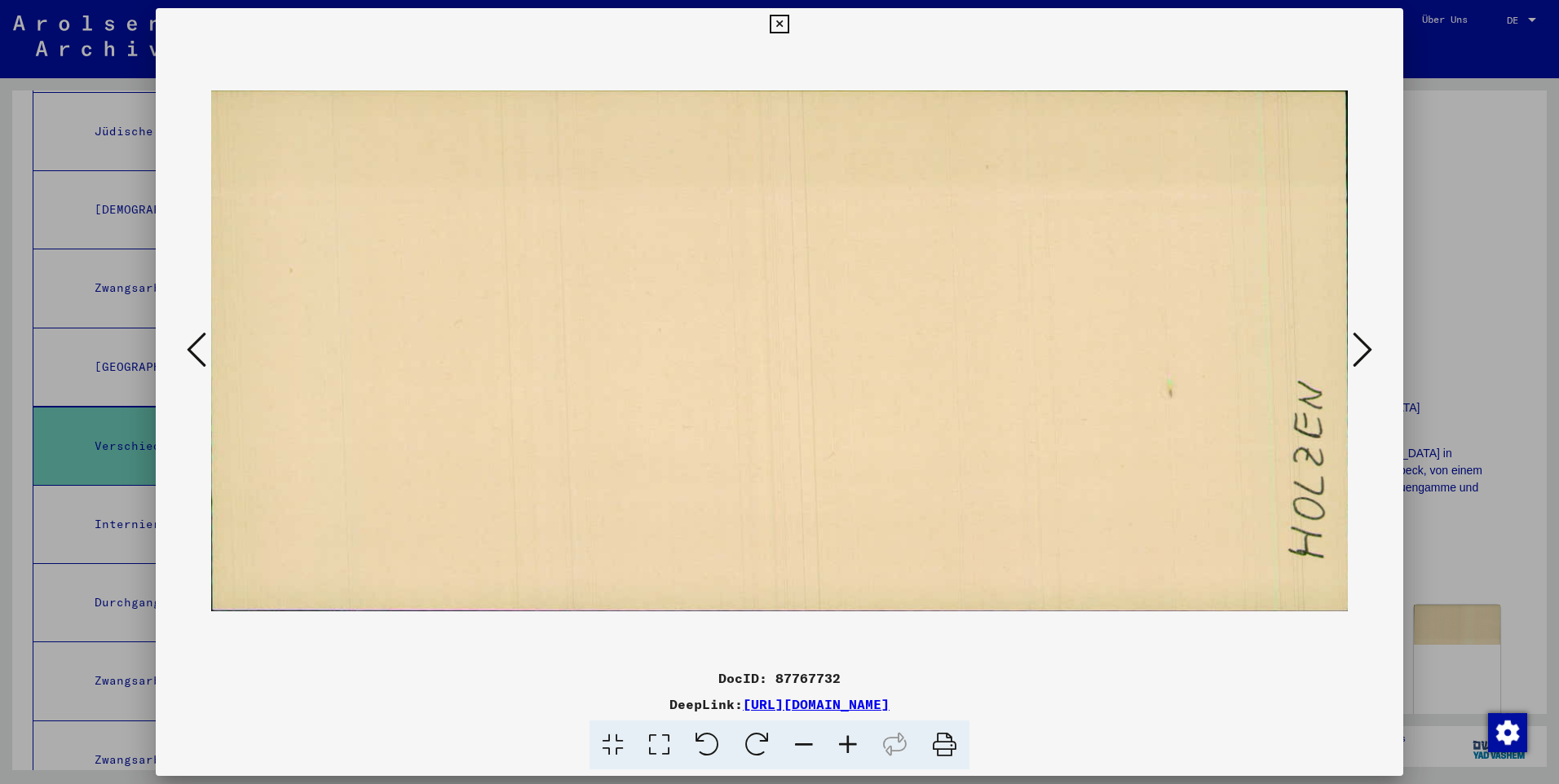
click at [816, 351] on icon at bounding box center [1362, 349] width 20 height 39
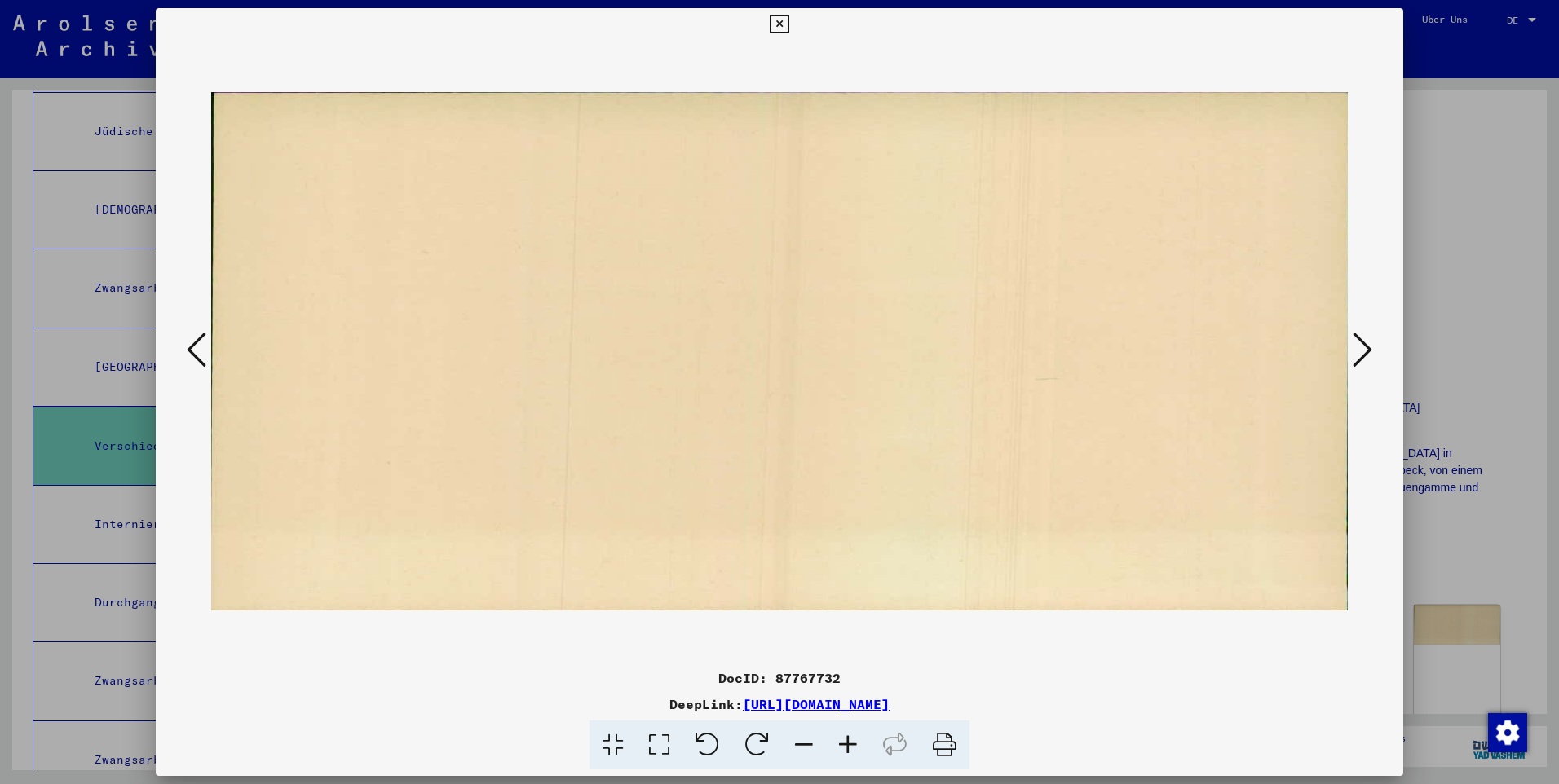
click at [816, 351] on icon at bounding box center [1362, 349] width 20 height 39
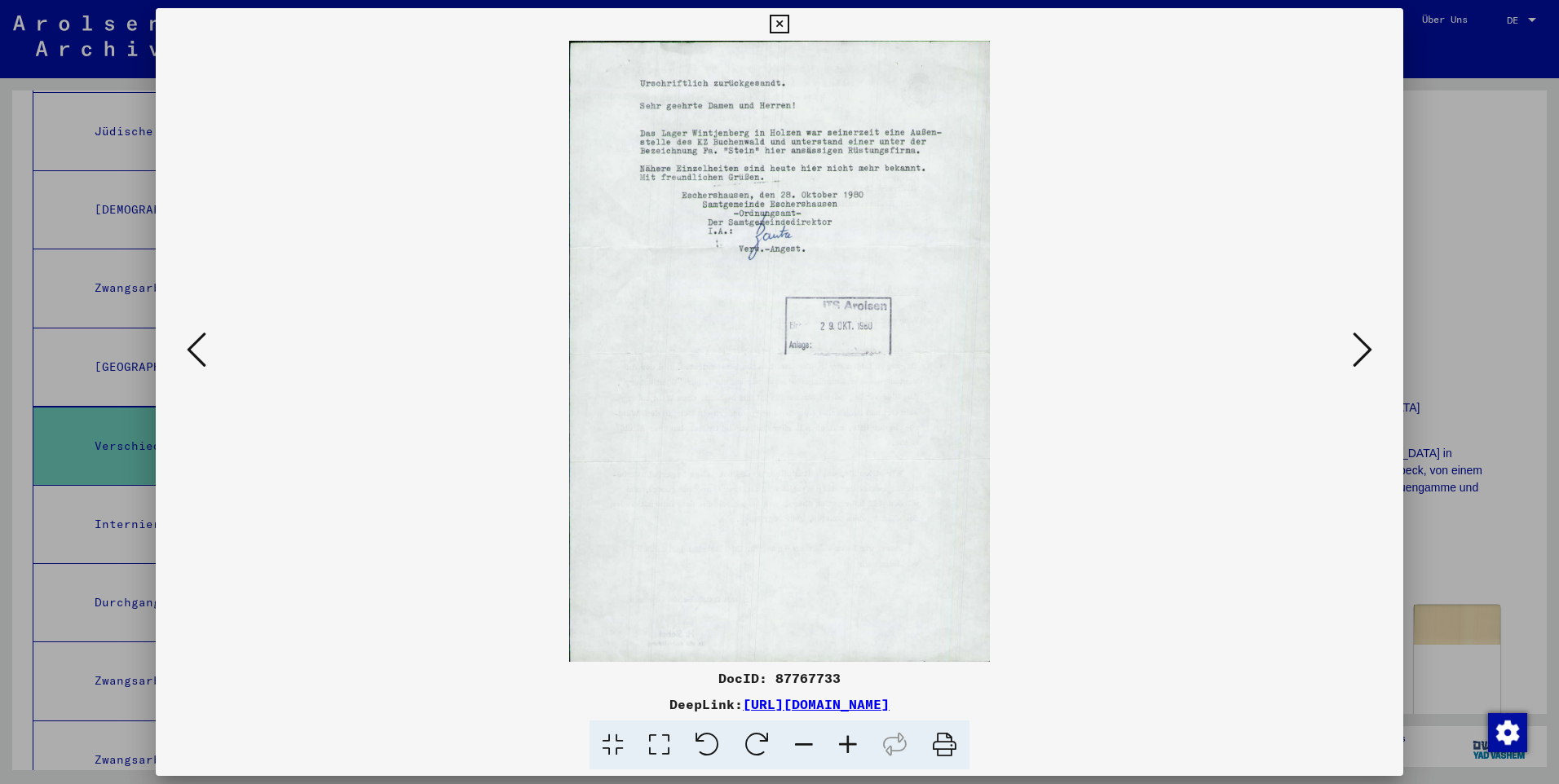
click at [816, 351] on icon at bounding box center [1362, 349] width 20 height 39
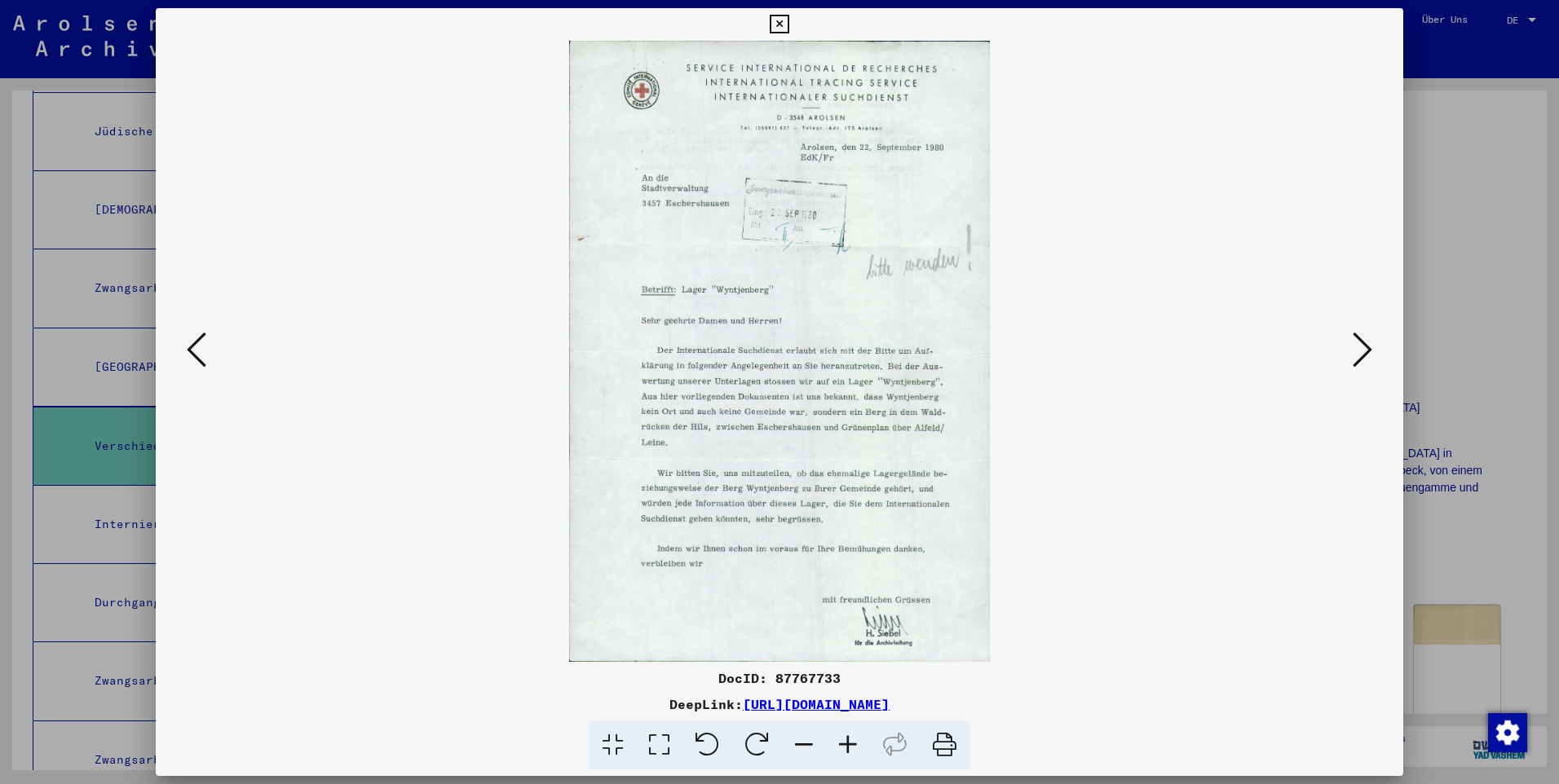
click at [816, 351] on icon at bounding box center [1362, 349] width 20 height 39
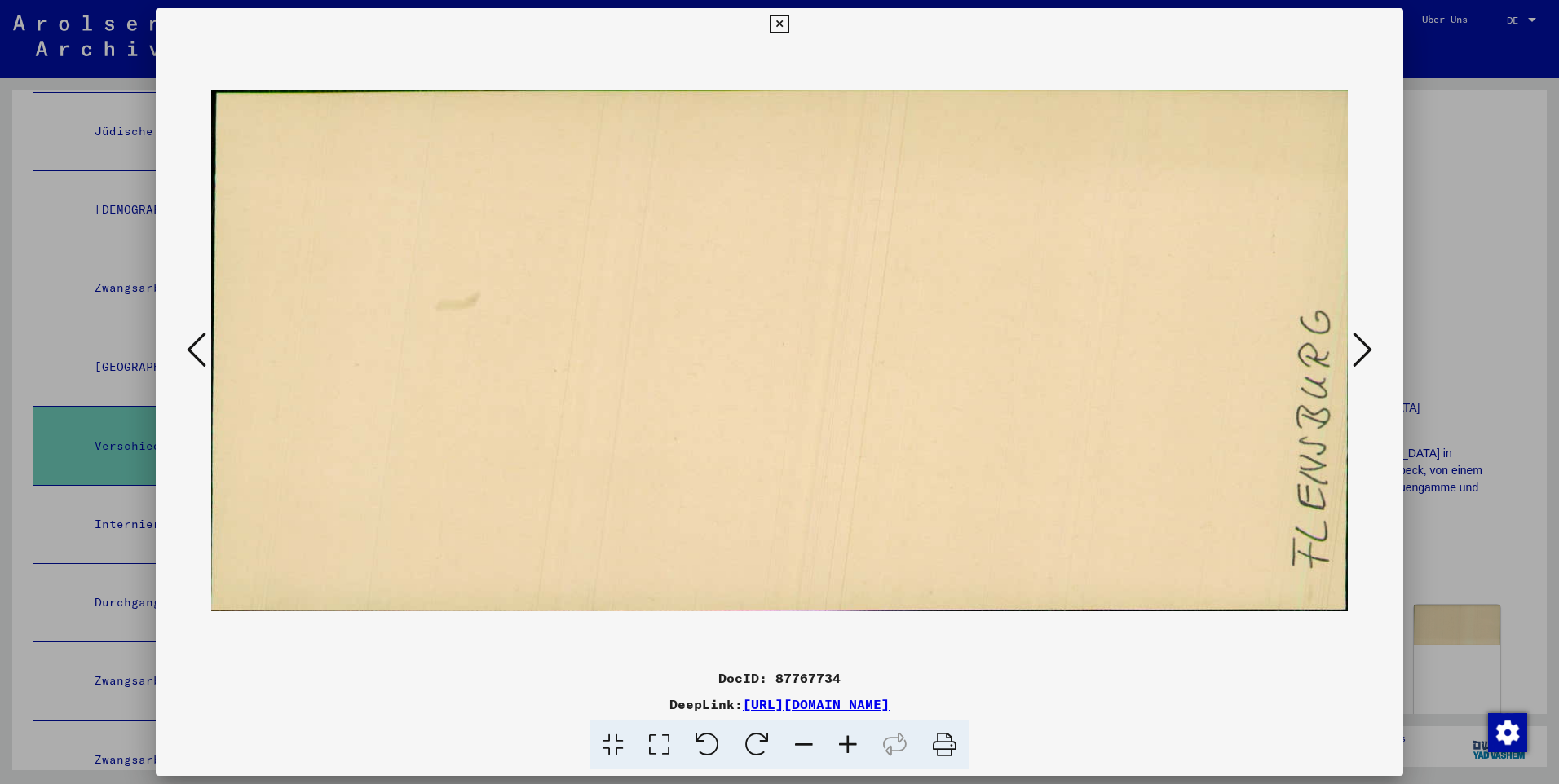
click at [816, 351] on icon at bounding box center [1362, 349] width 20 height 39
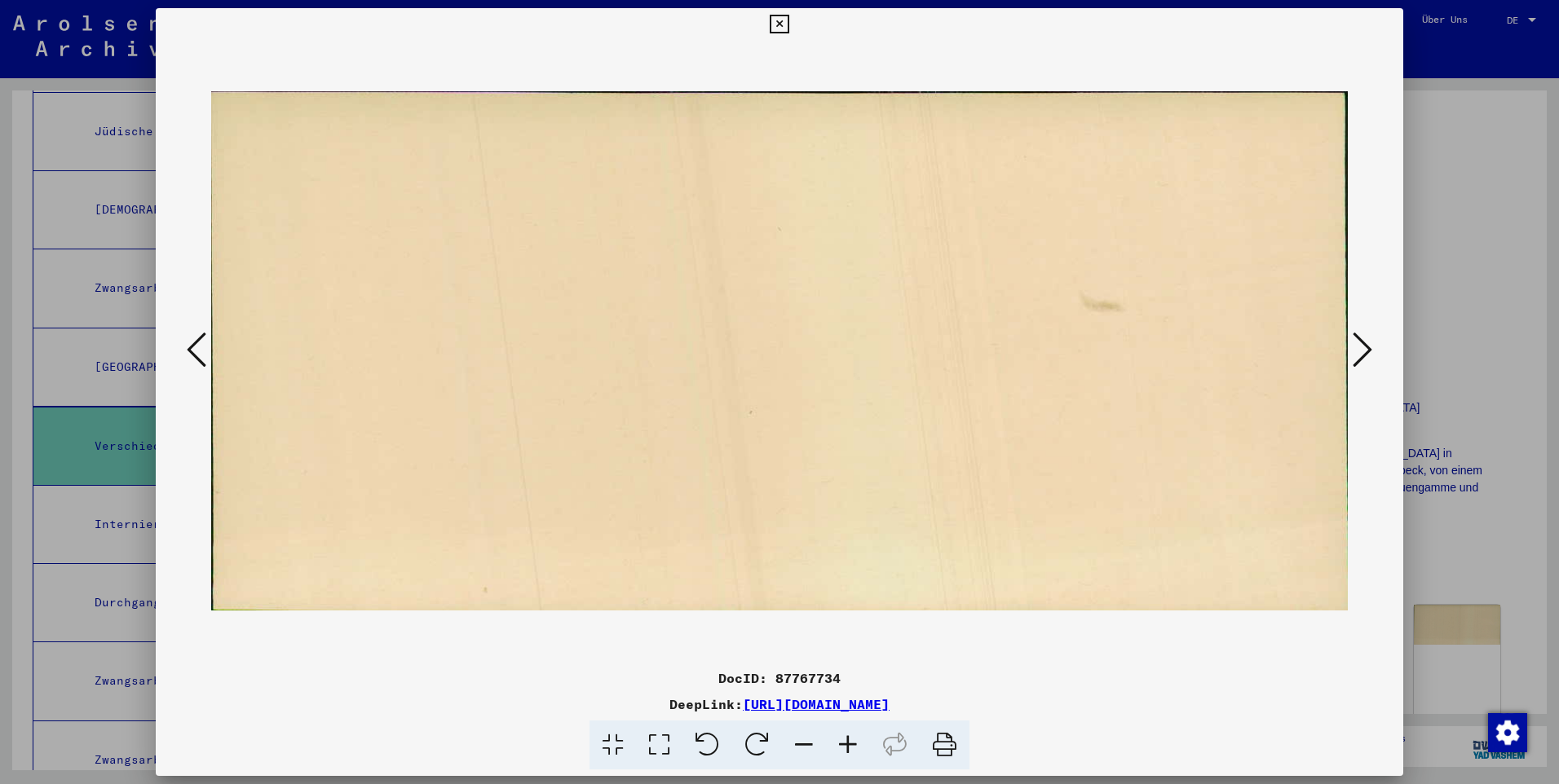
click at [816, 351] on icon at bounding box center [1362, 349] width 20 height 39
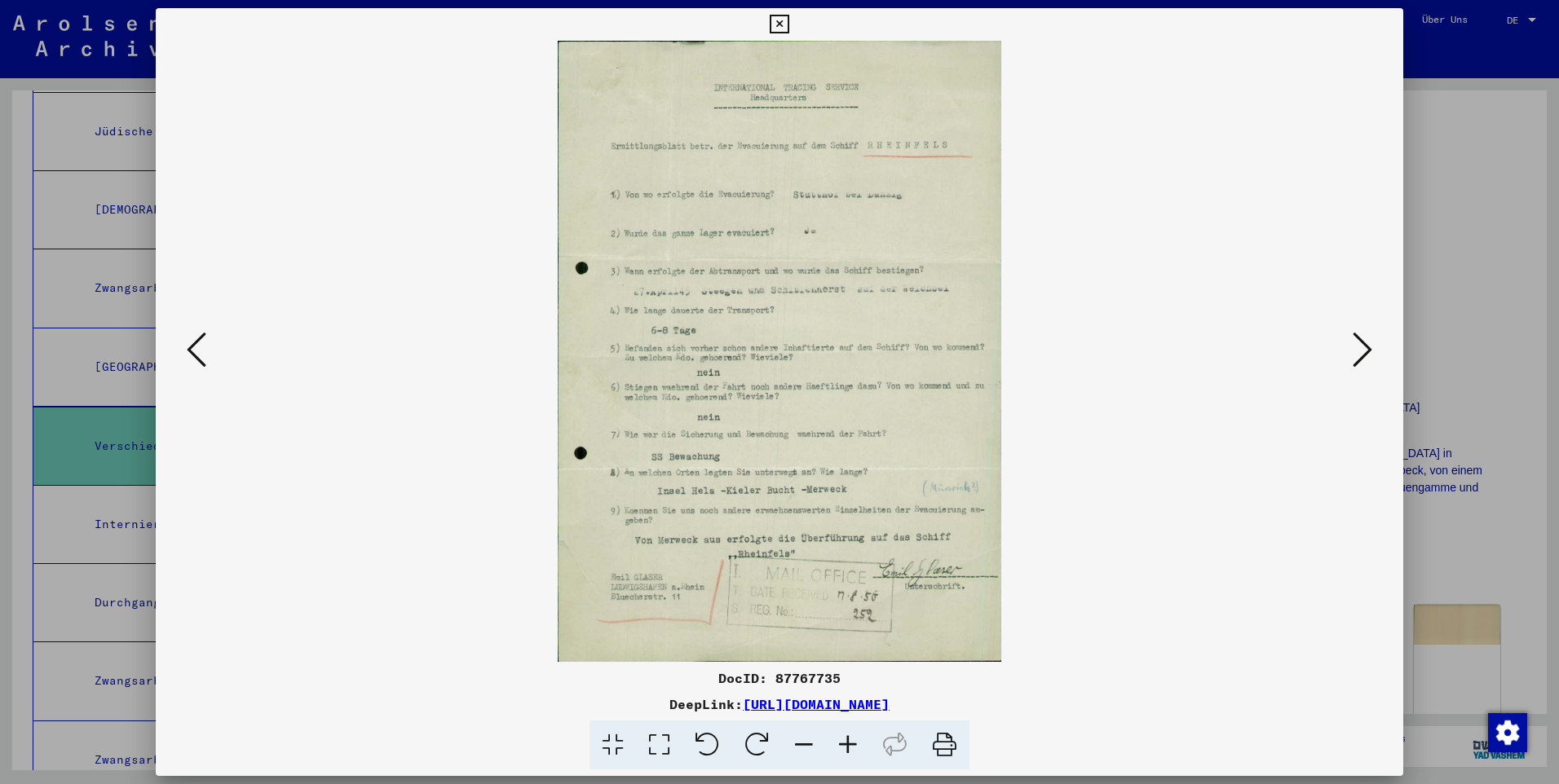
click at [816, 351] on icon at bounding box center [1362, 349] width 20 height 39
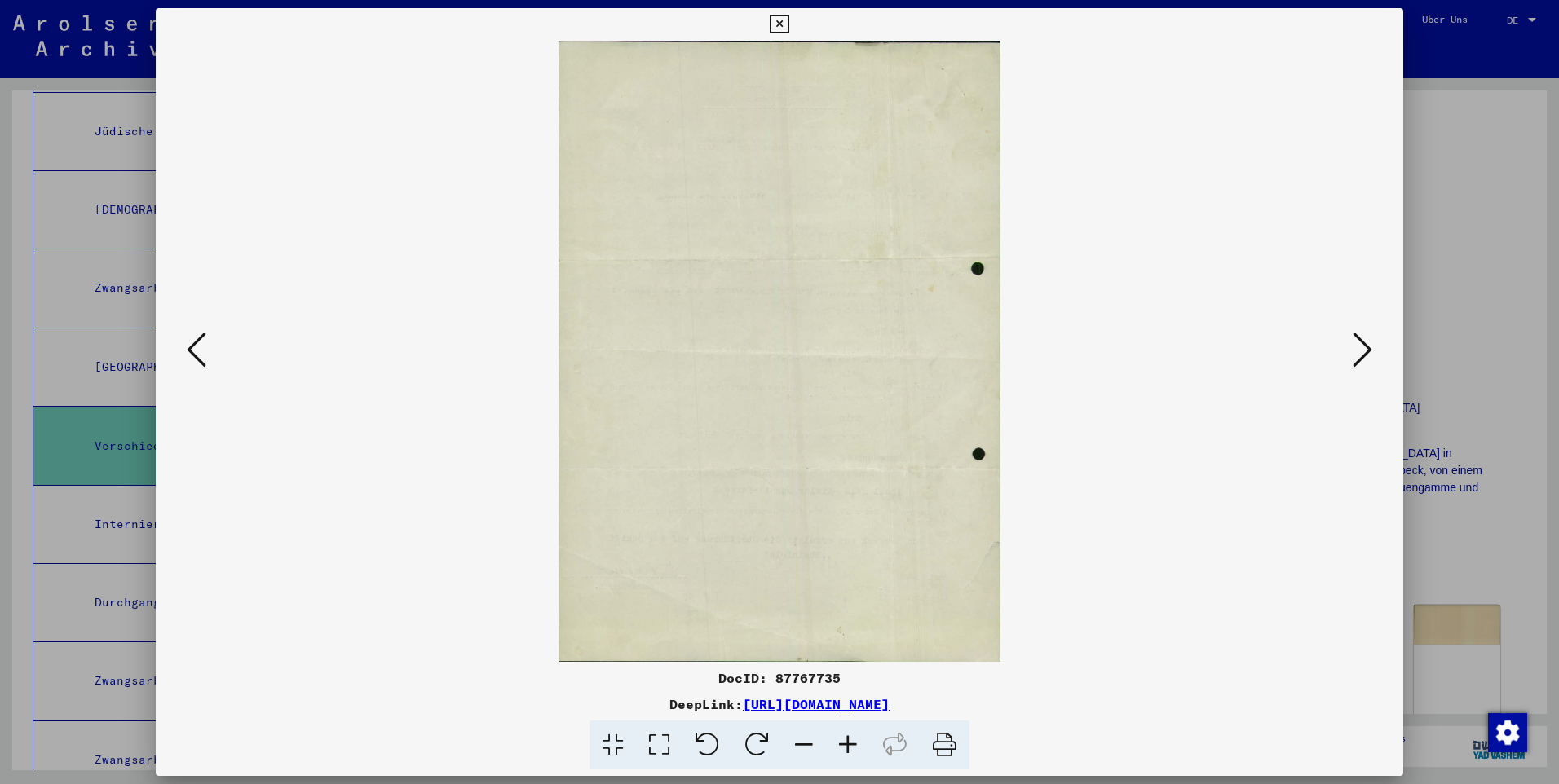
click at [816, 351] on icon at bounding box center [1362, 349] width 20 height 39
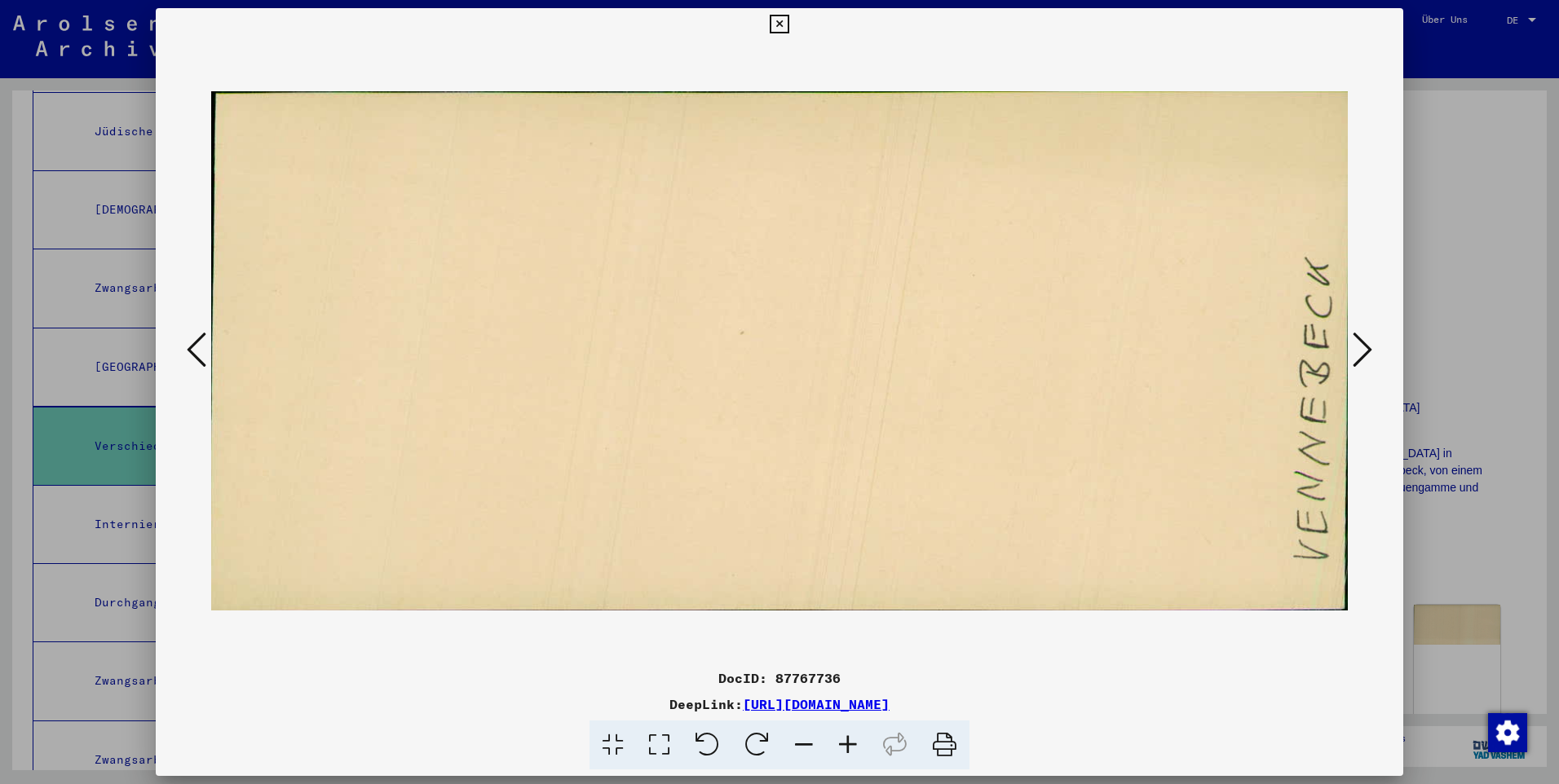
click at [816, 351] on icon at bounding box center [1362, 349] width 20 height 39
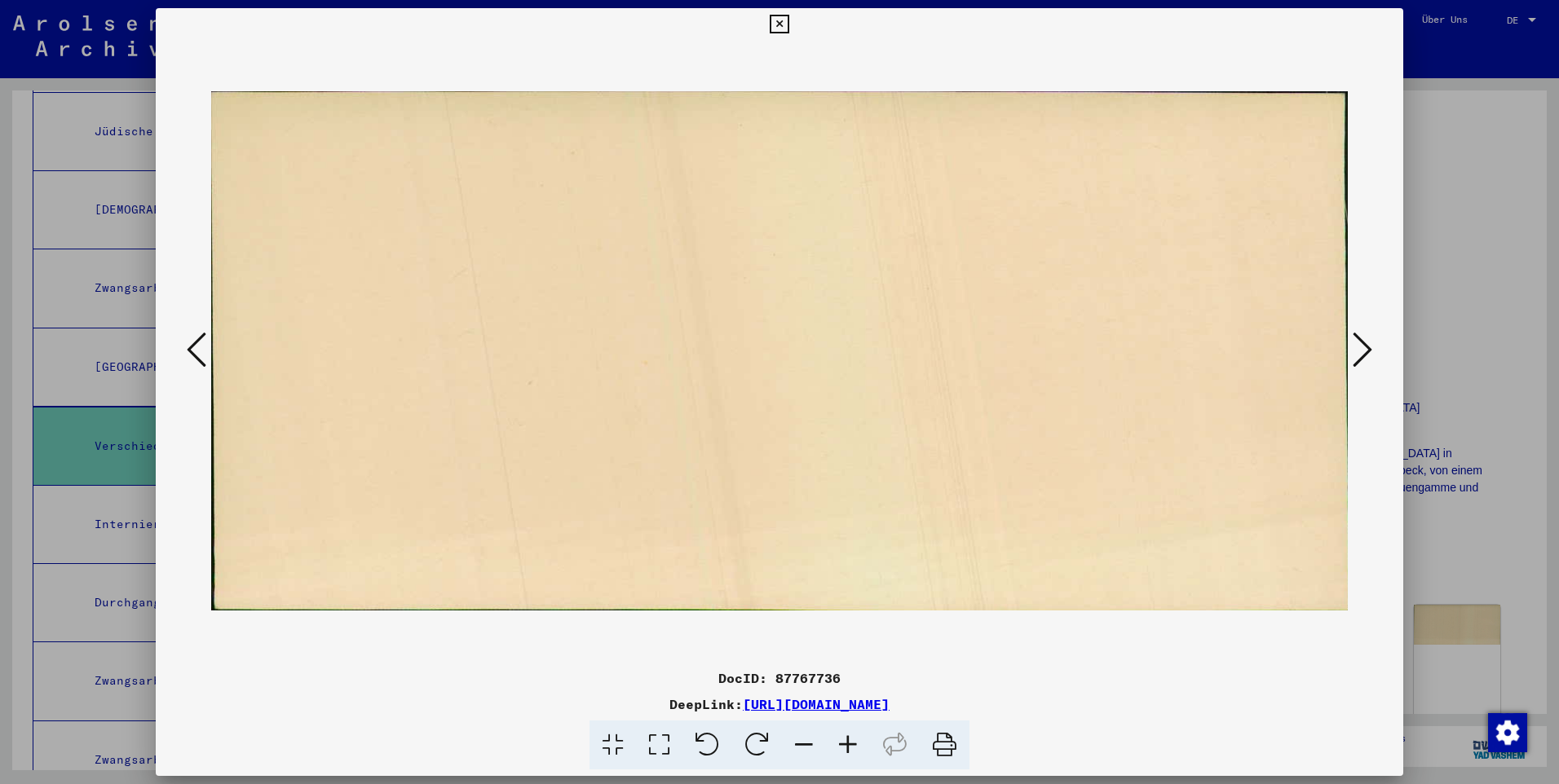
click at [816, 351] on icon at bounding box center [1362, 349] width 20 height 39
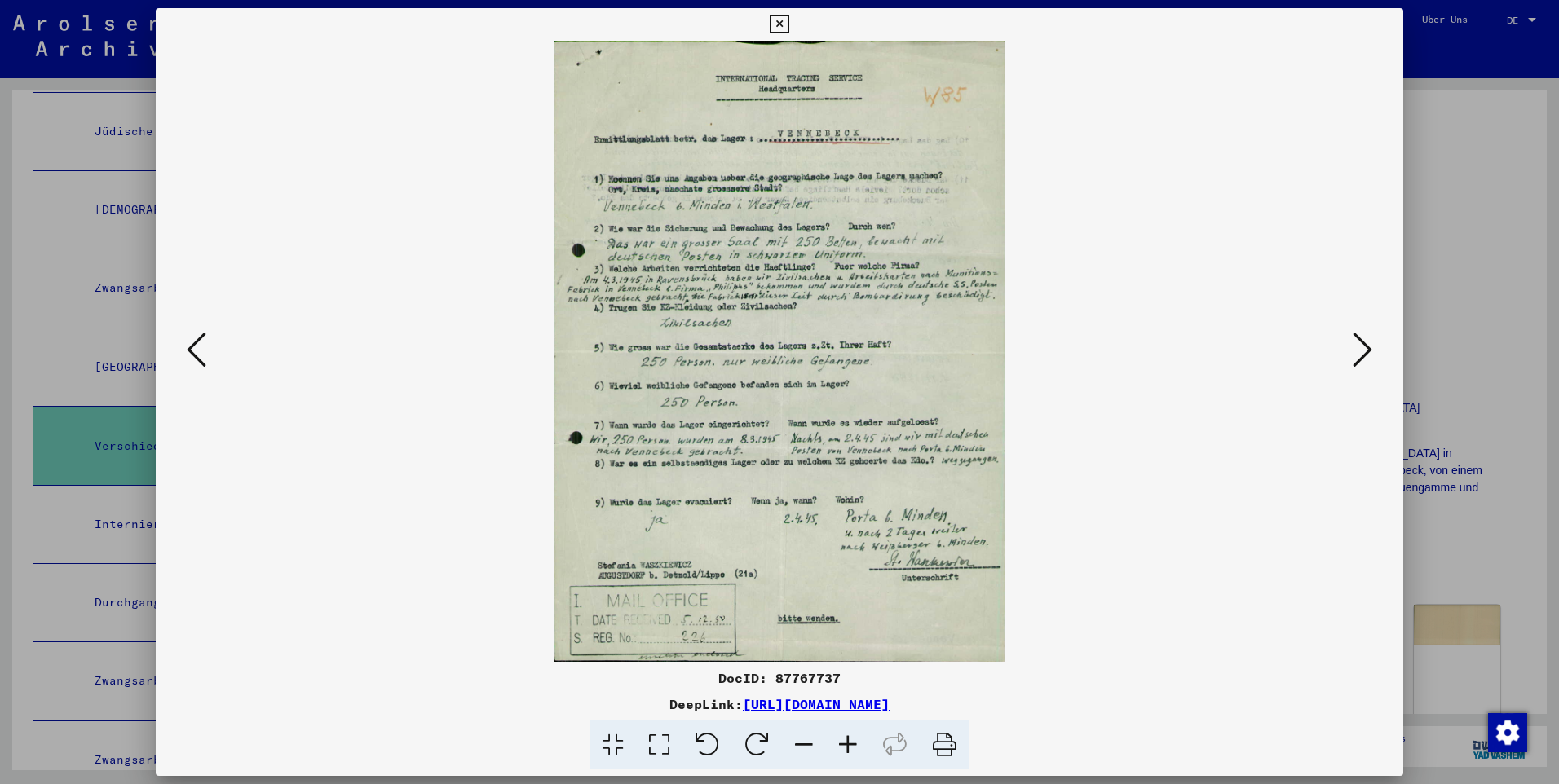
click at [816, 351] on icon at bounding box center [1362, 349] width 20 height 39
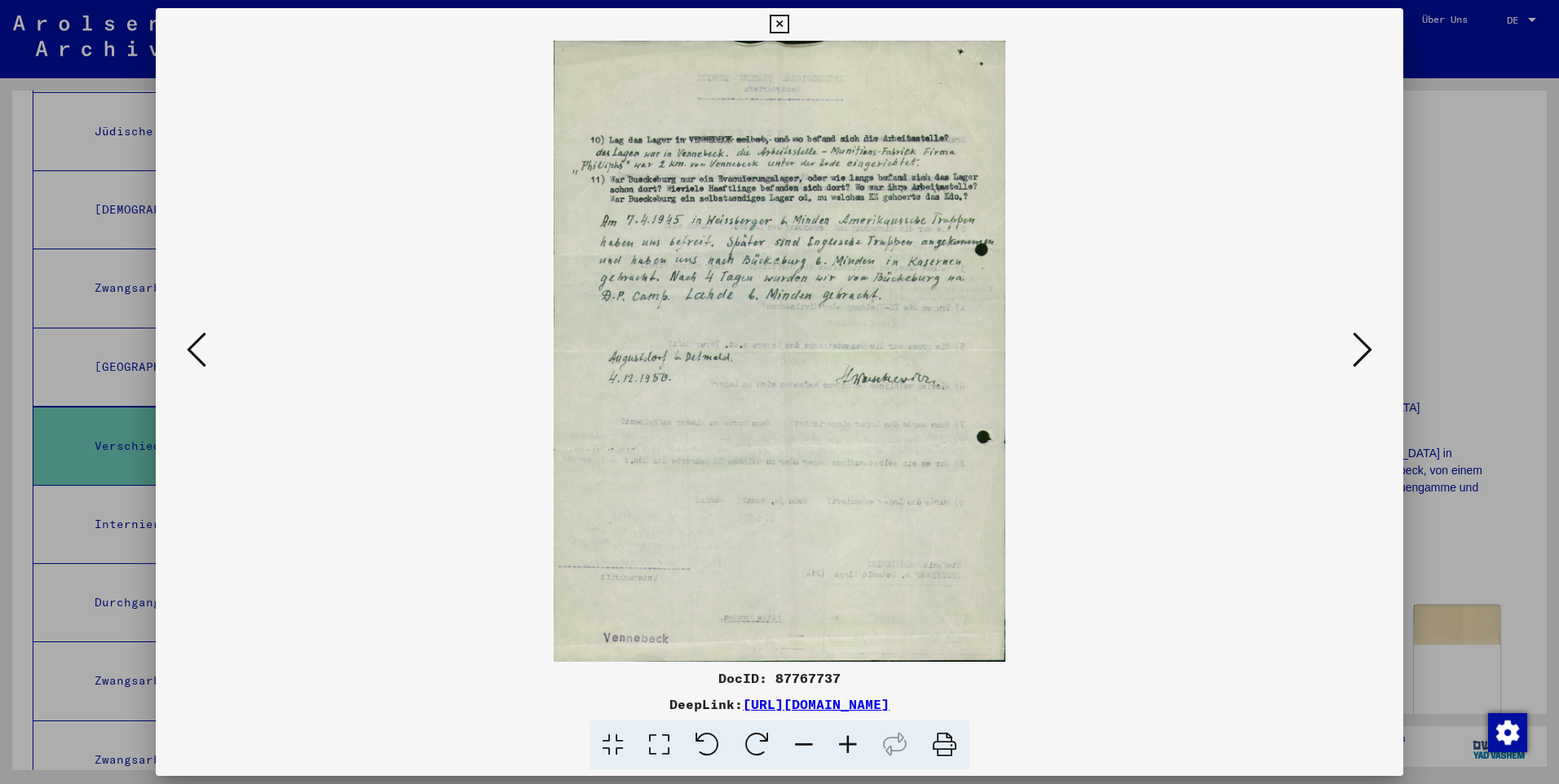
click at [816, 351] on icon at bounding box center [1362, 349] width 20 height 39
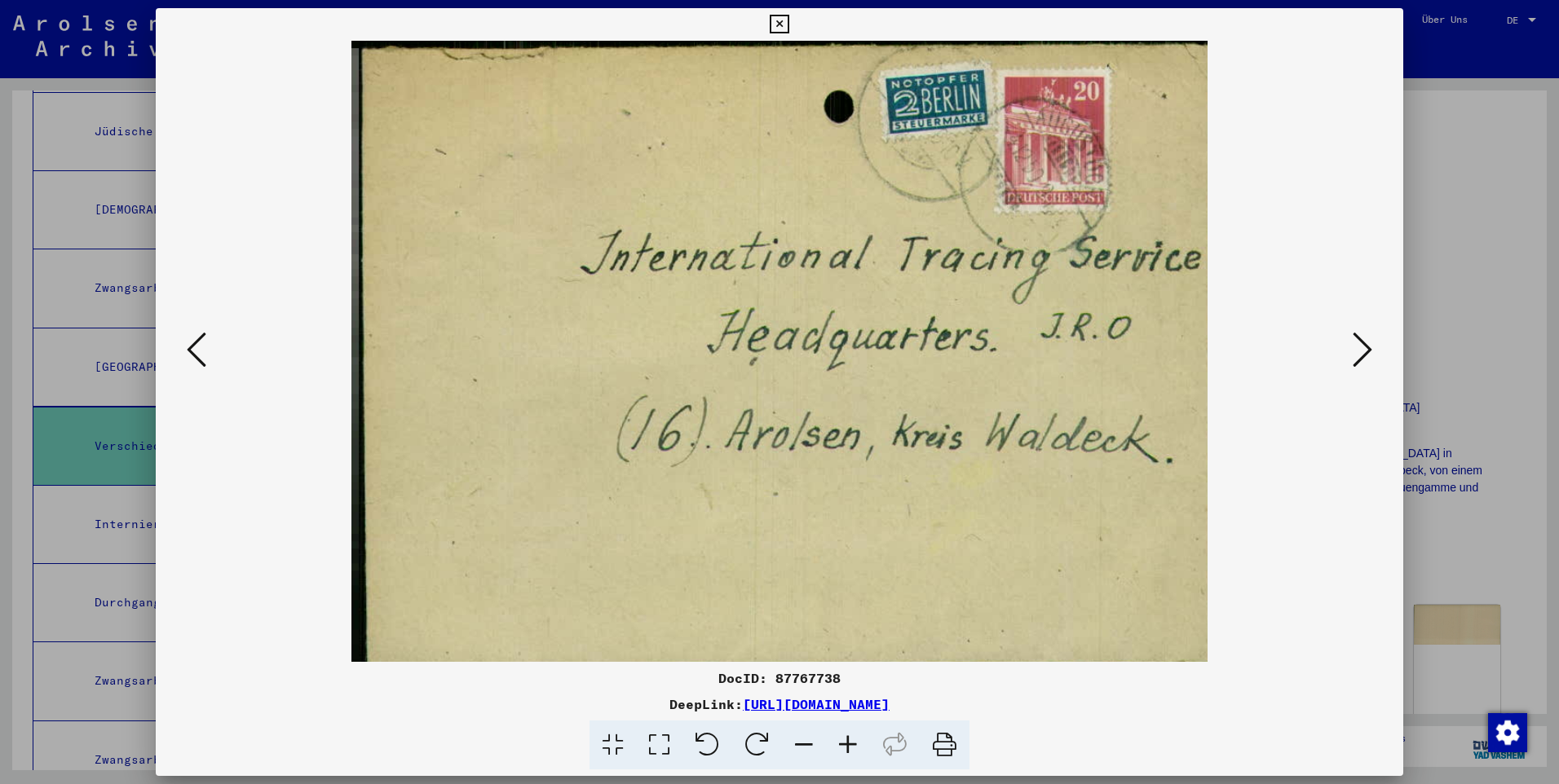
click at [816, 351] on icon at bounding box center [1362, 349] width 20 height 39
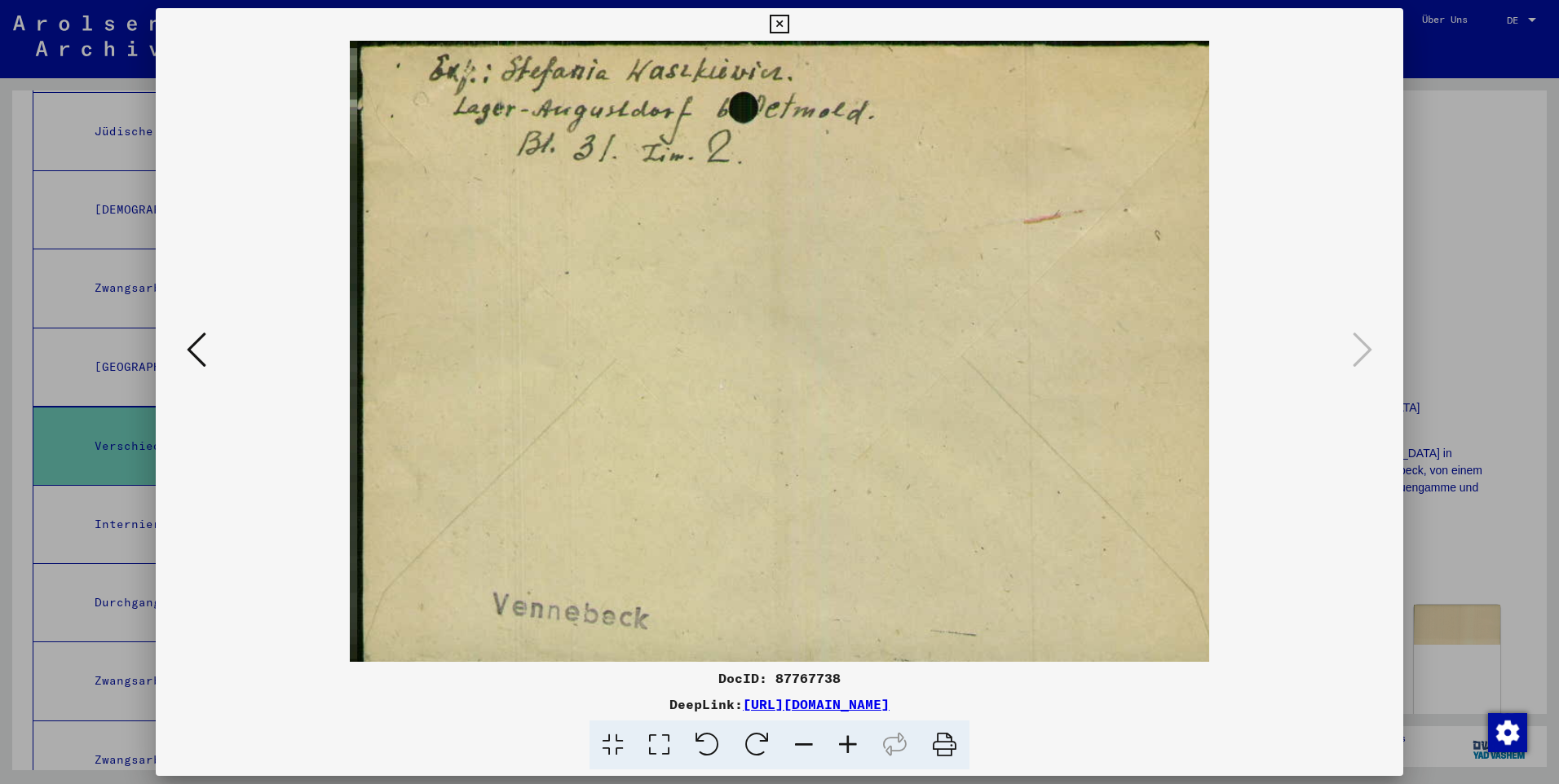
click at [777, 21] on icon at bounding box center [779, 24] width 19 height 20
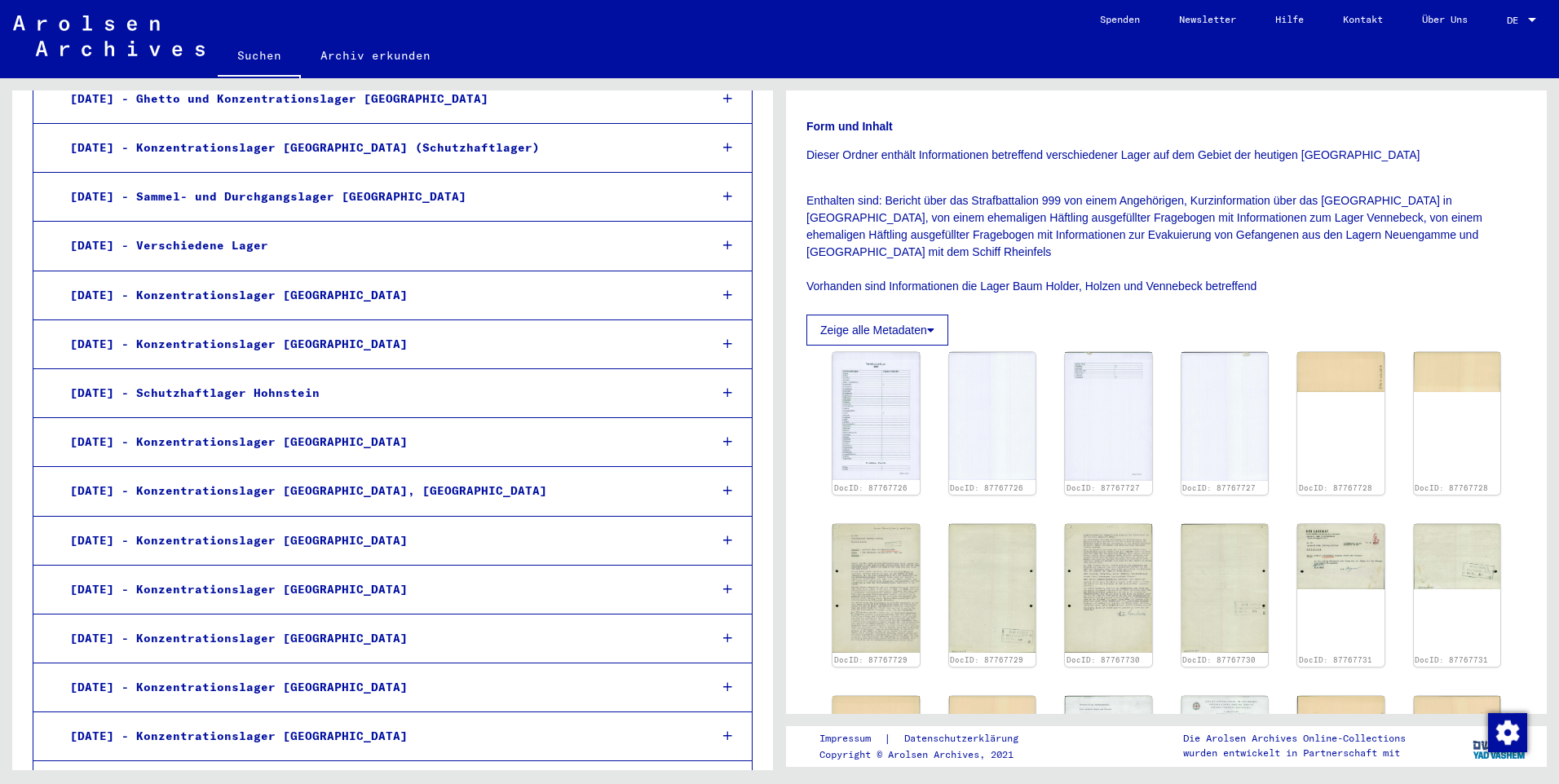
scroll to position [10922, 0]
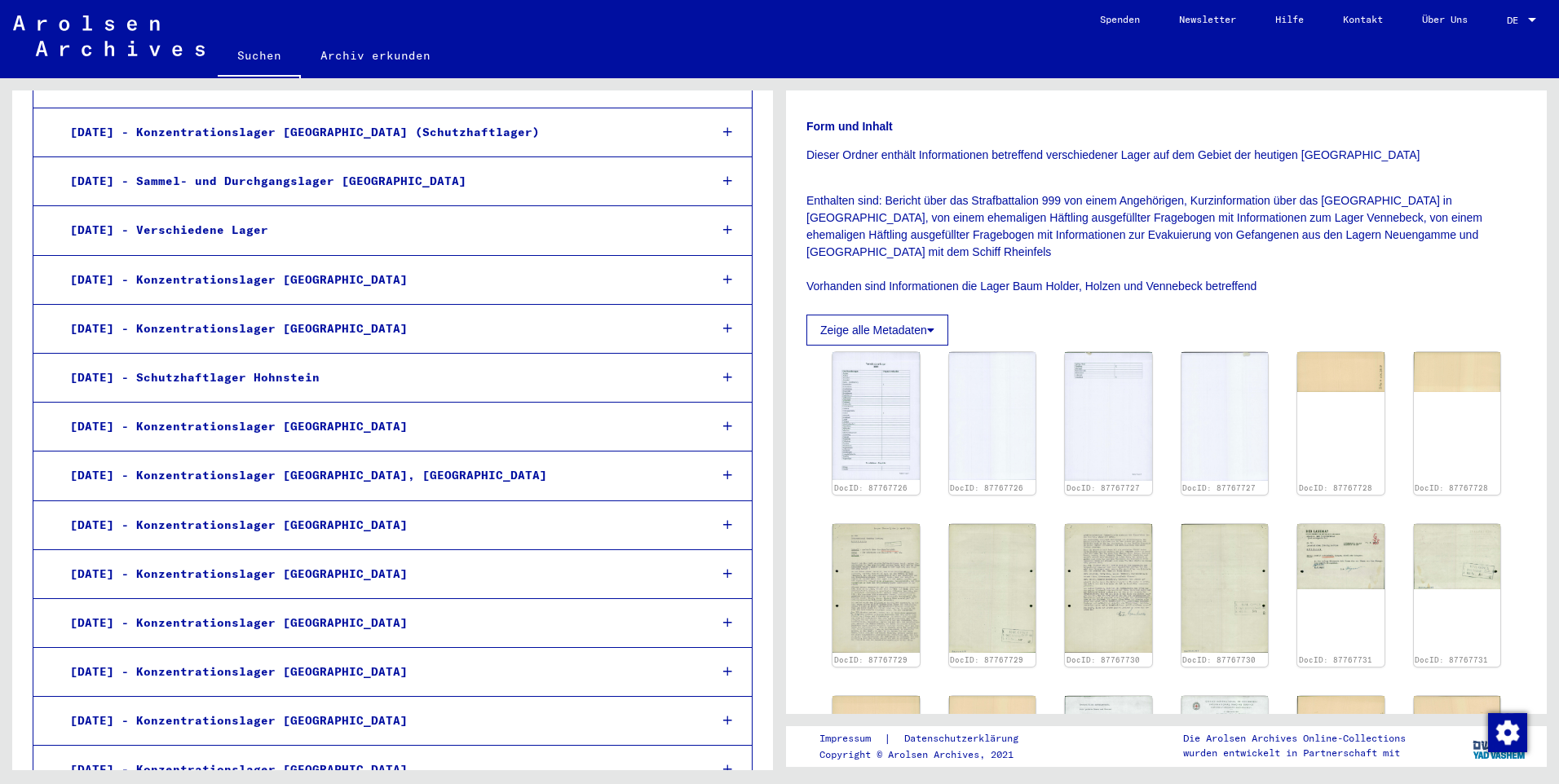
click at [203, 521] on div "[DATE] - Konzentrationslager [GEOGRAPHIC_DATA]" at bounding box center [376, 671] width 638 height 31
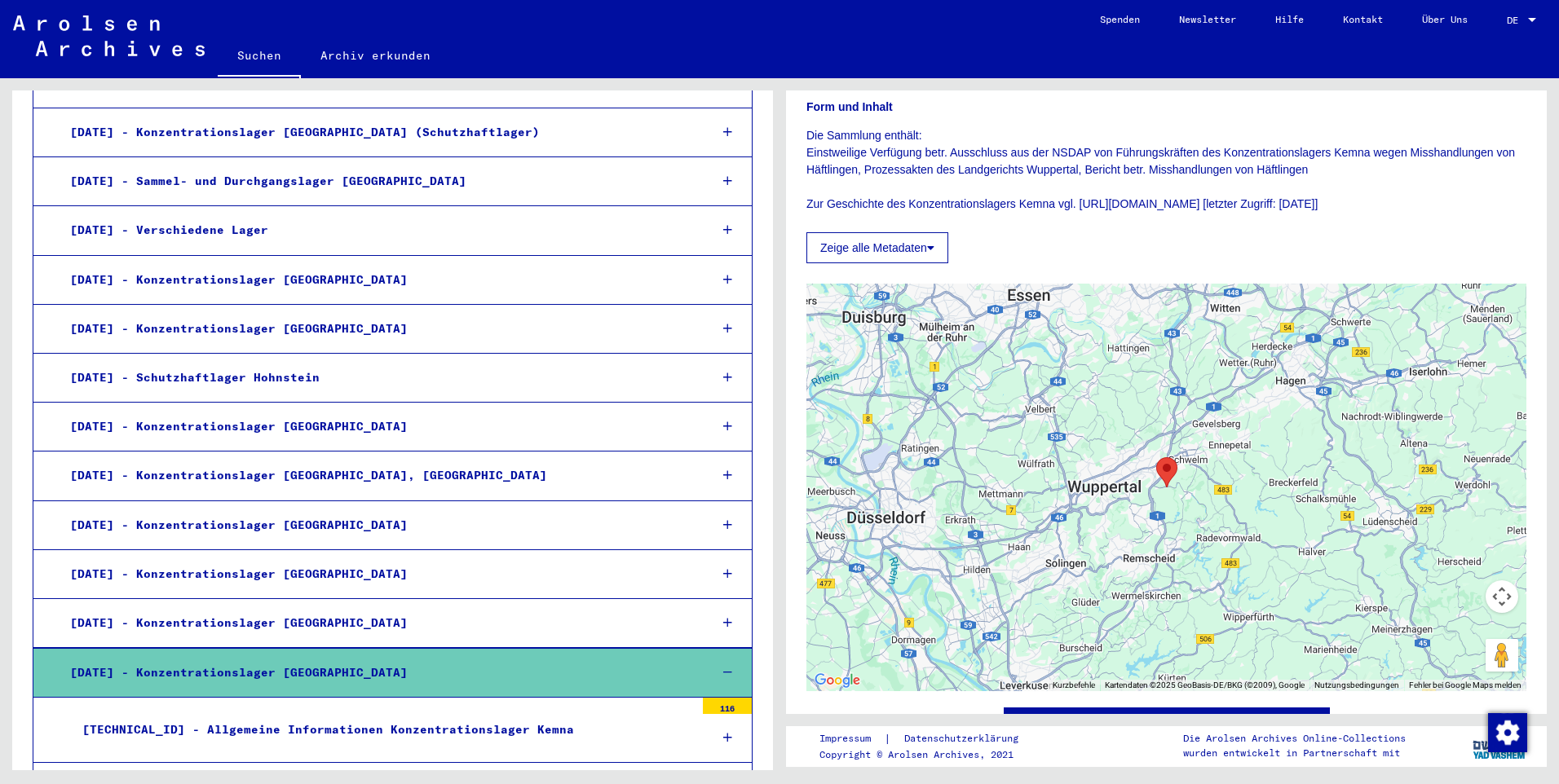
scroll to position [184, 0]
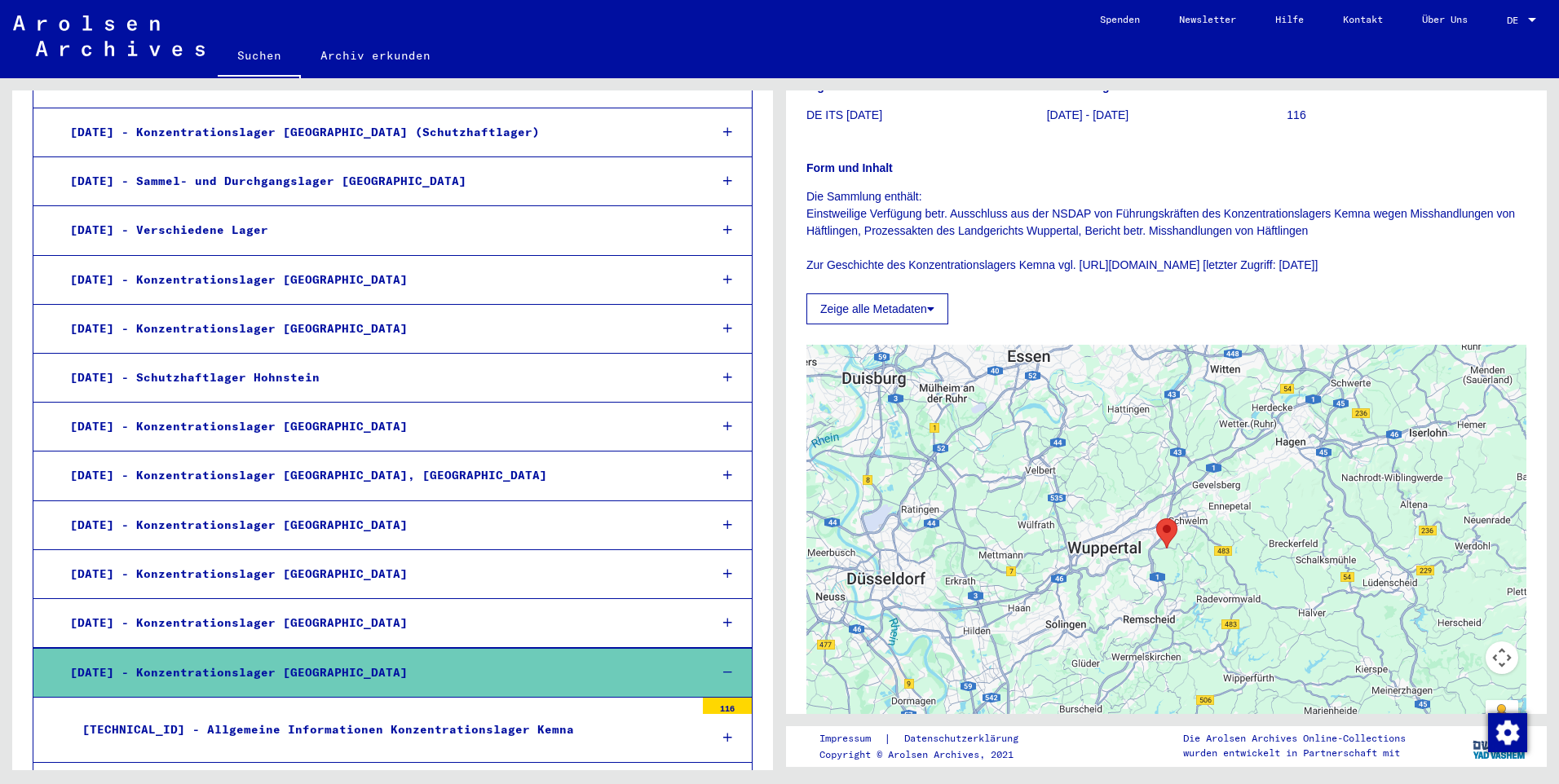
click at [816, 311] on button "Zeige alle Metadaten" at bounding box center [876, 309] width 142 height 31
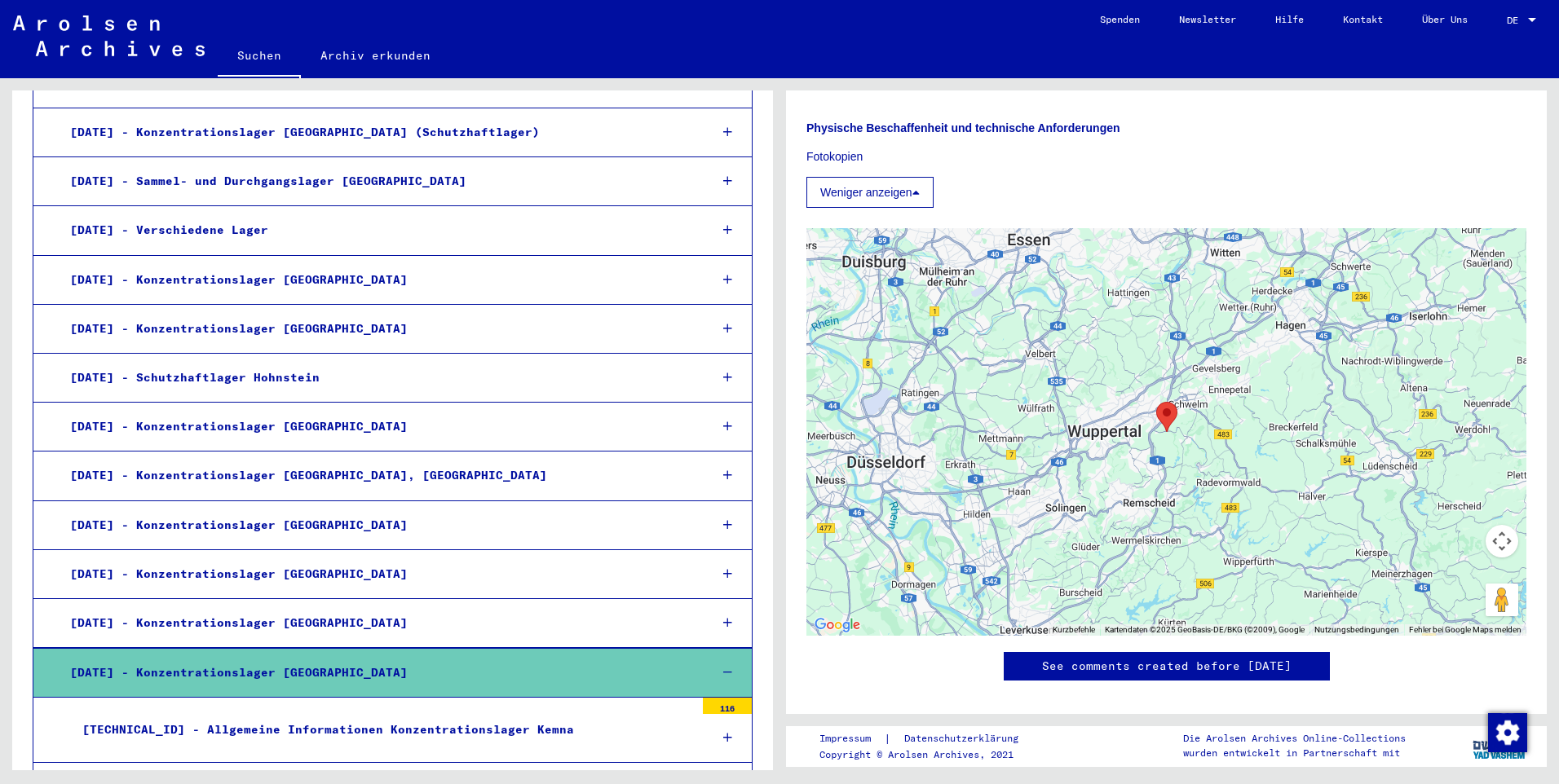
scroll to position [688, 0]
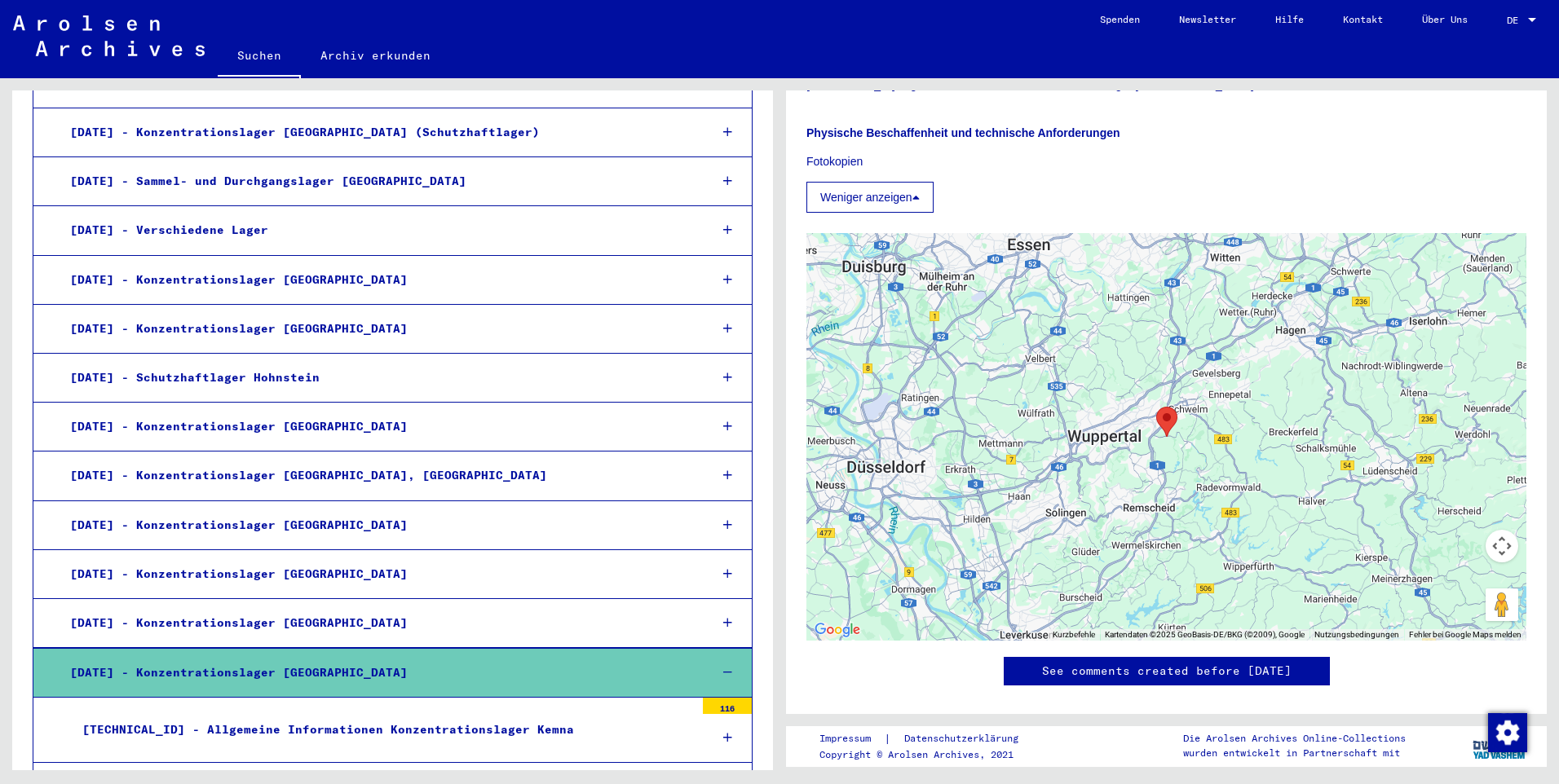
click at [292, 521] on div "[TECHNICAL_ID] - Allgemeine Informationen Konzentrationslager Kemna" at bounding box center [382, 729] width 625 height 31
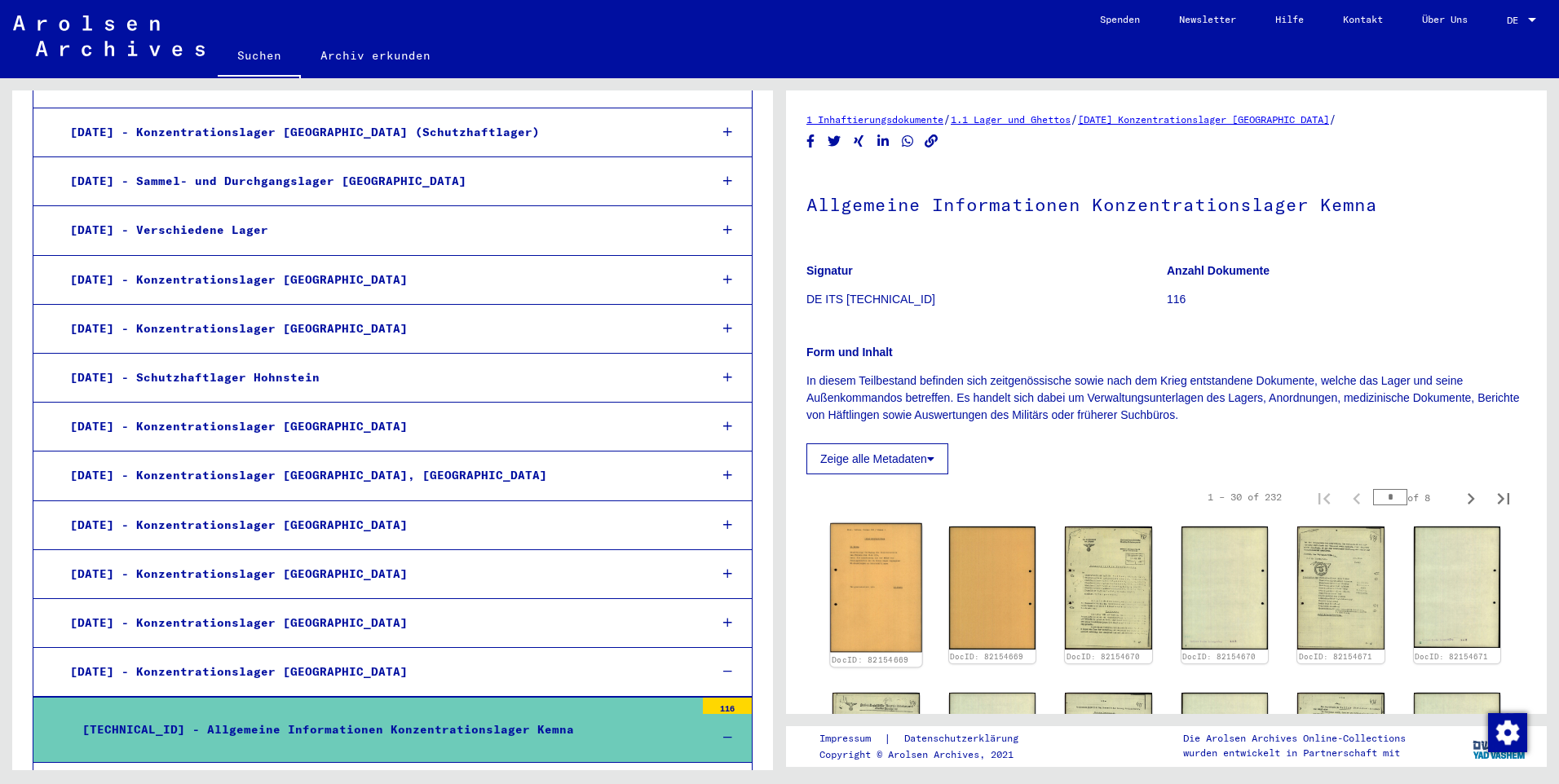
click at [816, 521] on img at bounding box center [876, 587] width 91 height 128
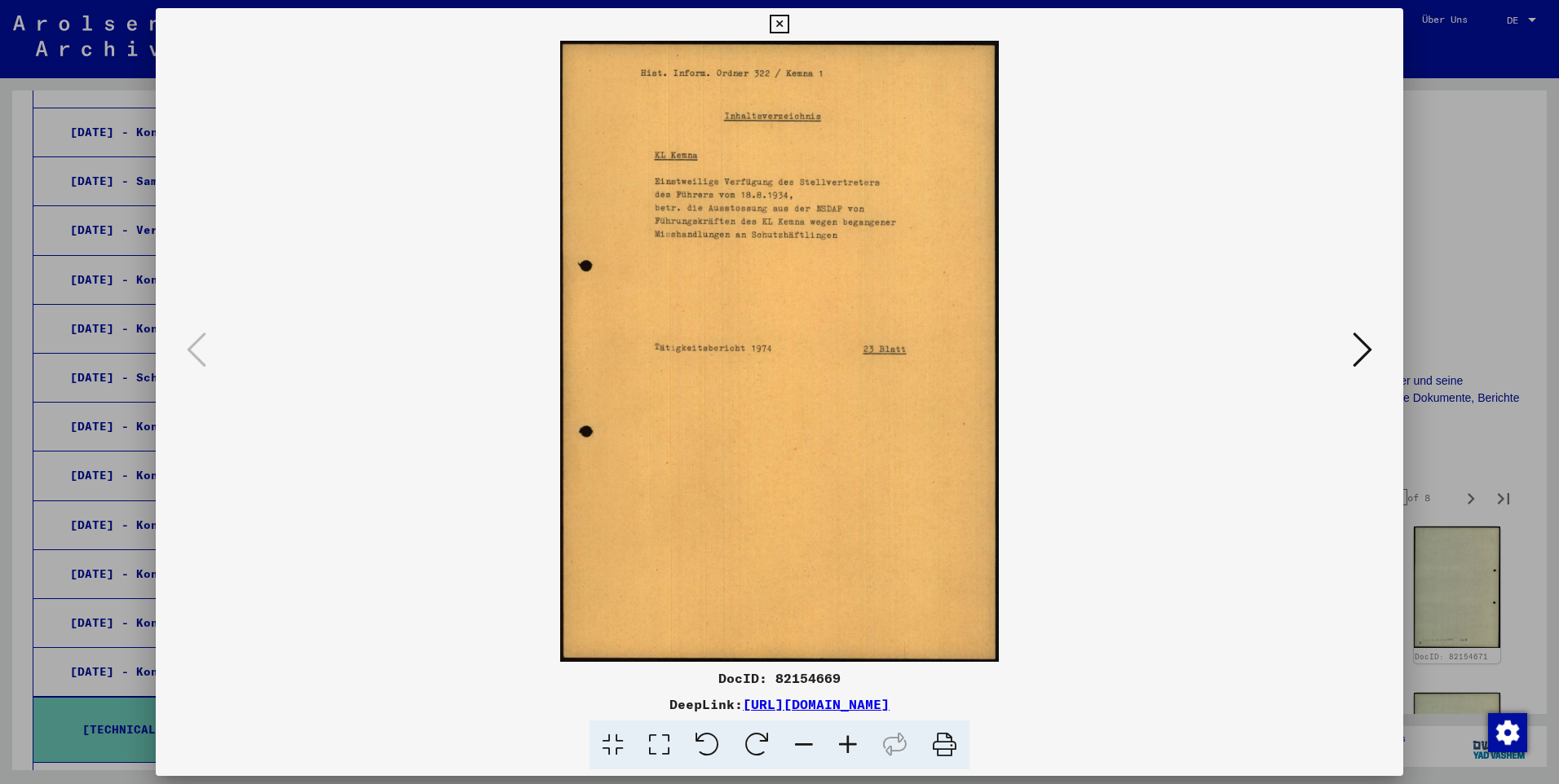
click at [816, 353] on icon at bounding box center [1362, 349] width 20 height 39
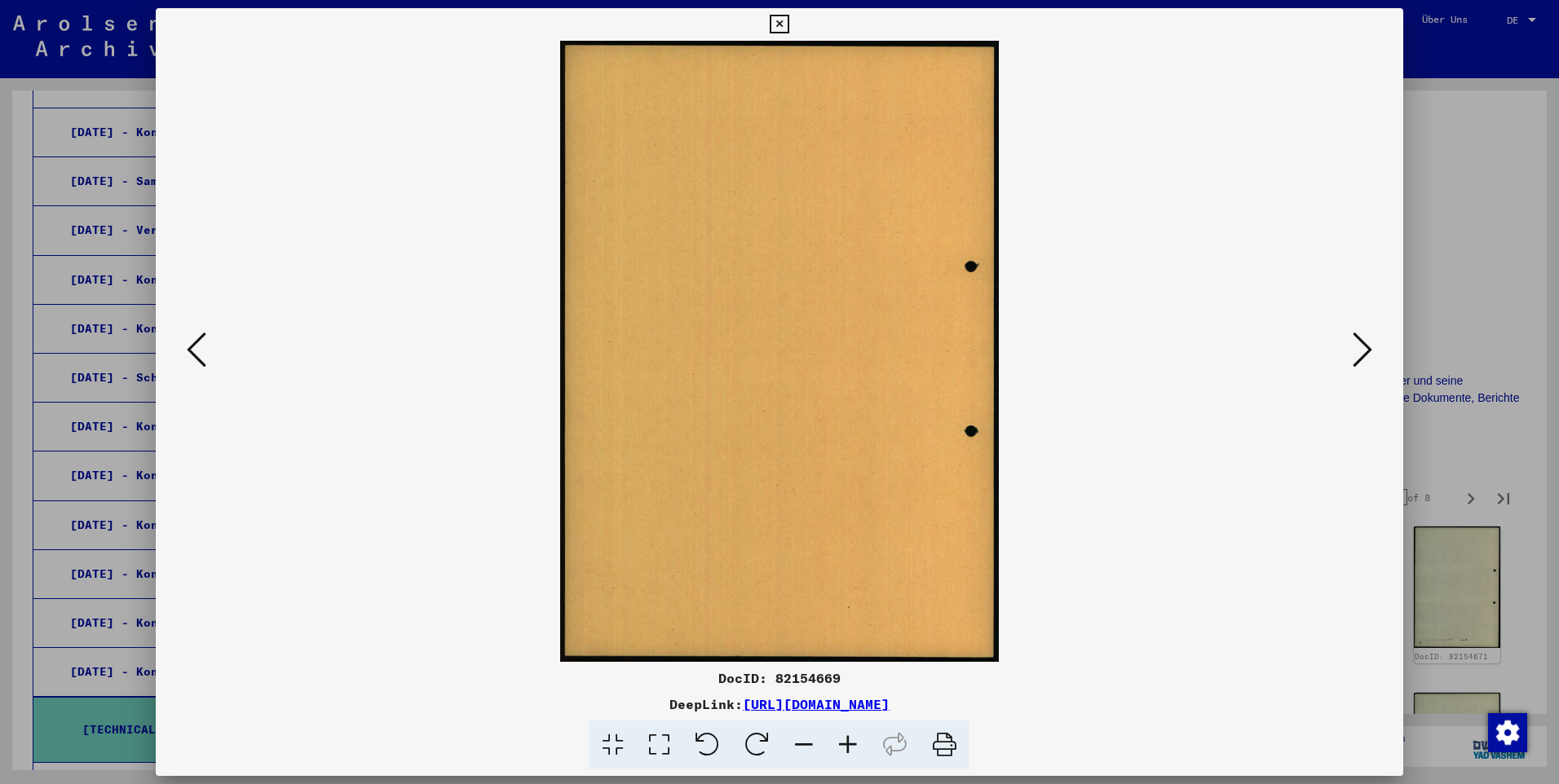
click at [816, 353] on icon at bounding box center [1362, 349] width 20 height 39
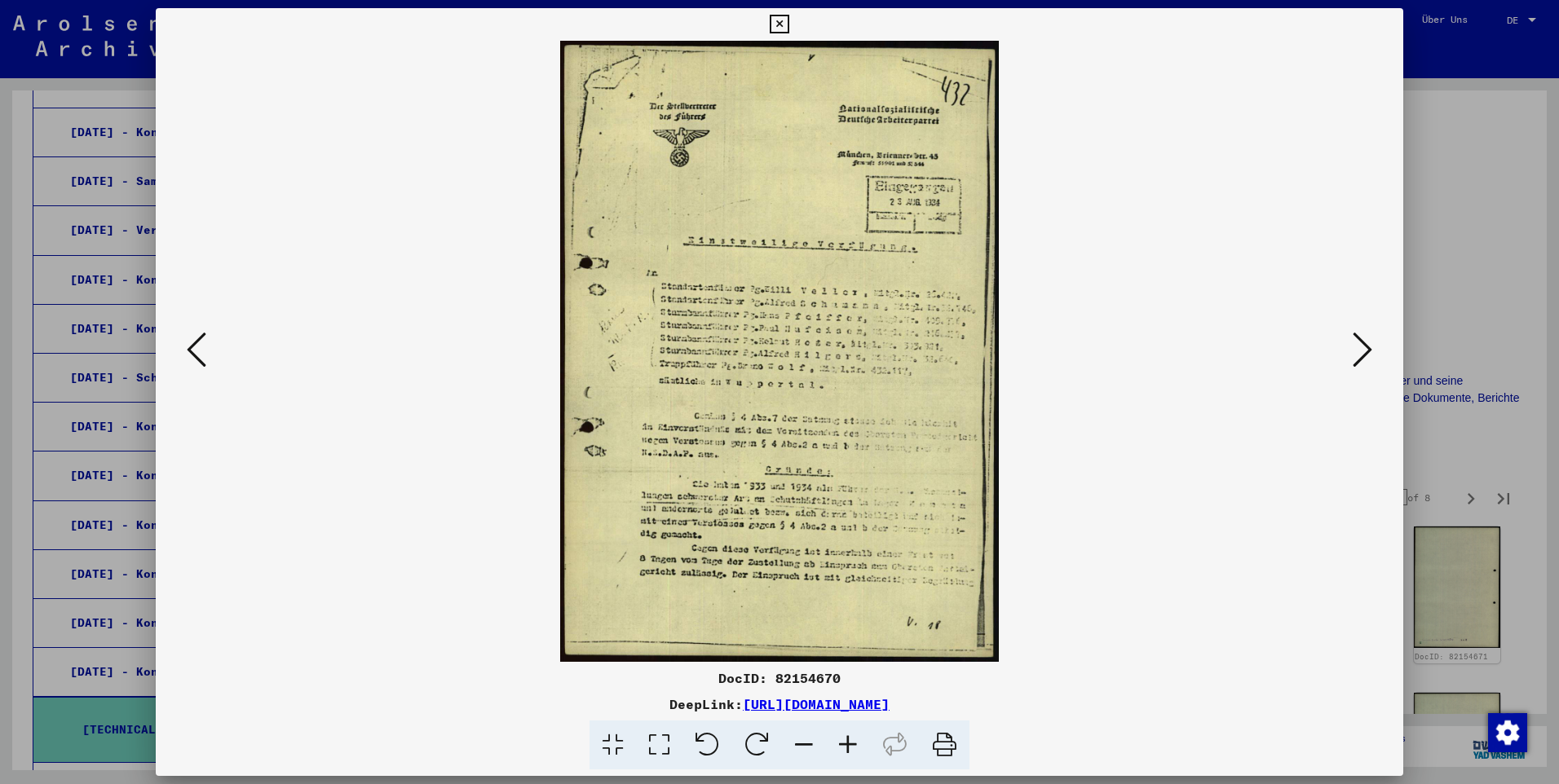
click at [816, 352] on icon at bounding box center [1362, 349] width 20 height 39
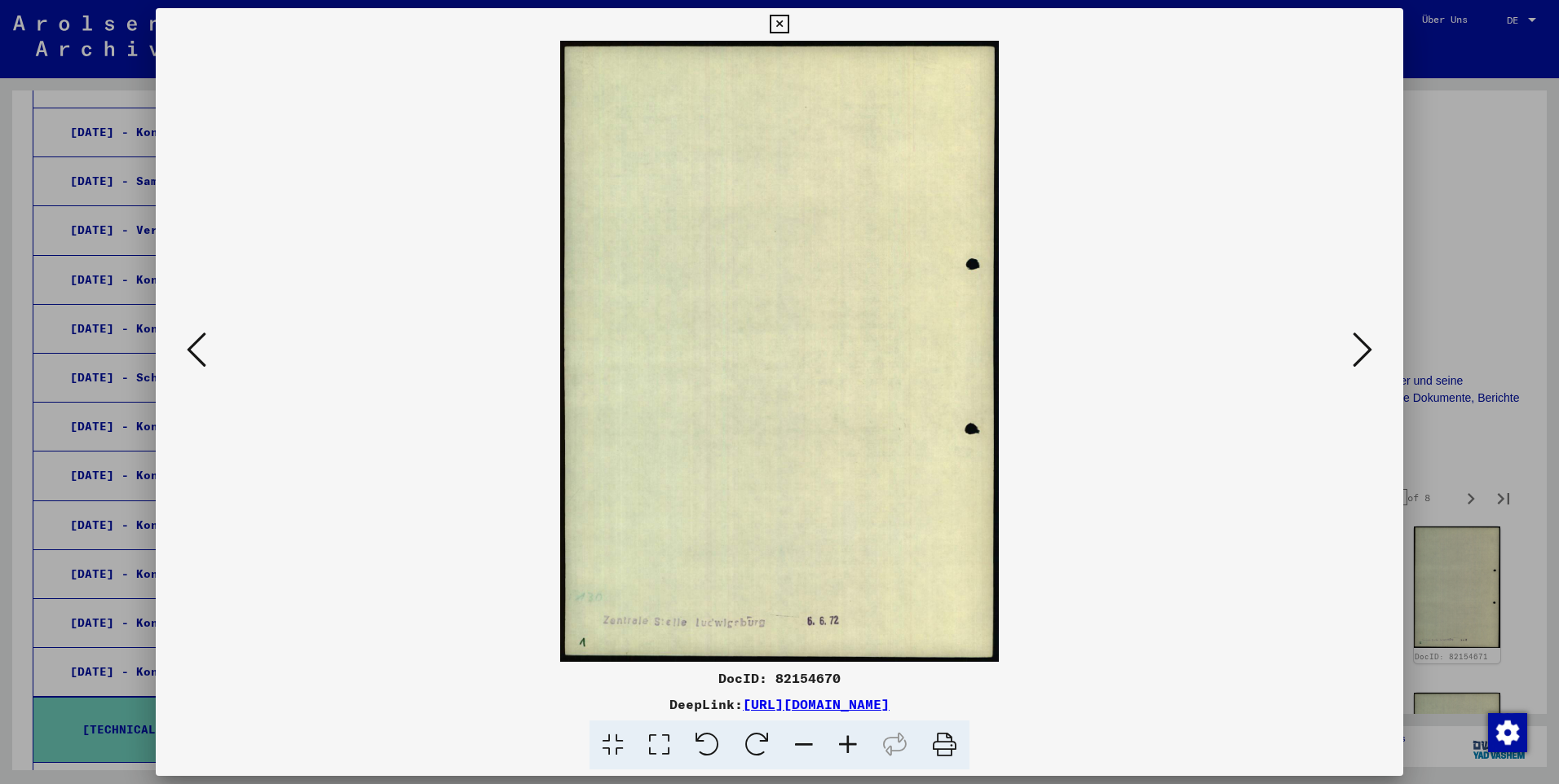
click at [816, 352] on icon at bounding box center [1362, 349] width 20 height 39
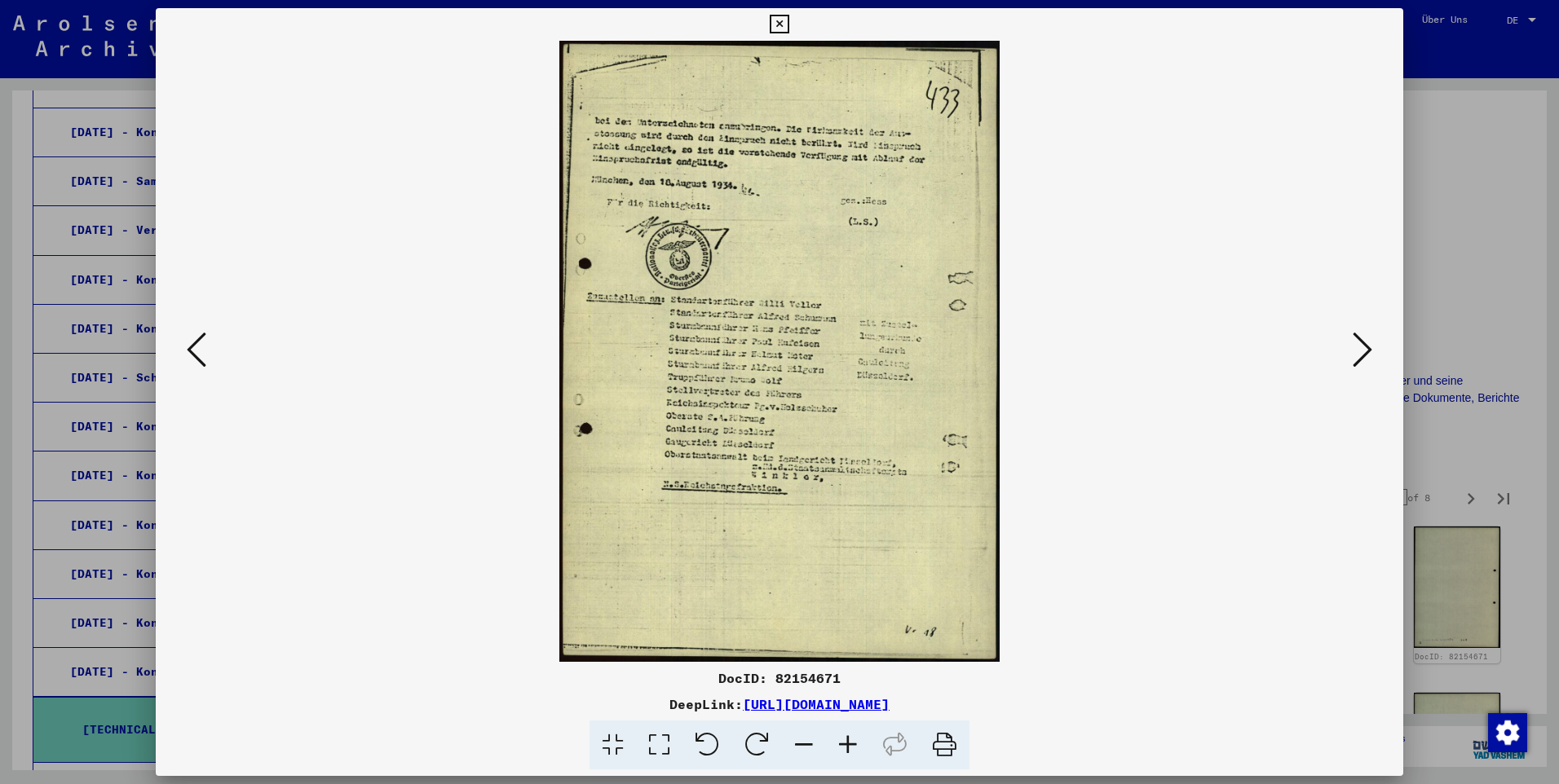
click at [816, 352] on icon at bounding box center [1362, 349] width 20 height 39
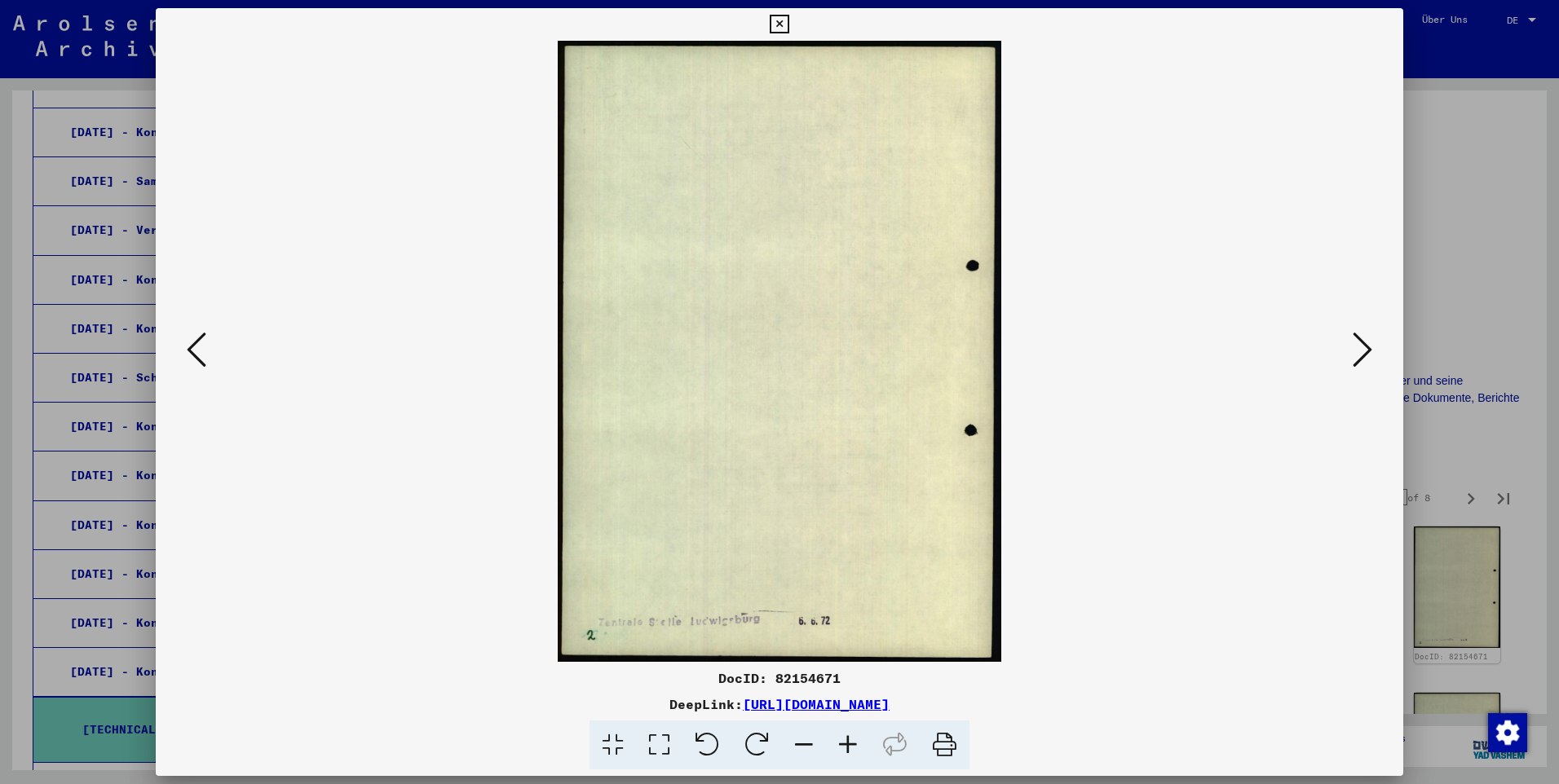
click at [816, 352] on icon at bounding box center [1362, 349] width 20 height 39
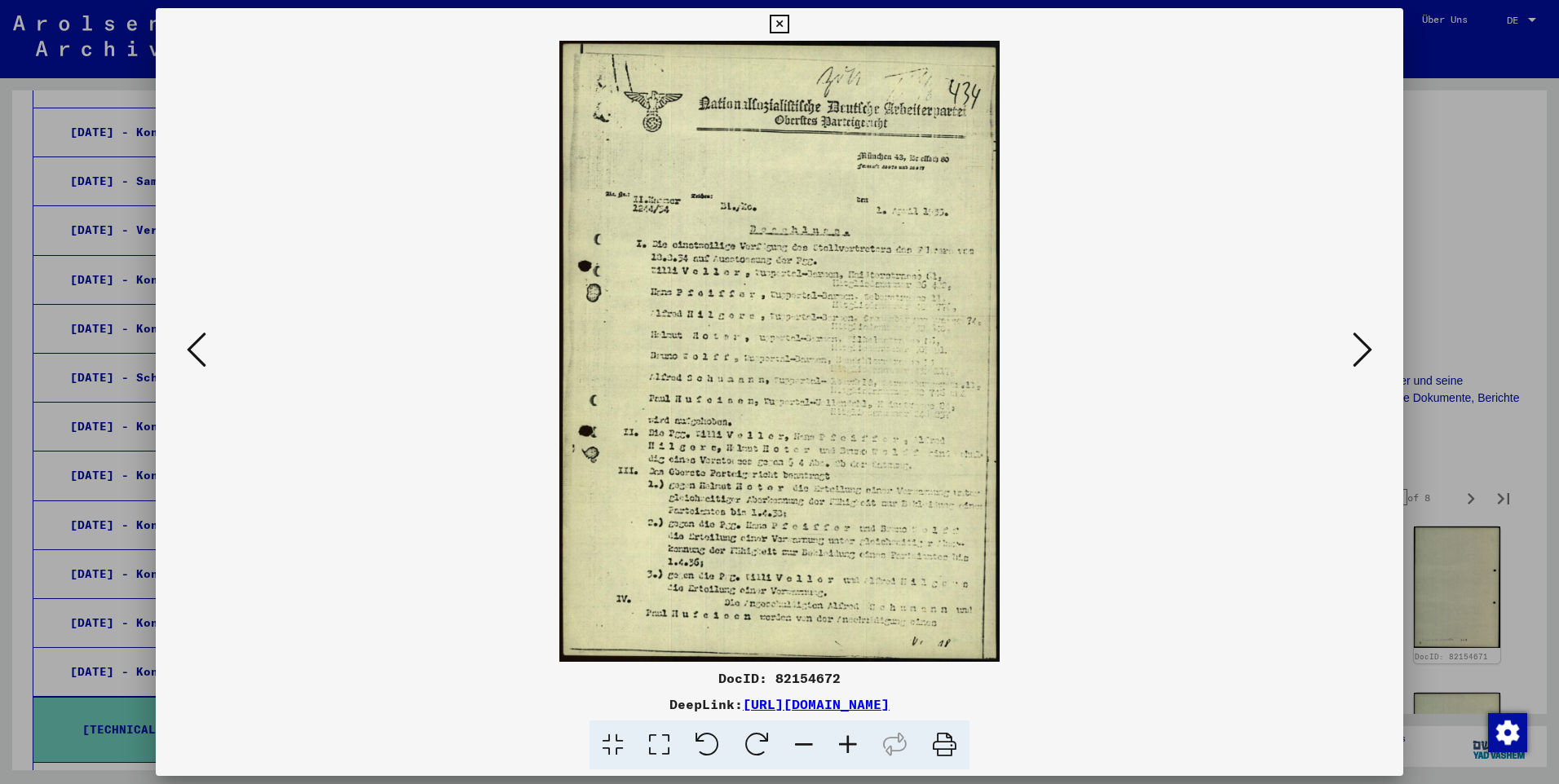
click at [816, 352] on icon at bounding box center [1362, 349] width 20 height 39
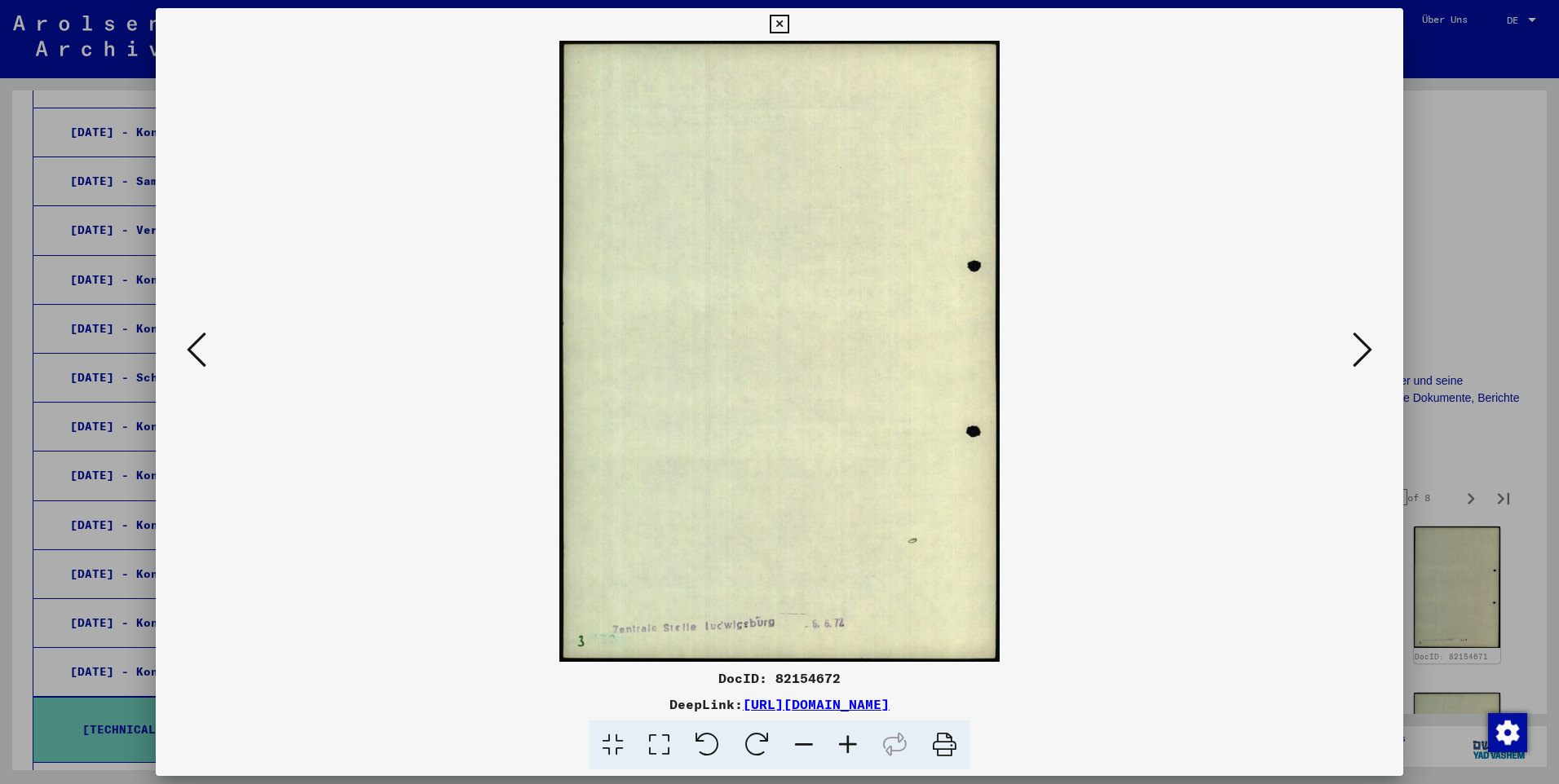
click at [816, 352] on icon at bounding box center [1362, 349] width 20 height 39
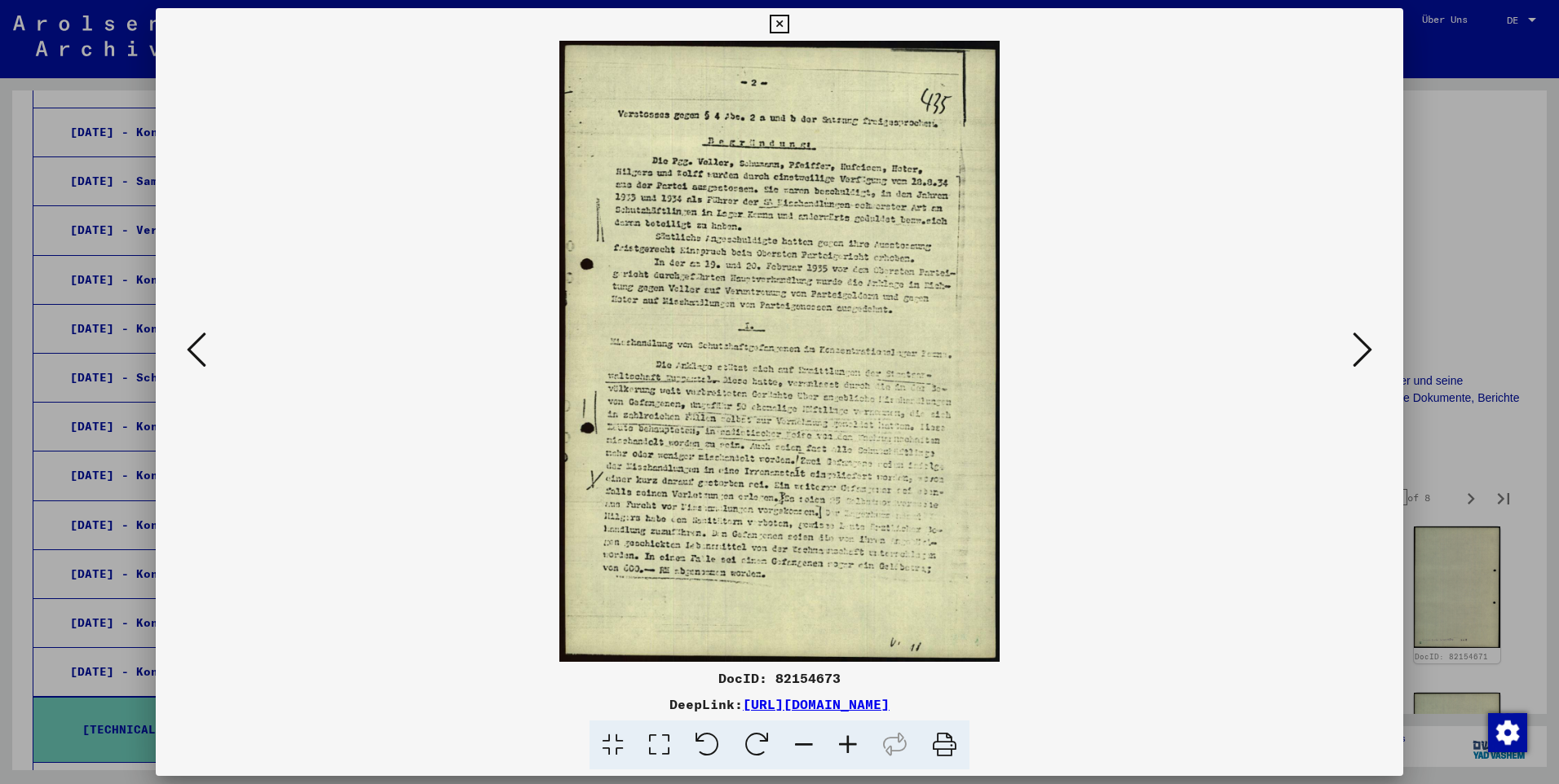
click at [816, 351] on icon at bounding box center [1362, 349] width 20 height 39
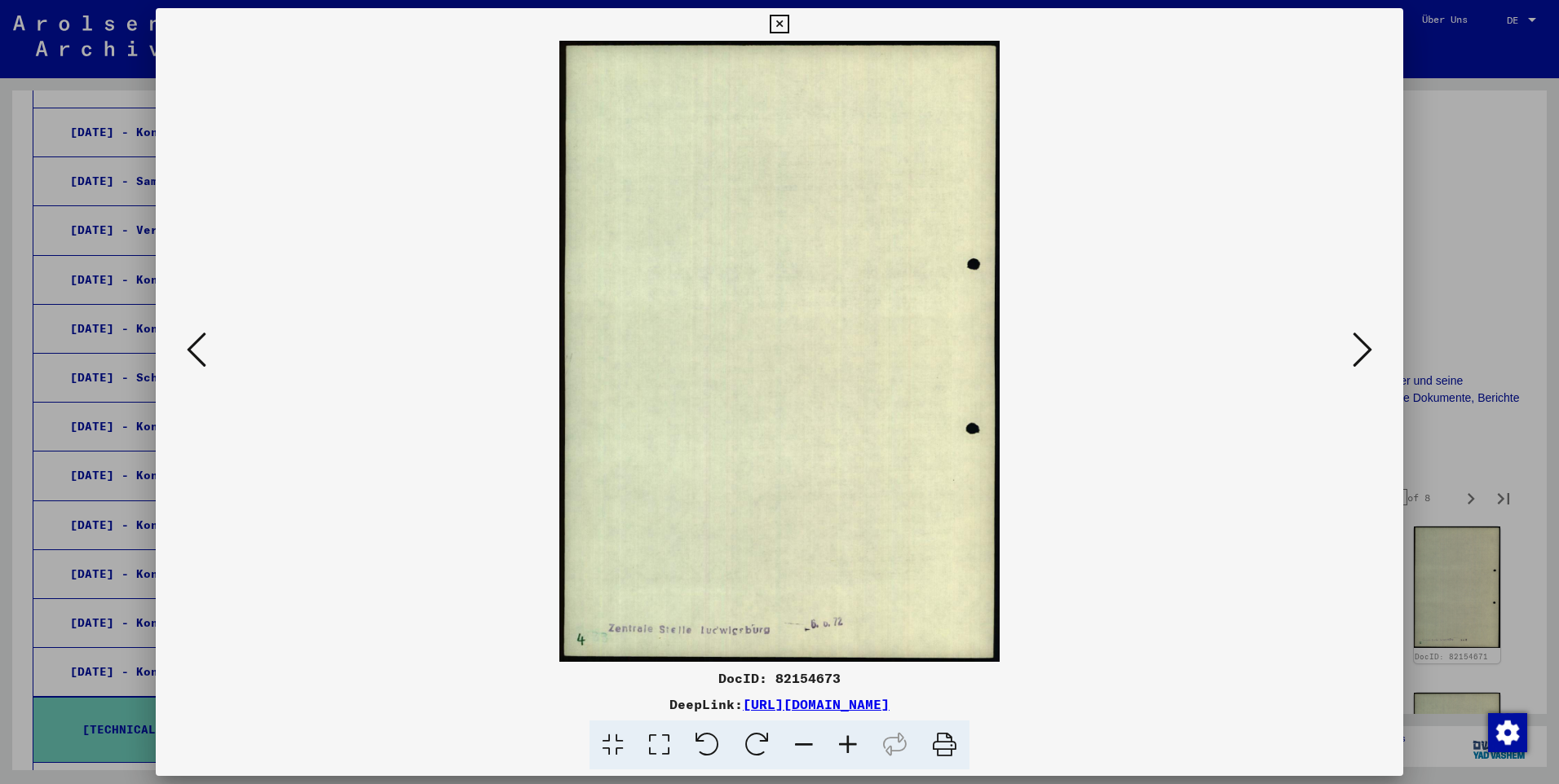
click at [816, 351] on icon at bounding box center [1362, 349] width 20 height 39
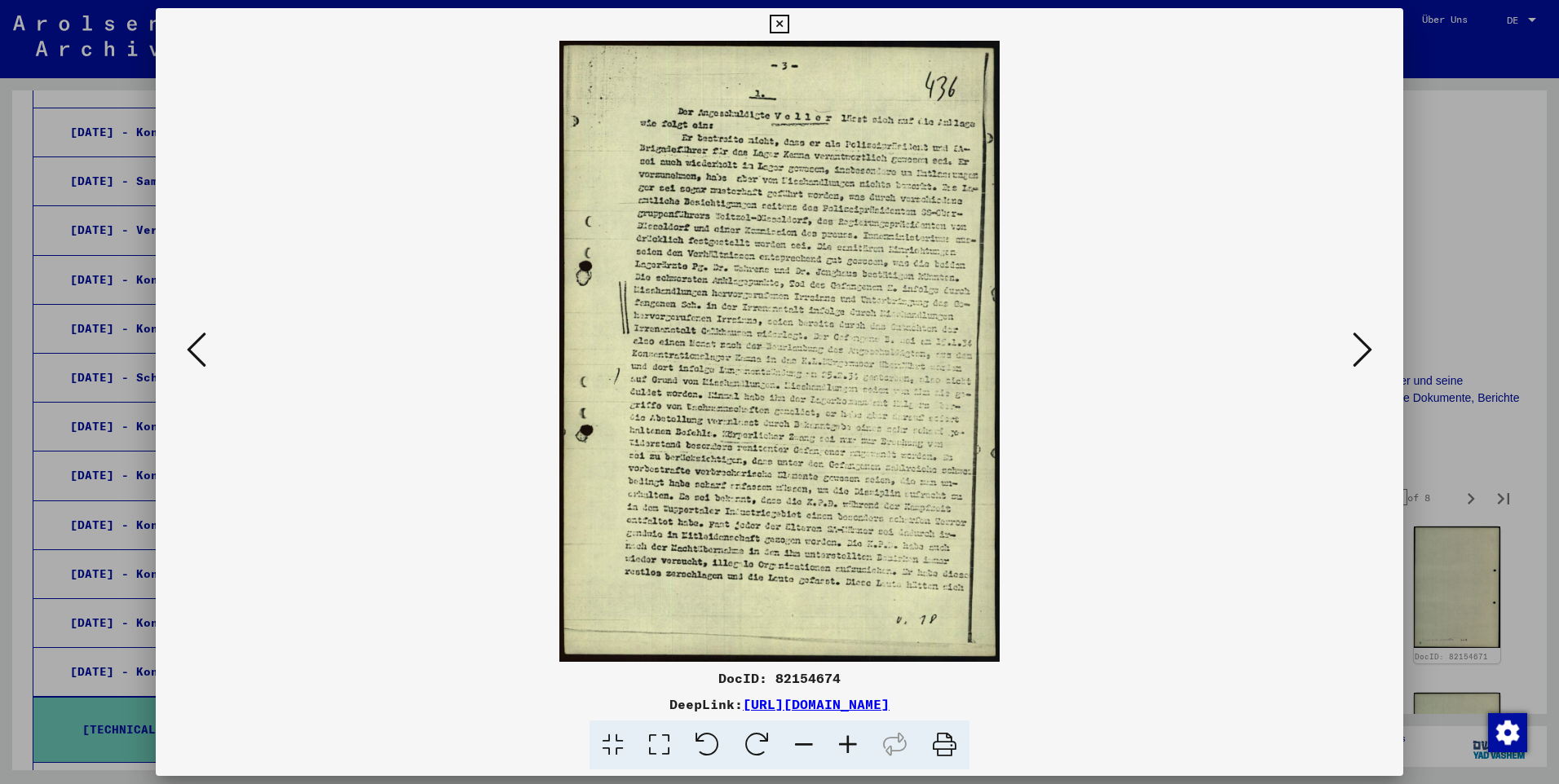
click at [816, 351] on icon at bounding box center [1362, 349] width 20 height 39
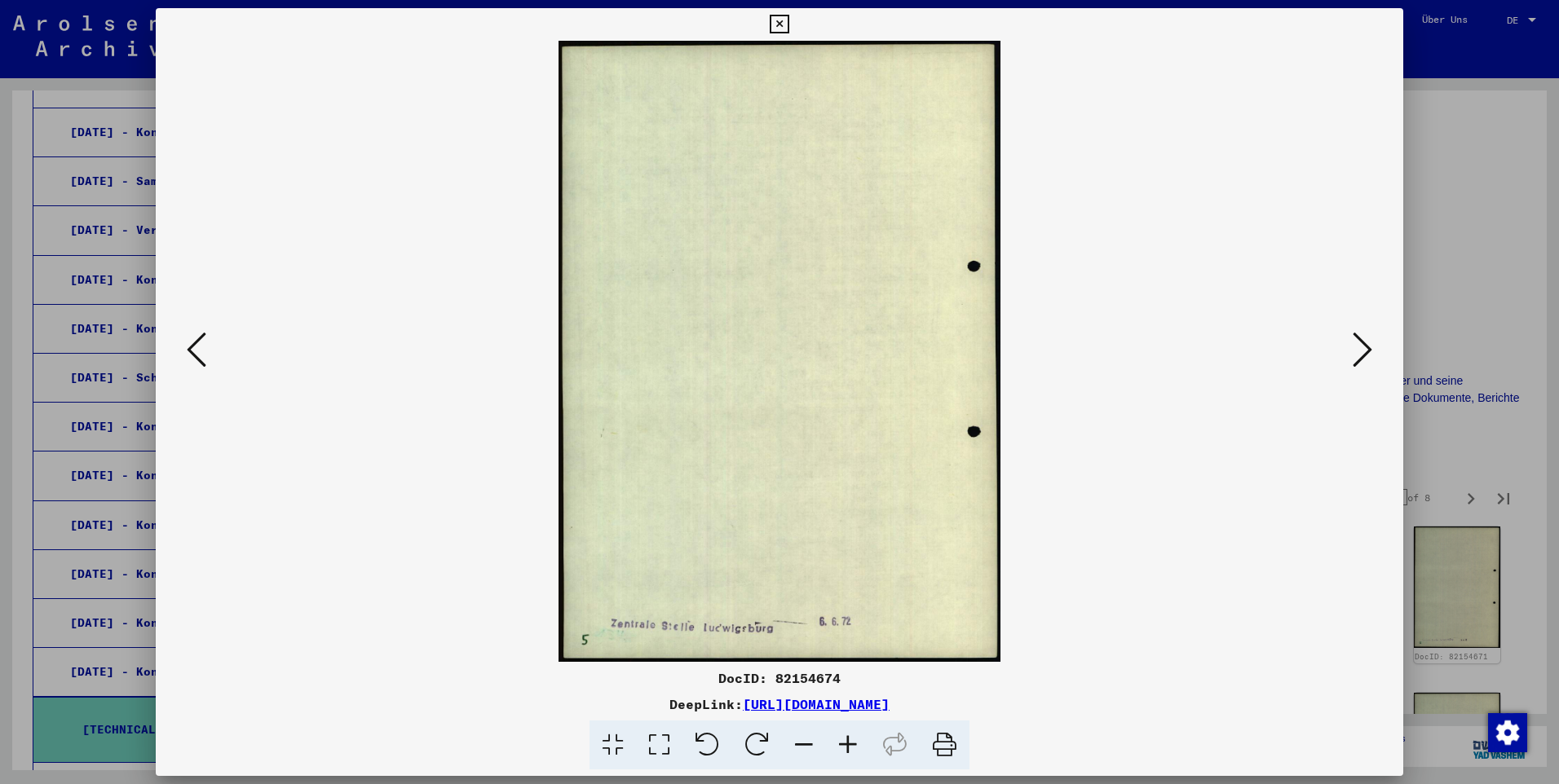
click at [816, 351] on icon at bounding box center [1362, 349] width 20 height 39
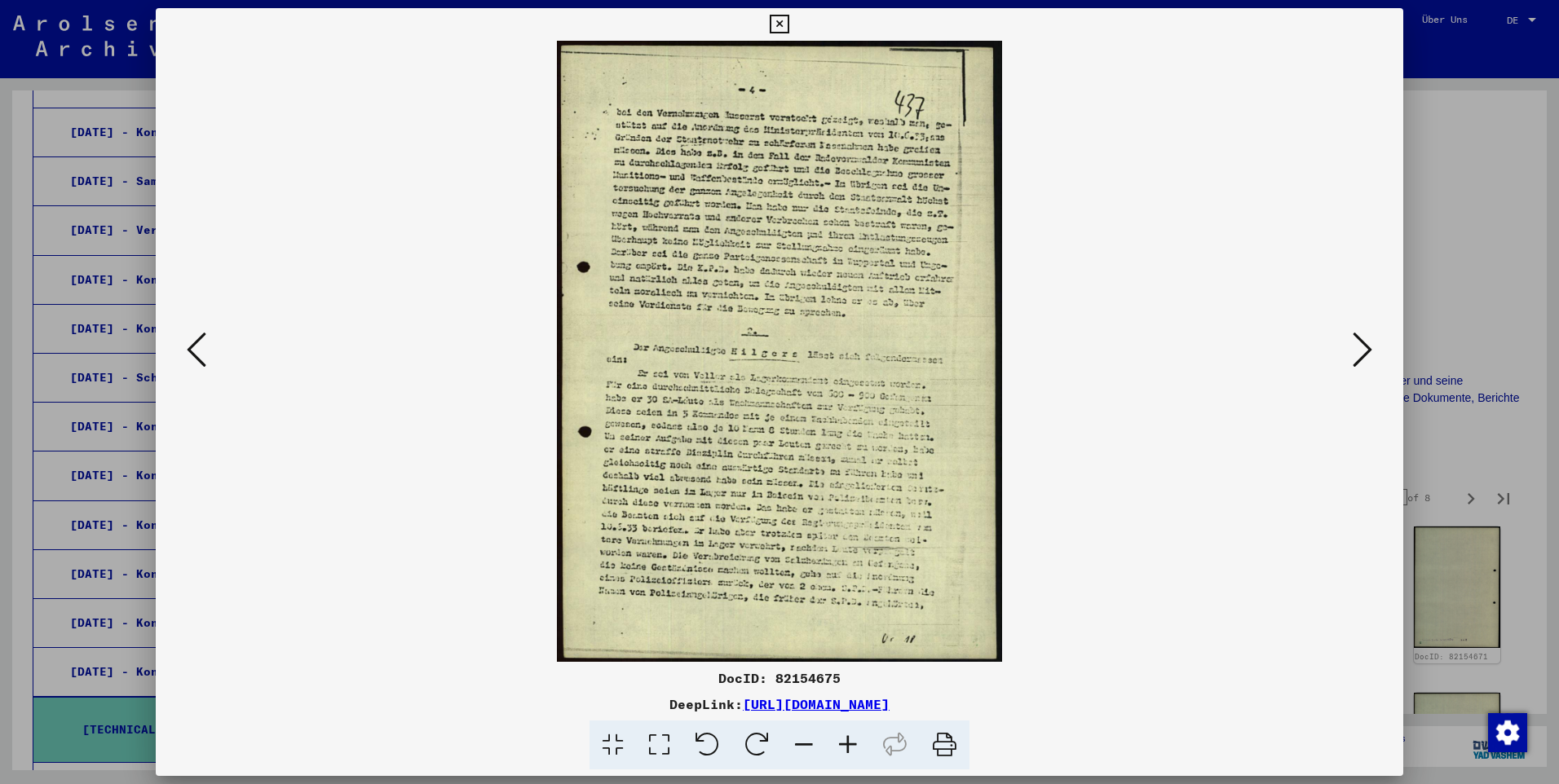
click at [816, 351] on icon at bounding box center [1362, 349] width 20 height 39
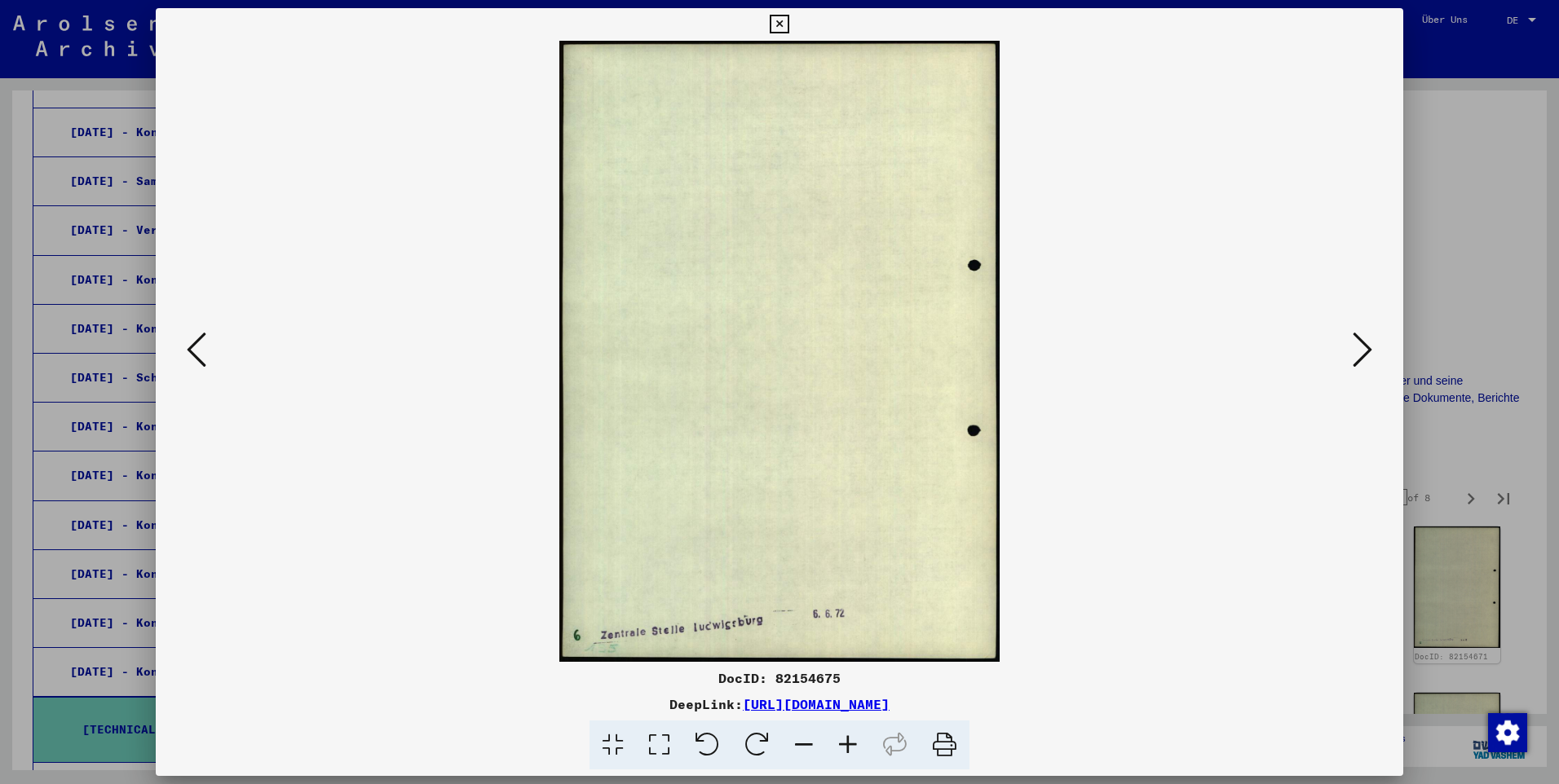
click at [816, 351] on icon at bounding box center [1362, 349] width 20 height 39
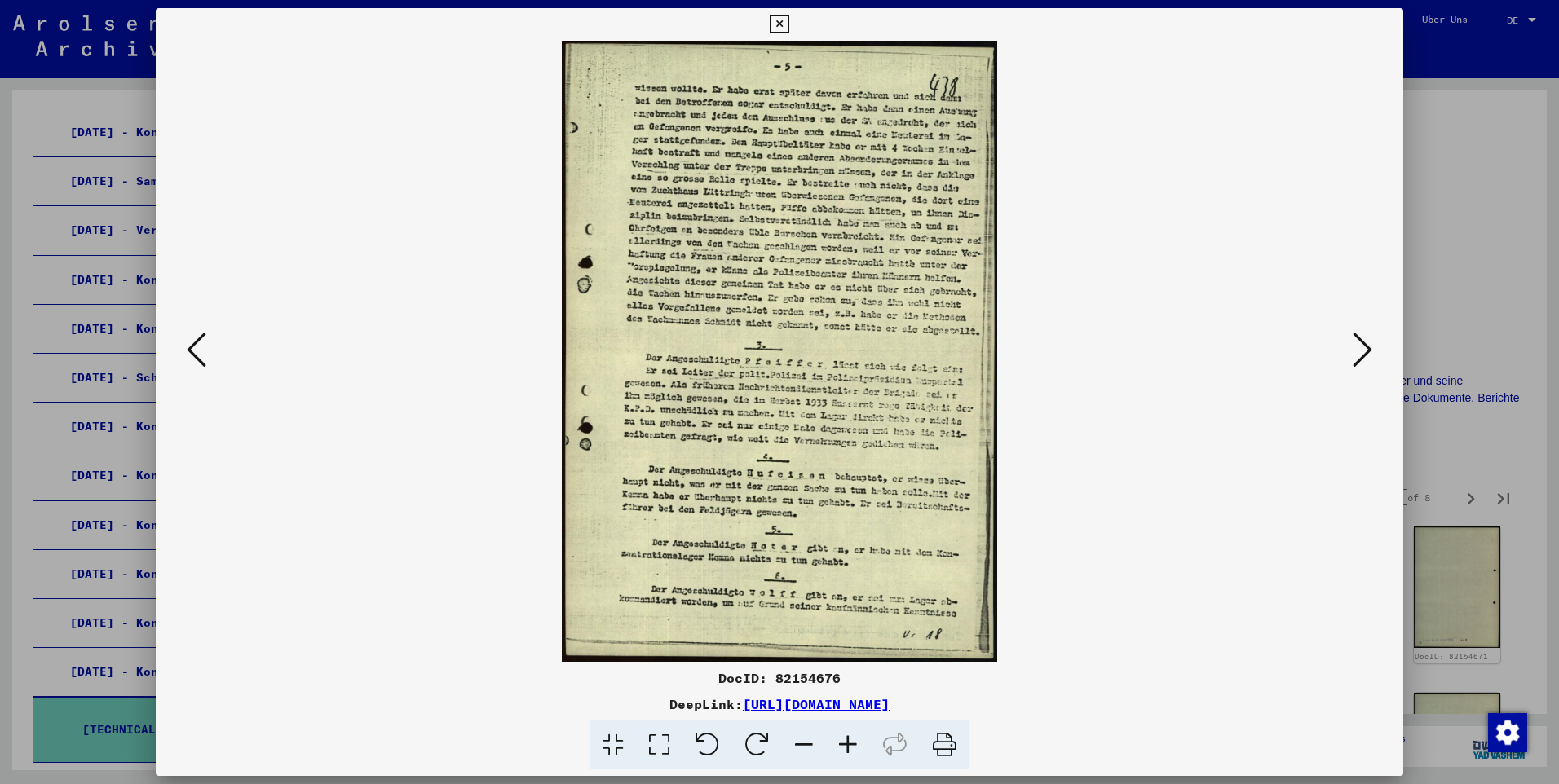
click at [816, 351] on icon at bounding box center [1362, 349] width 20 height 39
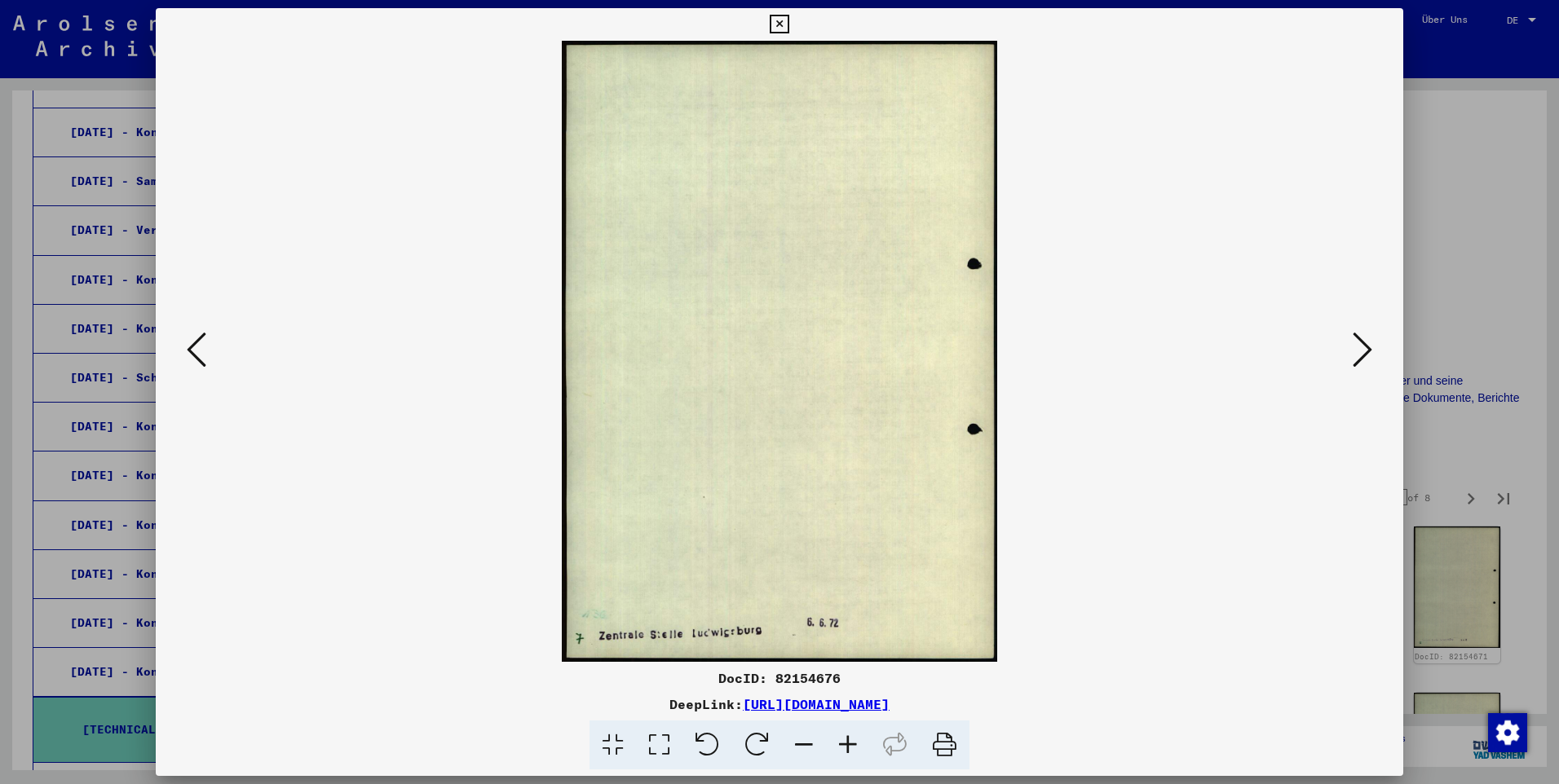
click at [816, 351] on icon at bounding box center [1362, 349] width 20 height 39
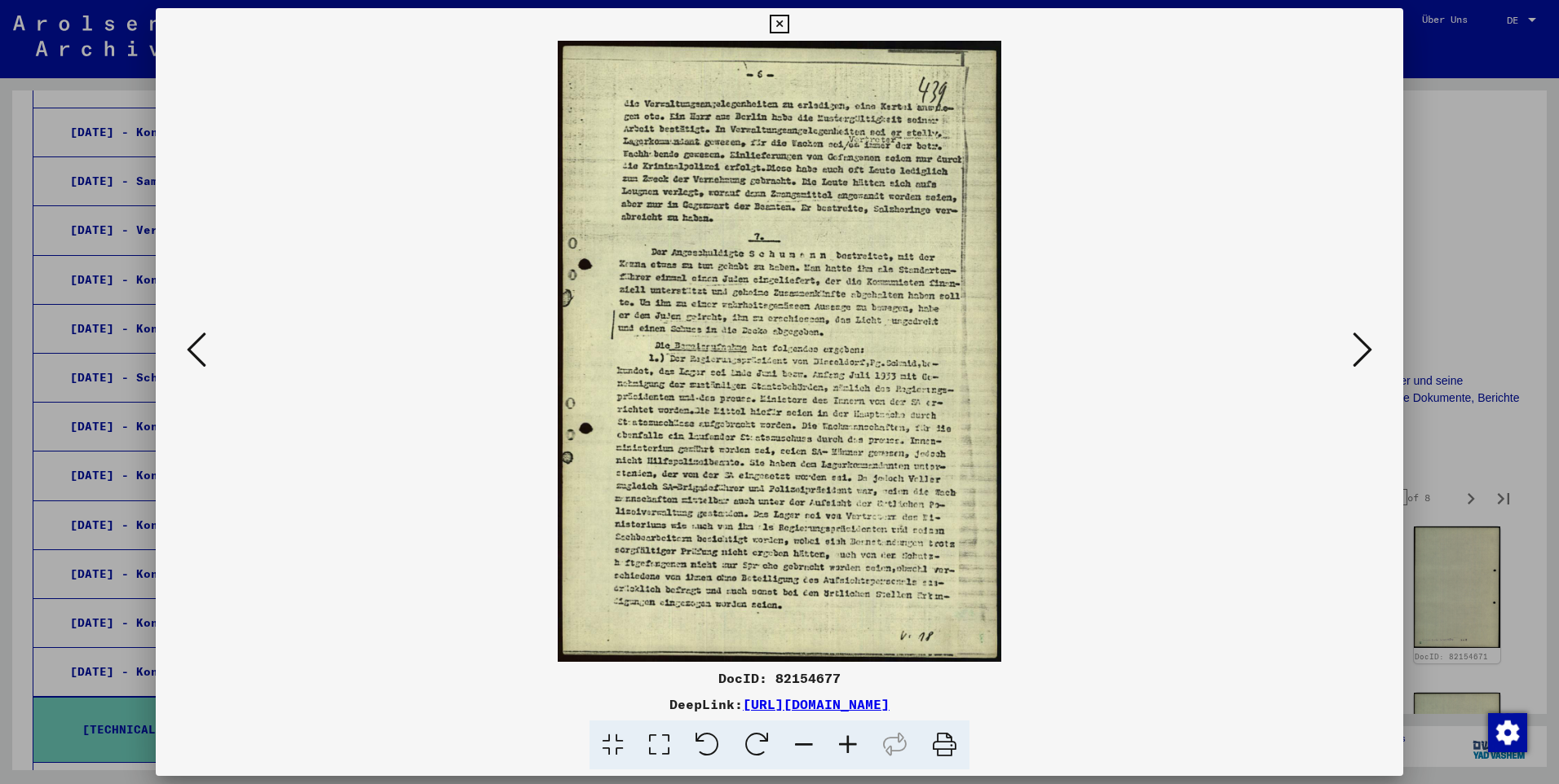
click at [816, 351] on icon at bounding box center [1362, 349] width 20 height 39
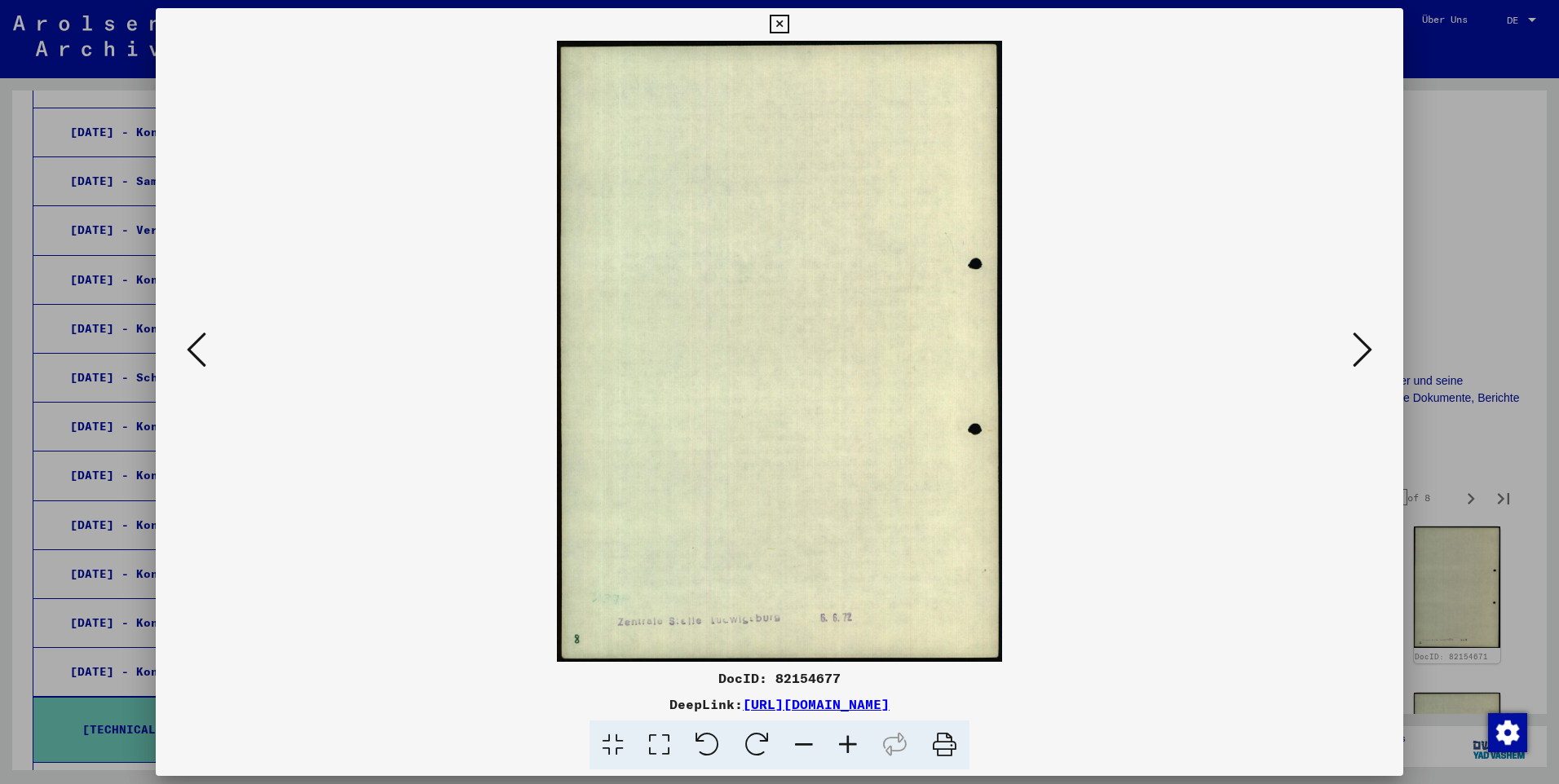
click at [816, 351] on icon at bounding box center [1362, 349] width 20 height 39
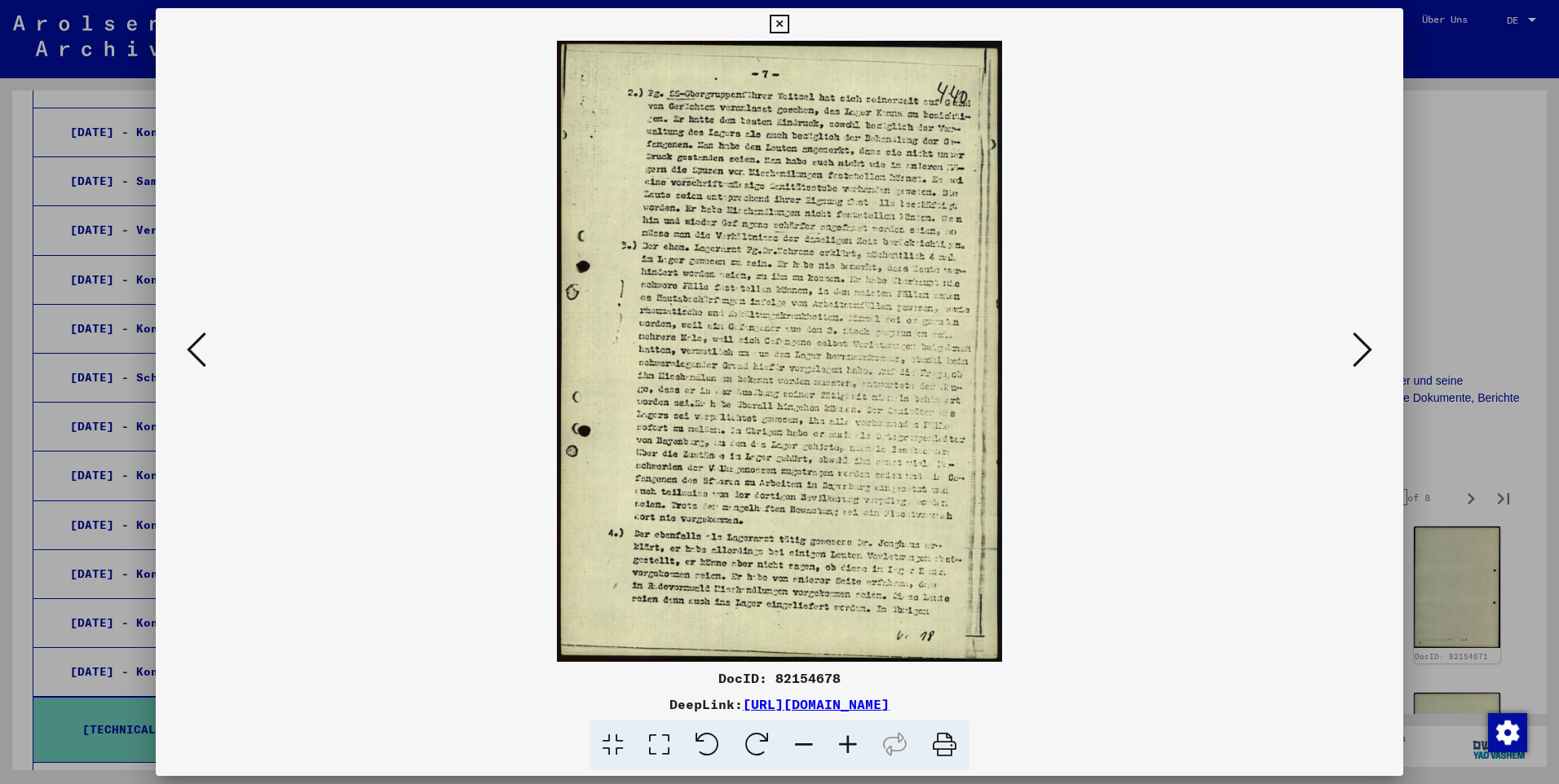
click at [816, 351] on icon at bounding box center [1362, 349] width 20 height 39
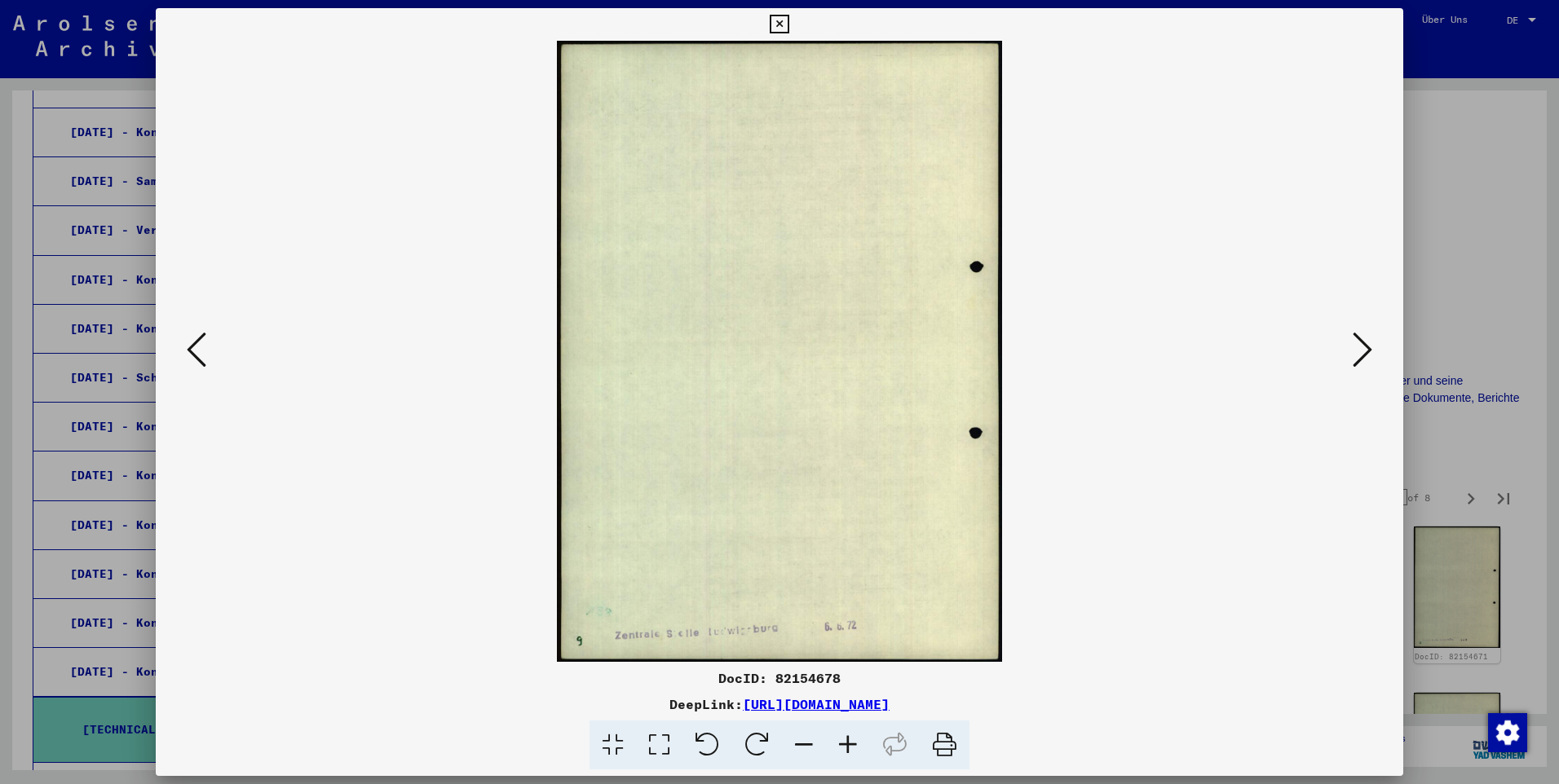
click at [816, 351] on icon at bounding box center [1362, 349] width 20 height 39
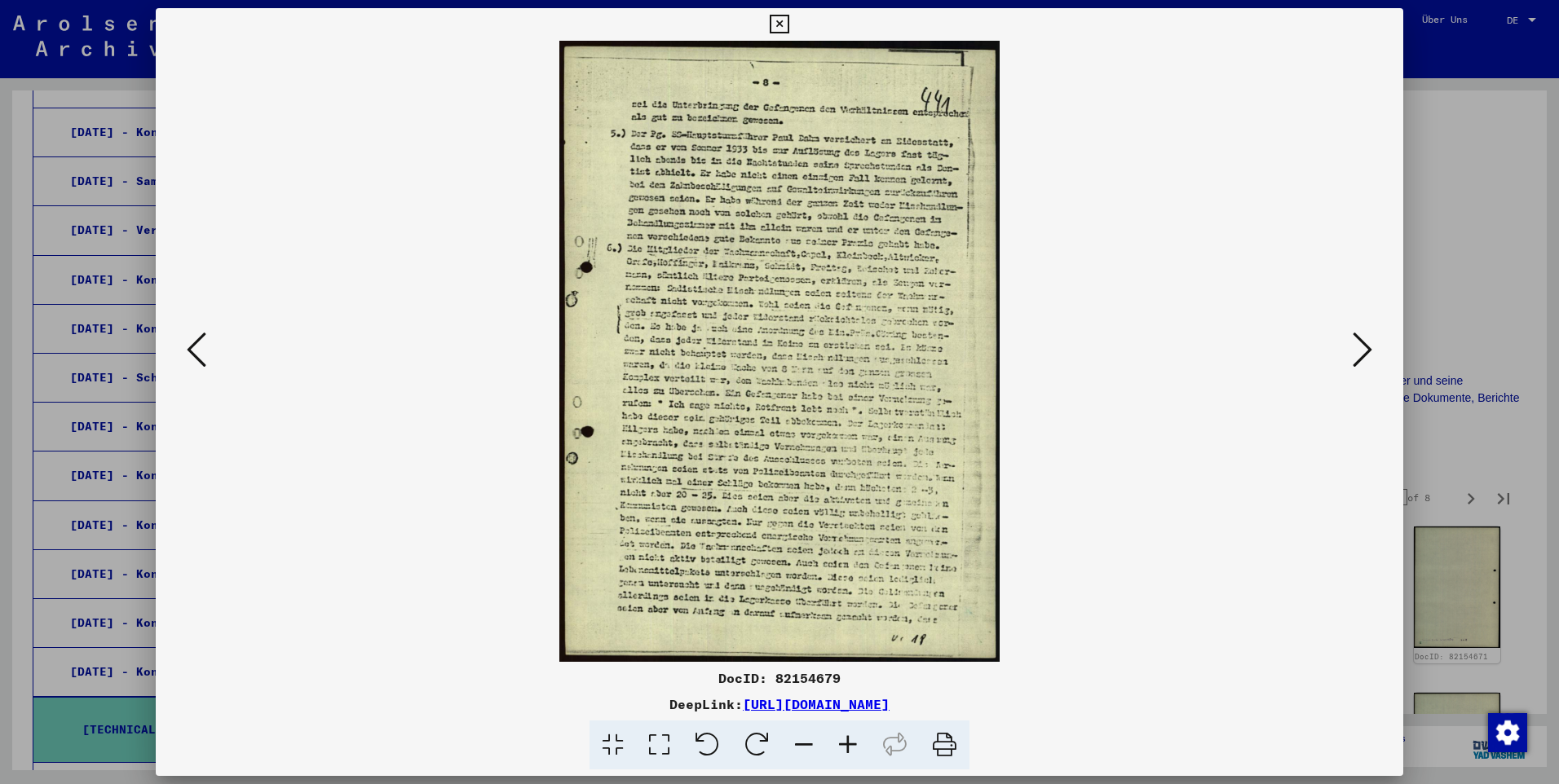
click at [816, 351] on icon at bounding box center [1362, 349] width 20 height 39
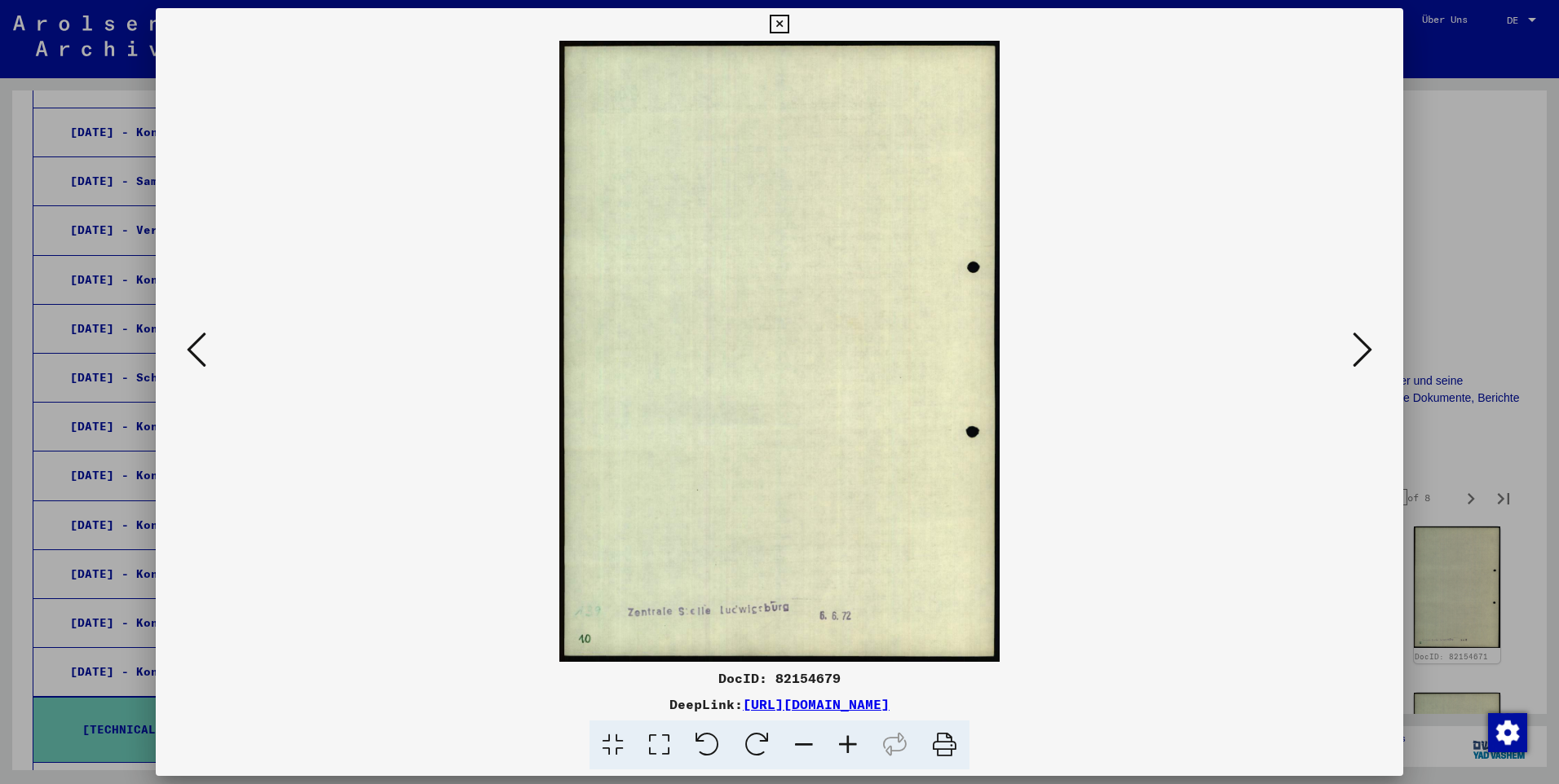
click at [816, 351] on icon at bounding box center [1362, 349] width 20 height 39
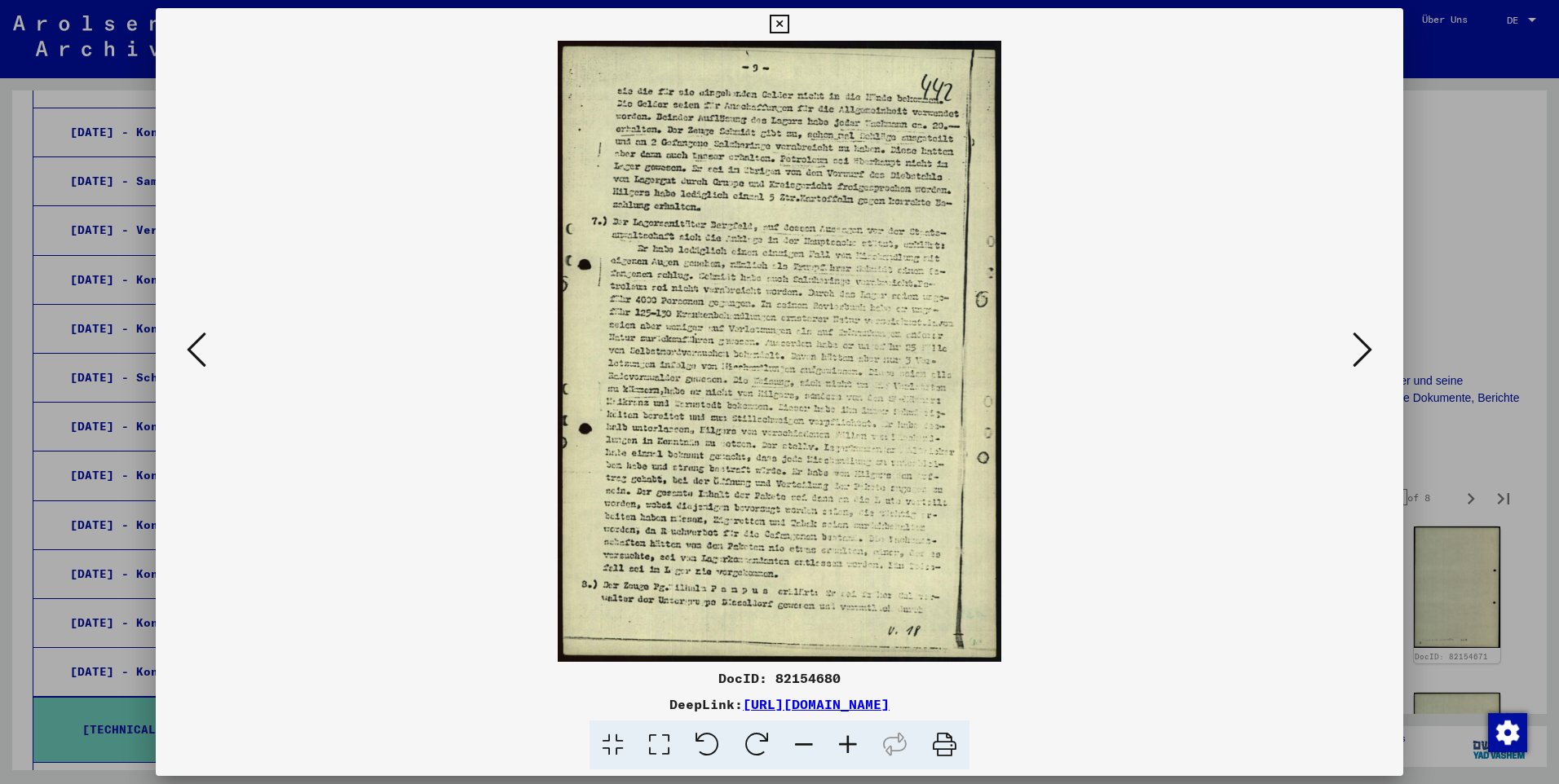
click at [816, 351] on icon at bounding box center [1362, 349] width 20 height 39
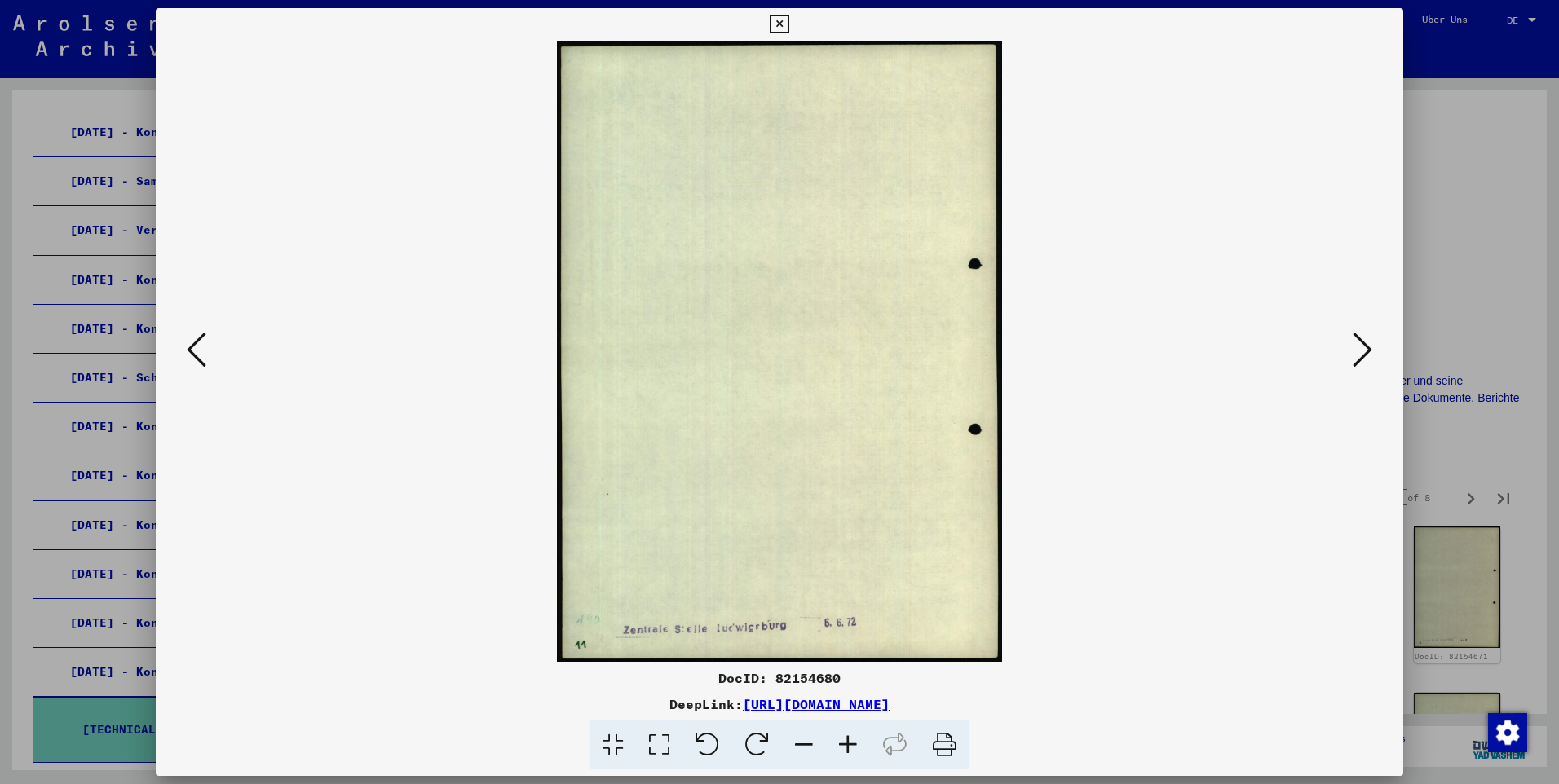
click at [816, 351] on icon at bounding box center [1362, 349] width 20 height 39
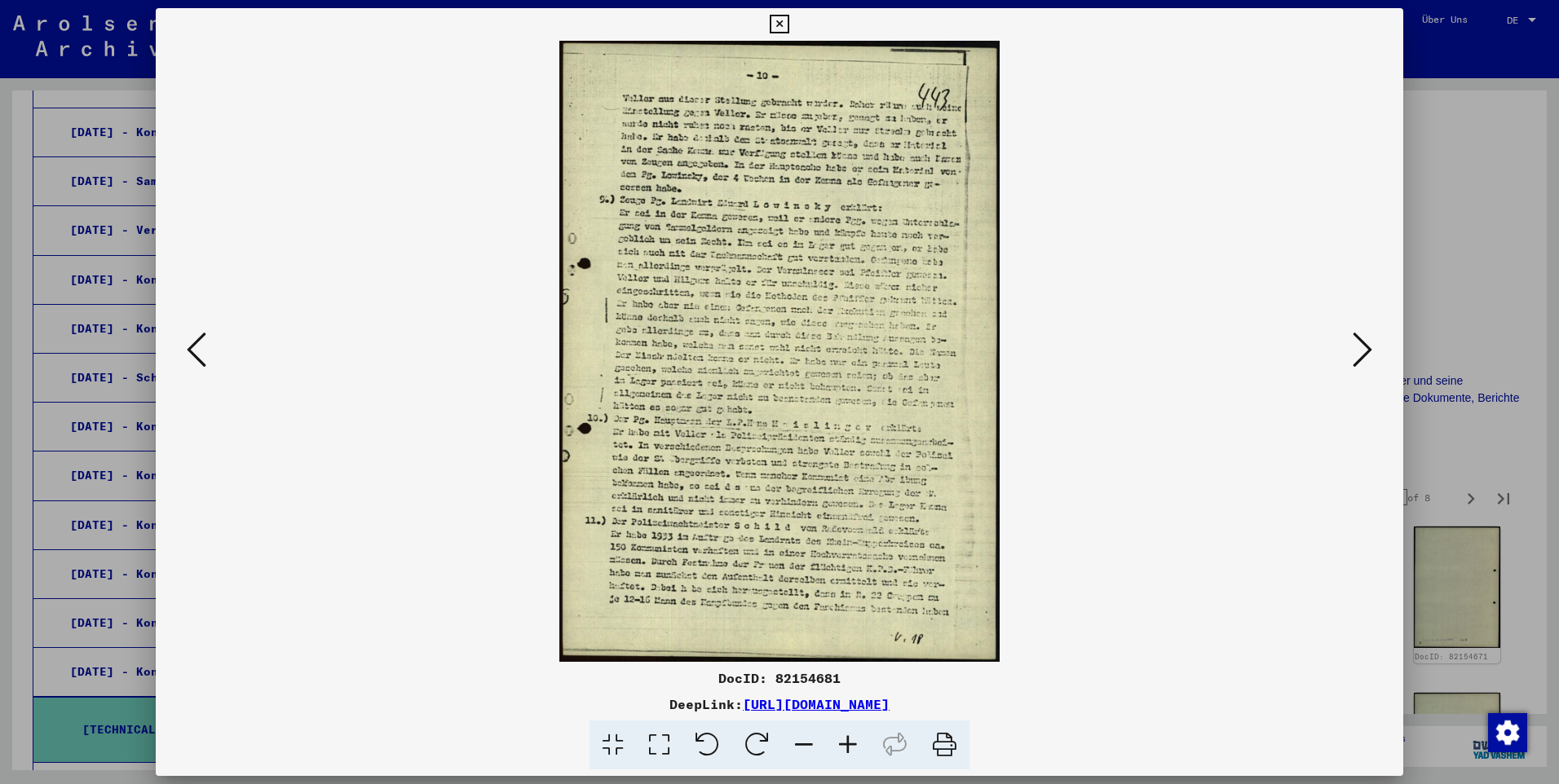
click at [816, 351] on icon at bounding box center [1362, 349] width 20 height 39
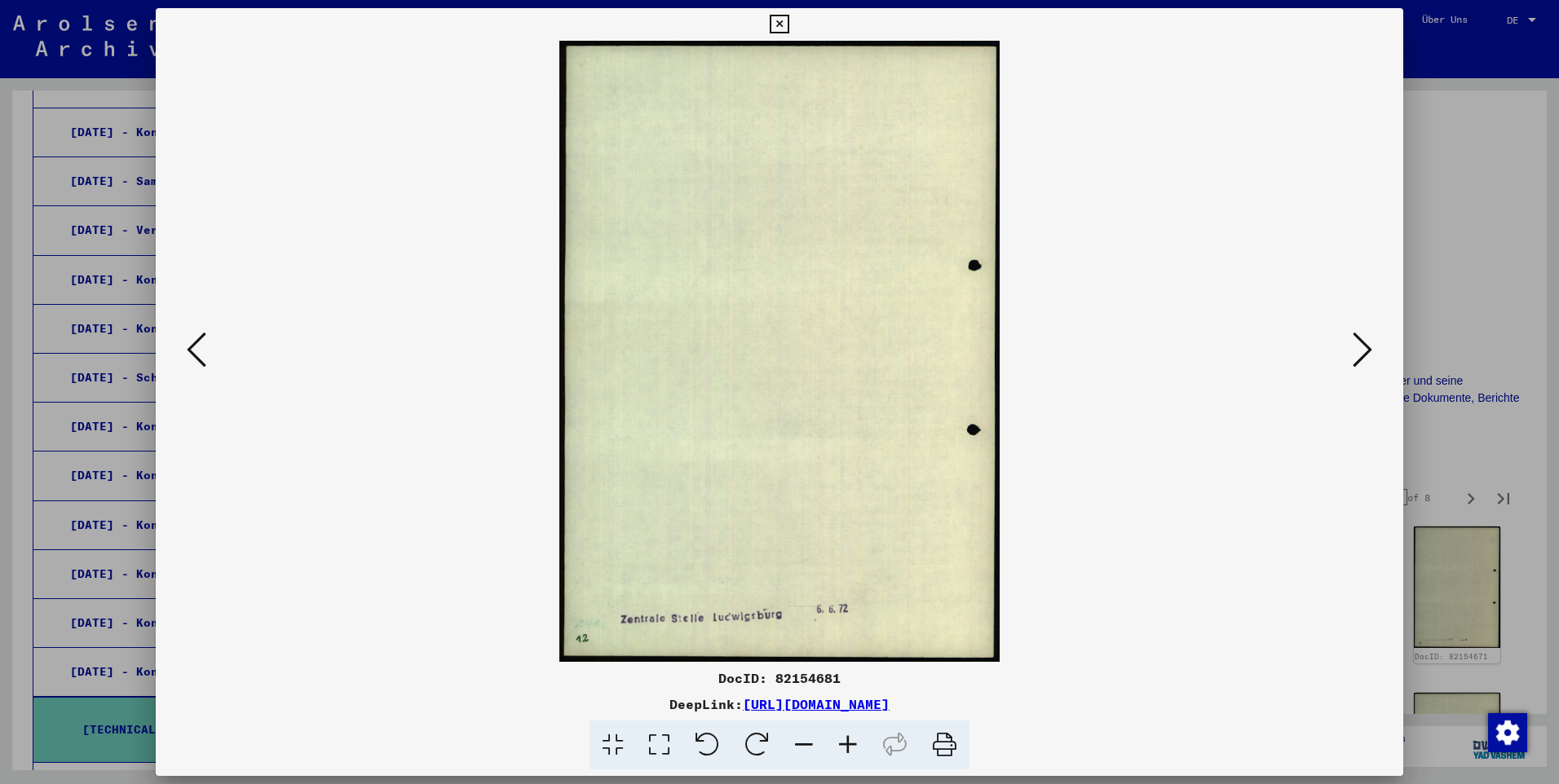
click at [816, 351] on icon at bounding box center [1362, 349] width 20 height 39
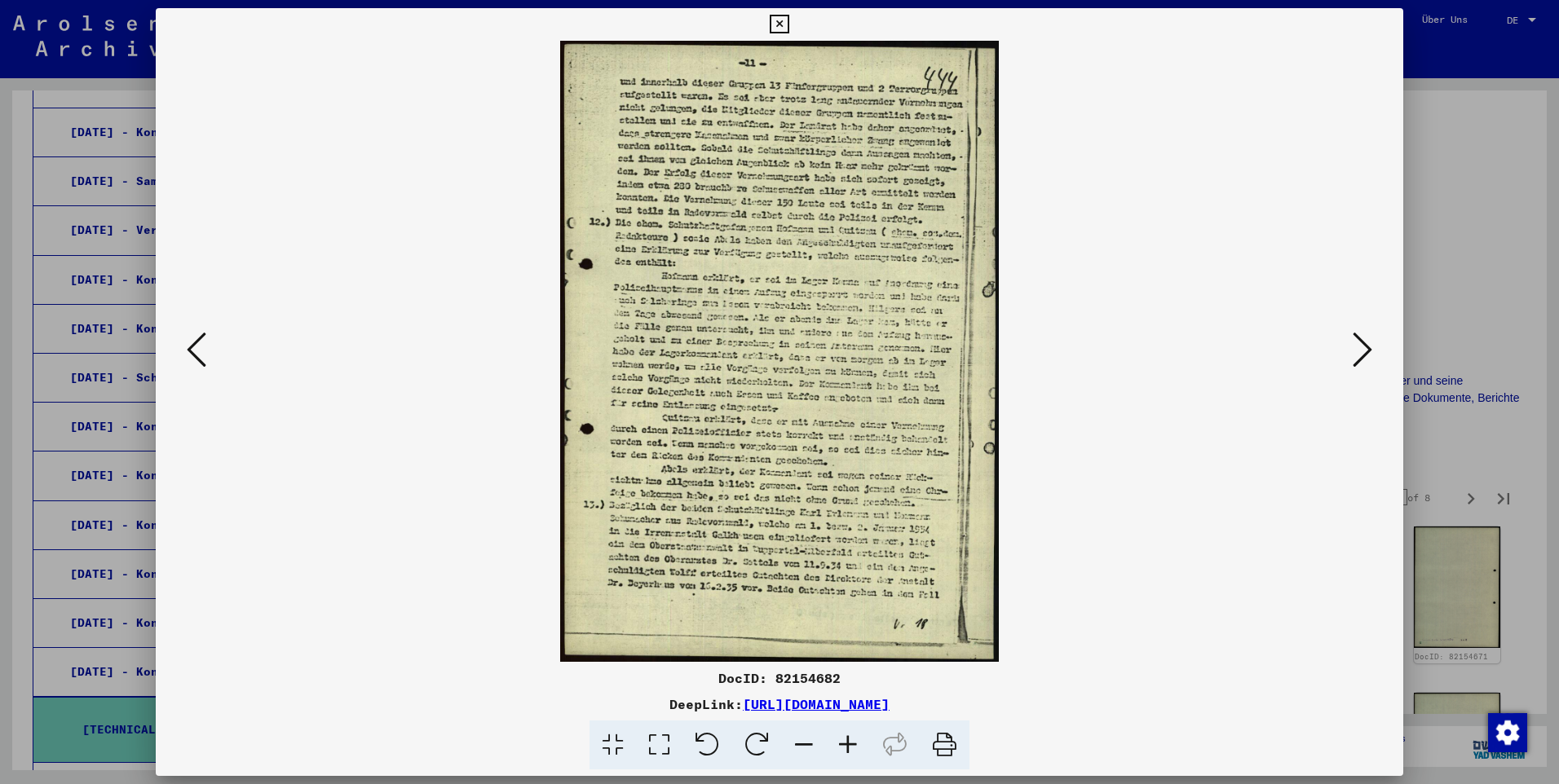
click at [816, 351] on icon at bounding box center [1362, 349] width 20 height 39
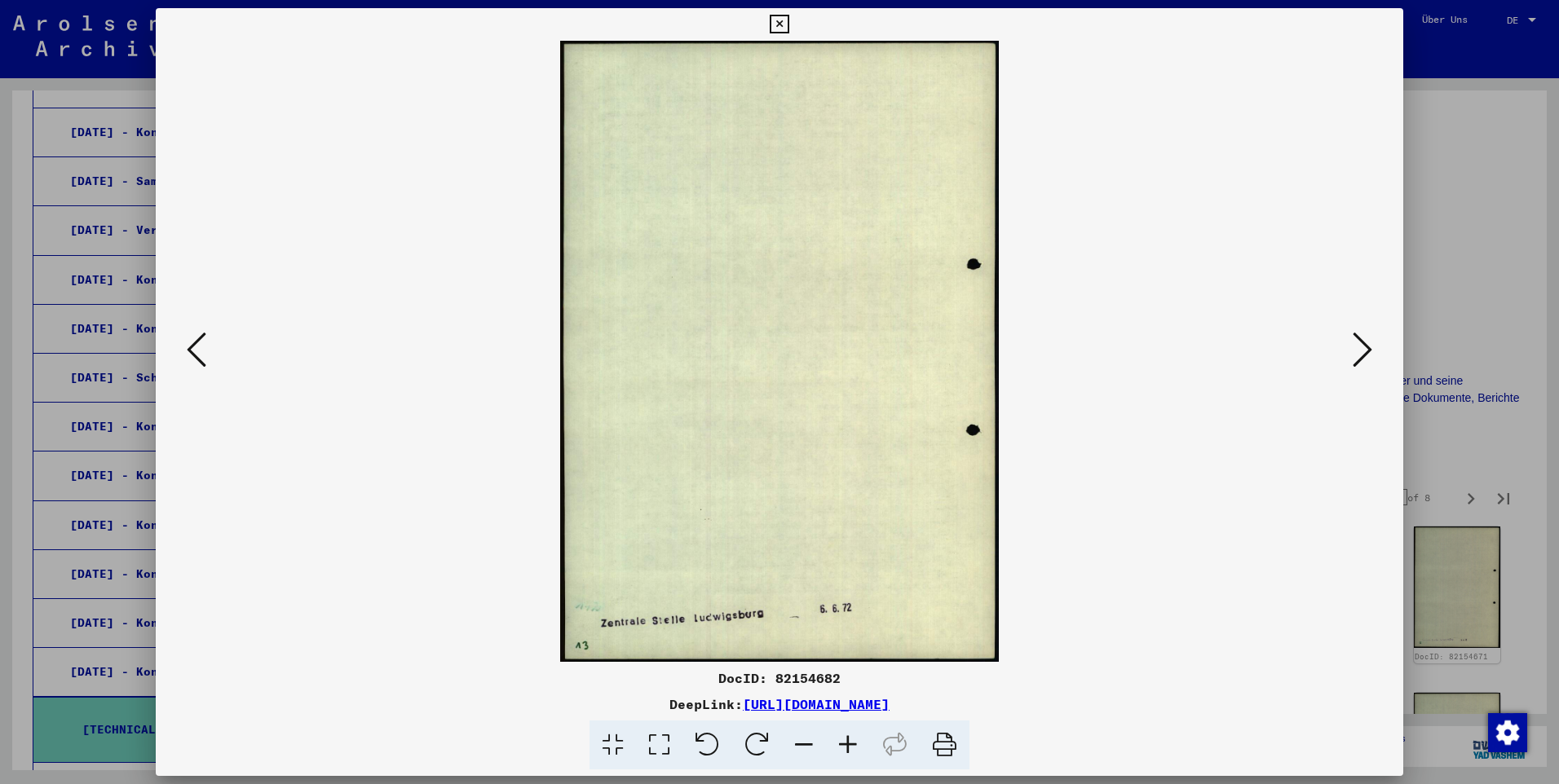
click at [816, 351] on icon at bounding box center [1362, 349] width 20 height 39
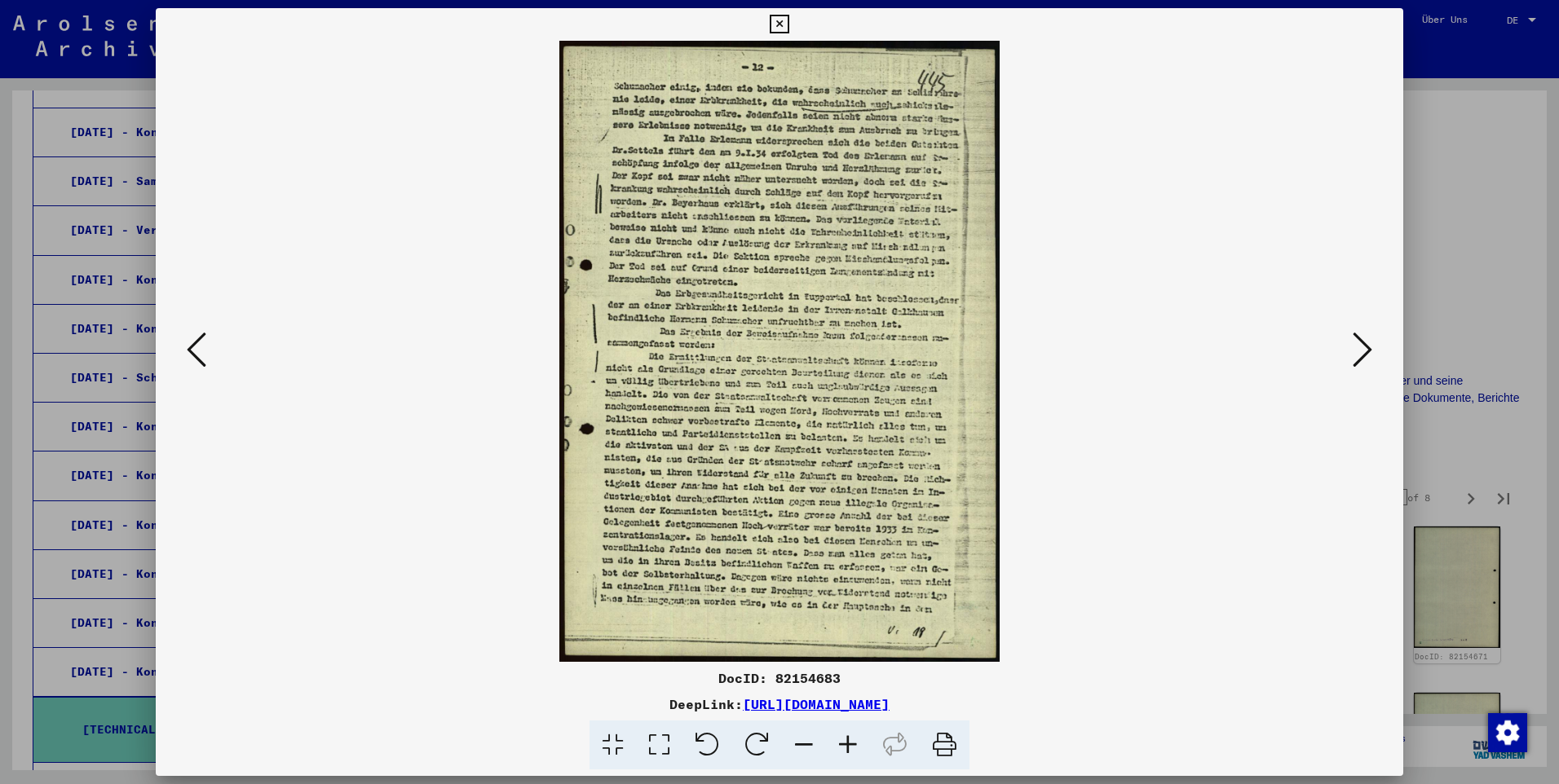
click at [816, 351] on icon at bounding box center [1362, 349] width 20 height 39
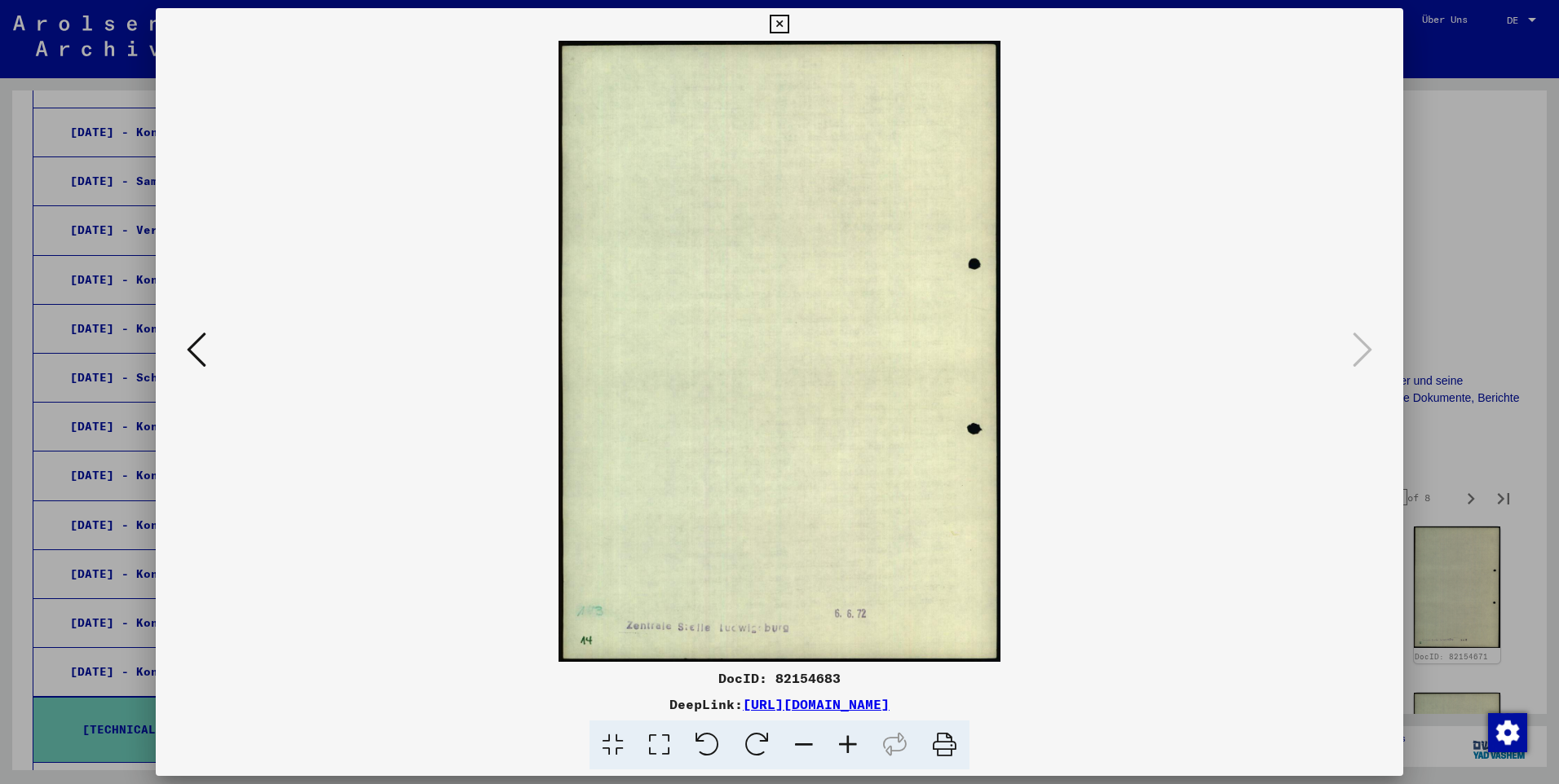
drag, startPoint x: 775, startPoint y: 25, endPoint x: 800, endPoint y: 39, distance: 28.7
click at [775, 26] on icon at bounding box center [779, 24] width 19 height 20
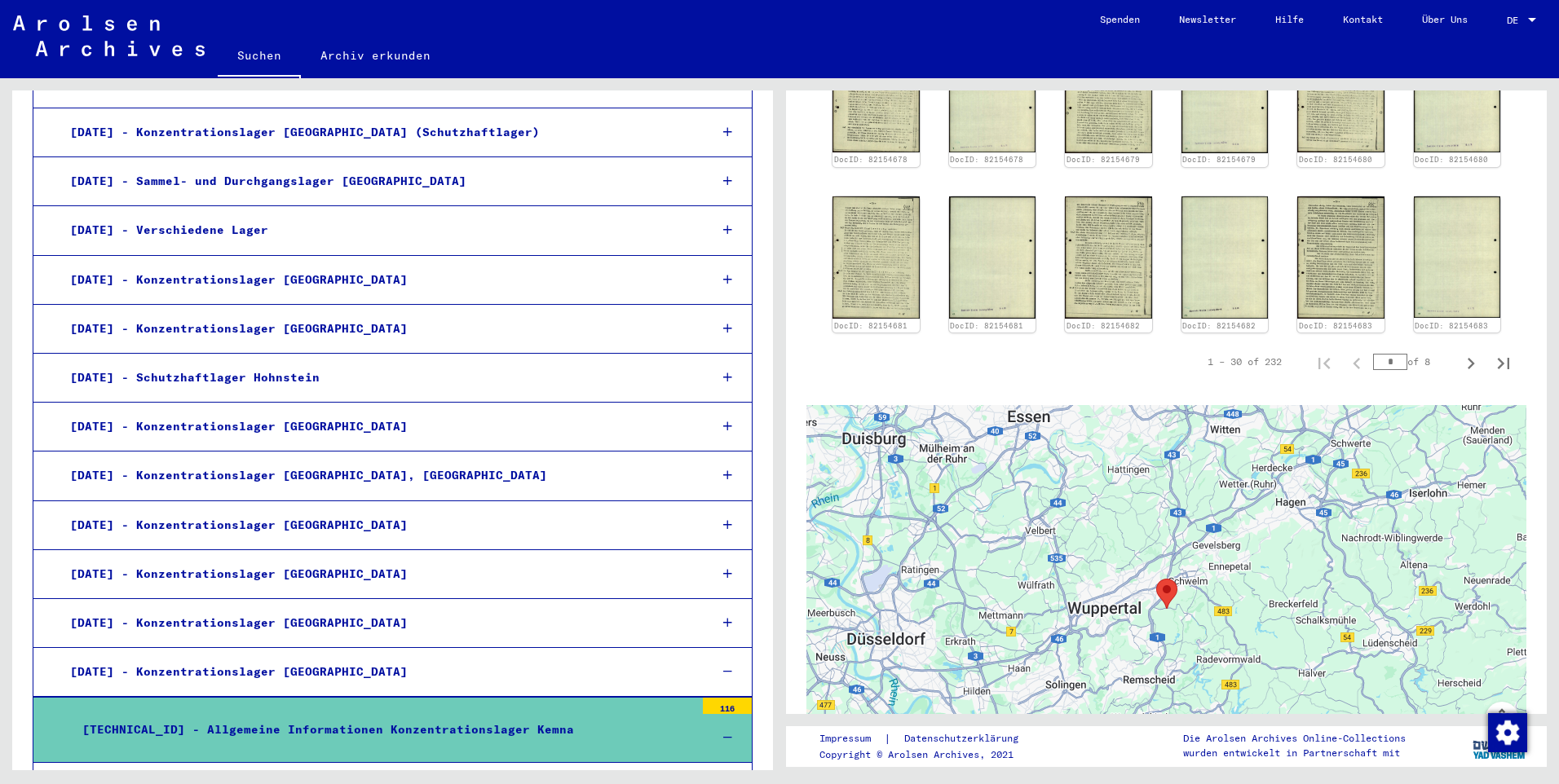
scroll to position [982, 0]
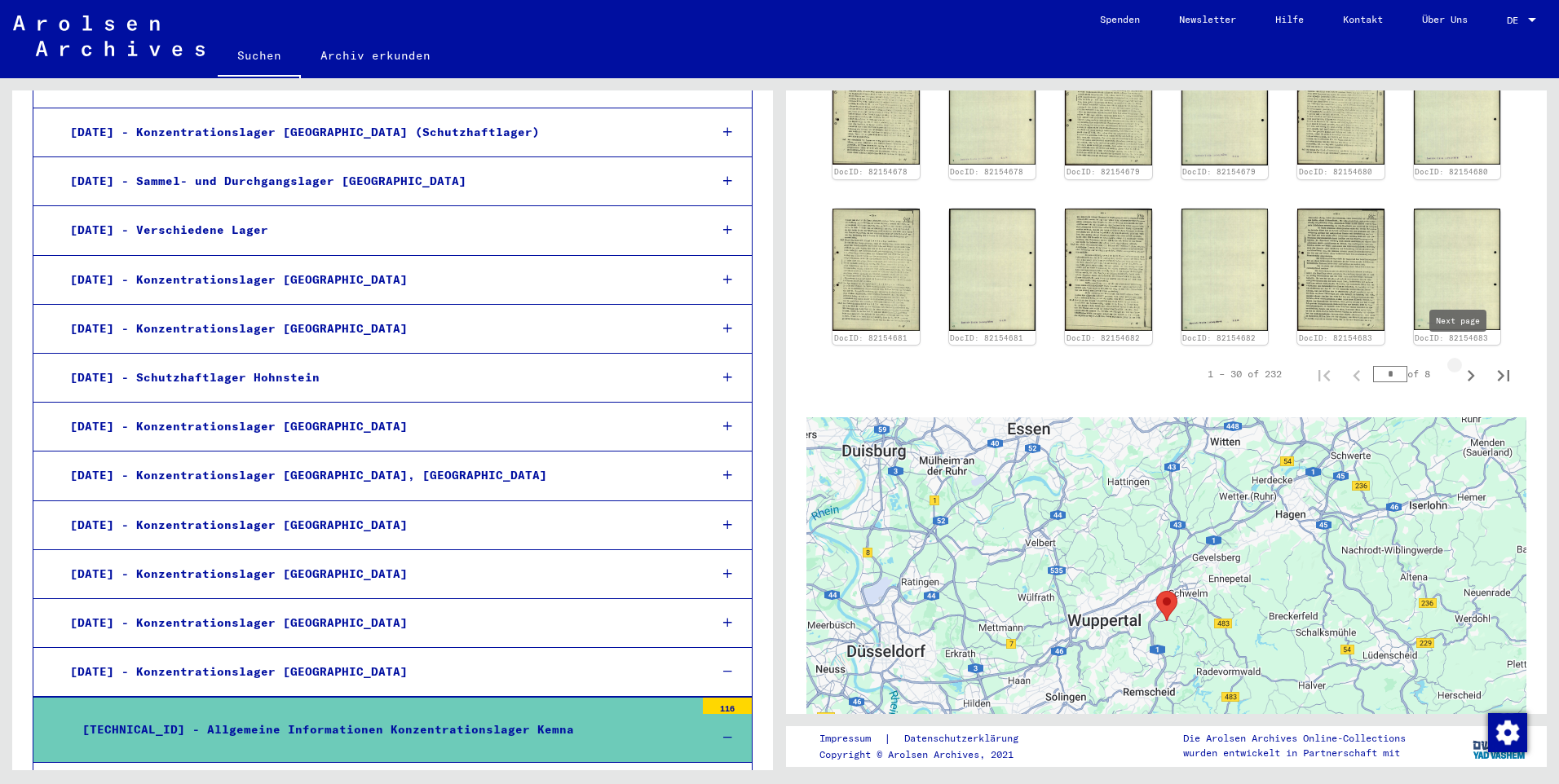
click at [816, 364] on icon "Next page" at bounding box center [1471, 375] width 23 height 23
type input "*"
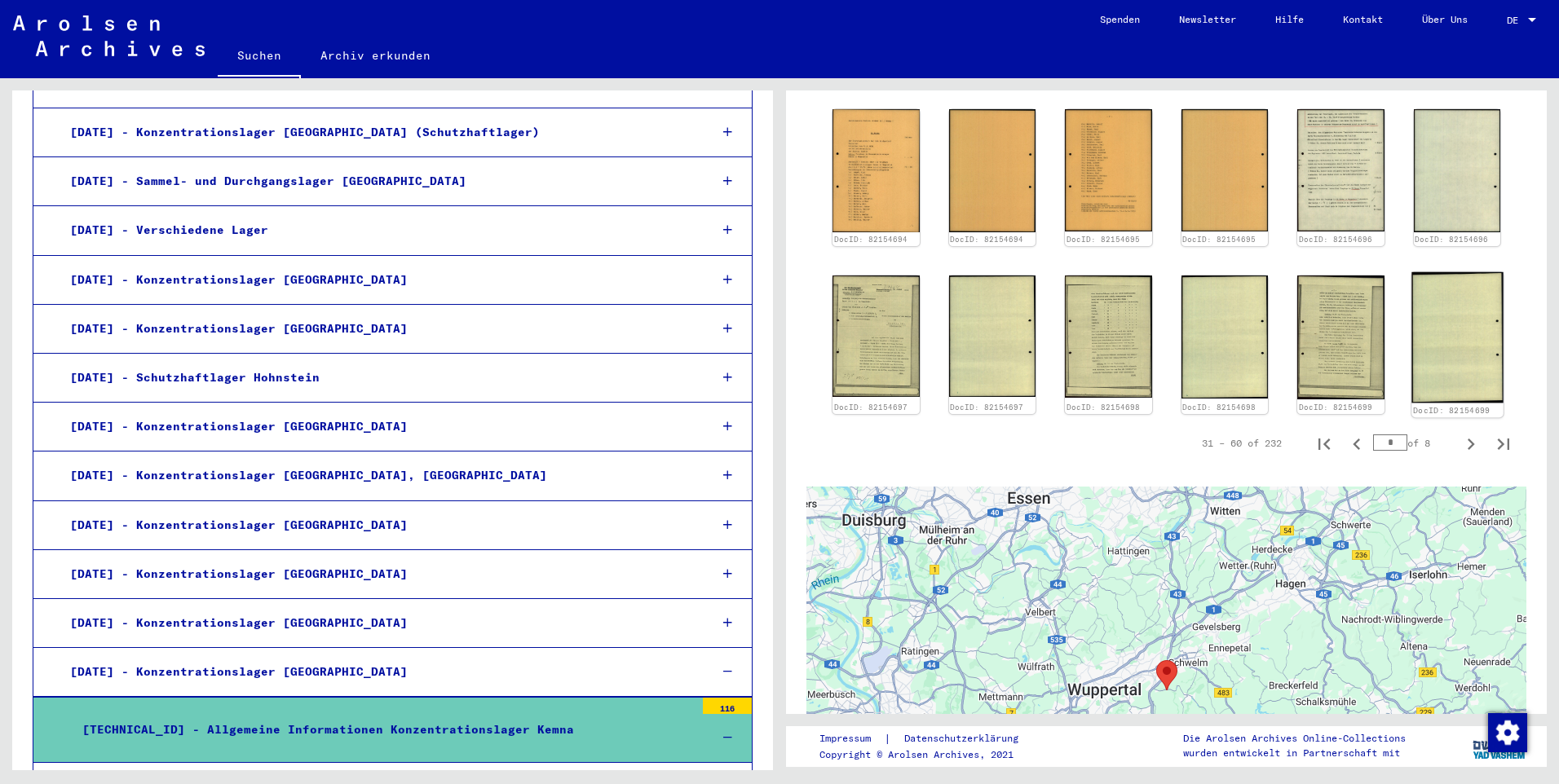
scroll to position [898, 0]
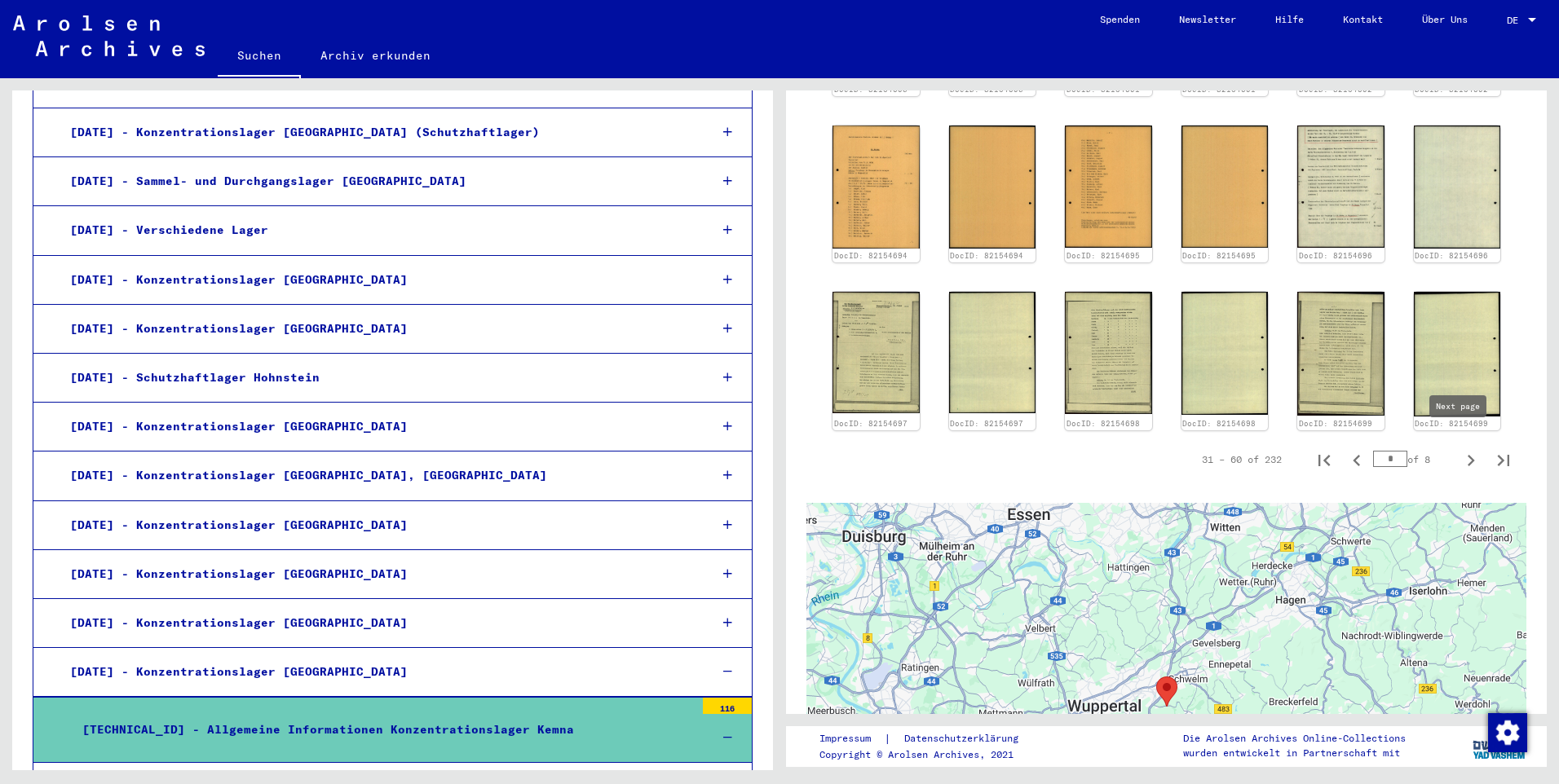
click at [816, 454] on icon "Next page" at bounding box center [1472, 460] width 8 height 11
type input "*"
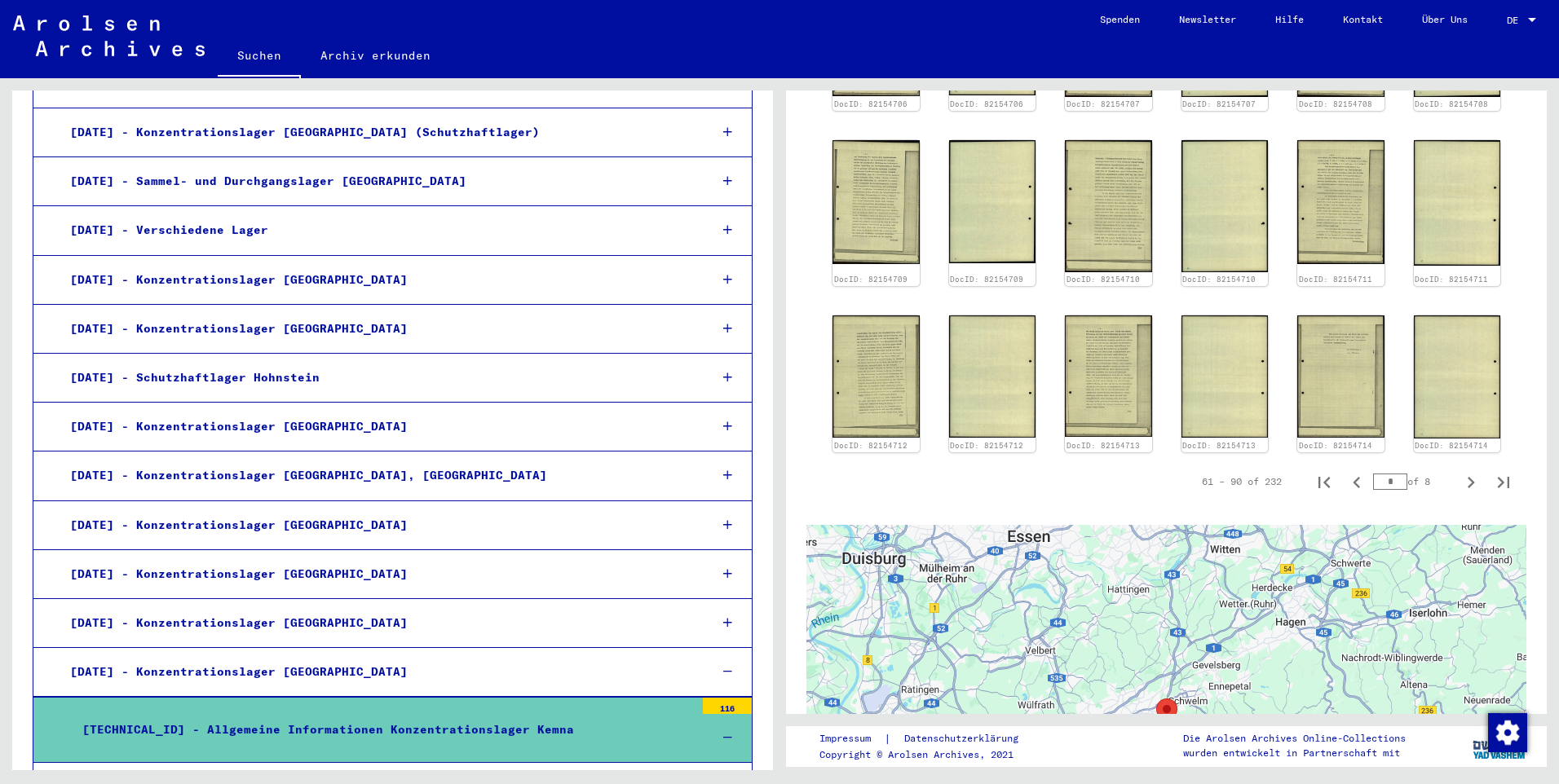
drag, startPoint x: 1547, startPoint y: 387, endPoint x: 1544, endPoint y: 352, distance: 35.1
click at [816, 352] on div "1 Inhaftierungsdokumente / 1.1 Lager und Ghettos / [DATE] Konzentrationslager […" at bounding box center [1170, 424] width 780 height 692
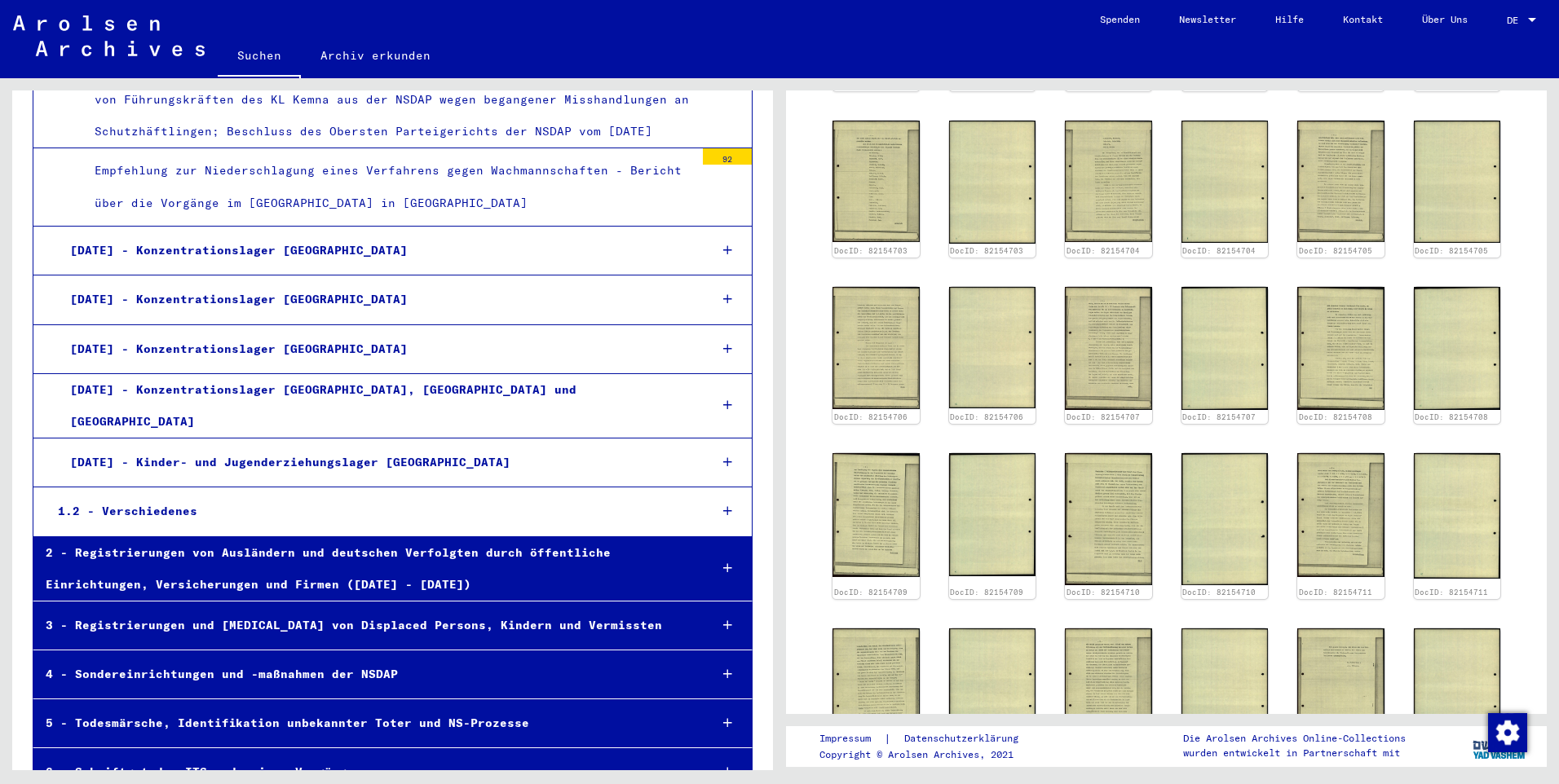
scroll to position [11664, 0]
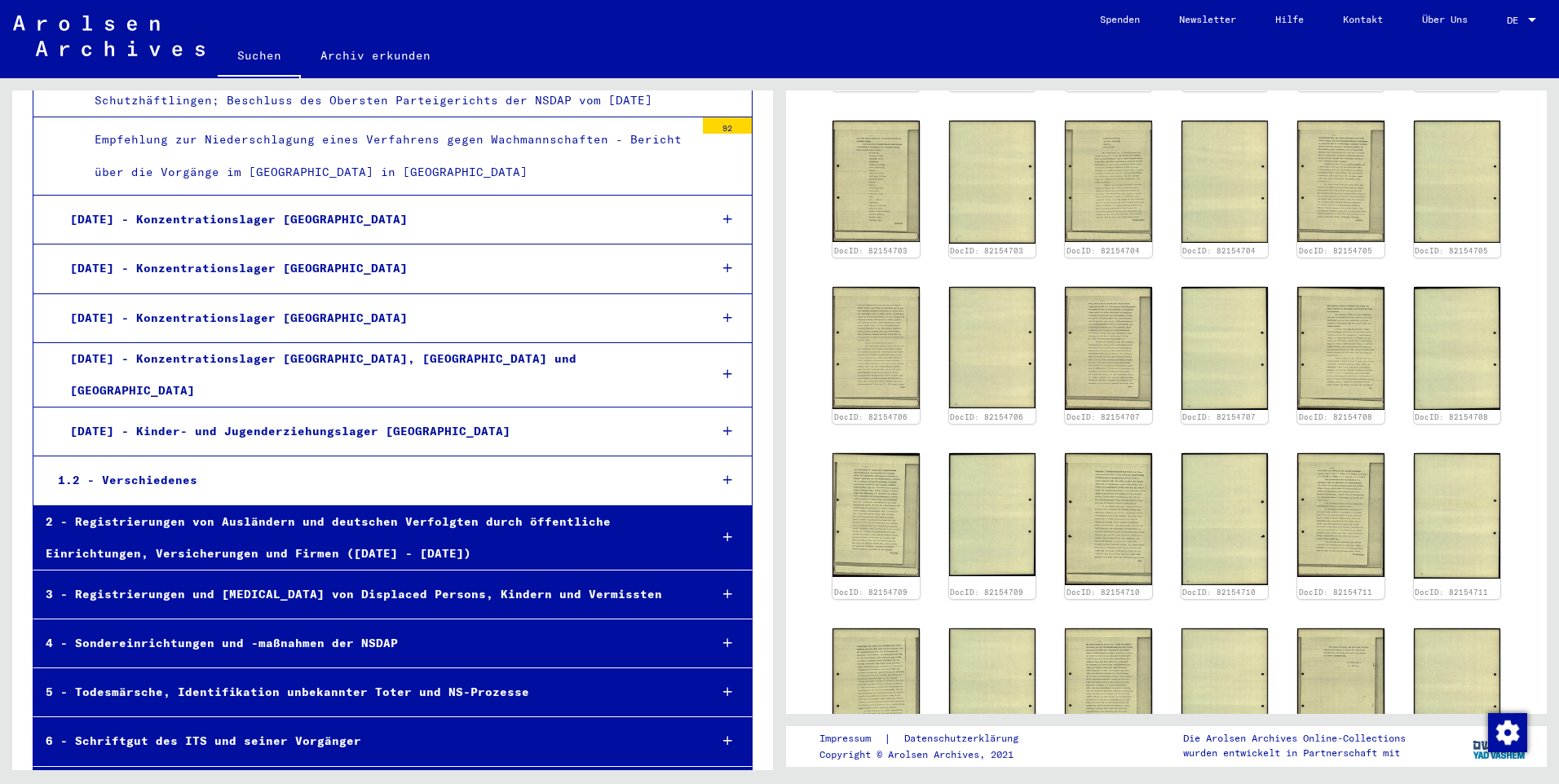
click at [438, 507] on div "2 - Registrierungen von Ausländern und deutschen Verfolgten durch öffentliche E…" at bounding box center [364, 538] width 663 height 64
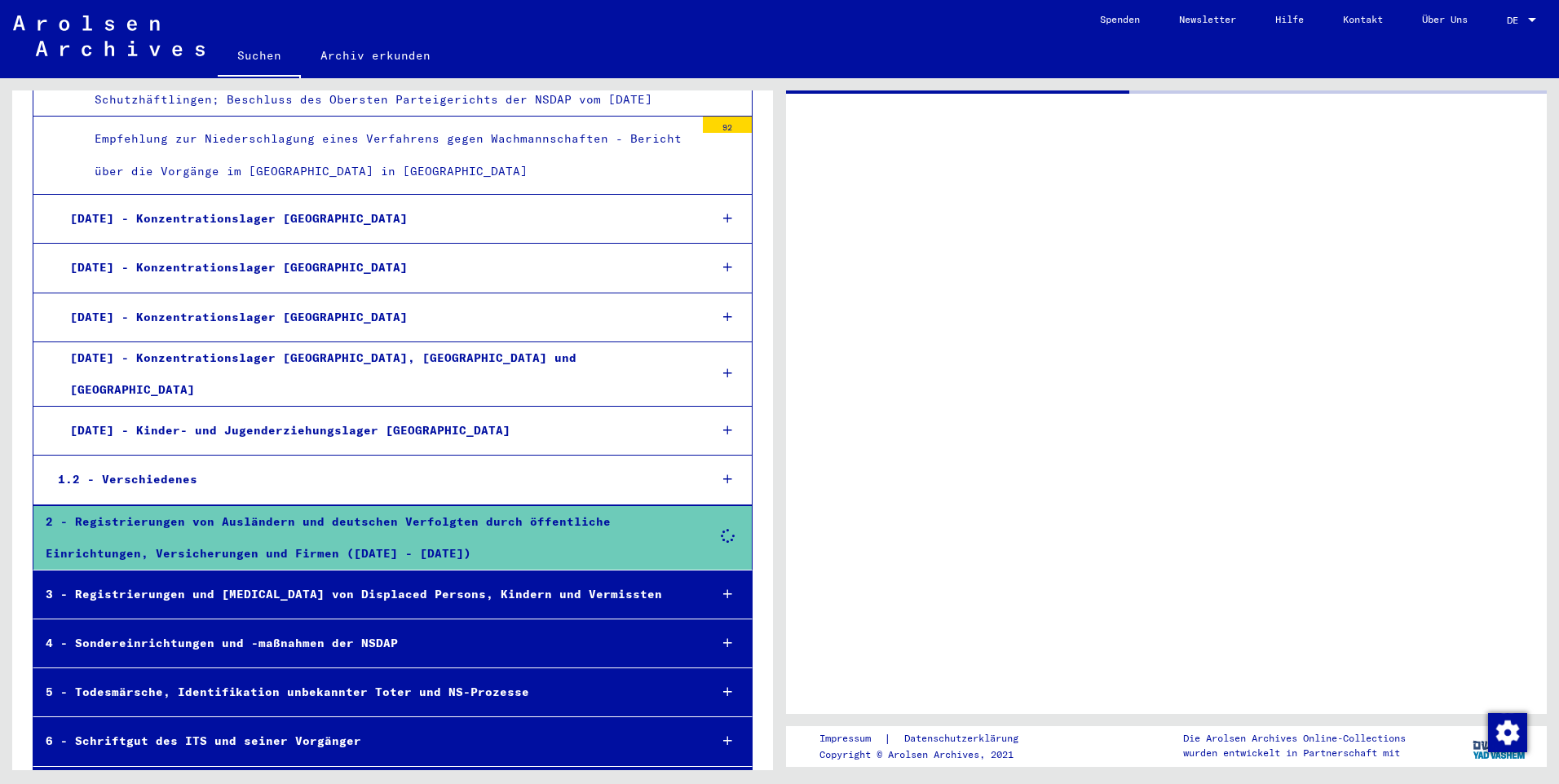
scroll to position [11663, 0]
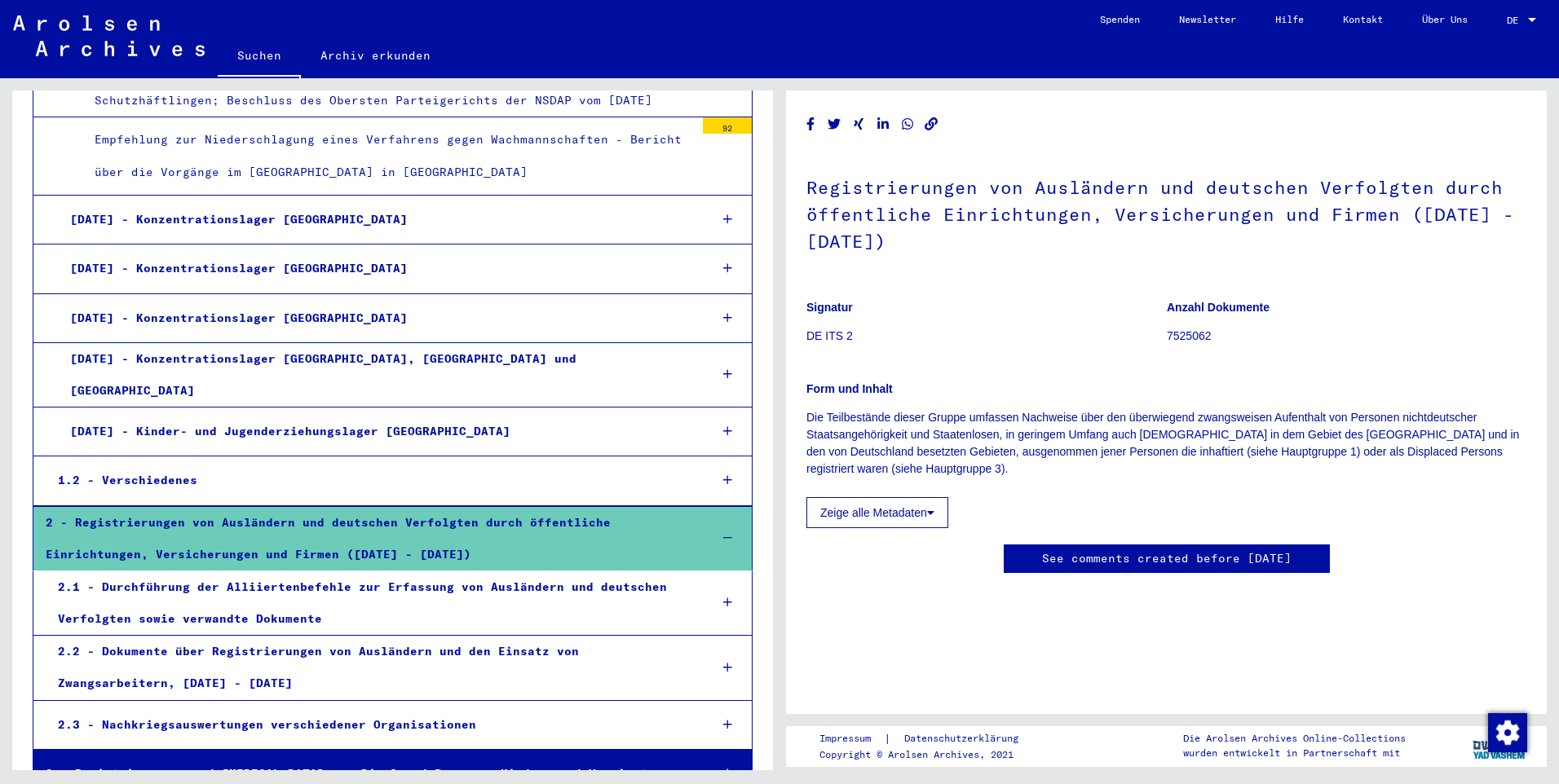
click at [723, 521] on icon at bounding box center [727, 667] width 9 height 11
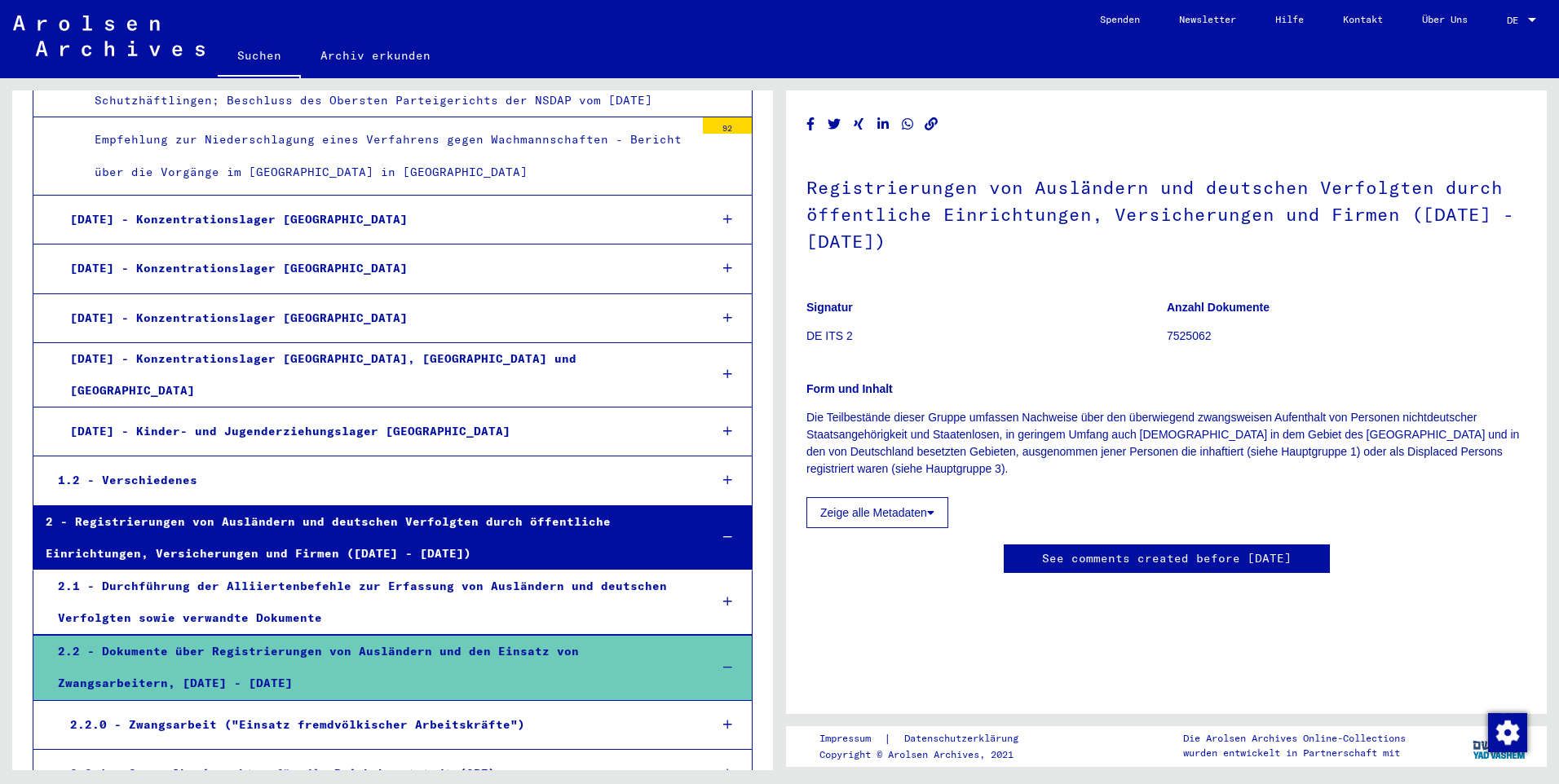
click at [723, 521] on icon at bounding box center [727, 724] width 9 height 11
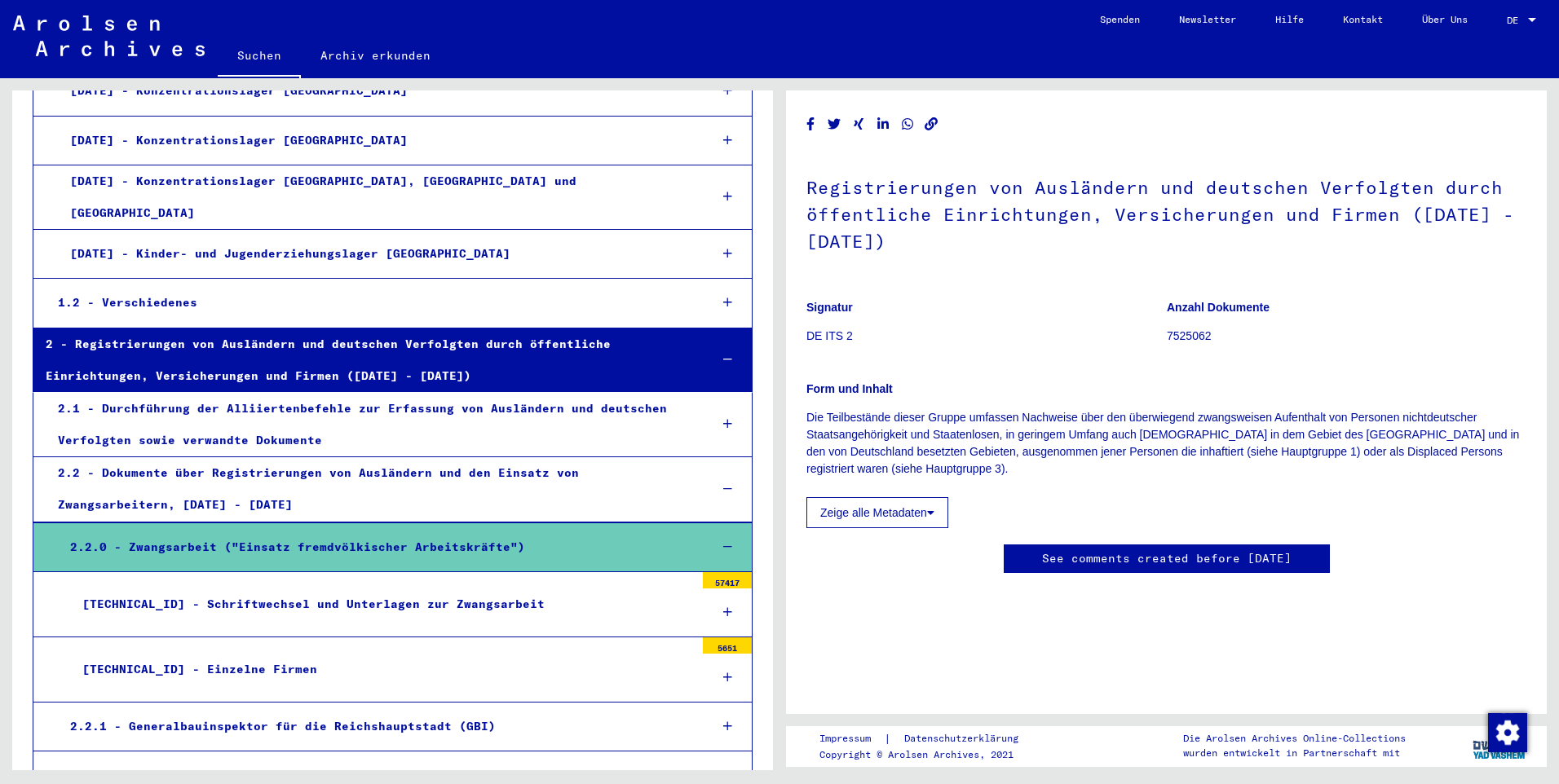
scroll to position [11939, 0]
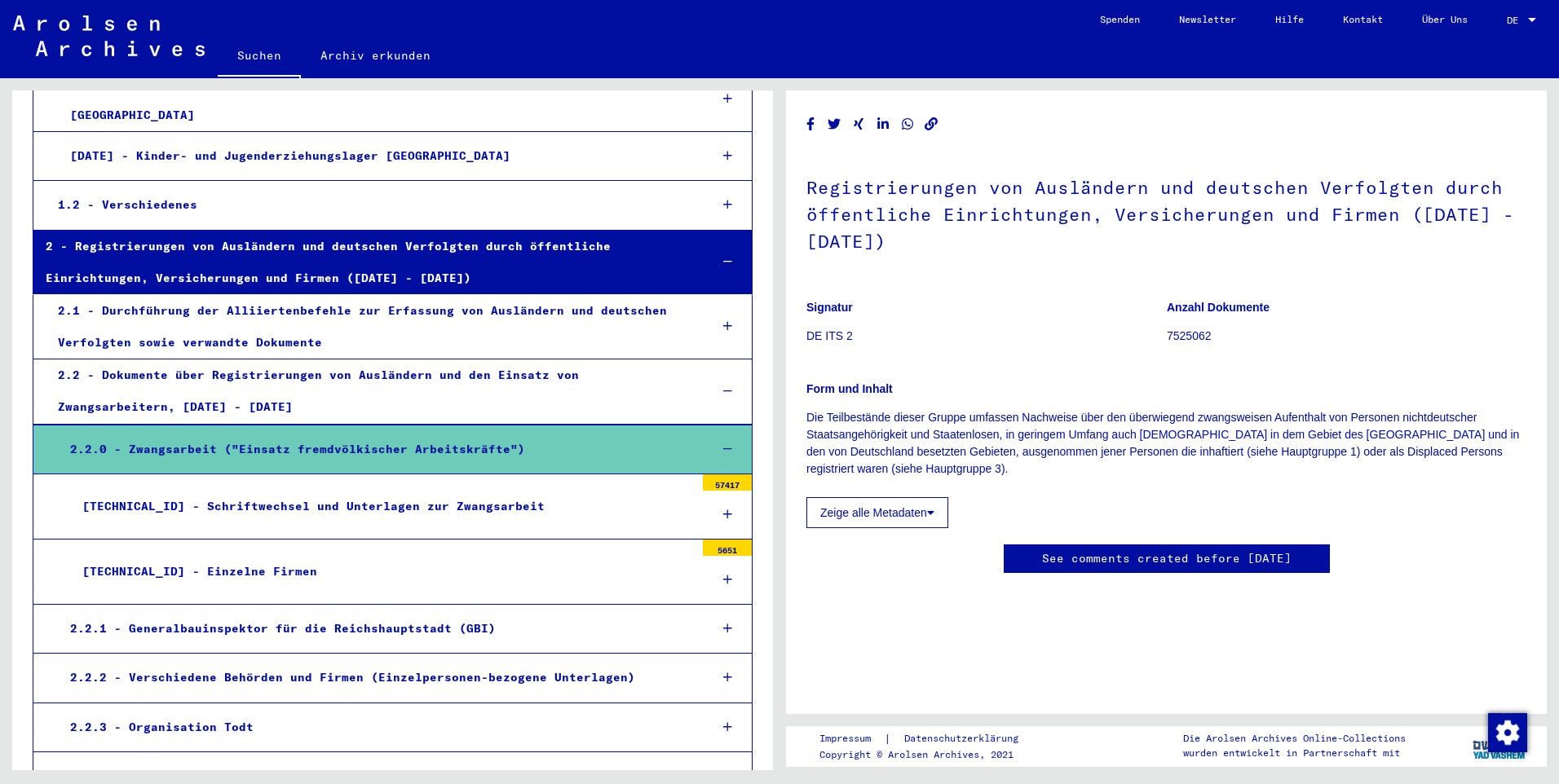
click at [723, 521] on icon at bounding box center [727, 580] width 9 height 11
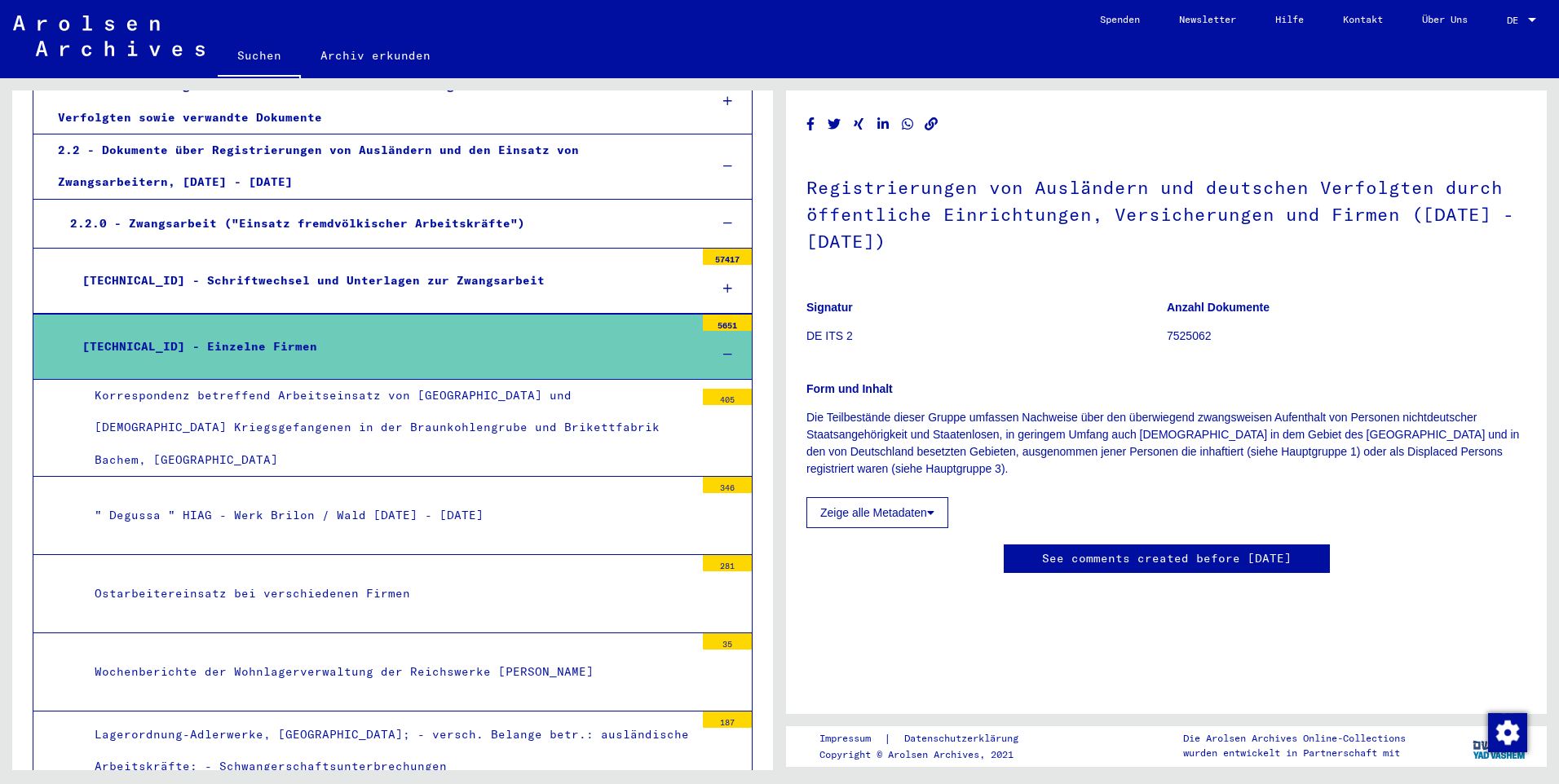
scroll to position [12182, 0]
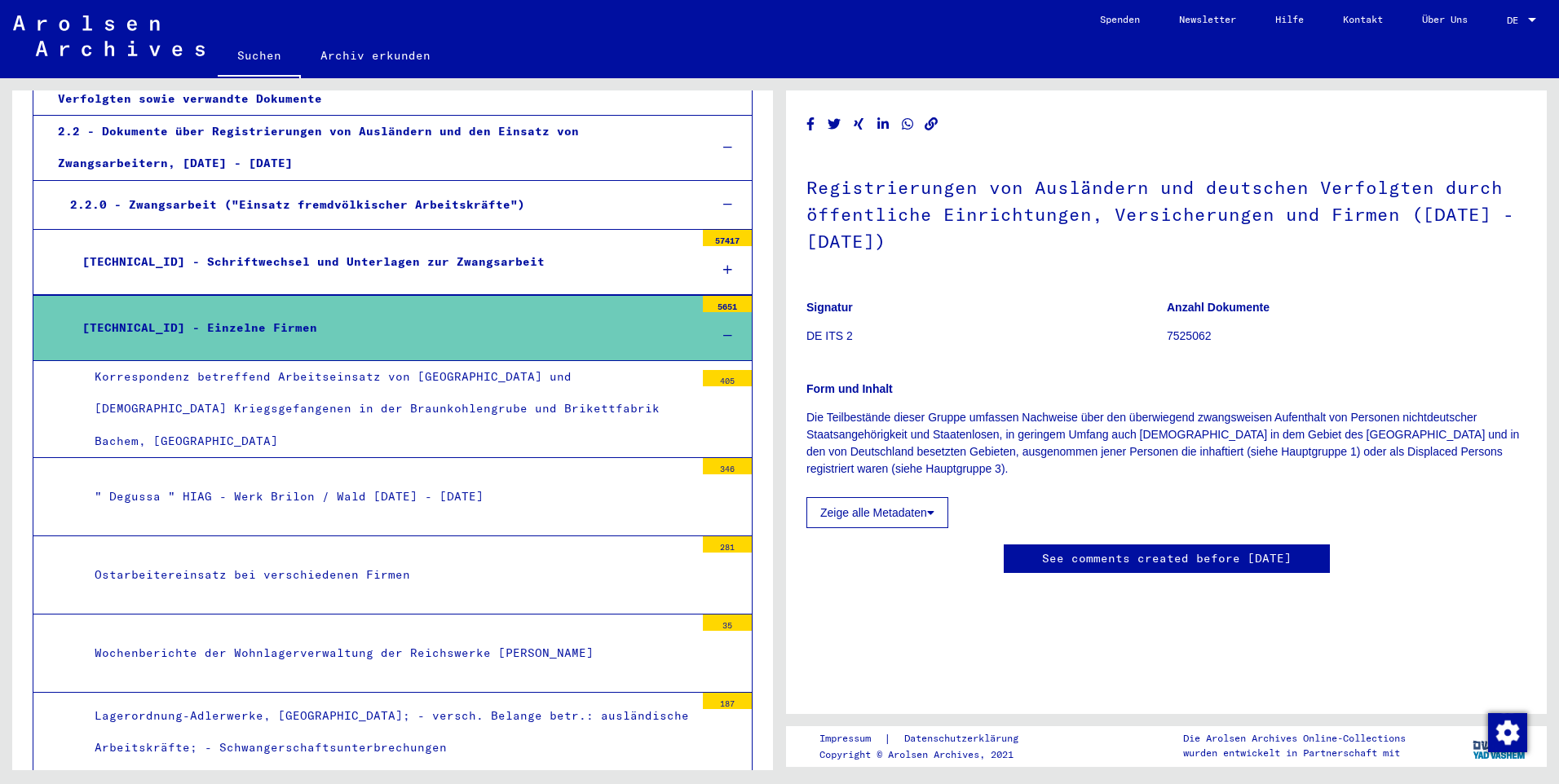
click at [350, 521] on div "Ostarbeitereinsatz bei verschiedenen Firmen" at bounding box center [389, 574] width 612 height 31
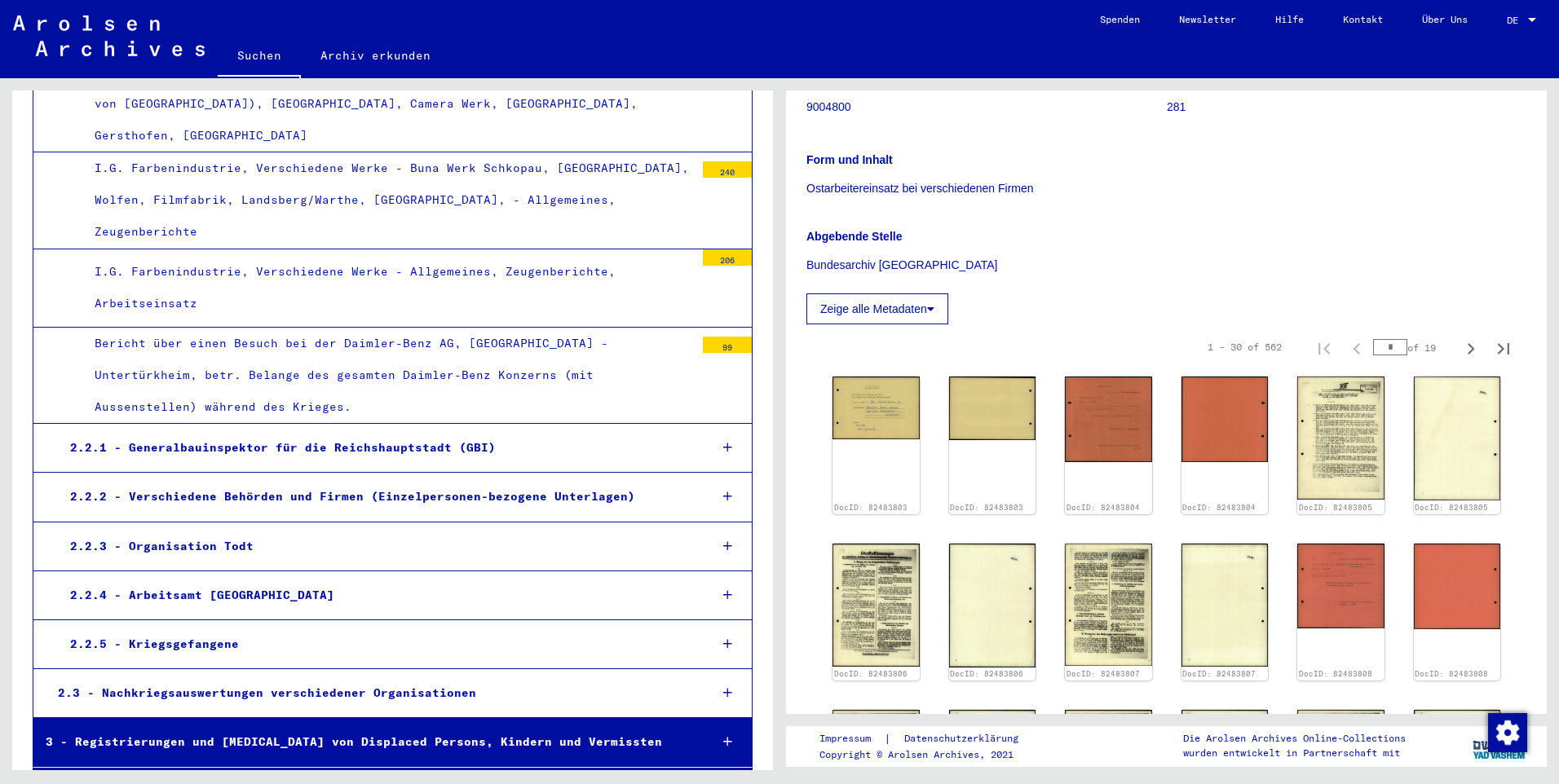
scroll to position [14224, 0]
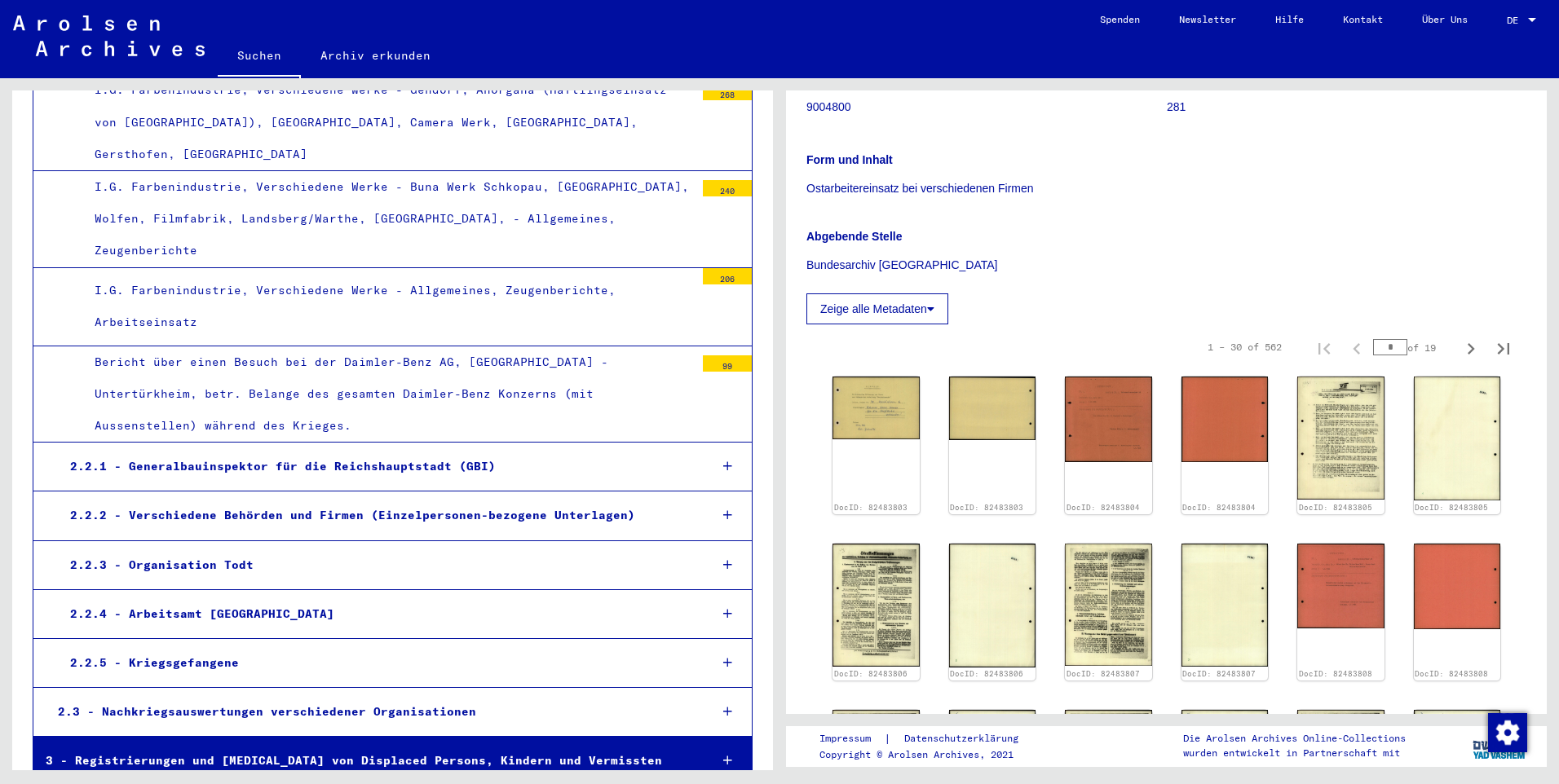
click at [723, 521] on icon at bounding box center [727, 662] width 9 height 11
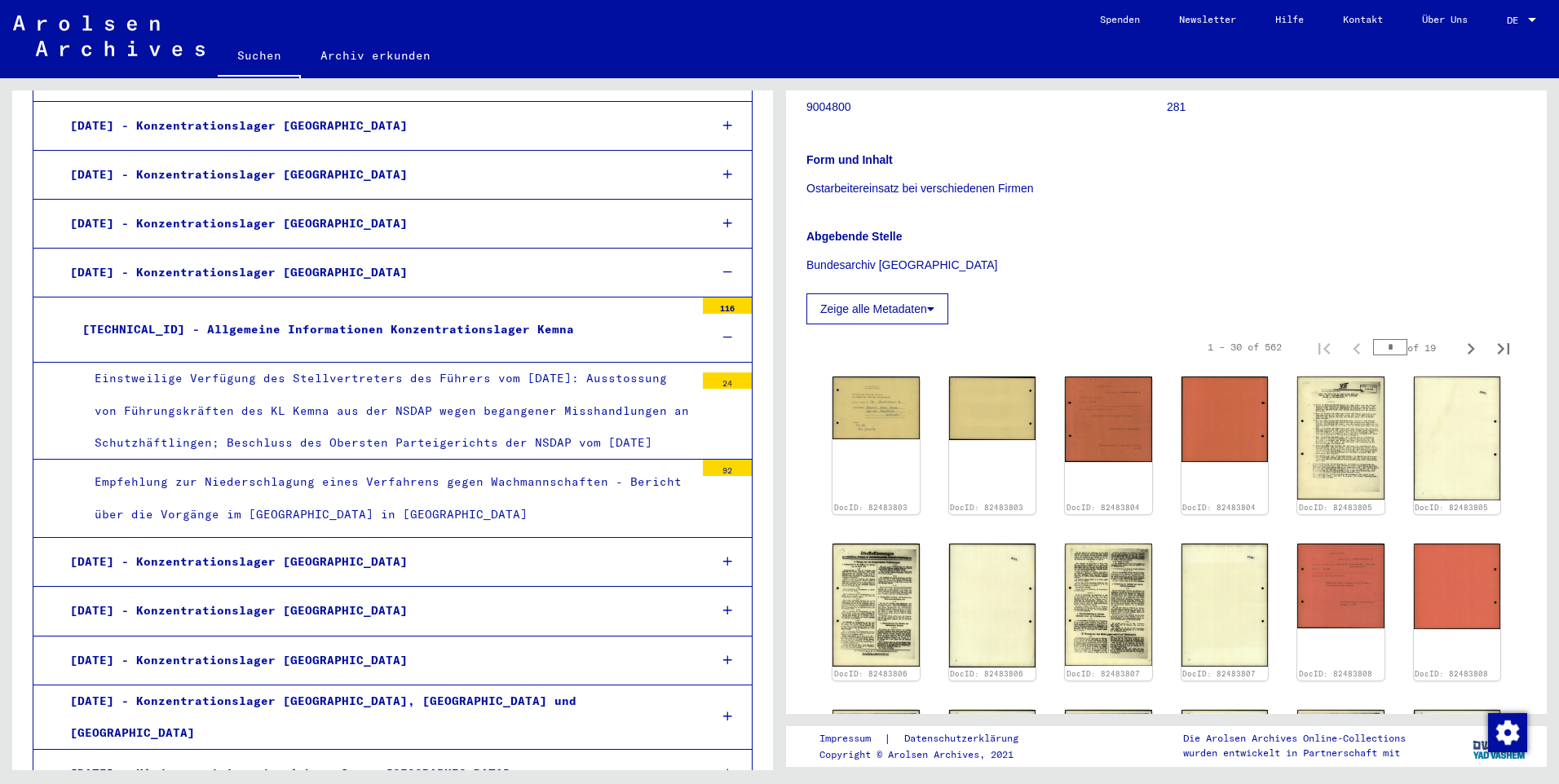
scroll to position [6786, 0]
